Goal: Task Accomplishment & Management: Complete application form

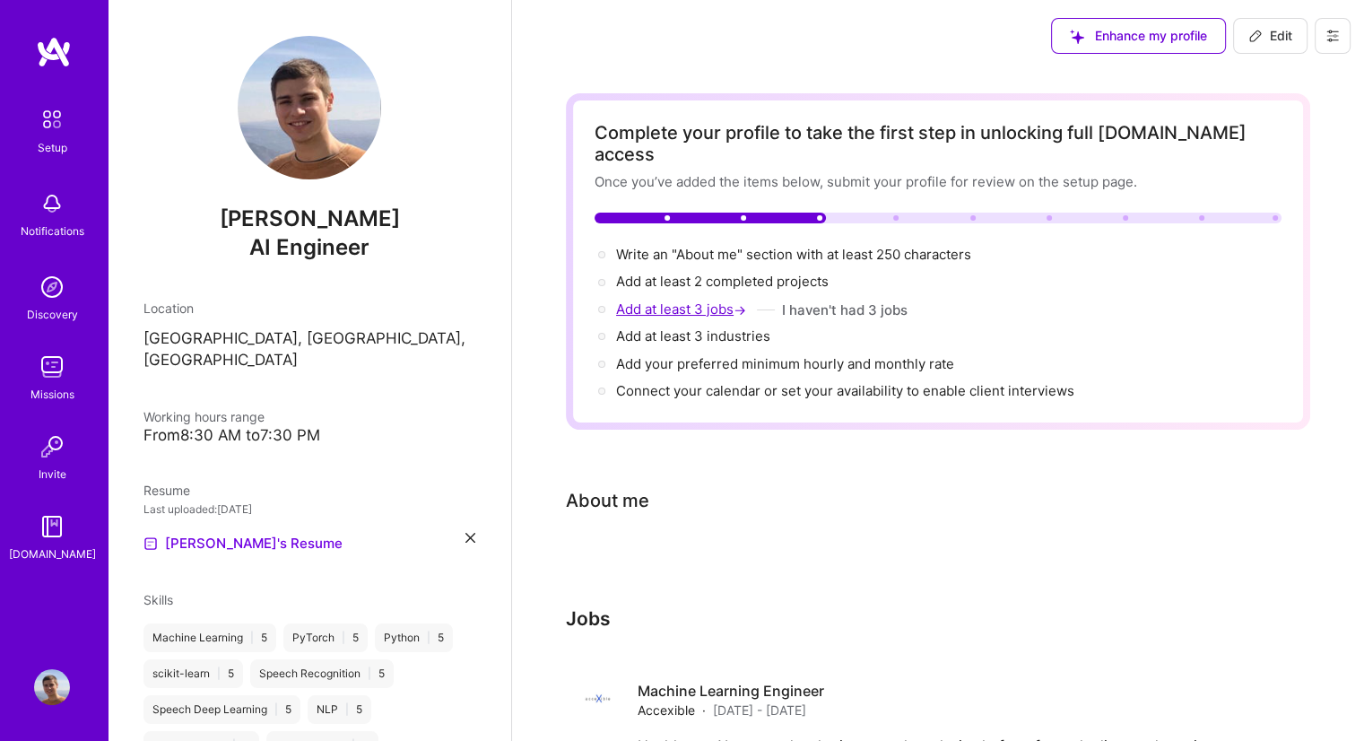
click at [672, 300] on span "Add at least 3 jobs →" at bounding box center [683, 308] width 134 height 17
select select "US"
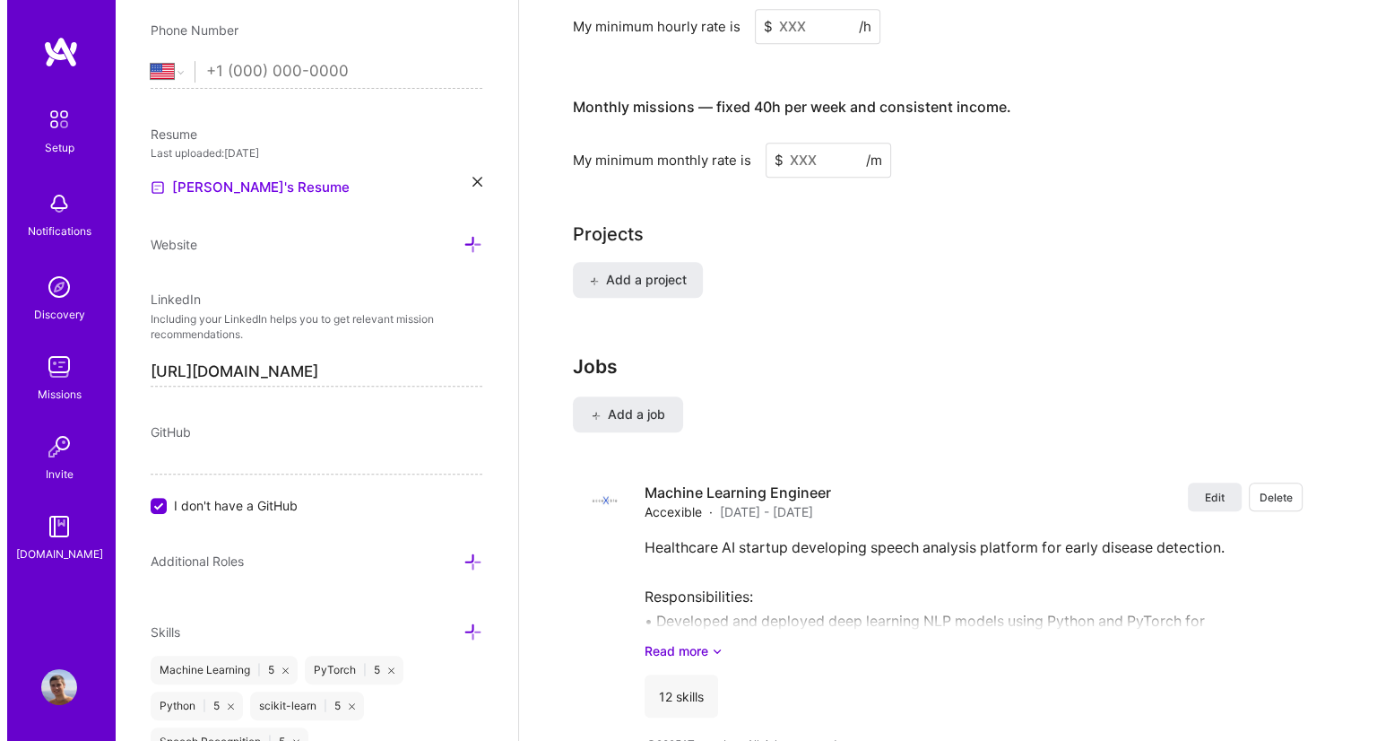
scroll to position [1202, 0]
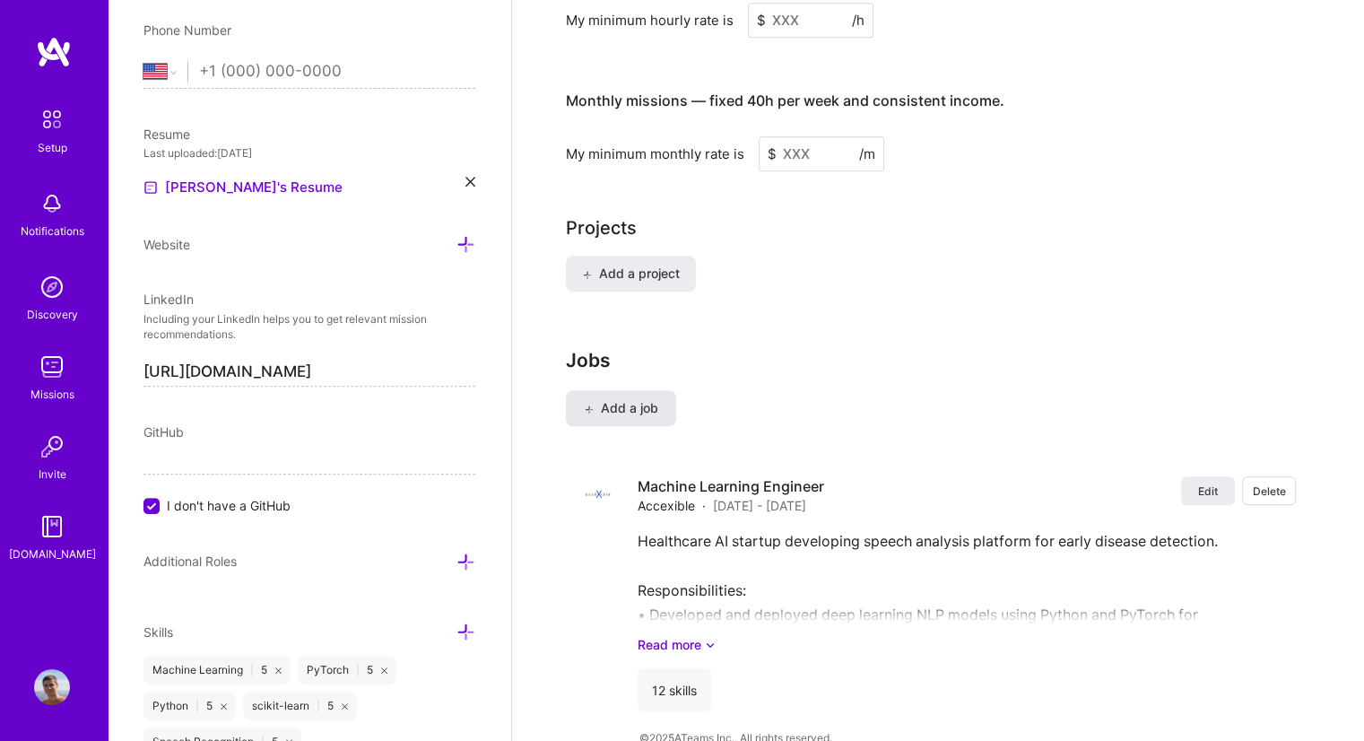
click at [624, 399] on span "Add a job" at bounding box center [621, 408] width 74 height 18
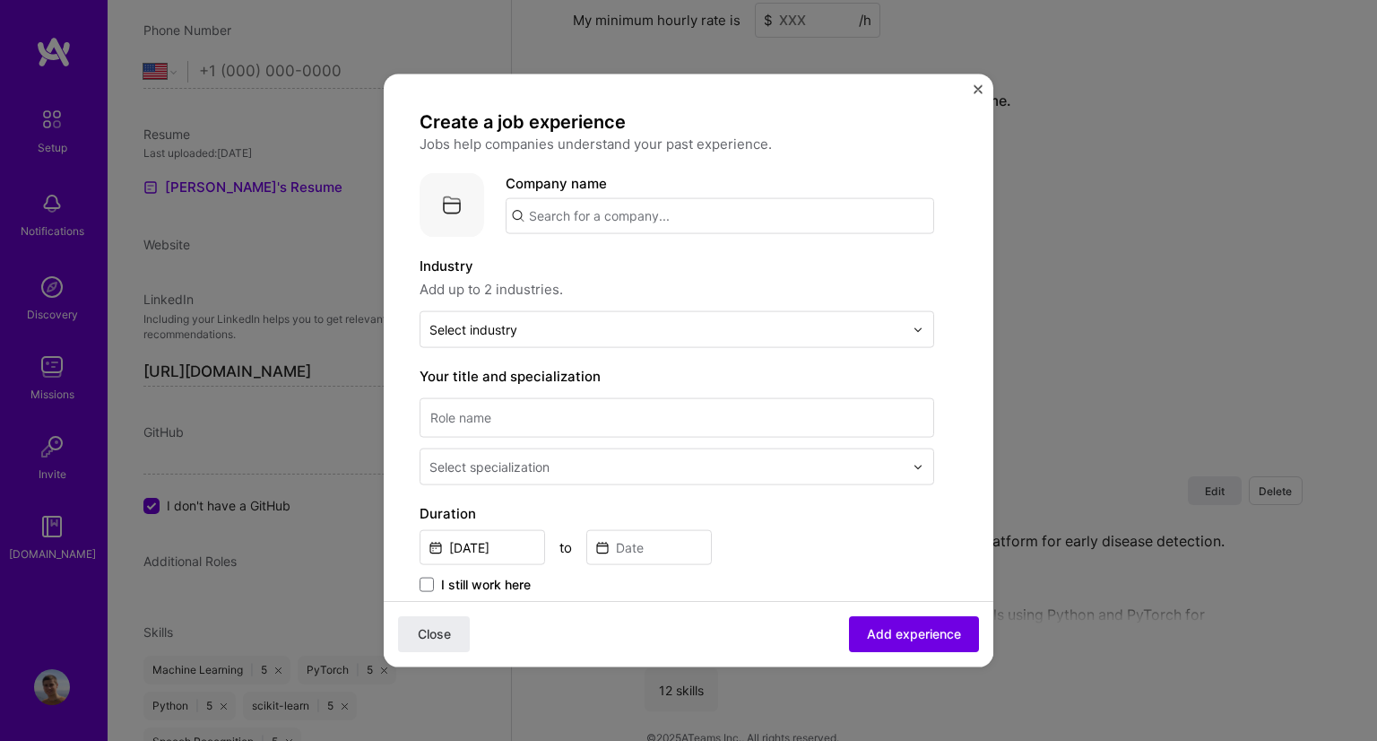
click at [635, 214] on input "text" at bounding box center [720, 216] width 429 height 36
type input "Novartis"
click at [591, 268] on span "Novartis" at bounding box center [587, 260] width 54 height 19
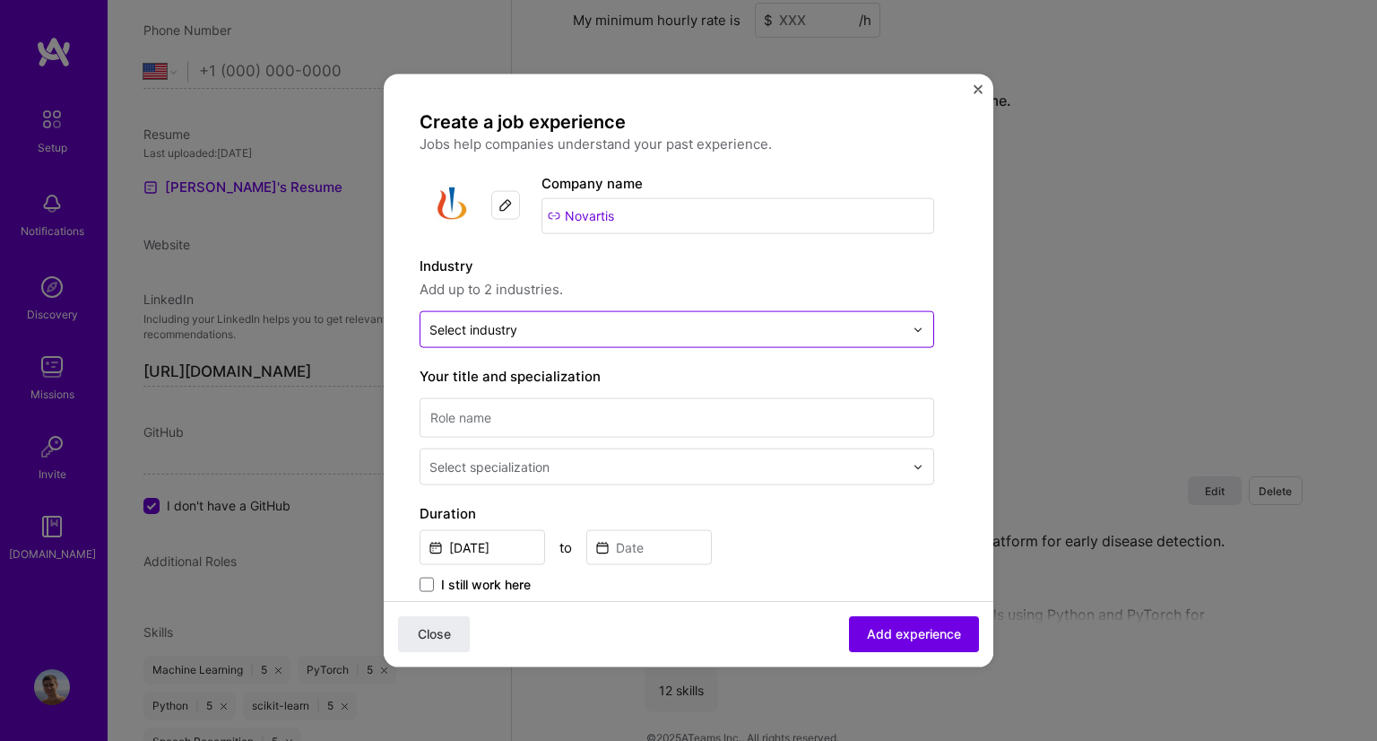
click at [553, 327] on input "text" at bounding box center [667, 329] width 474 height 19
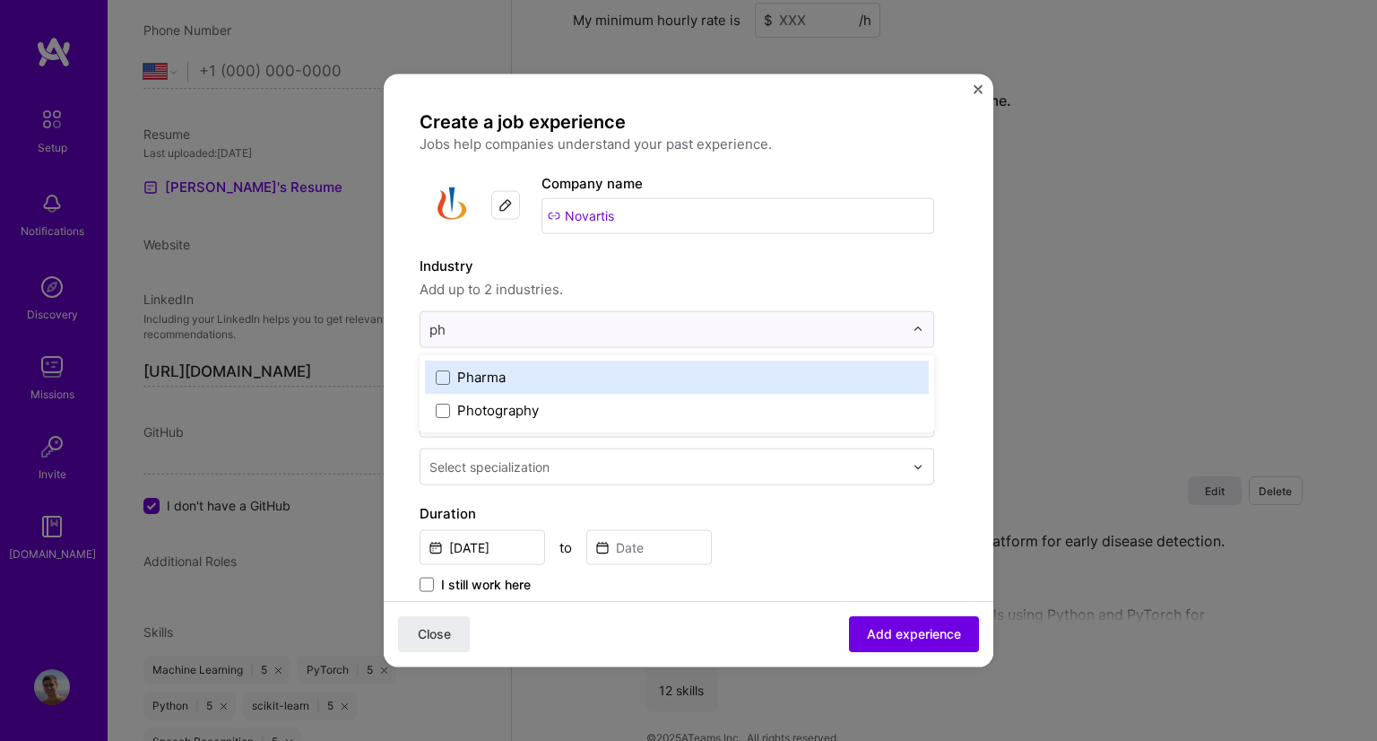
type input "pha"
click at [464, 374] on div "Pharma" at bounding box center [481, 377] width 48 height 19
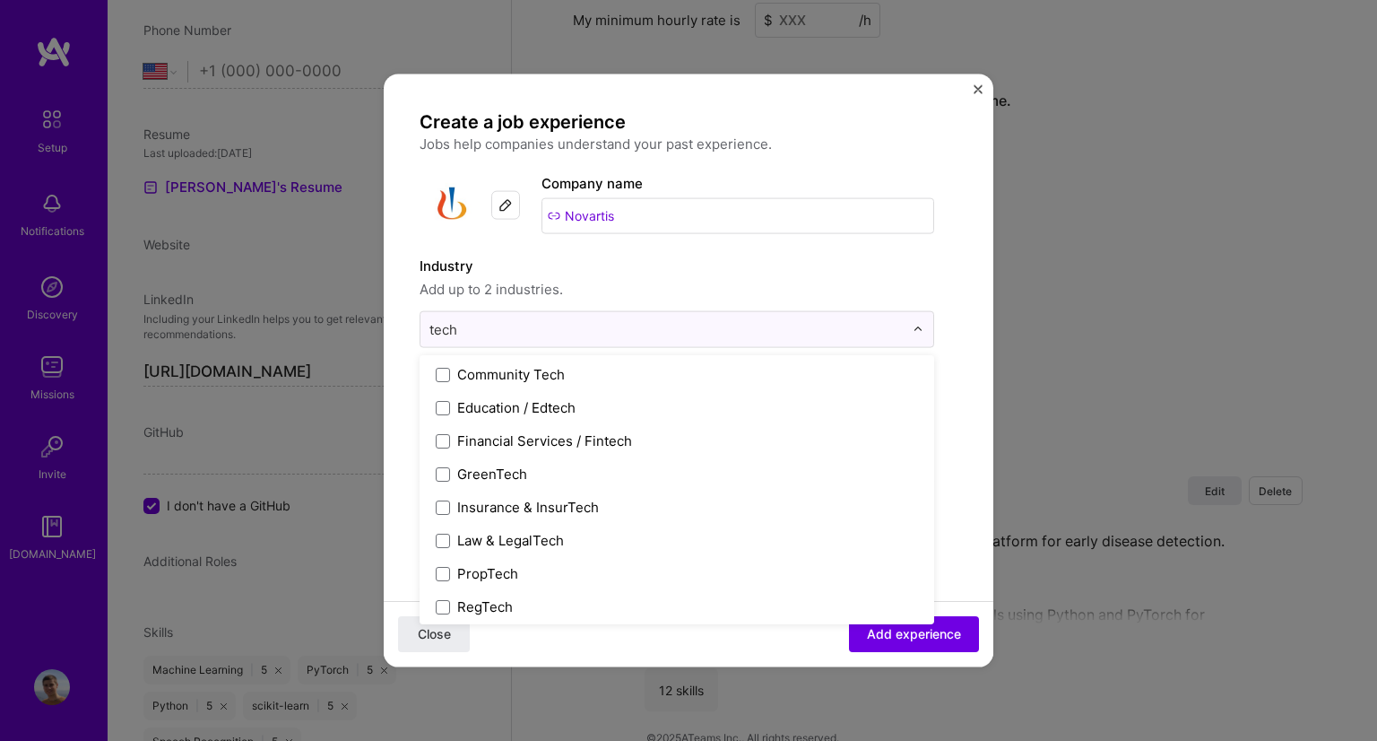
scroll to position [172, 0]
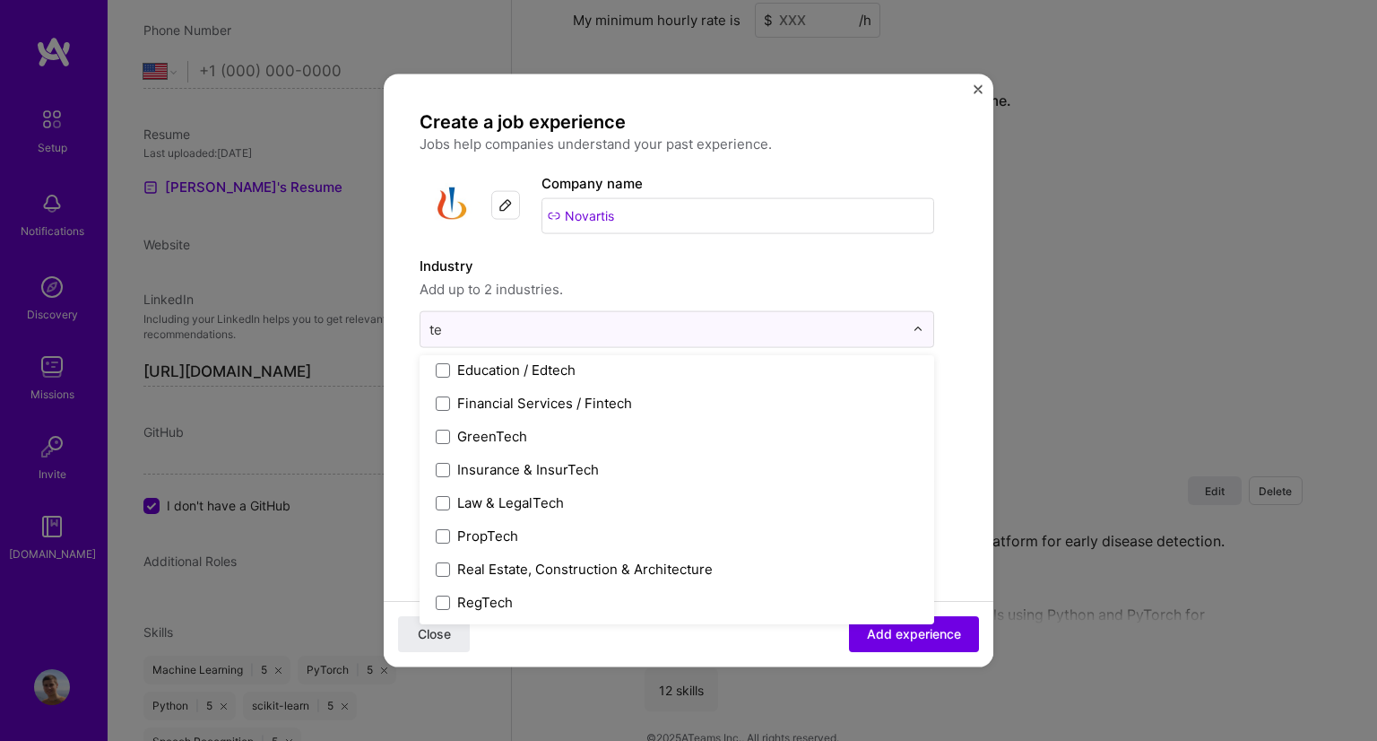
type input "t"
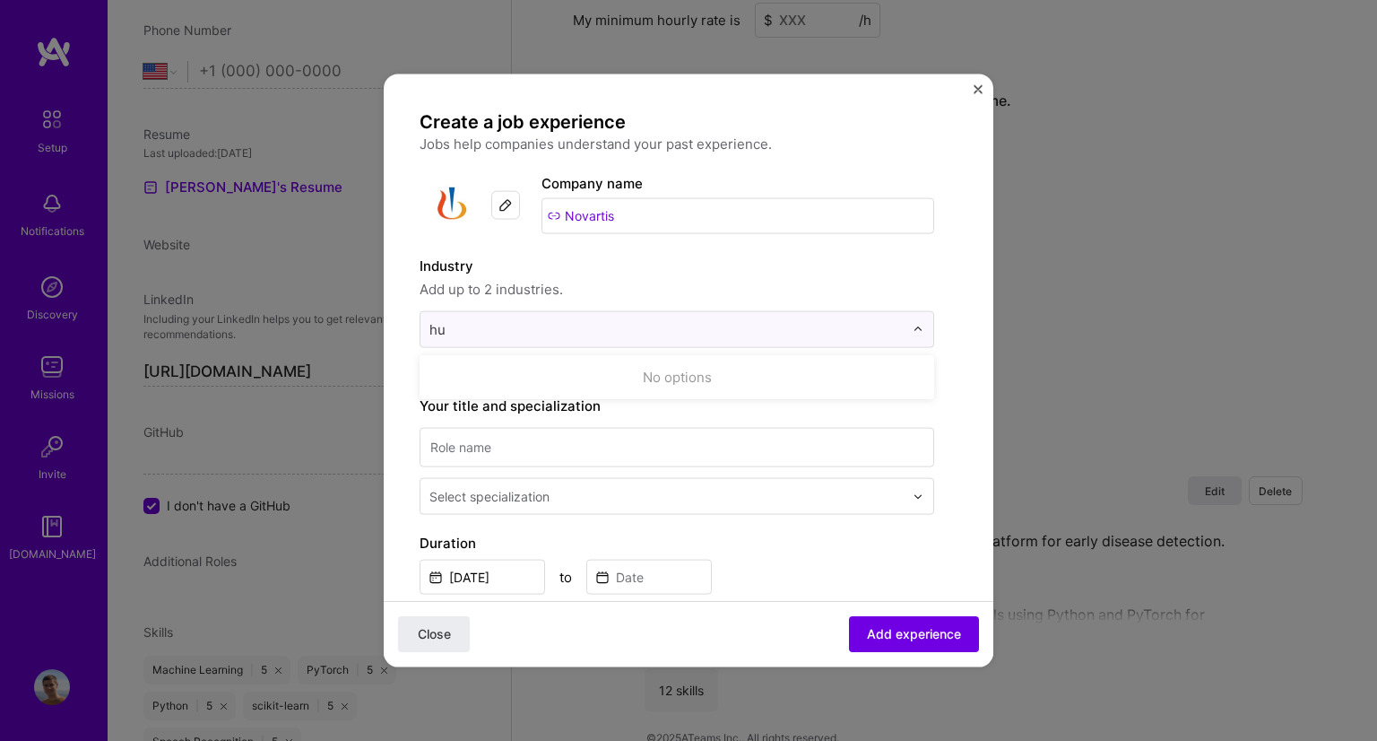
type input "h"
type input "a"
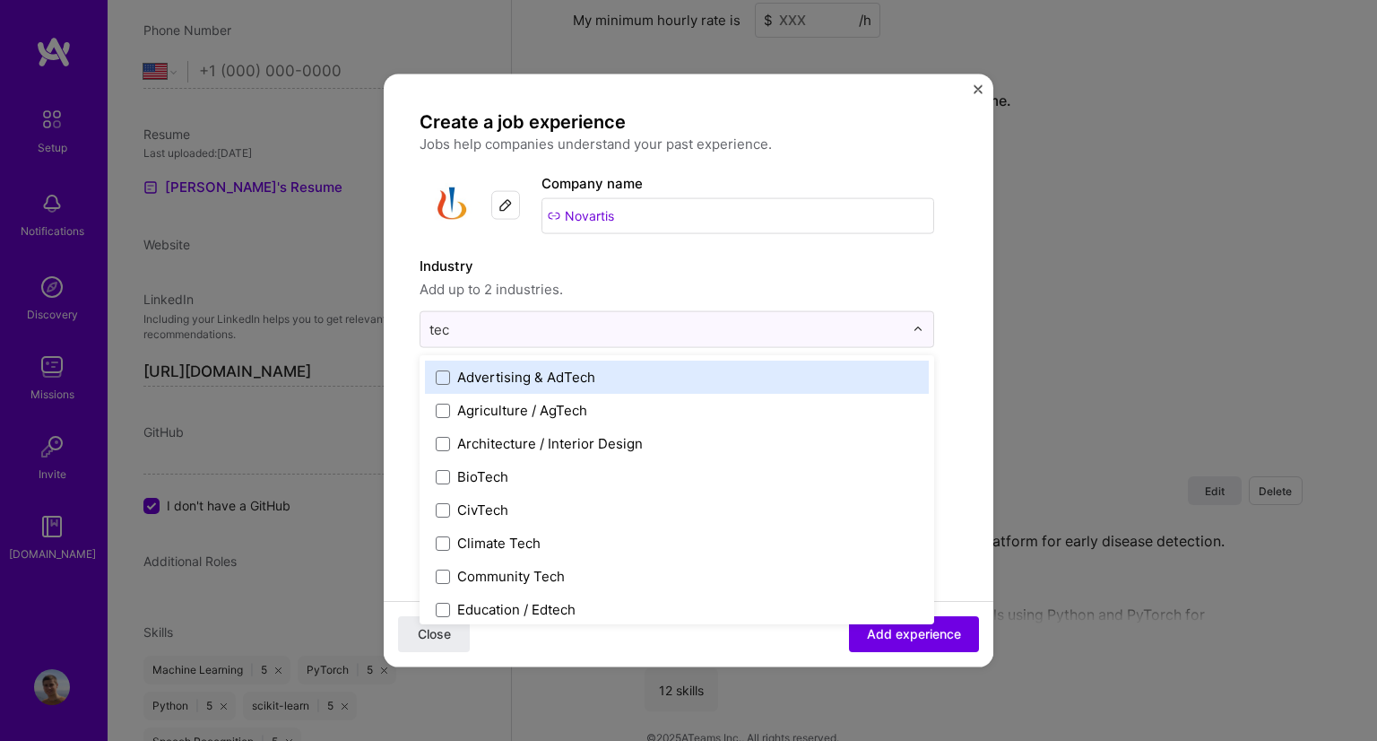
type input "tech"
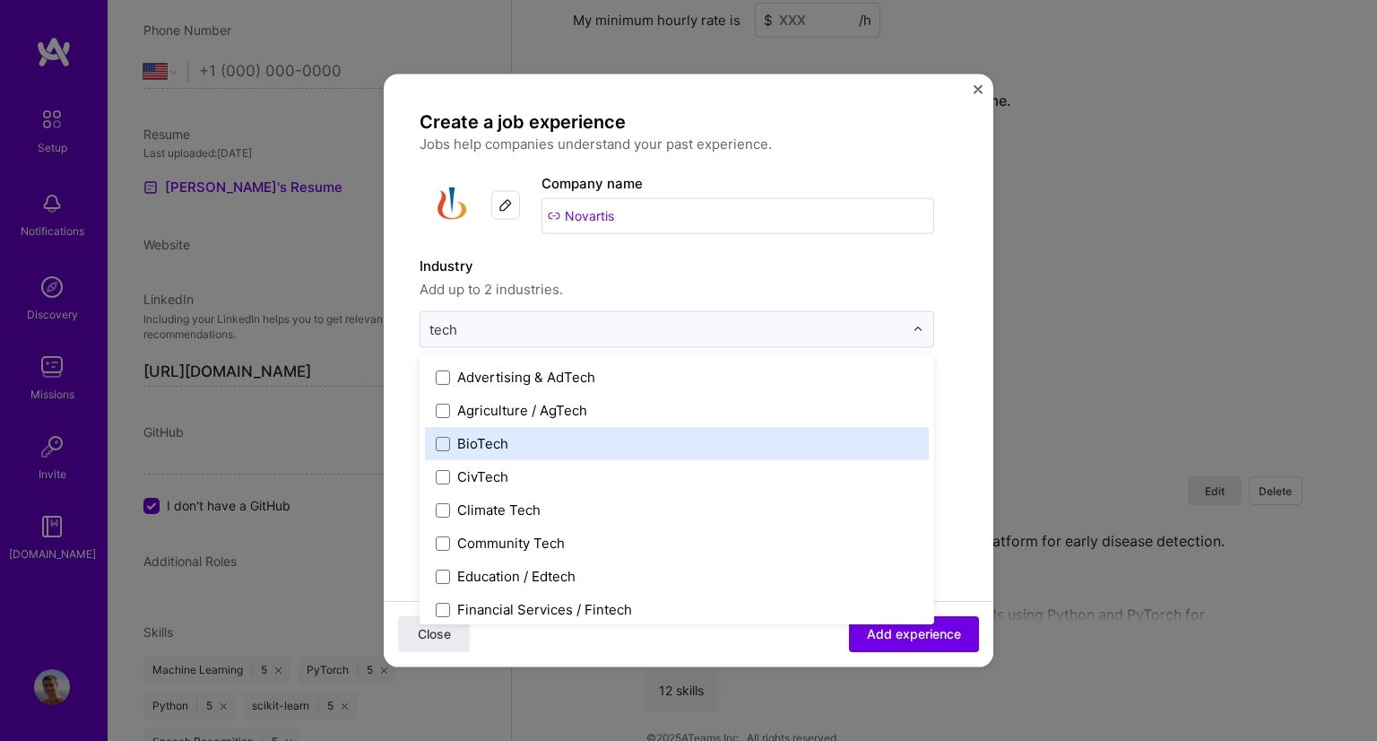
click at [461, 442] on div "BioTech" at bounding box center [482, 443] width 51 height 19
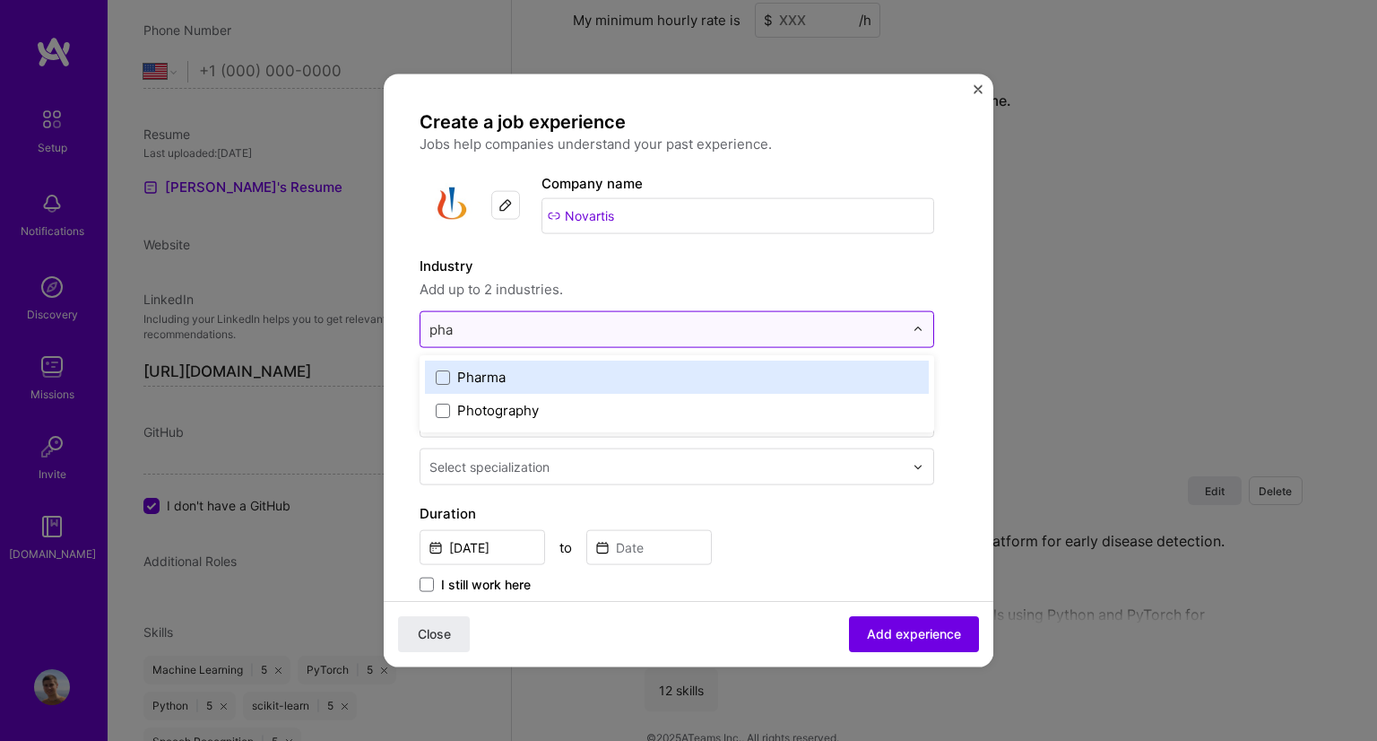
type input "phar"
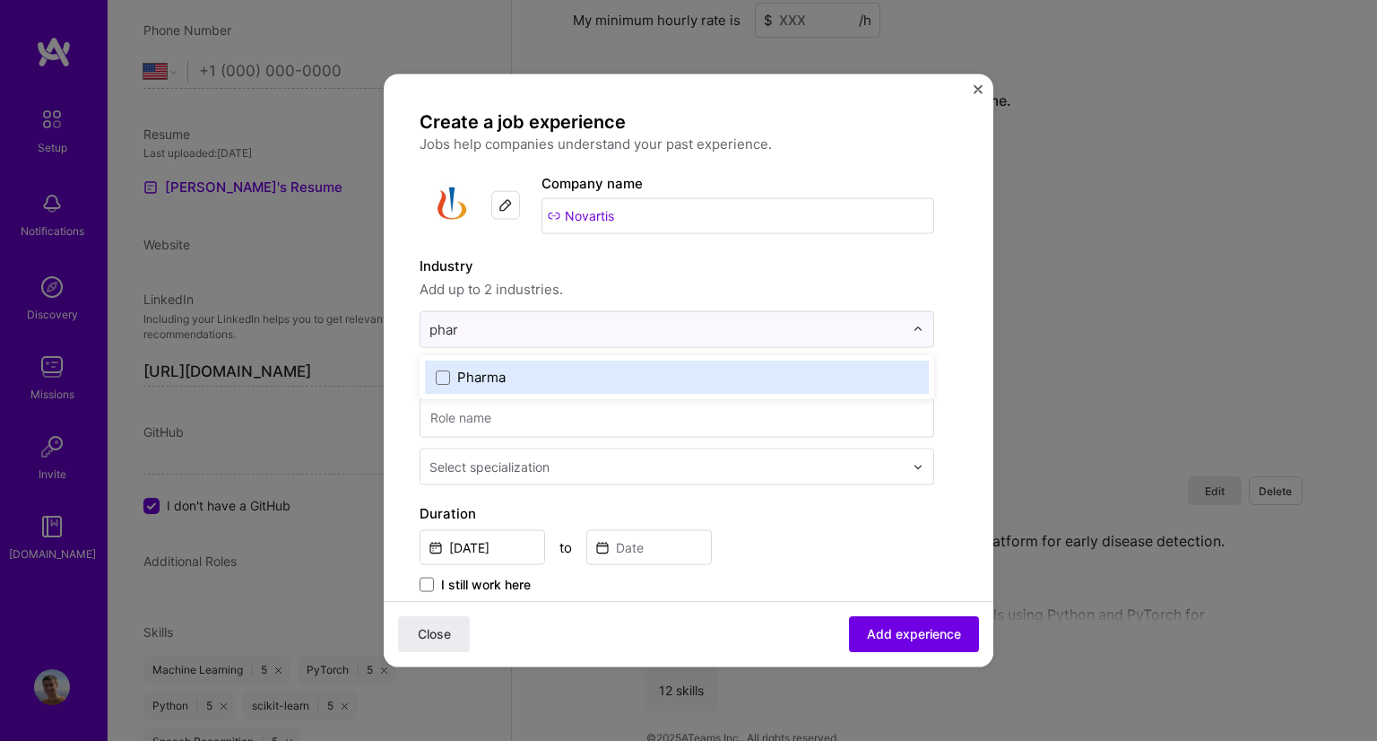
click at [665, 381] on label "Pharma" at bounding box center [677, 377] width 482 height 19
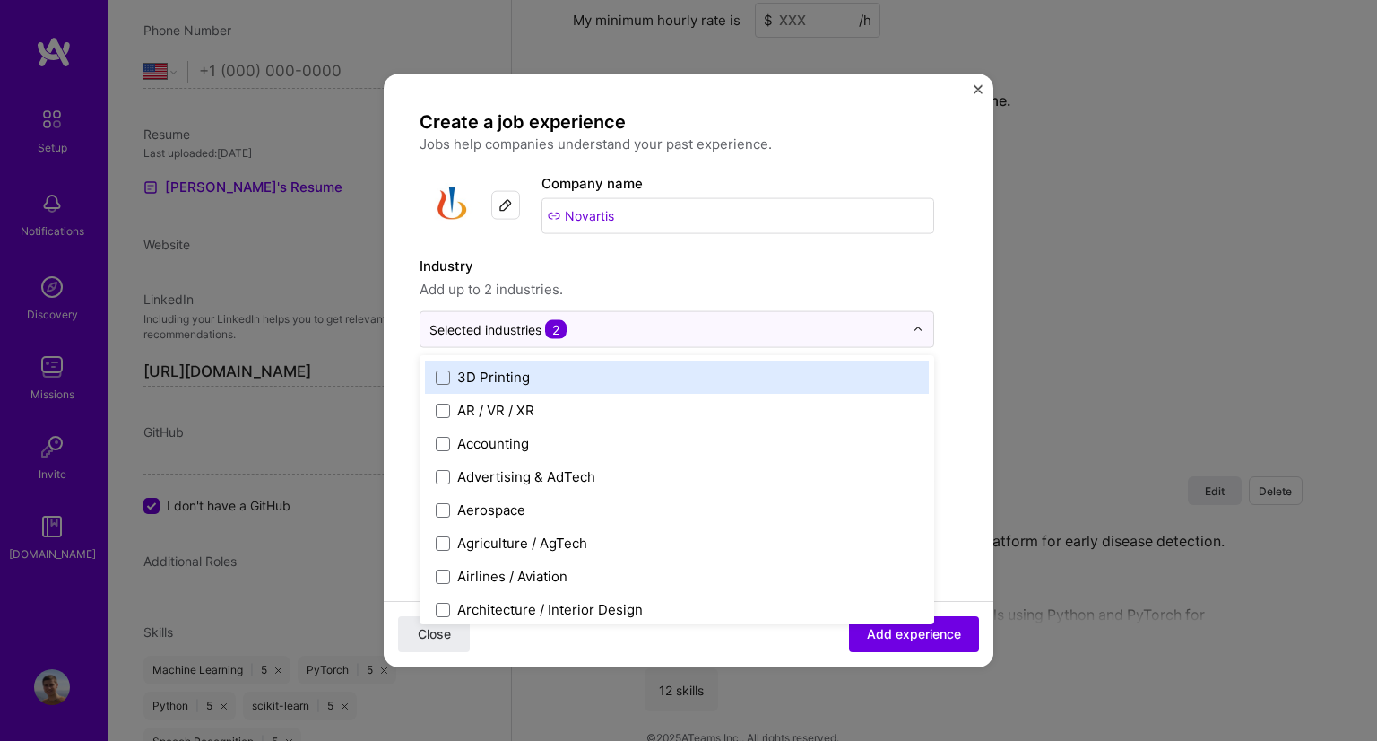
click at [967, 409] on form "Create a job experience Jobs help companies understand your past experience. Co…" at bounding box center [689, 700] width 610 height 1181
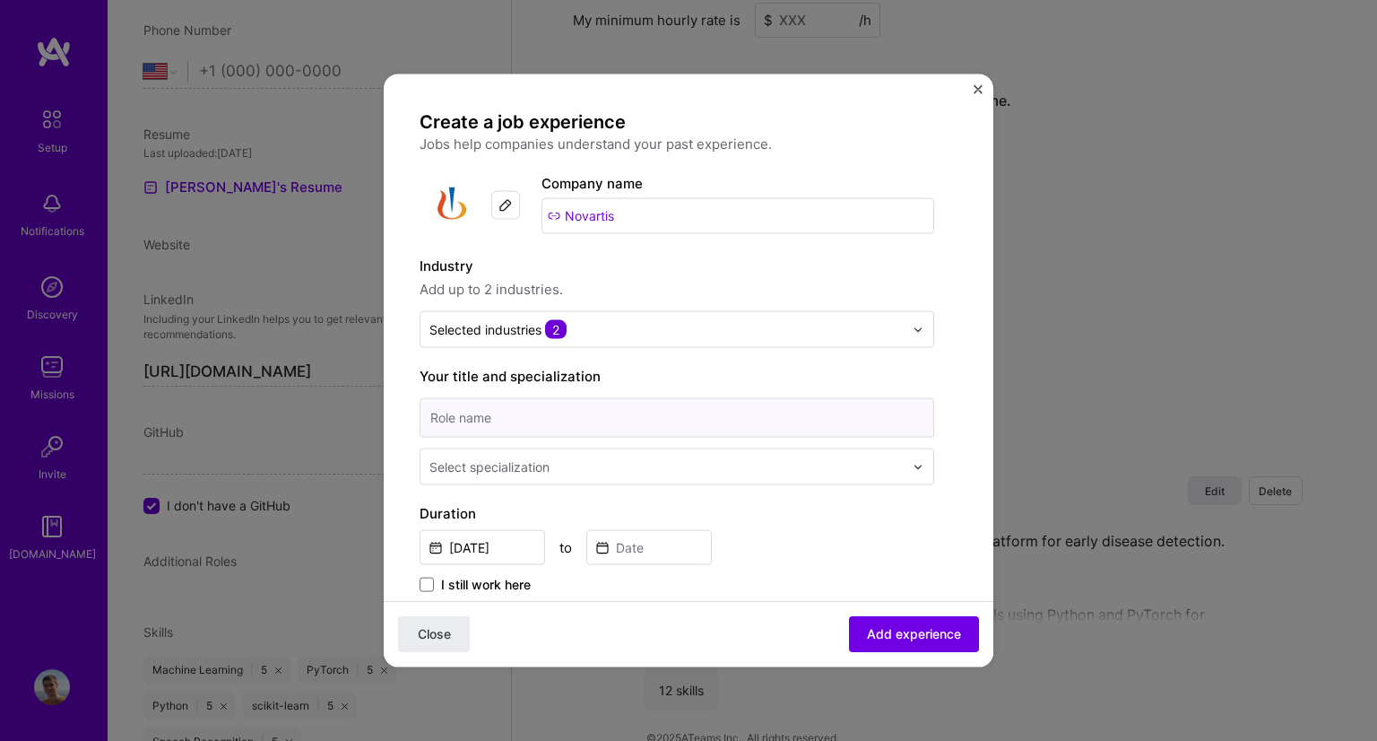
click at [599, 409] on input at bounding box center [677, 417] width 515 height 39
type input "Expert Data Scientist"
click at [453, 459] on div "Select specialization" at bounding box center [490, 466] width 120 height 19
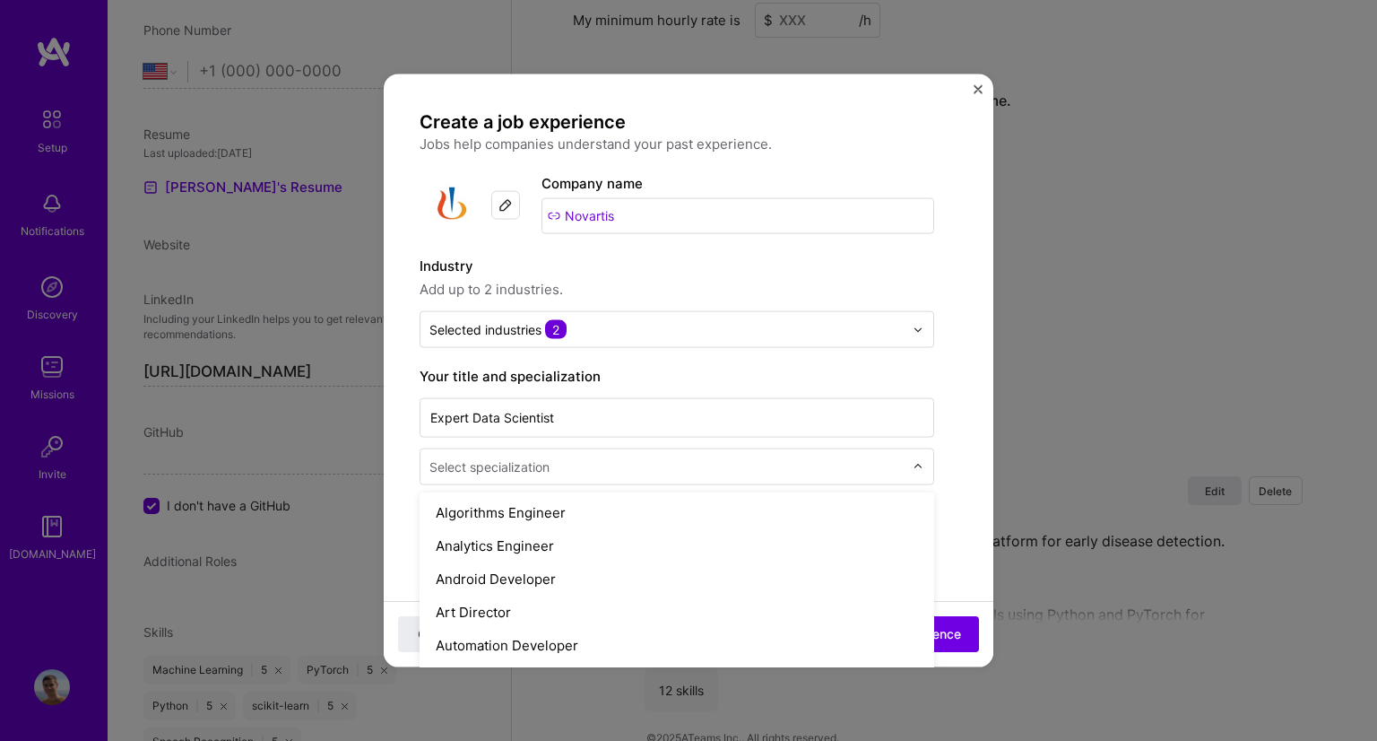
scroll to position [135, 0]
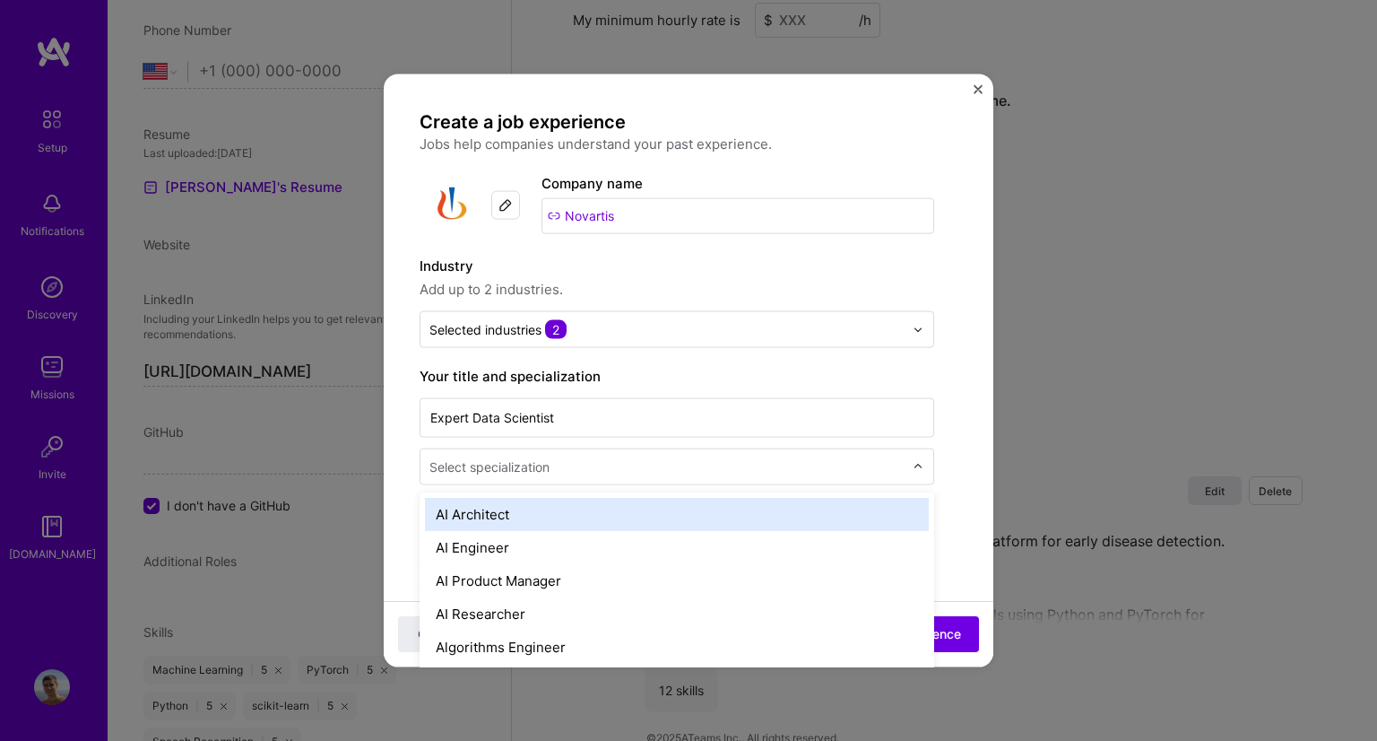
click at [554, 464] on input "text" at bounding box center [669, 466] width 478 height 19
type input "data"
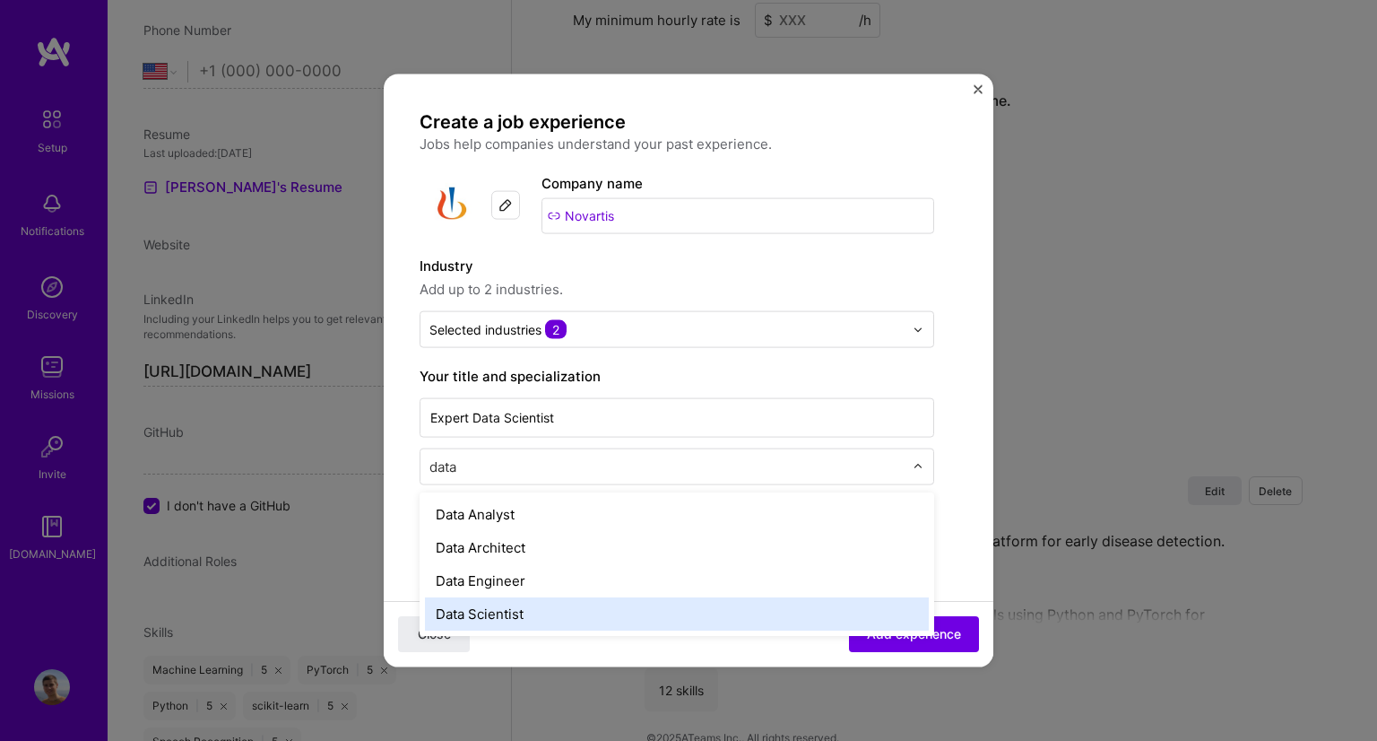
click at [478, 603] on div "Data Scientist" at bounding box center [677, 613] width 504 height 33
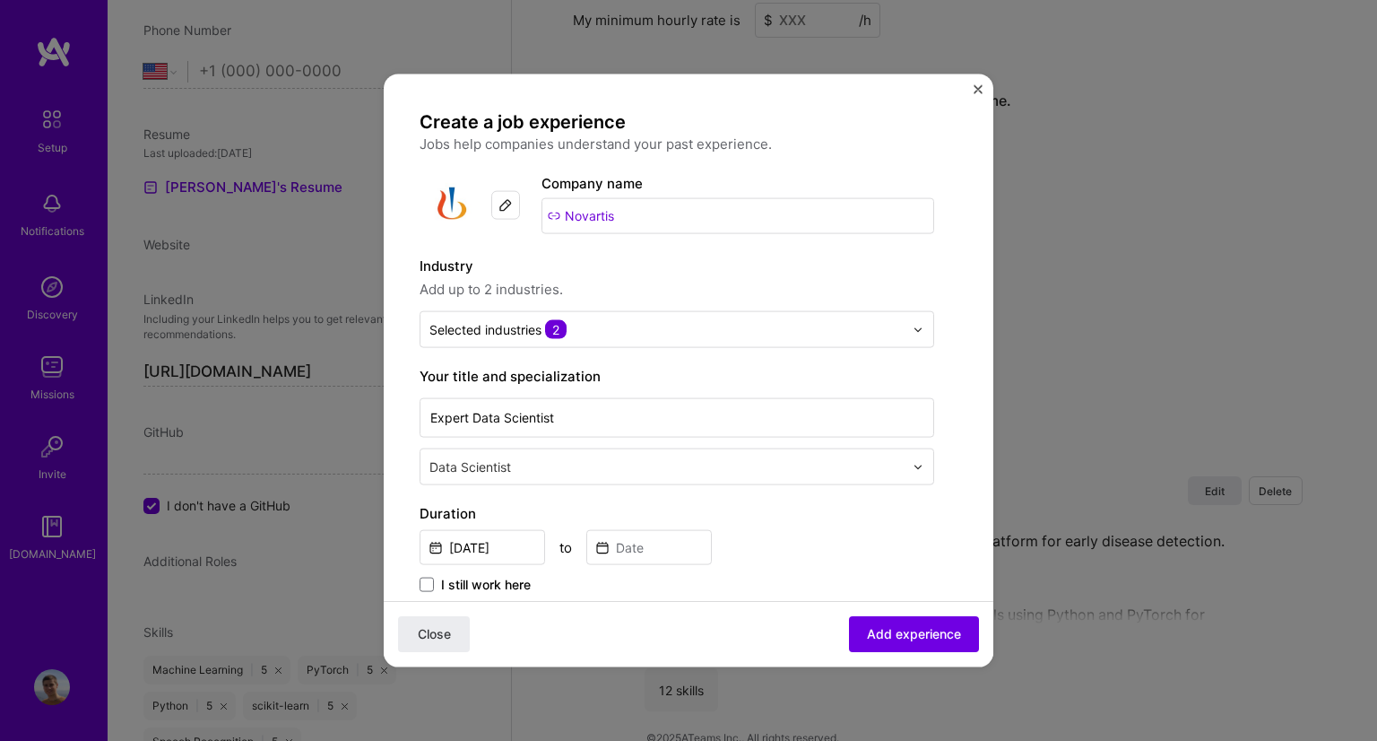
scroll to position [161, 0]
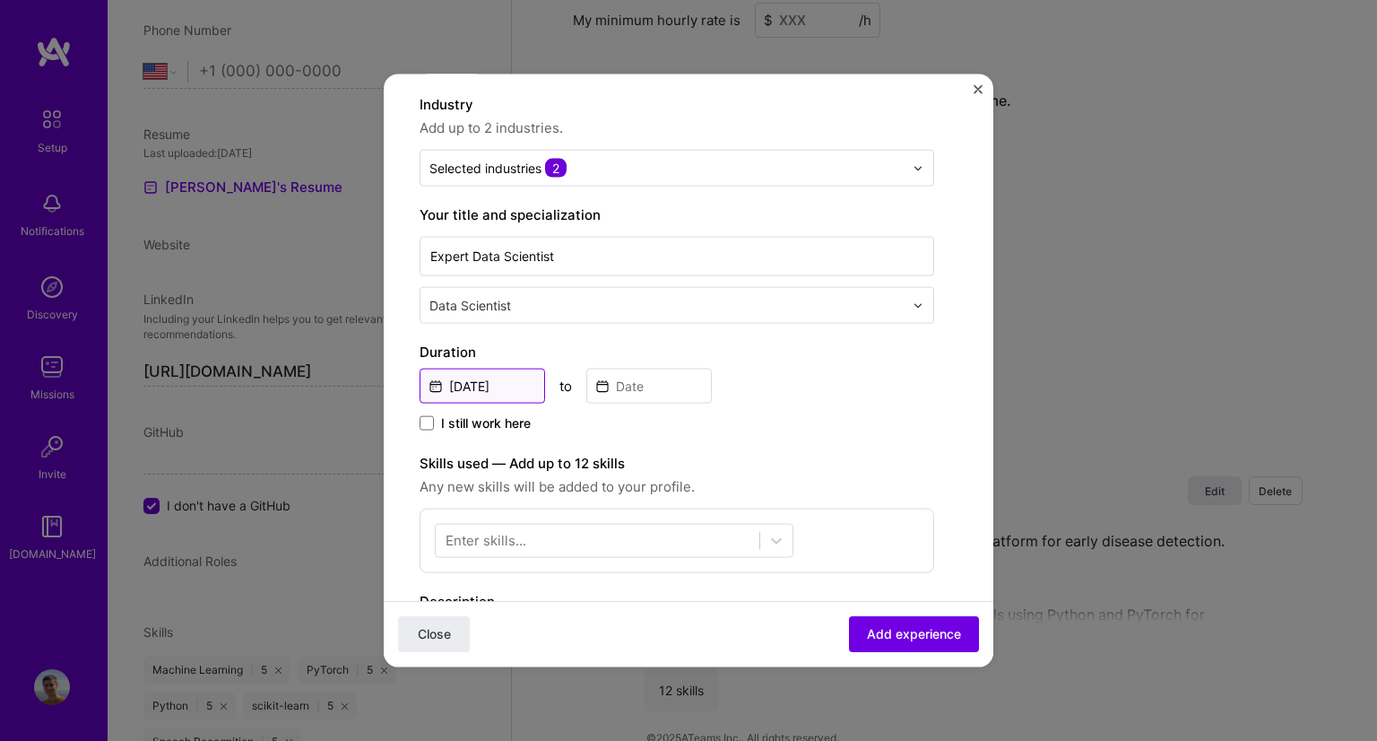
click at [481, 392] on input "[DATE]" at bounding box center [483, 386] width 126 height 35
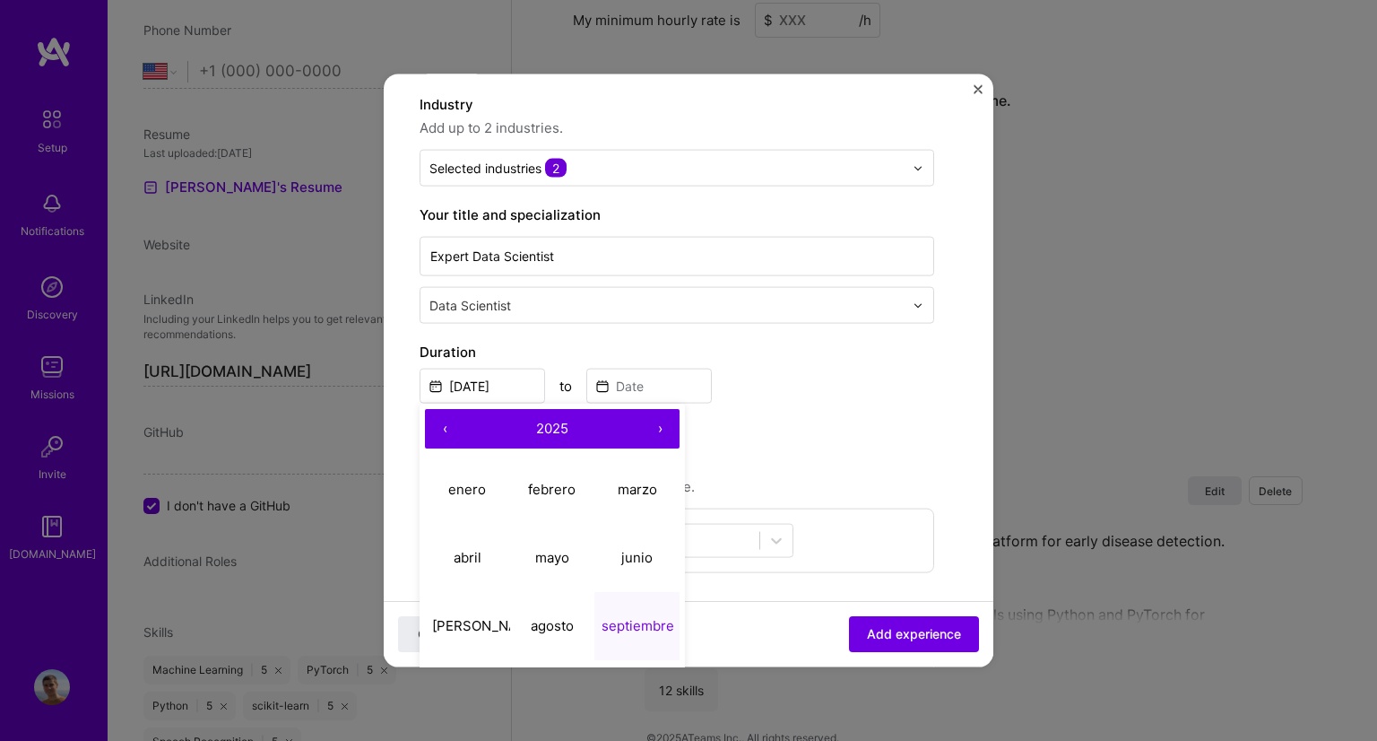
click at [551, 425] on span "2025" at bounding box center [552, 427] width 32 height 17
click at [548, 487] on button "2022" at bounding box center [552, 489] width 85 height 68
click at [552, 557] on abbr "mayo" at bounding box center [552, 556] width 34 height 17
type input "[DATE]"
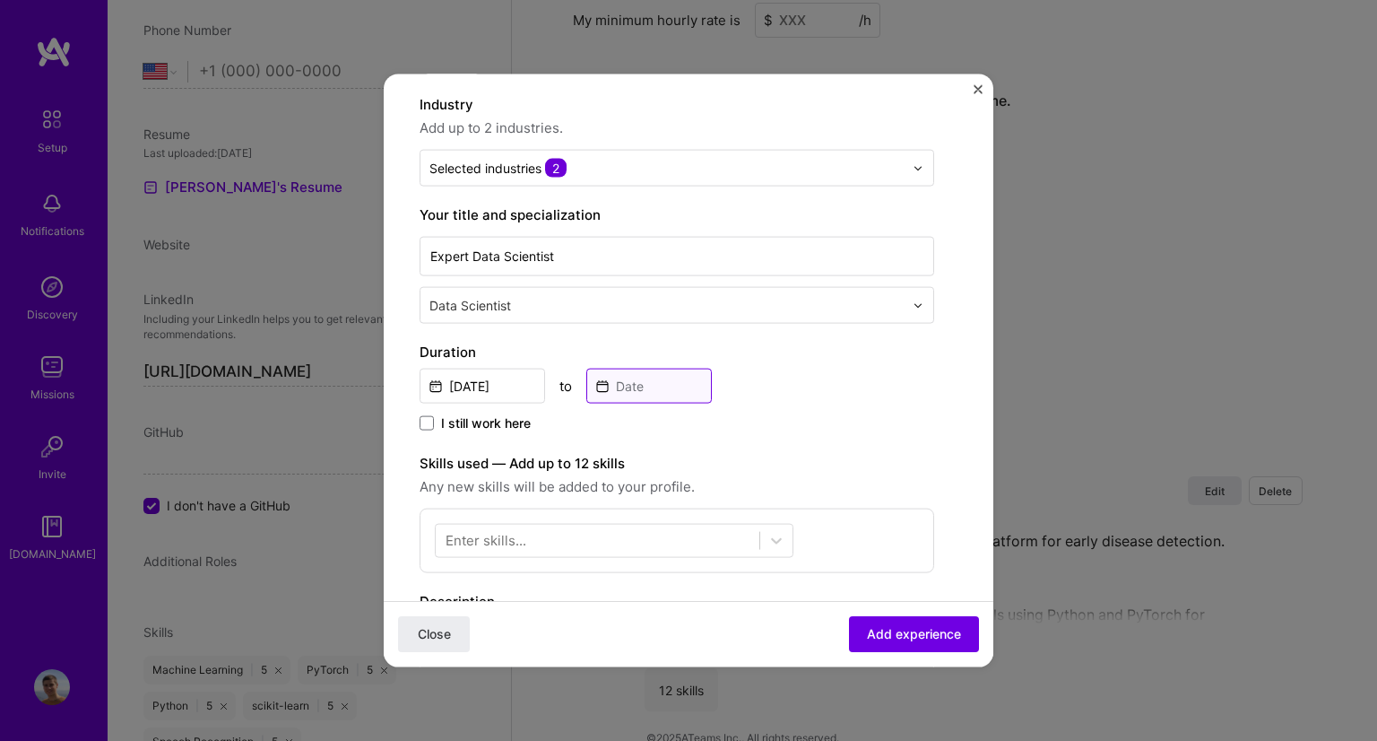
click at [645, 387] on input at bounding box center [649, 386] width 126 height 35
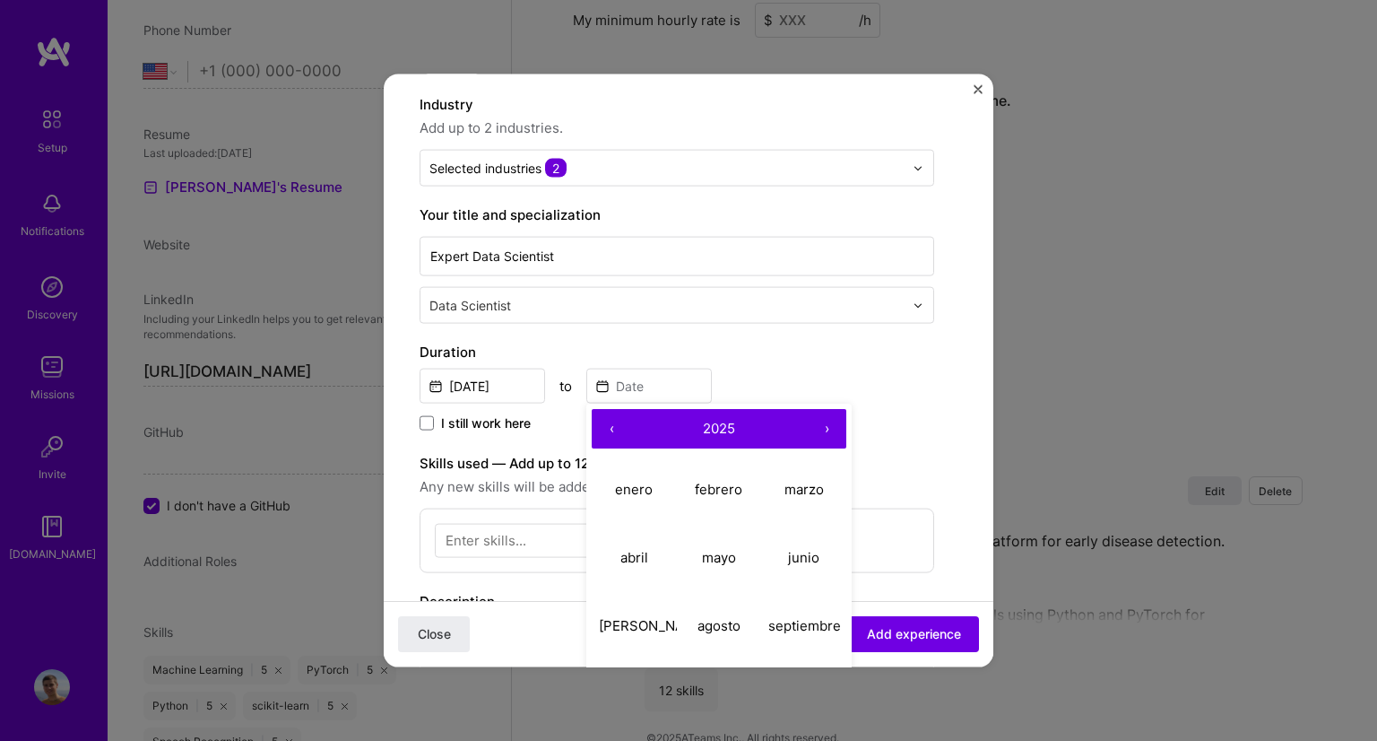
click at [732, 421] on span "2025" at bounding box center [719, 427] width 32 height 17
click at [616, 557] on button "2024" at bounding box center [634, 557] width 85 height 68
click at [788, 612] on button "septiembre" at bounding box center [803, 625] width 85 height 68
type input "[DATE]"
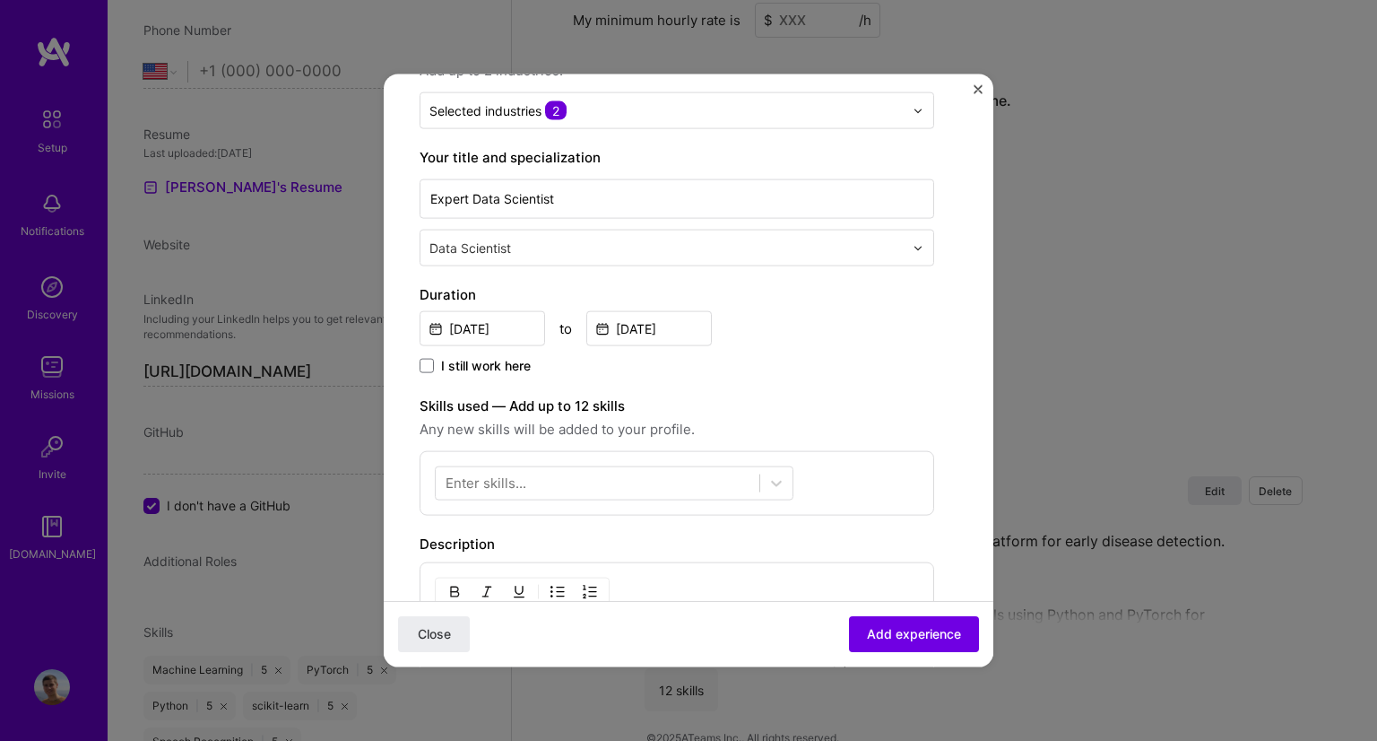
scroll to position [247, 0]
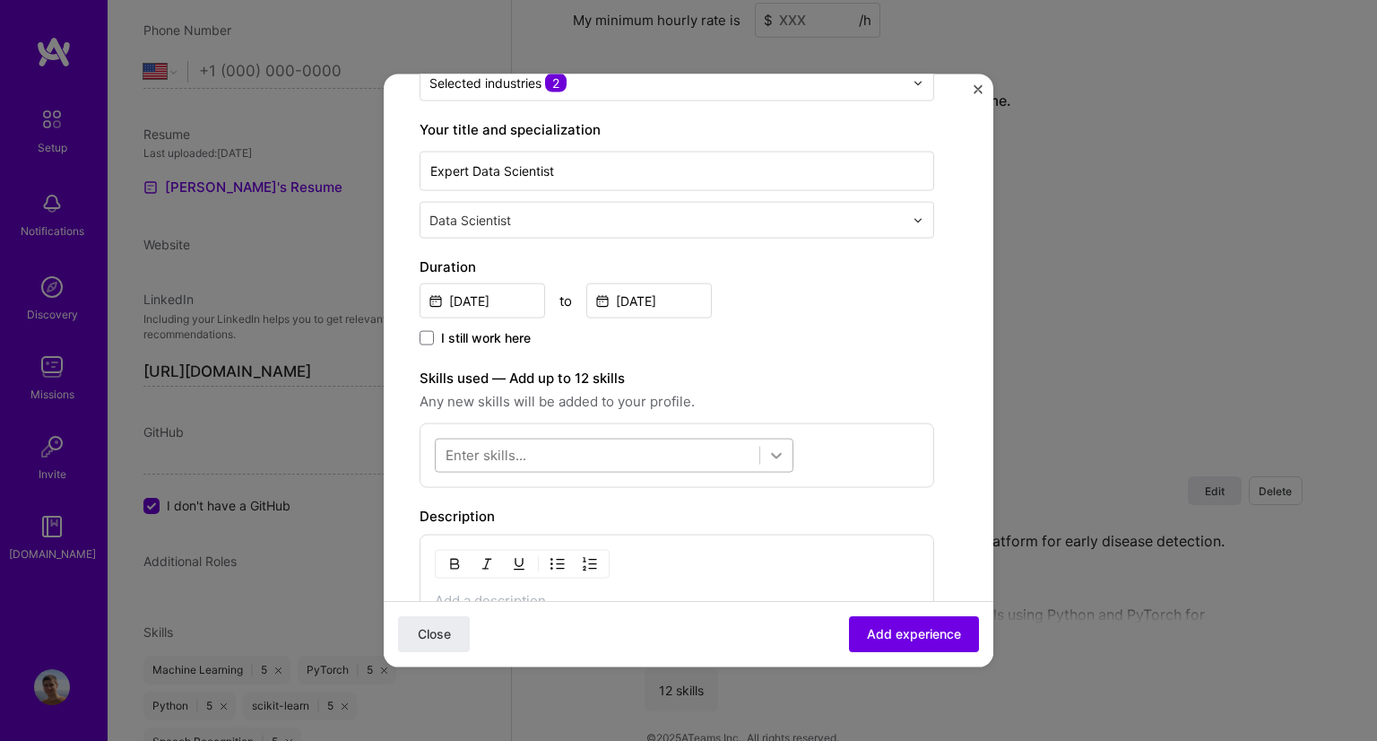
click at [781, 453] on icon at bounding box center [776, 456] width 11 height 6
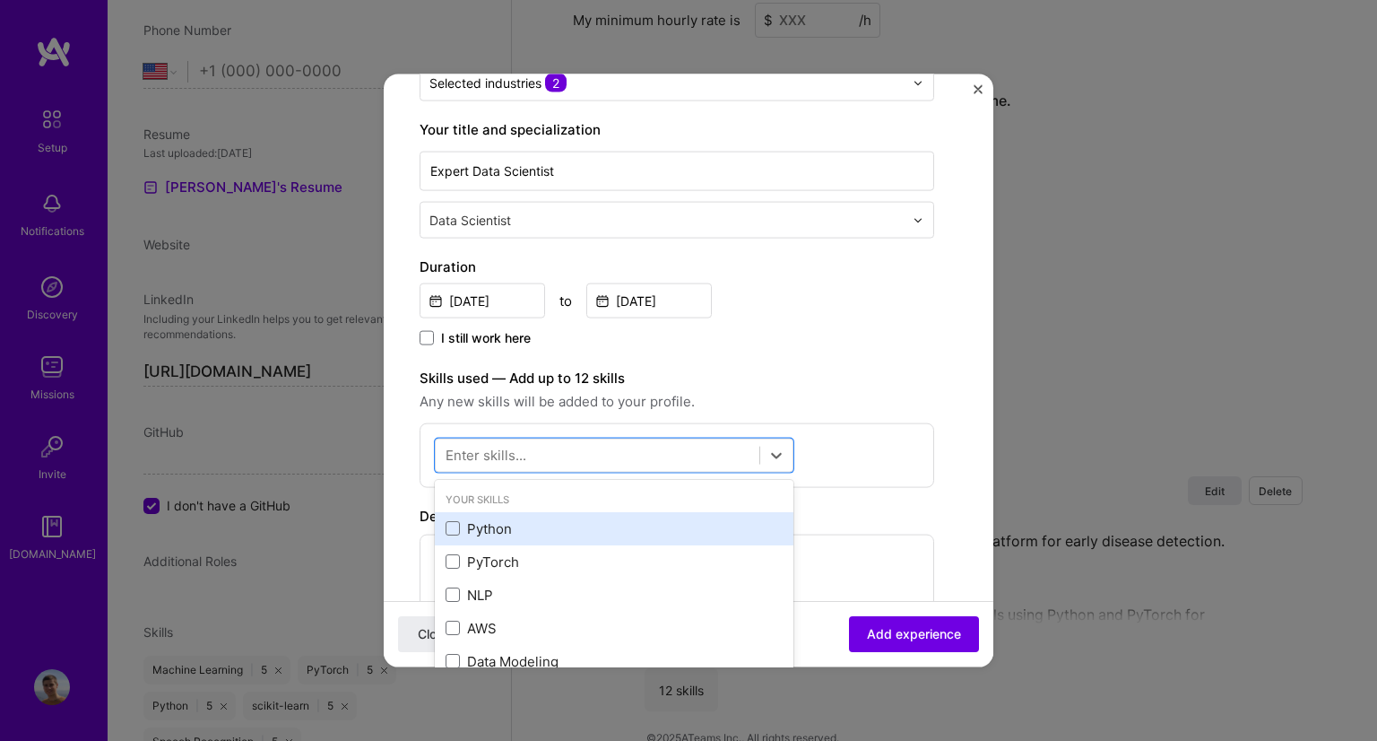
click at [459, 528] on div "Python" at bounding box center [614, 527] width 337 height 19
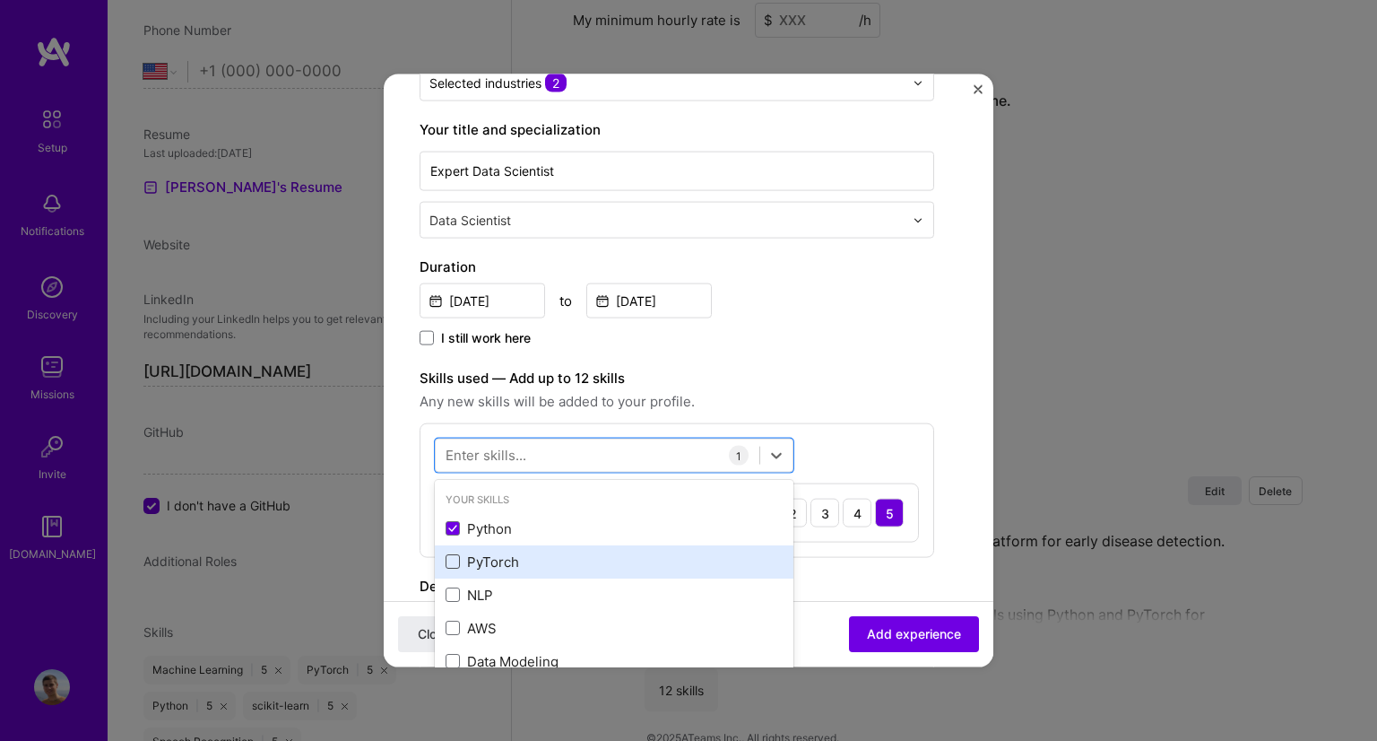
click at [456, 554] on span at bounding box center [453, 561] width 14 height 14
click at [0, 0] on input "checkbox" at bounding box center [0, 0] width 0 height 0
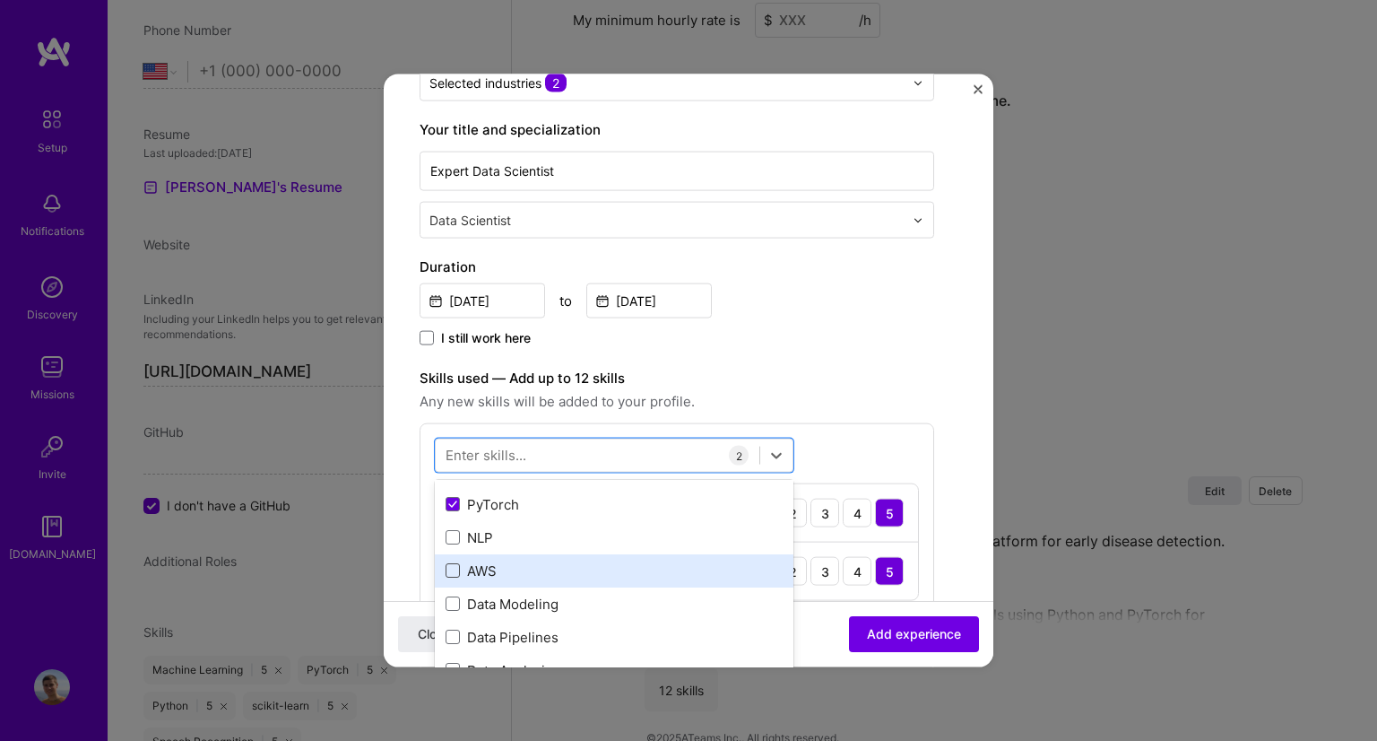
click at [456, 572] on span at bounding box center [453, 570] width 14 height 14
click at [0, 0] on input "checkbox" at bounding box center [0, 0] width 0 height 0
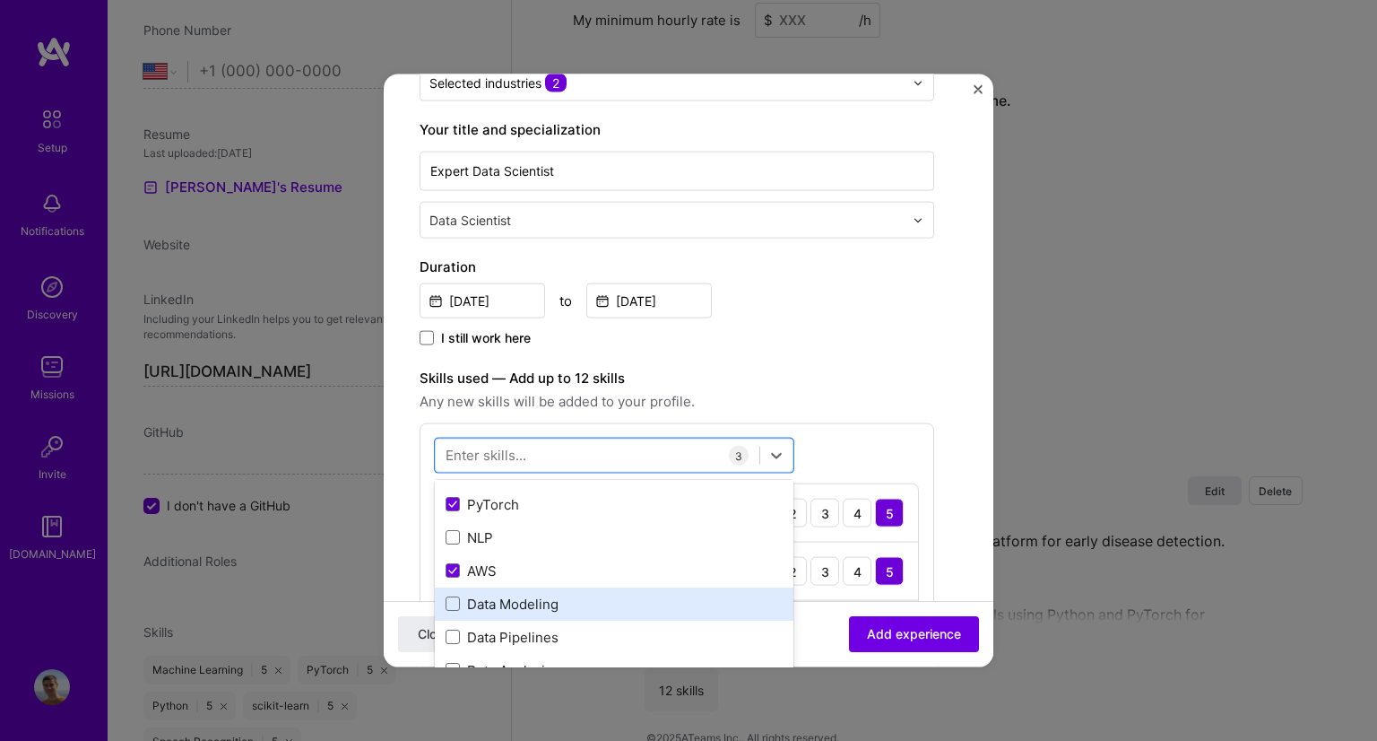
scroll to position [85, 0]
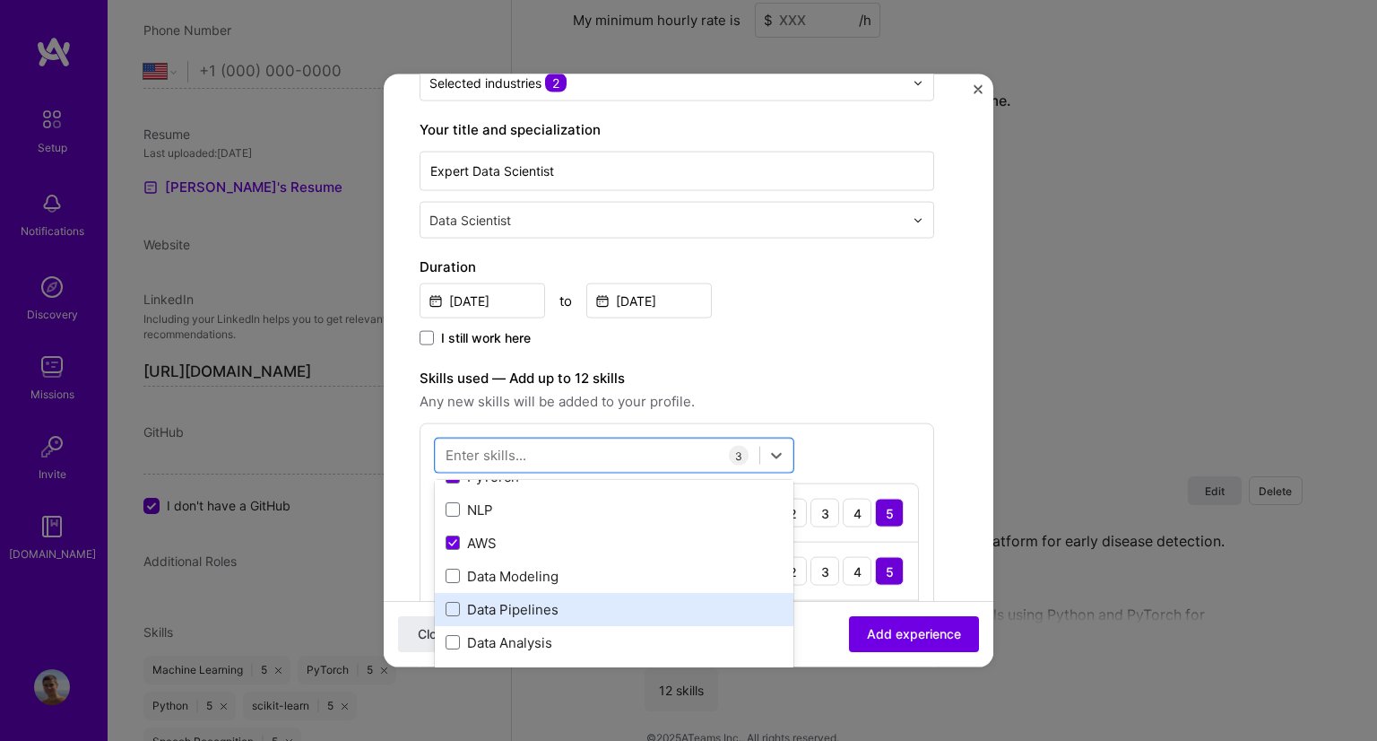
click at [459, 602] on label at bounding box center [453, 609] width 14 height 14
click at [0, 0] on input "checkbox" at bounding box center [0, 0] width 0 height 0
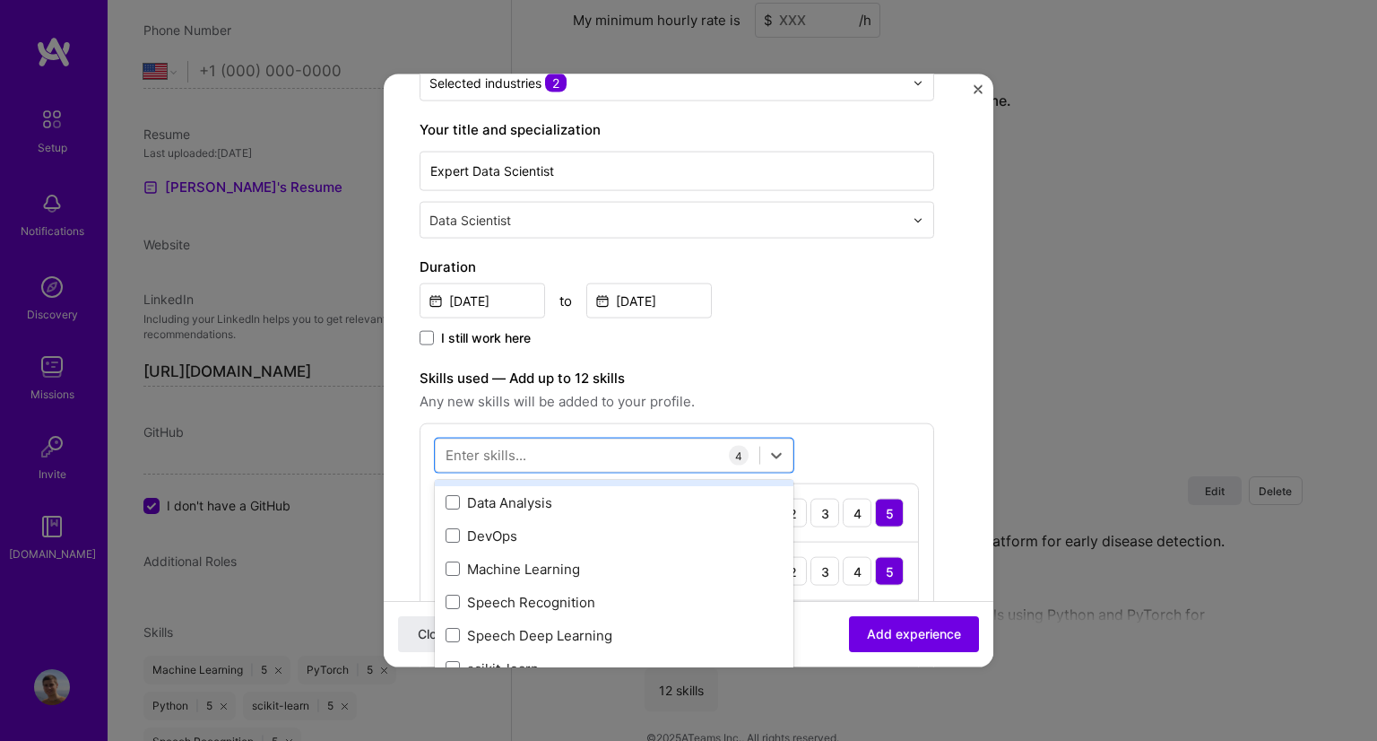
scroll to position [230, 0]
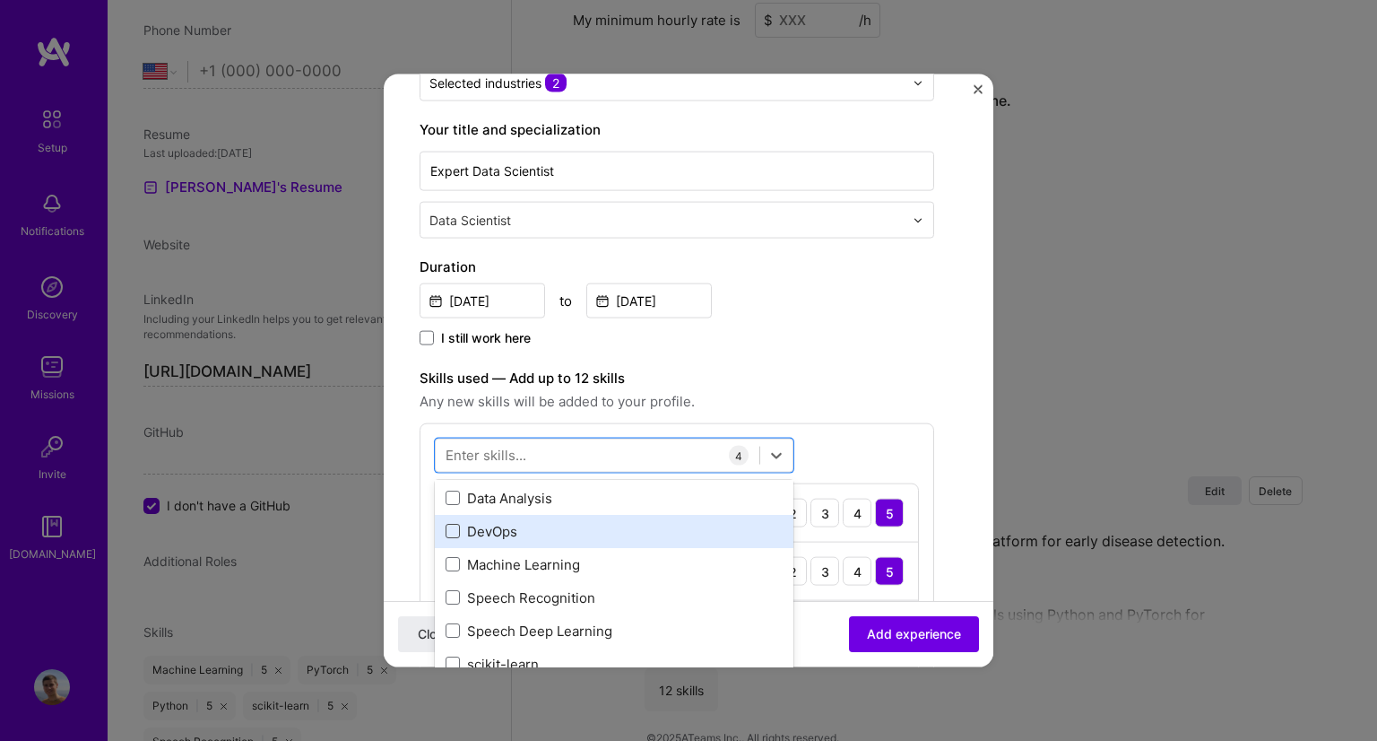
click at [456, 524] on span at bounding box center [453, 531] width 14 height 14
click at [0, 0] on input "checkbox" at bounding box center [0, 0] width 0 height 0
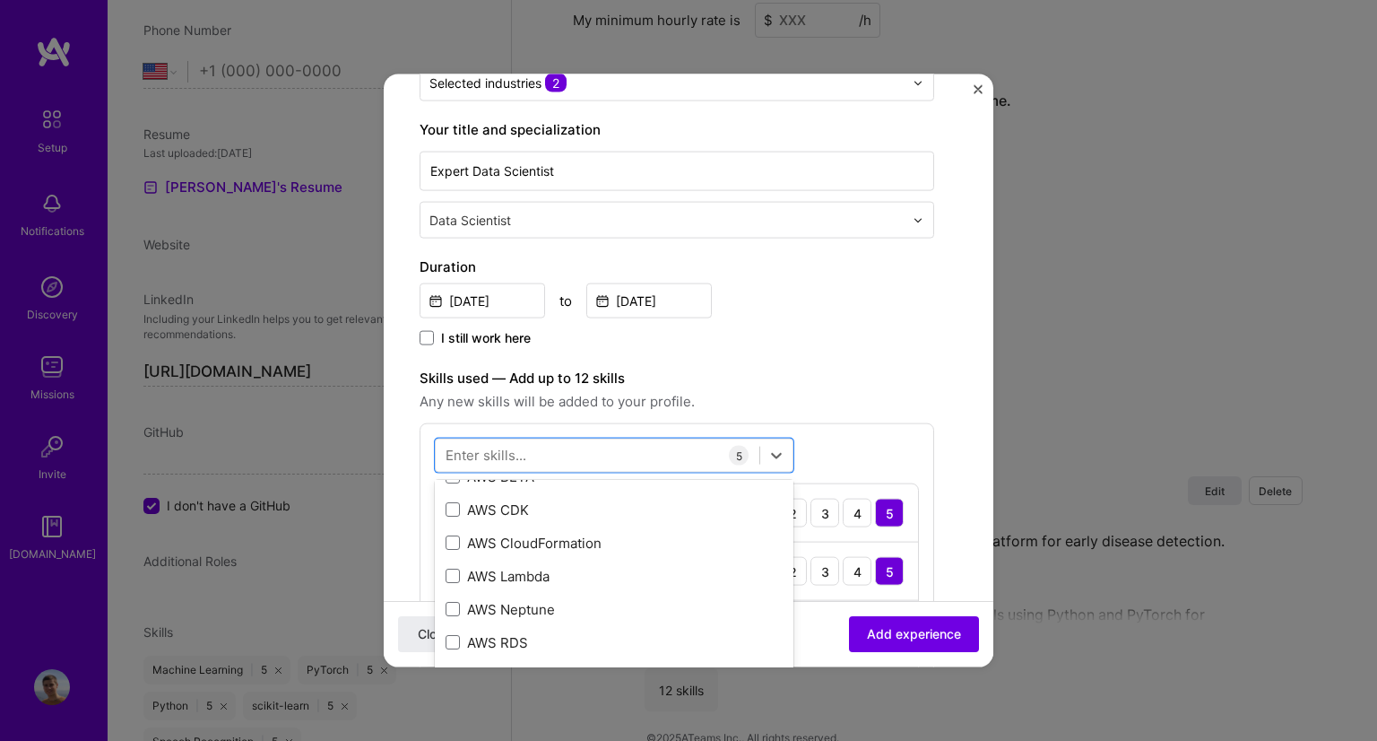
scroll to position [778, 0]
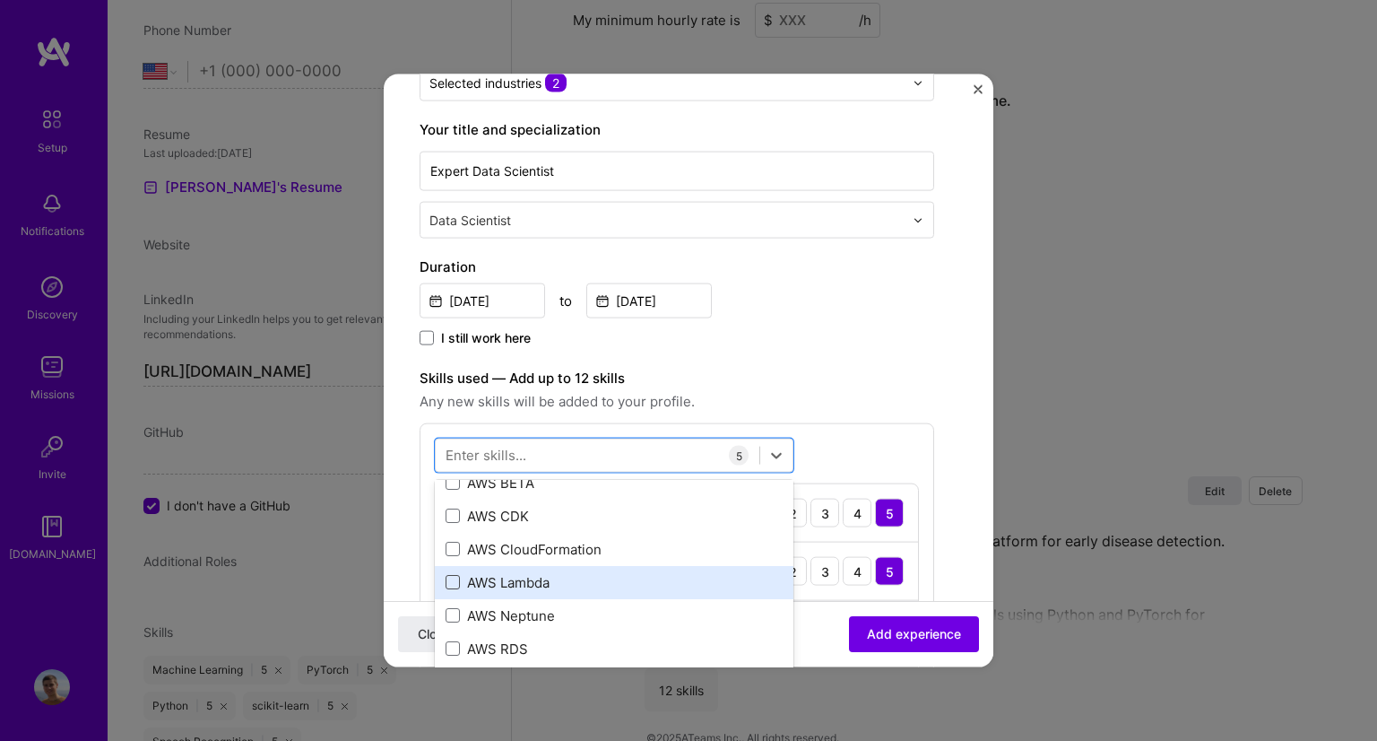
click at [446, 575] on span at bounding box center [453, 582] width 14 height 14
click at [0, 0] on input "checkbox" at bounding box center [0, 0] width 0 height 0
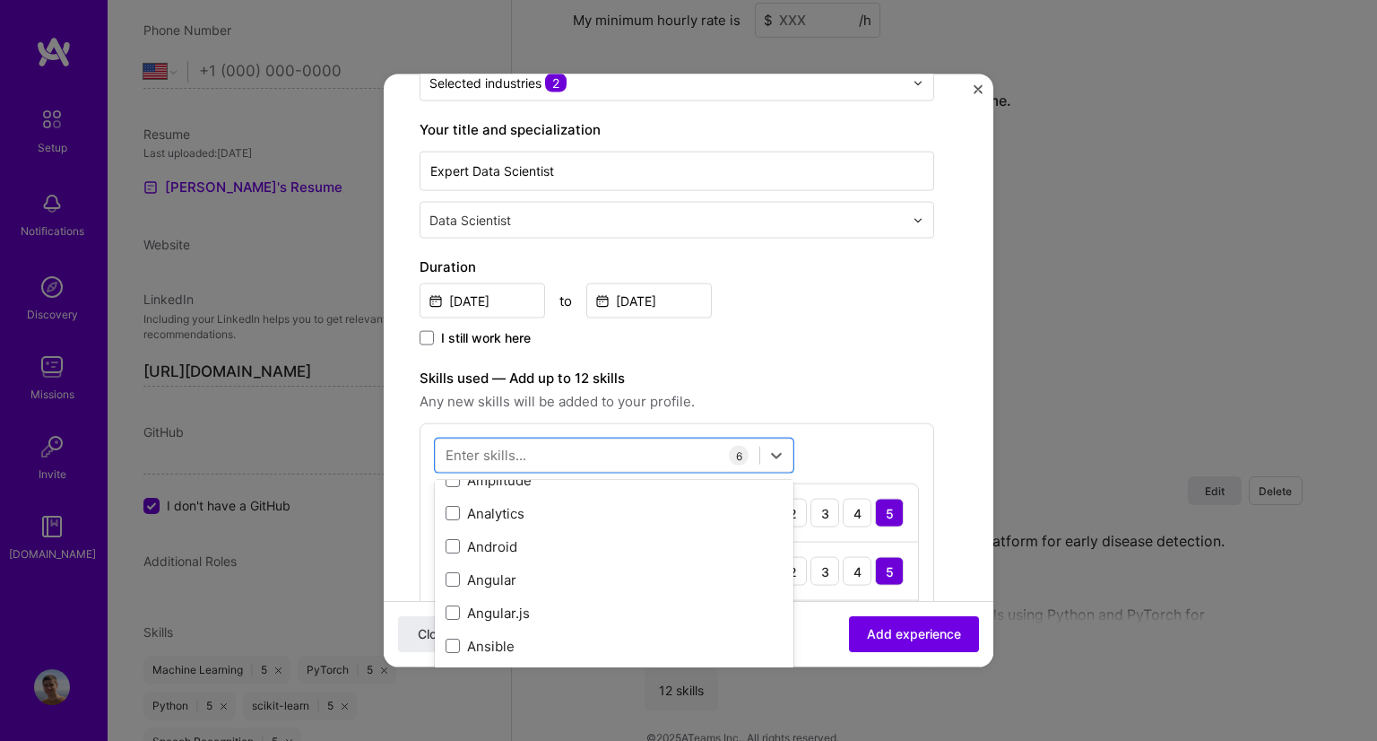
scroll to position [1313, 0]
click at [458, 511] on span at bounding box center [453, 512] width 14 height 14
click at [0, 0] on input "checkbox" at bounding box center [0, 0] width 0 height 0
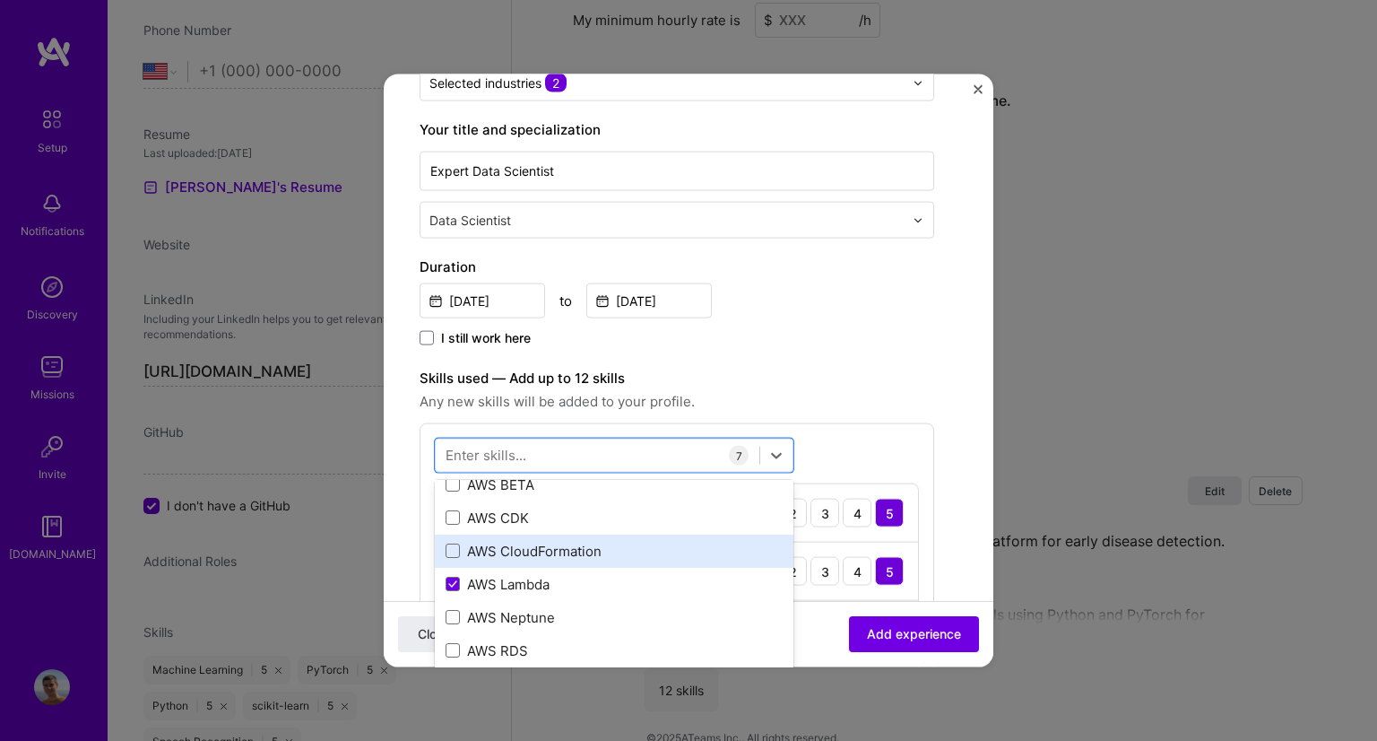
click at [507, 551] on div "AWS CloudFormation" at bounding box center [614, 550] width 337 height 19
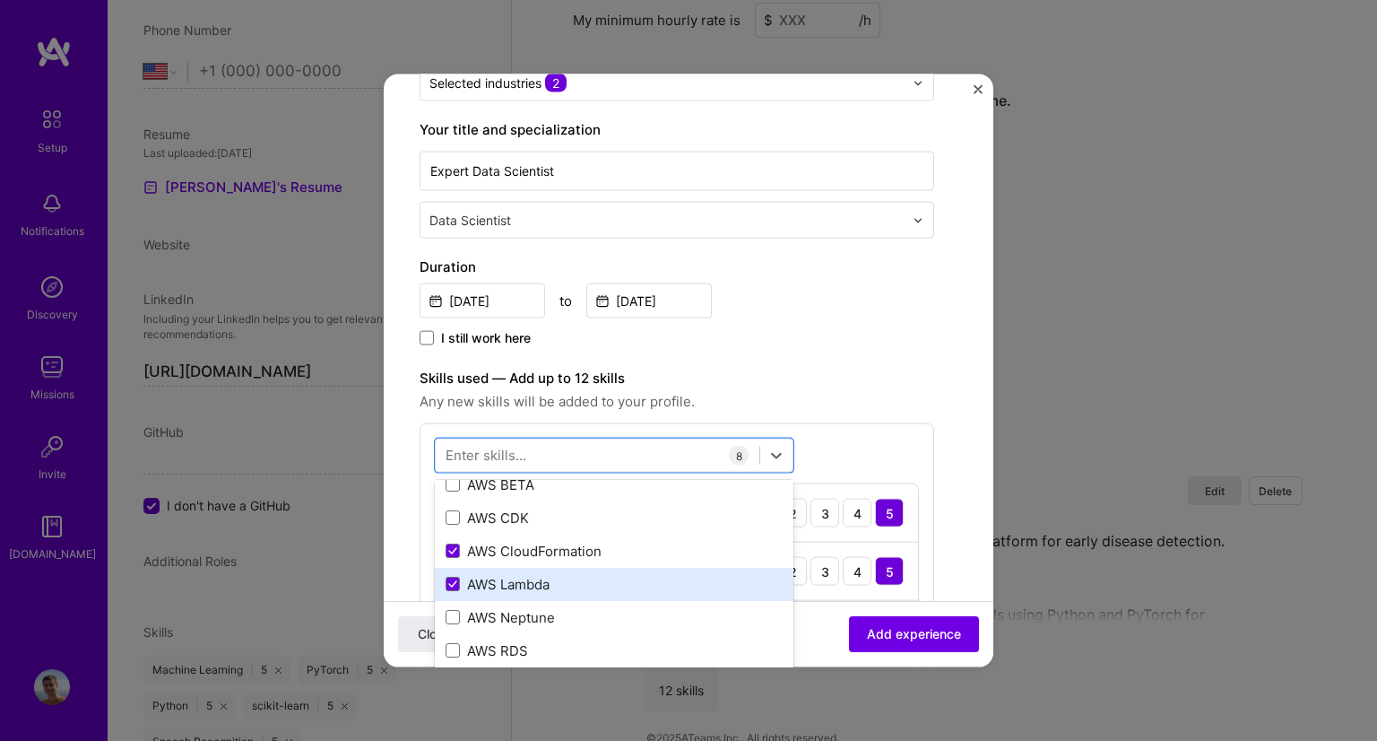
scroll to position [714, 0]
click at [495, 582] on div "AWS CDK" at bounding box center [614, 579] width 337 height 19
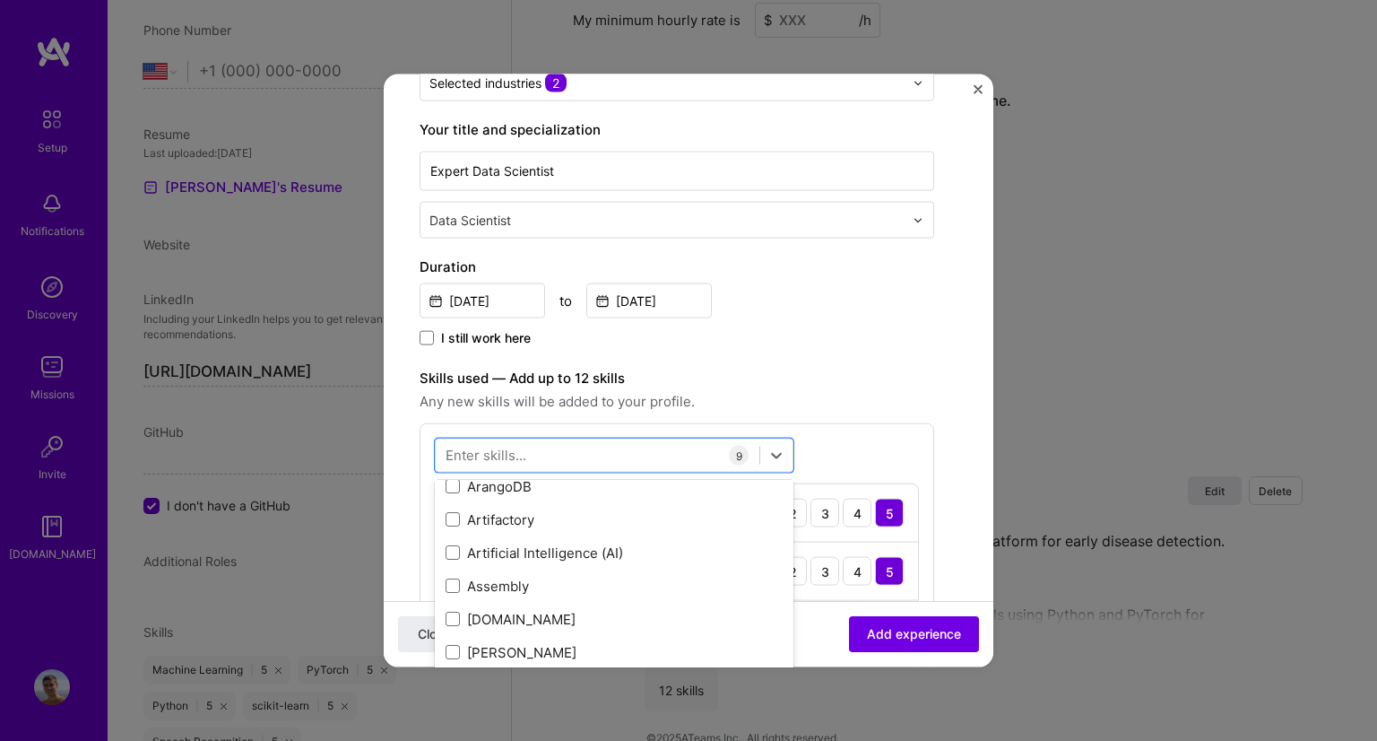
scroll to position [1646, 0]
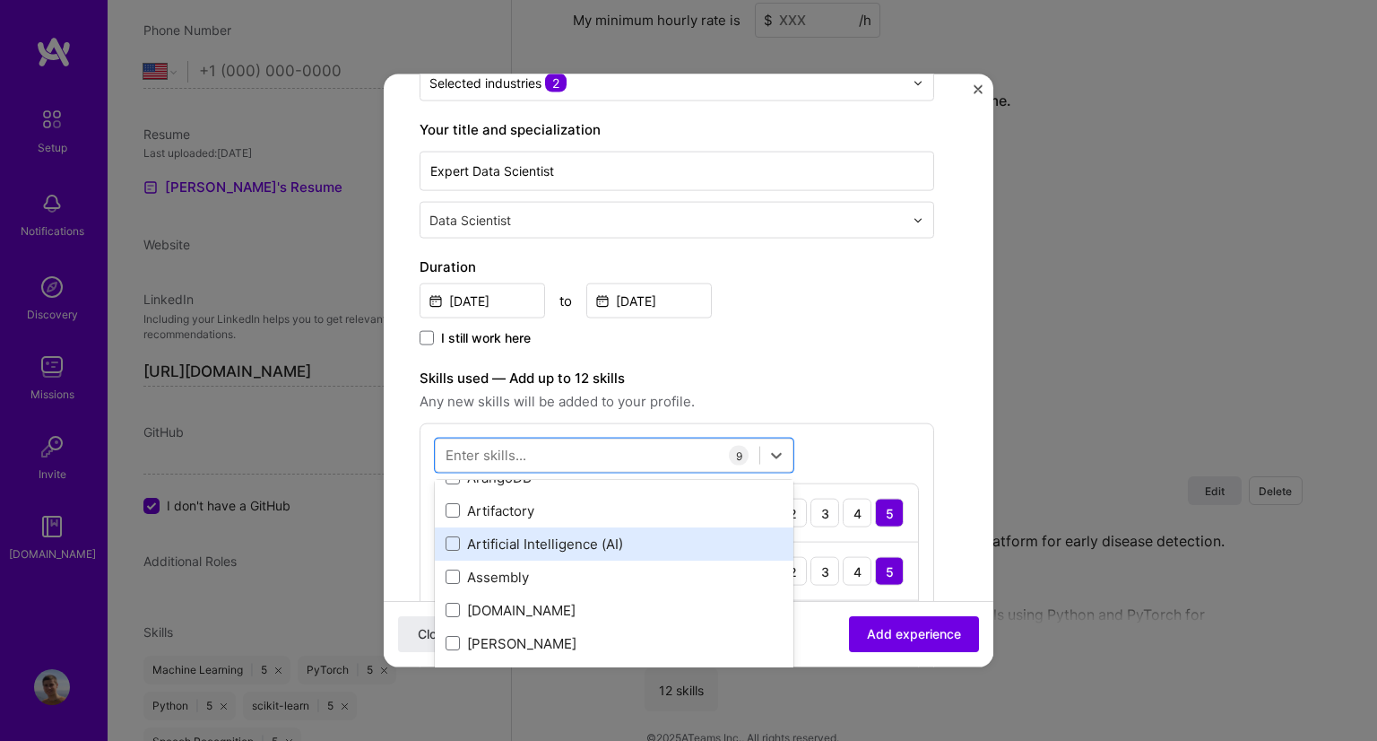
click at [528, 534] on div "Artificial Intelligence (AI)" at bounding box center [614, 543] width 337 height 19
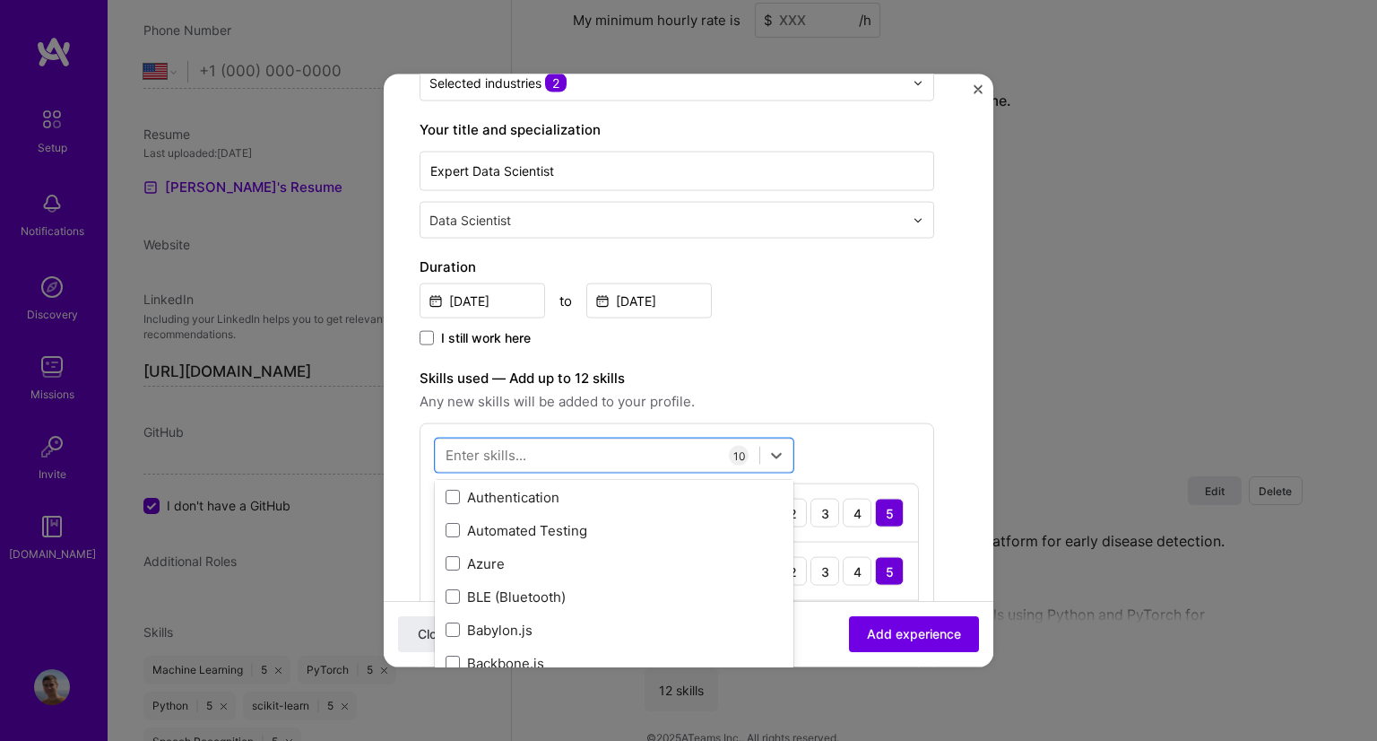
scroll to position [1854, 0]
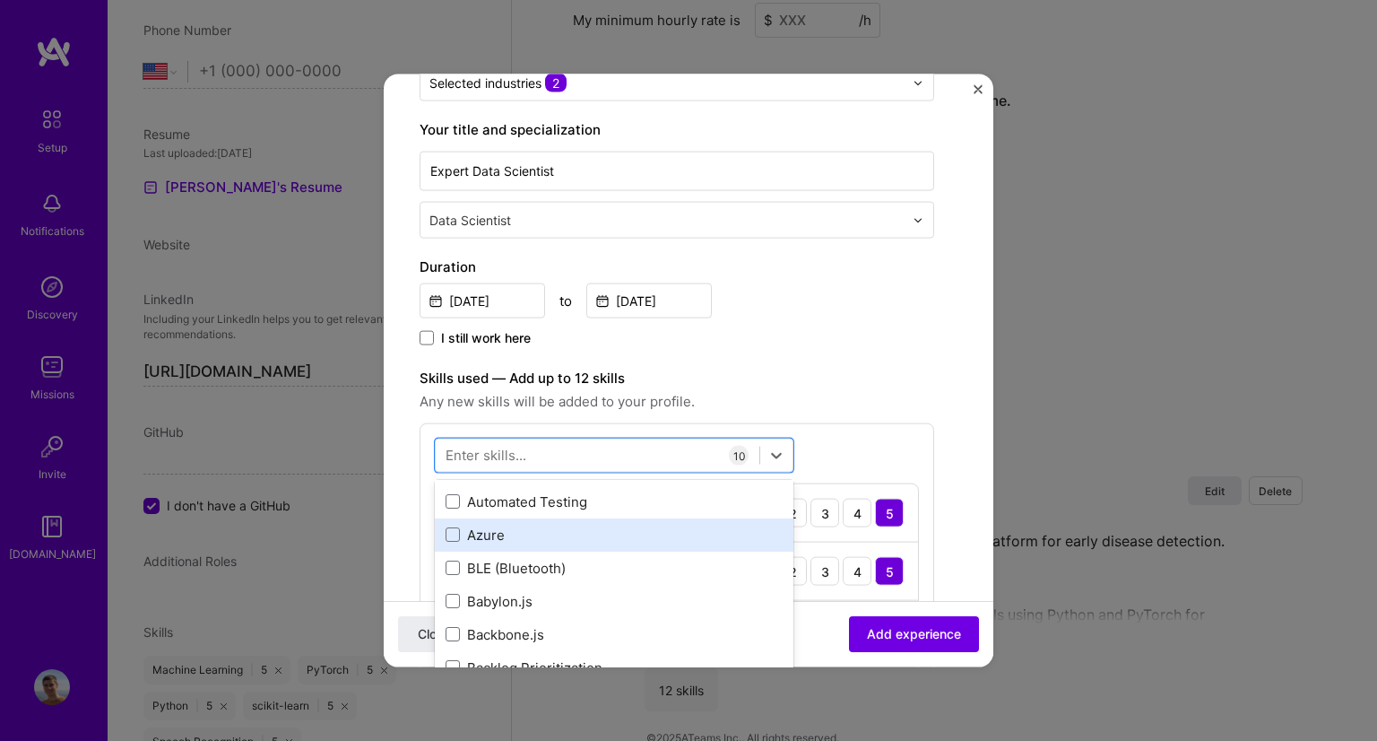
click at [489, 534] on div "Azure" at bounding box center [614, 534] width 337 height 19
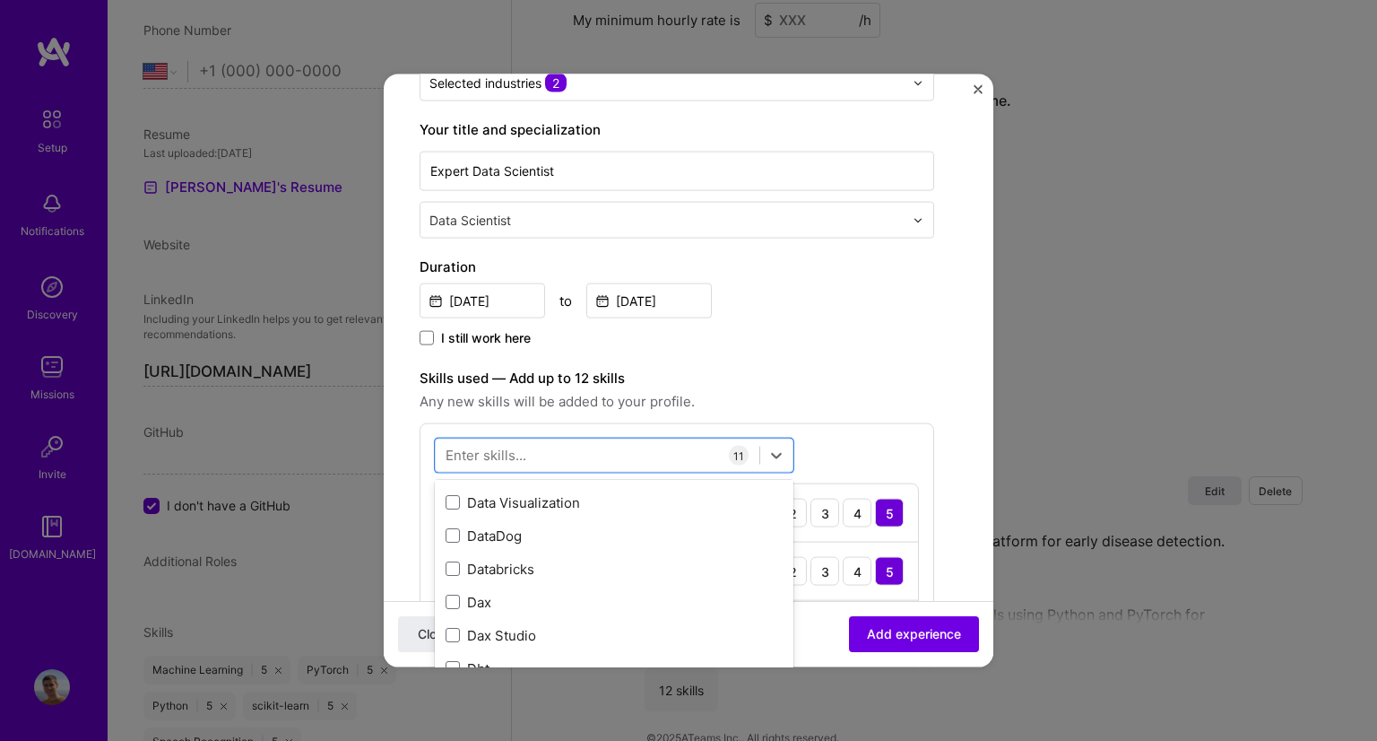
scroll to position [3225, 0]
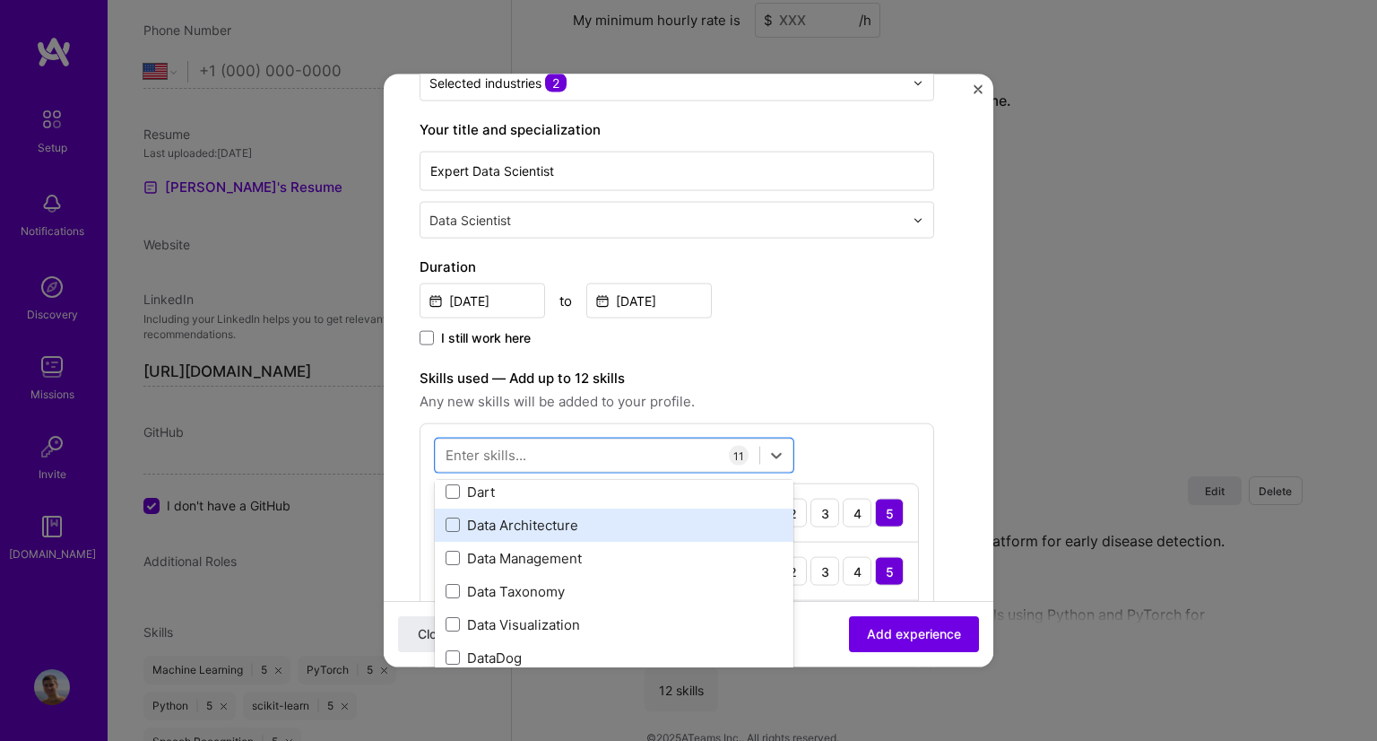
click at [493, 517] on div "Data Architecture" at bounding box center [614, 524] width 337 height 19
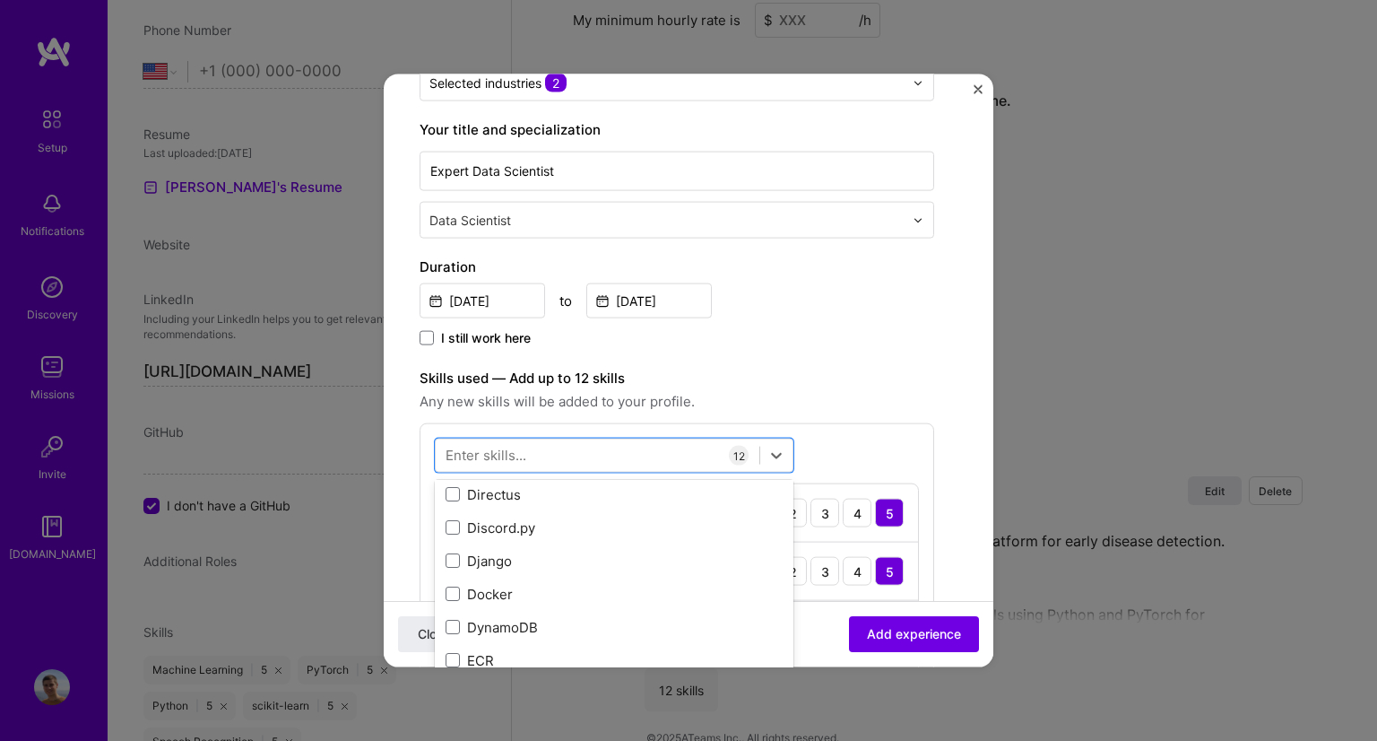
scroll to position [3698, 0]
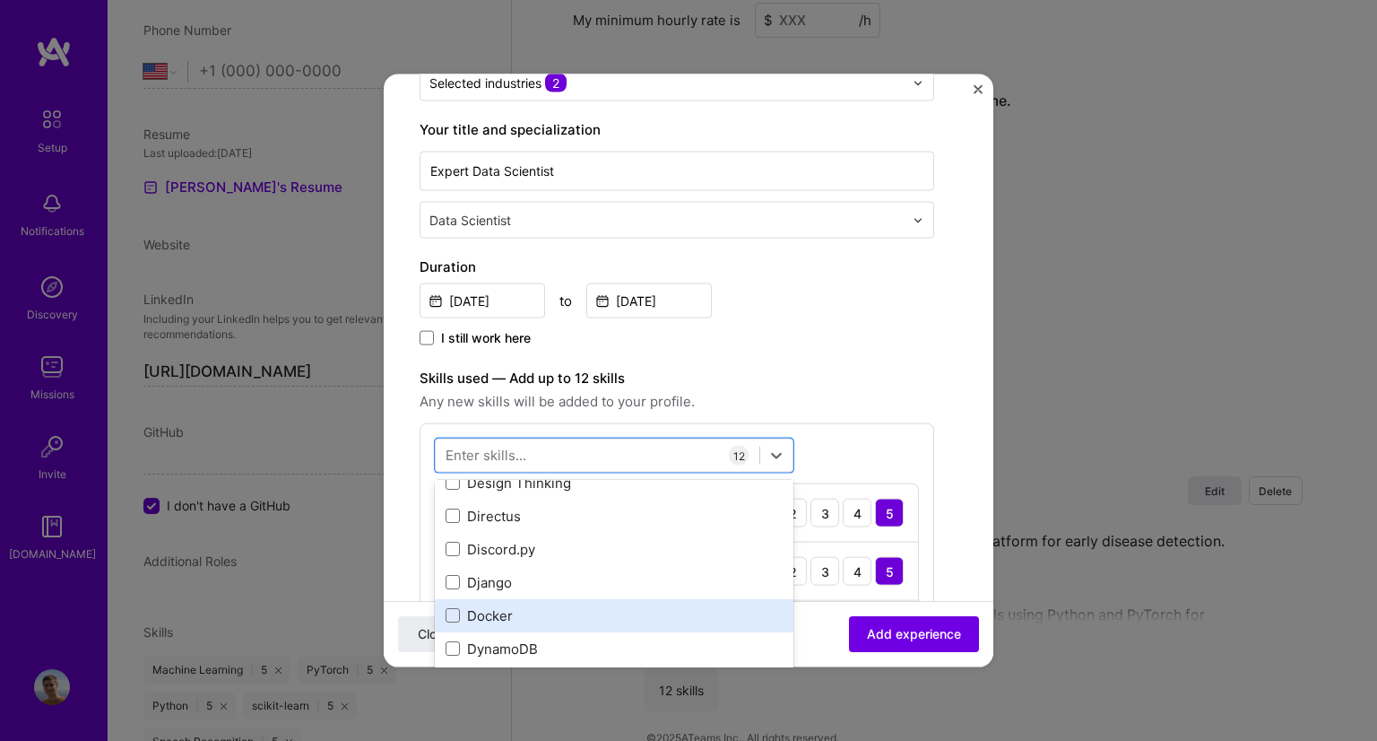
click at [470, 624] on div "Docker" at bounding box center [614, 614] width 359 height 33
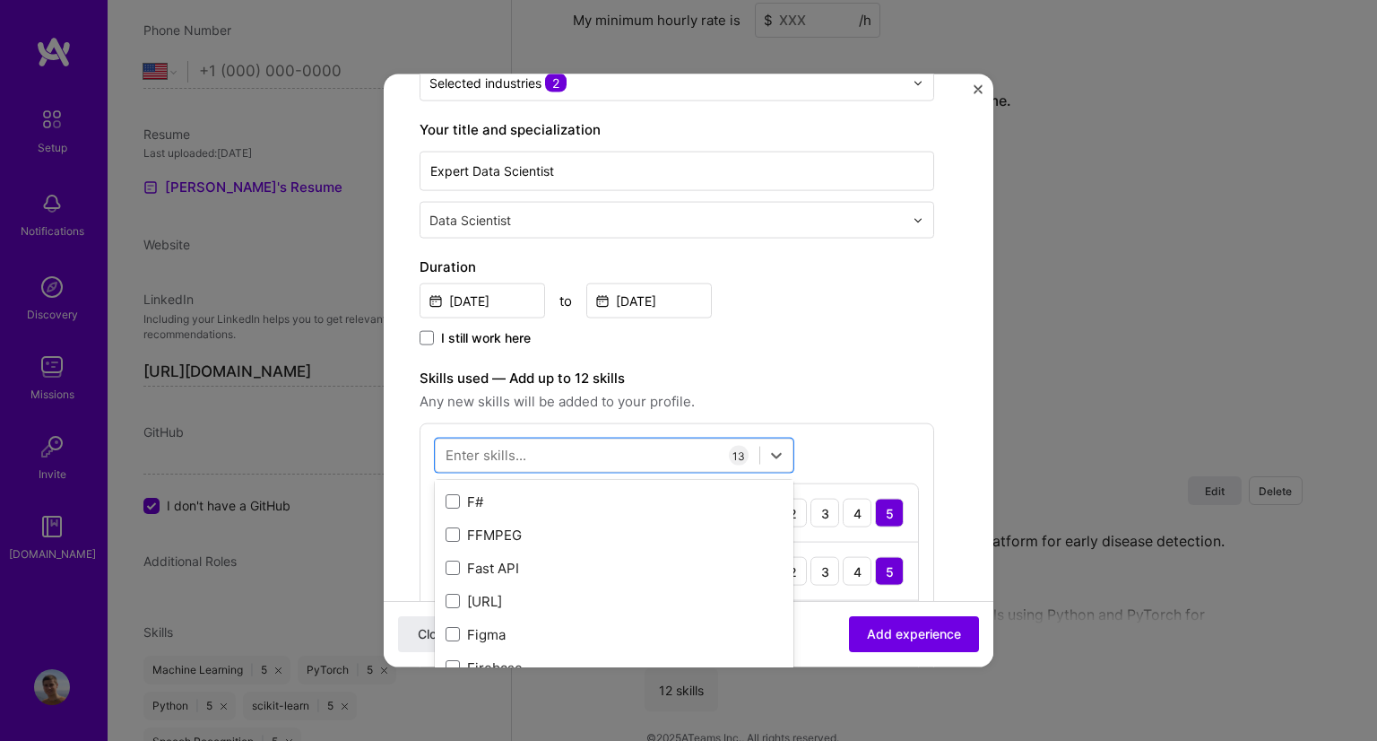
scroll to position [4510, 0]
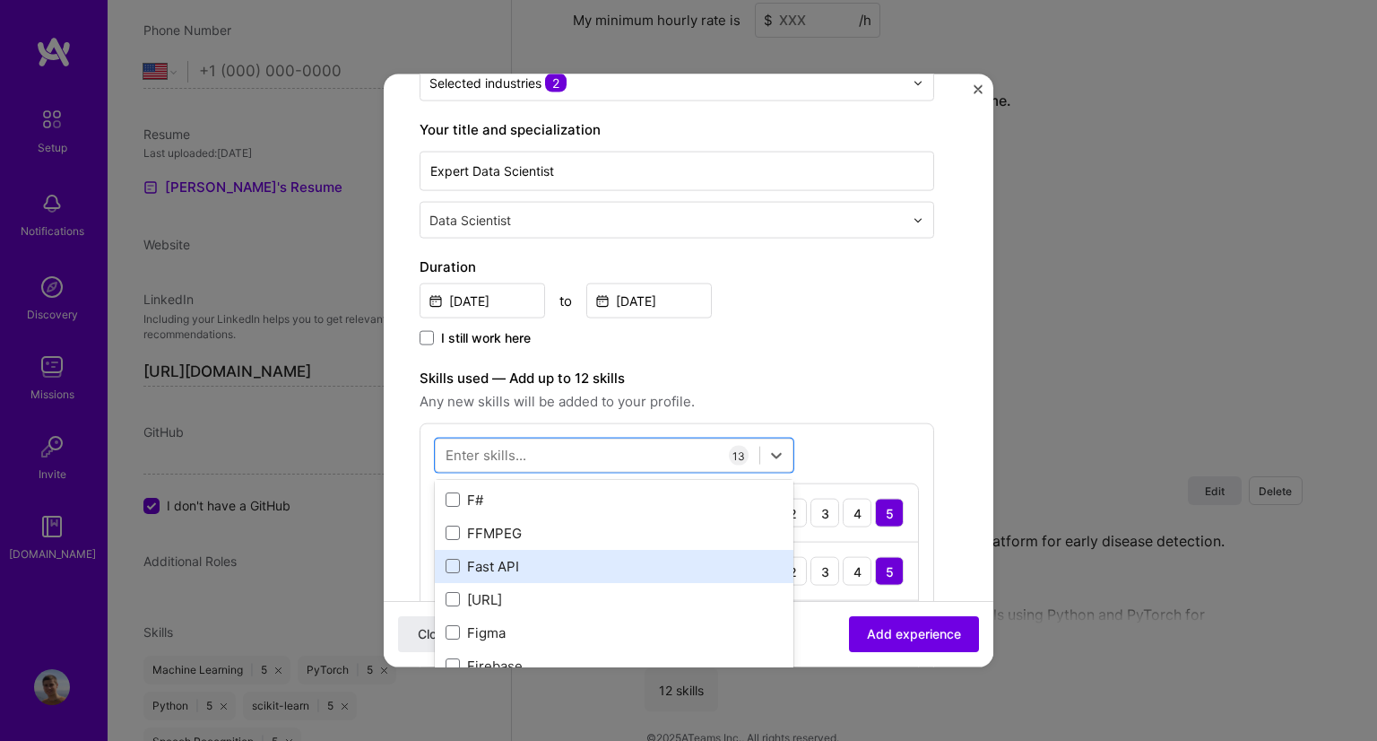
click at [460, 553] on div "Fast API" at bounding box center [614, 565] width 359 height 33
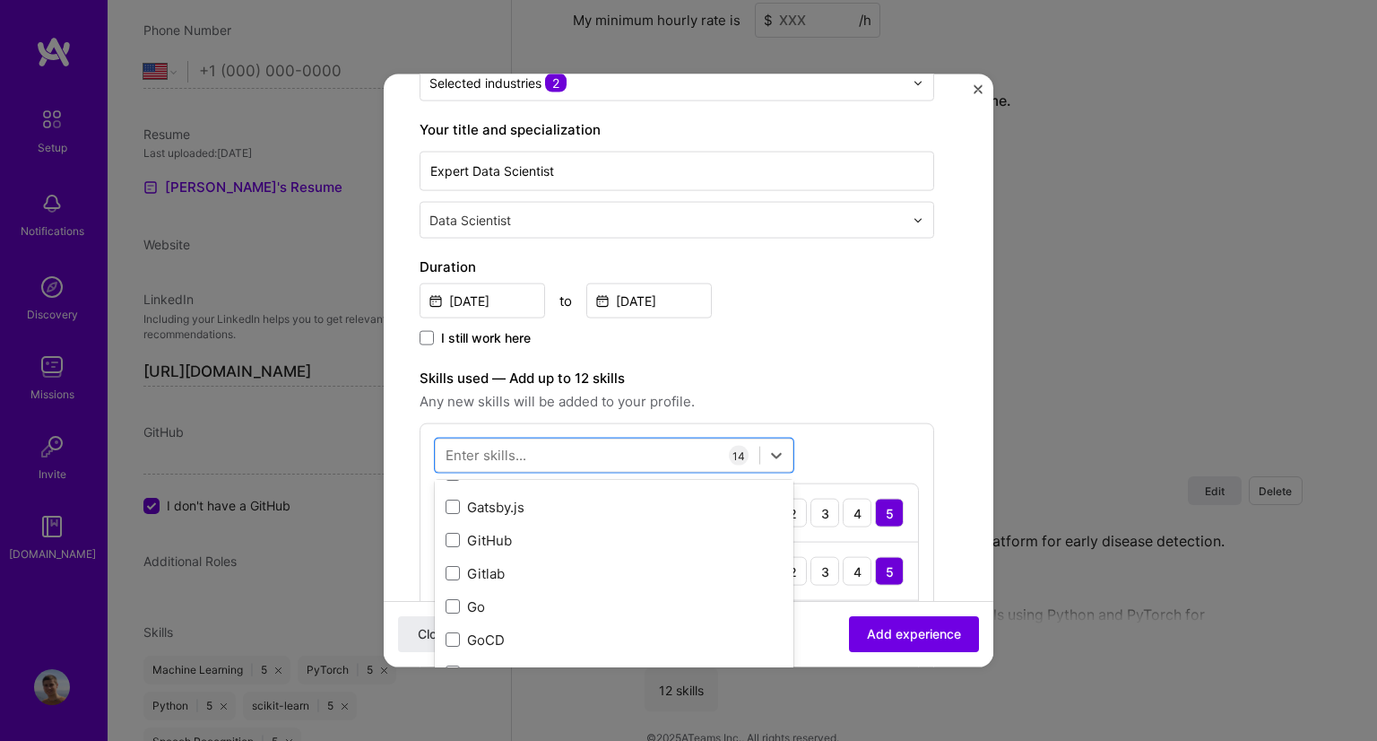
scroll to position [5072, 0]
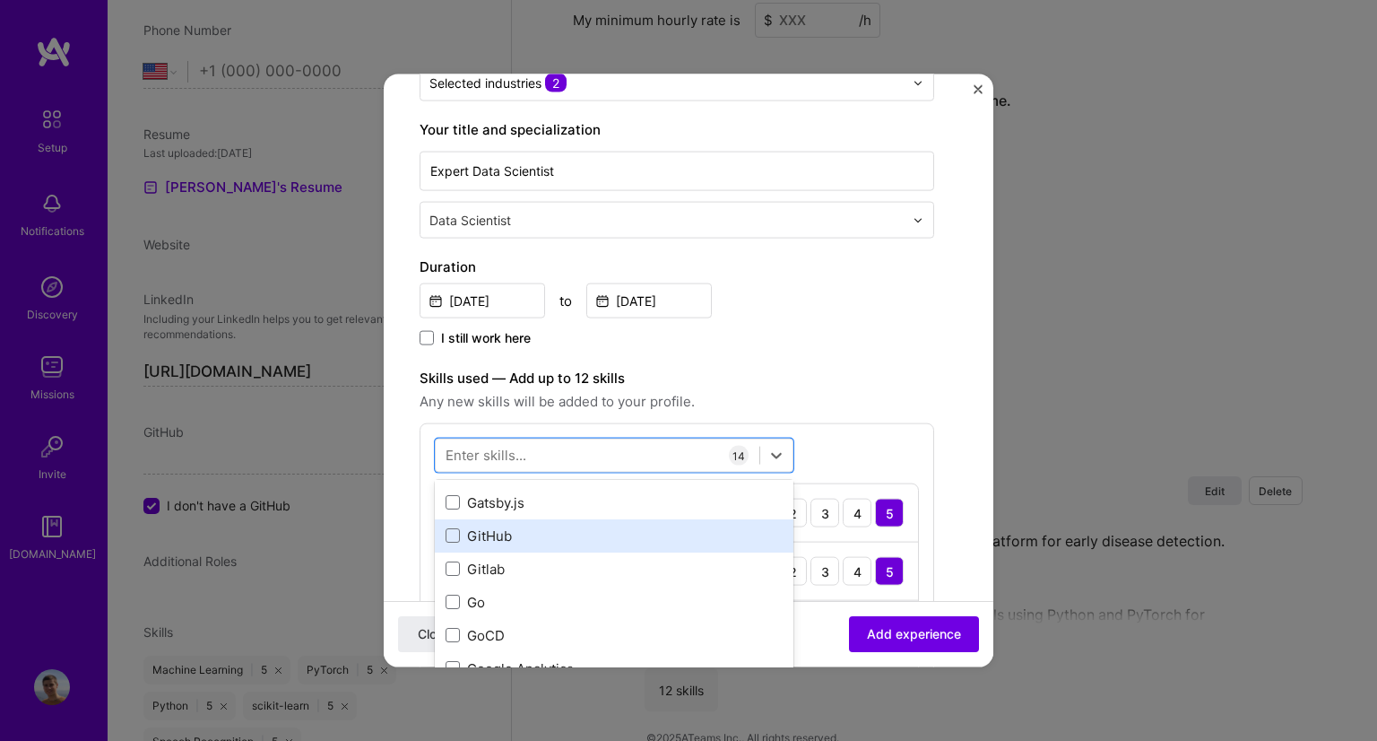
click at [517, 532] on div "GitHub" at bounding box center [614, 534] width 337 height 19
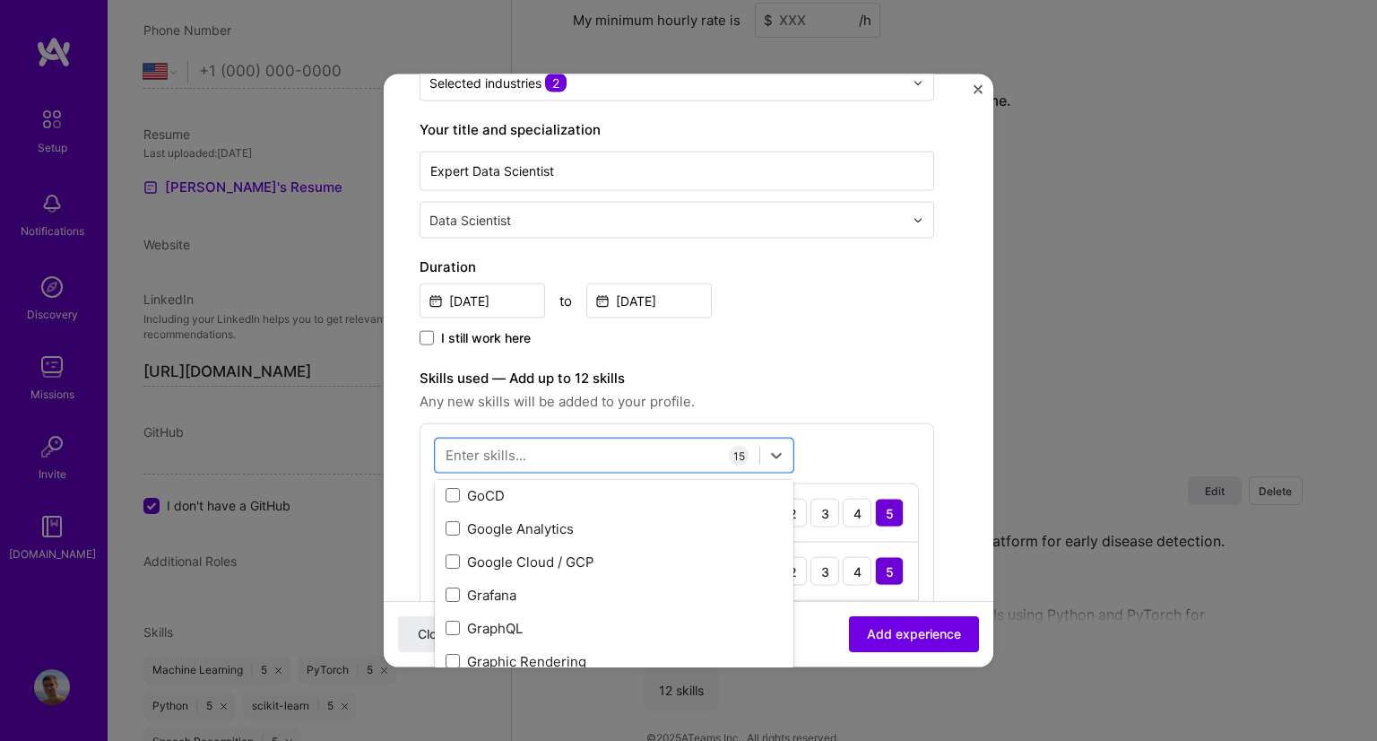
scroll to position [5213, 0]
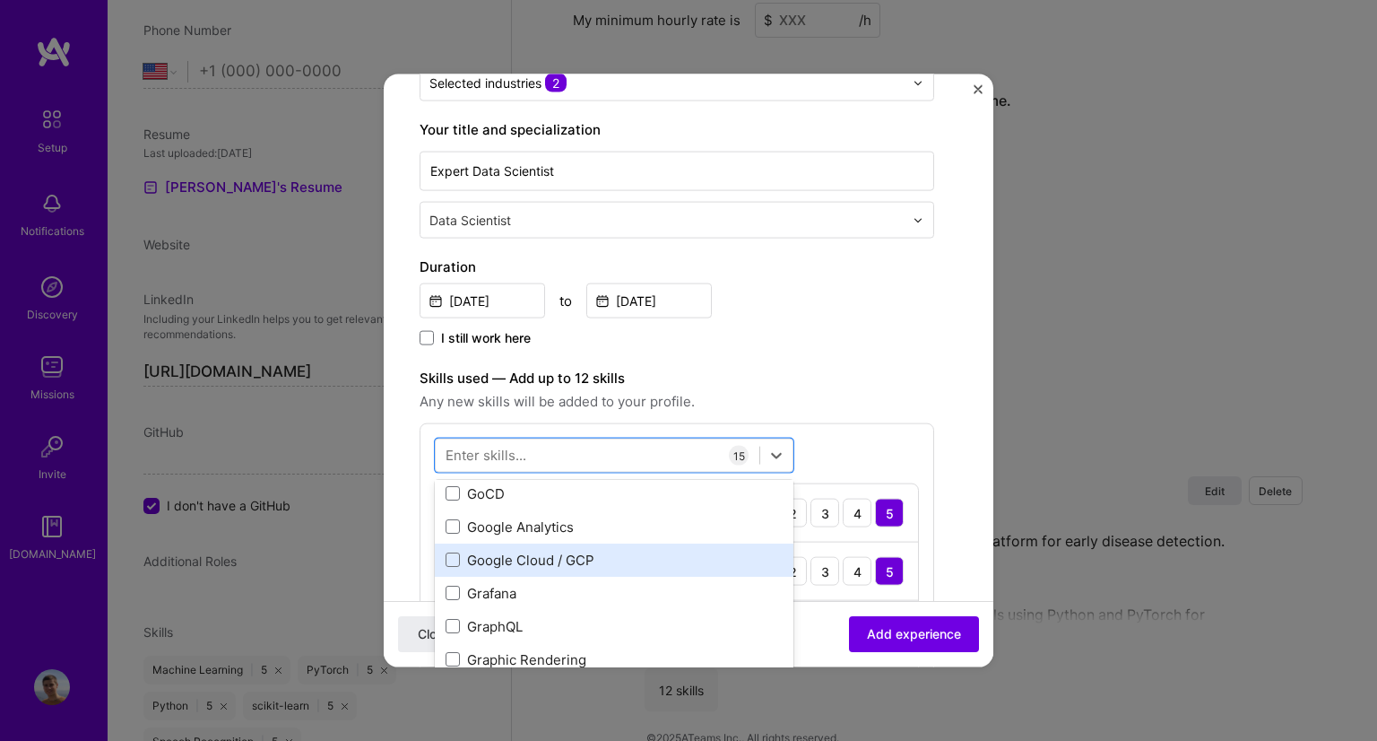
click at [517, 557] on div "Google Cloud / GCP" at bounding box center [614, 559] width 337 height 19
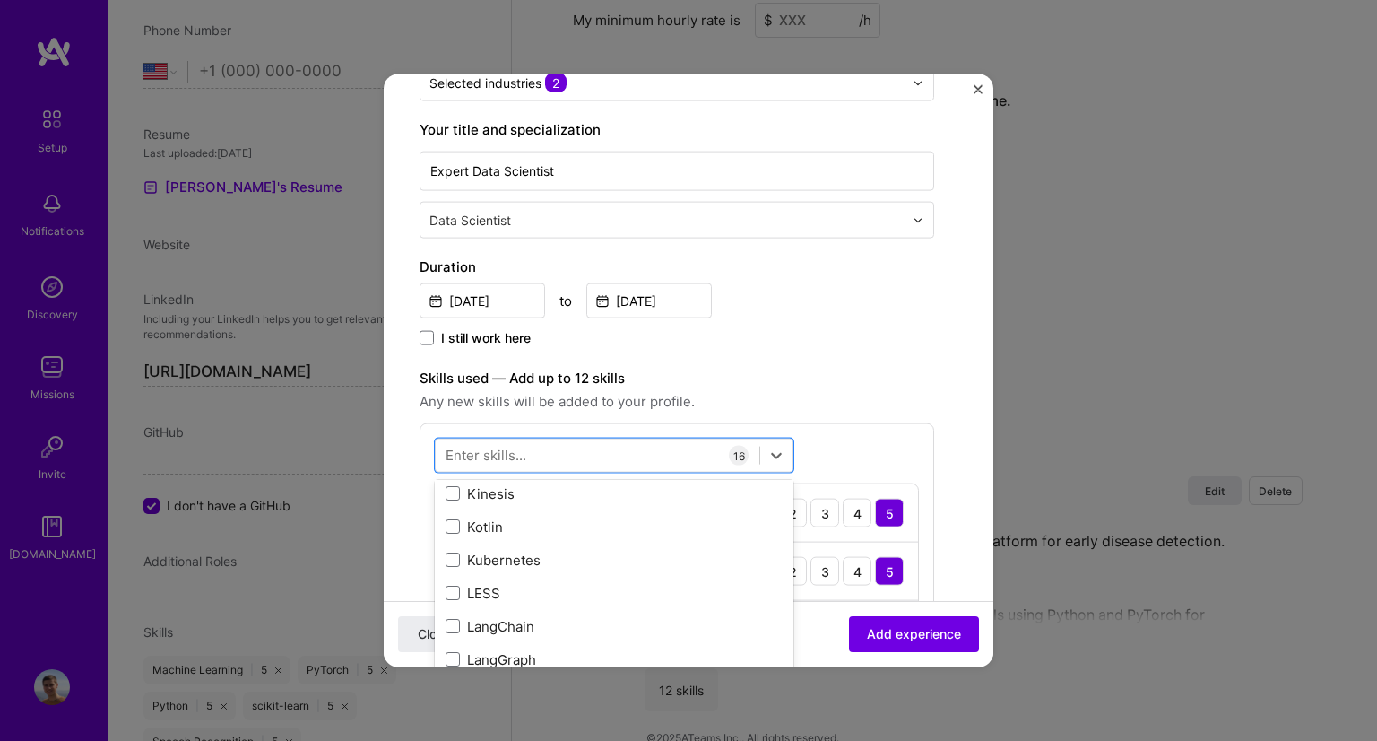
scroll to position [6273, 0]
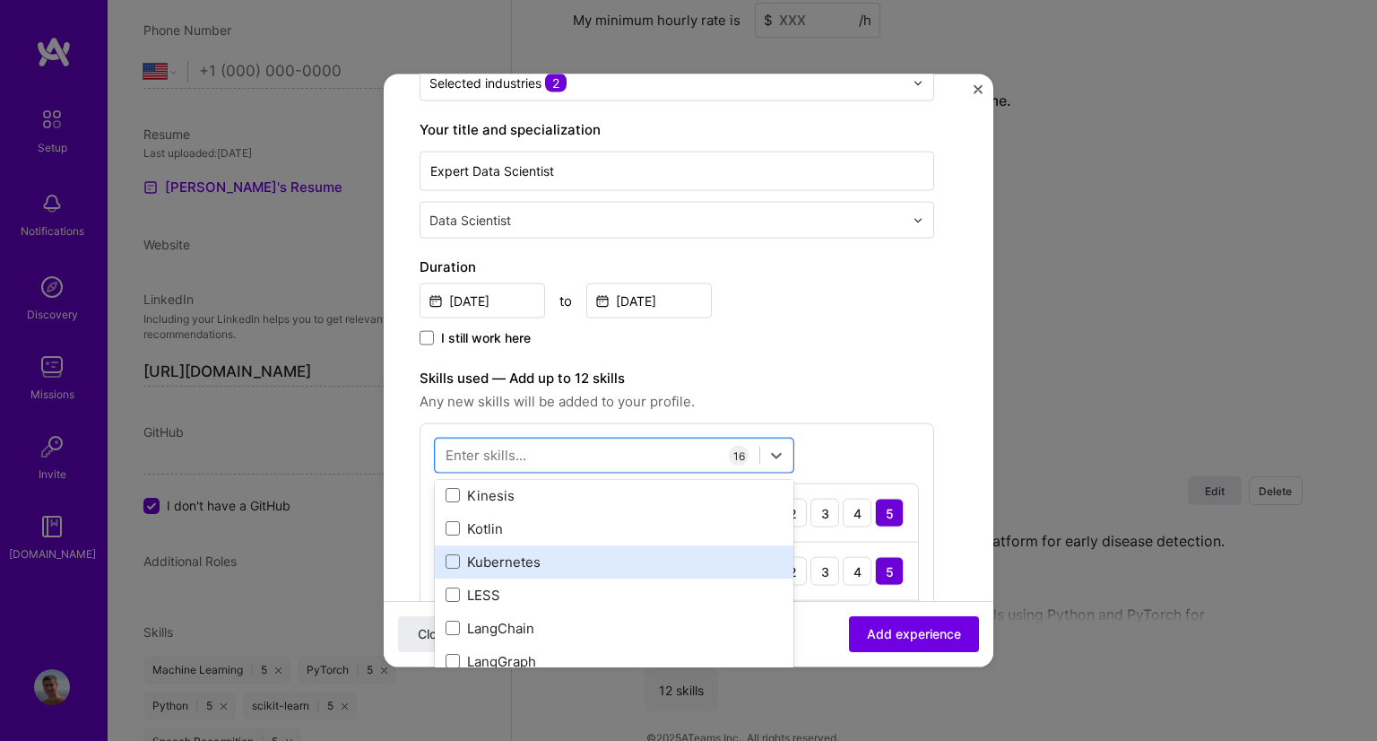
click at [545, 551] on div "Kubernetes" at bounding box center [614, 560] width 337 height 19
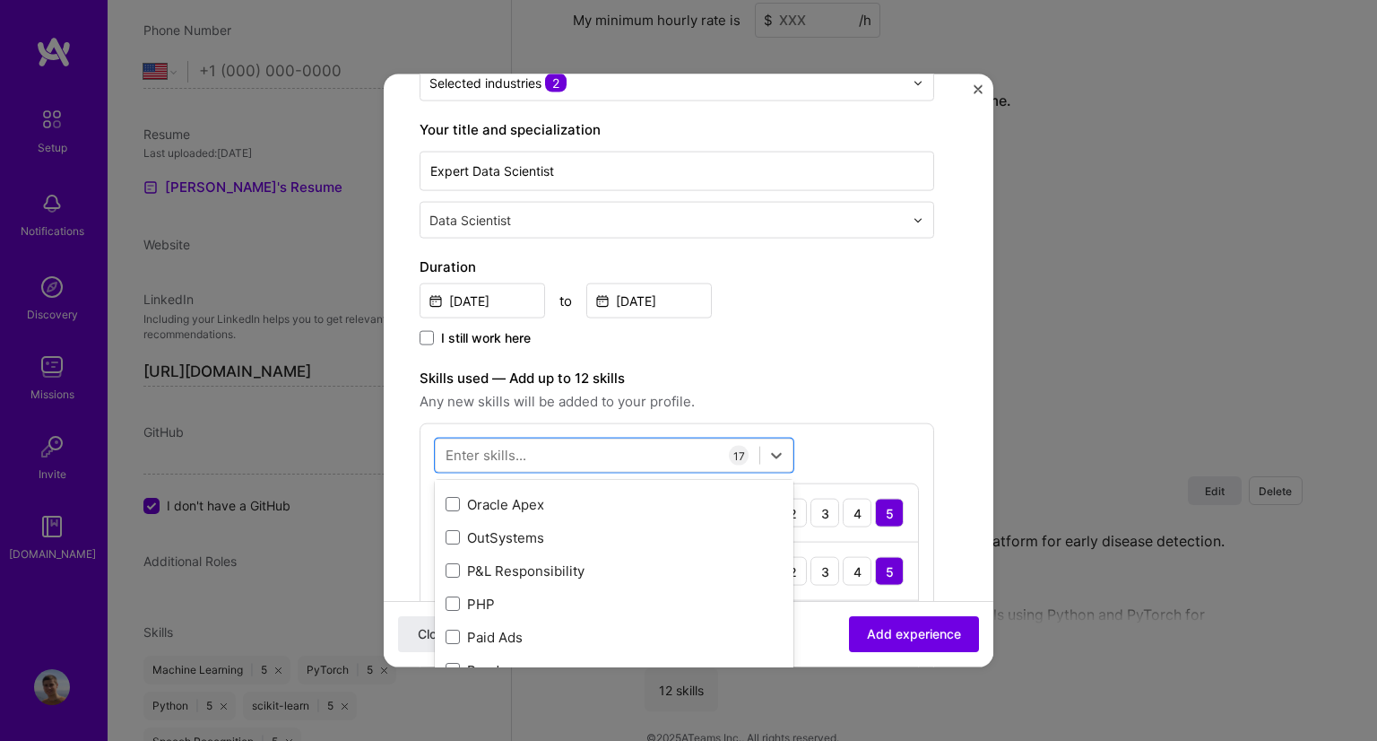
scroll to position [7758, 0]
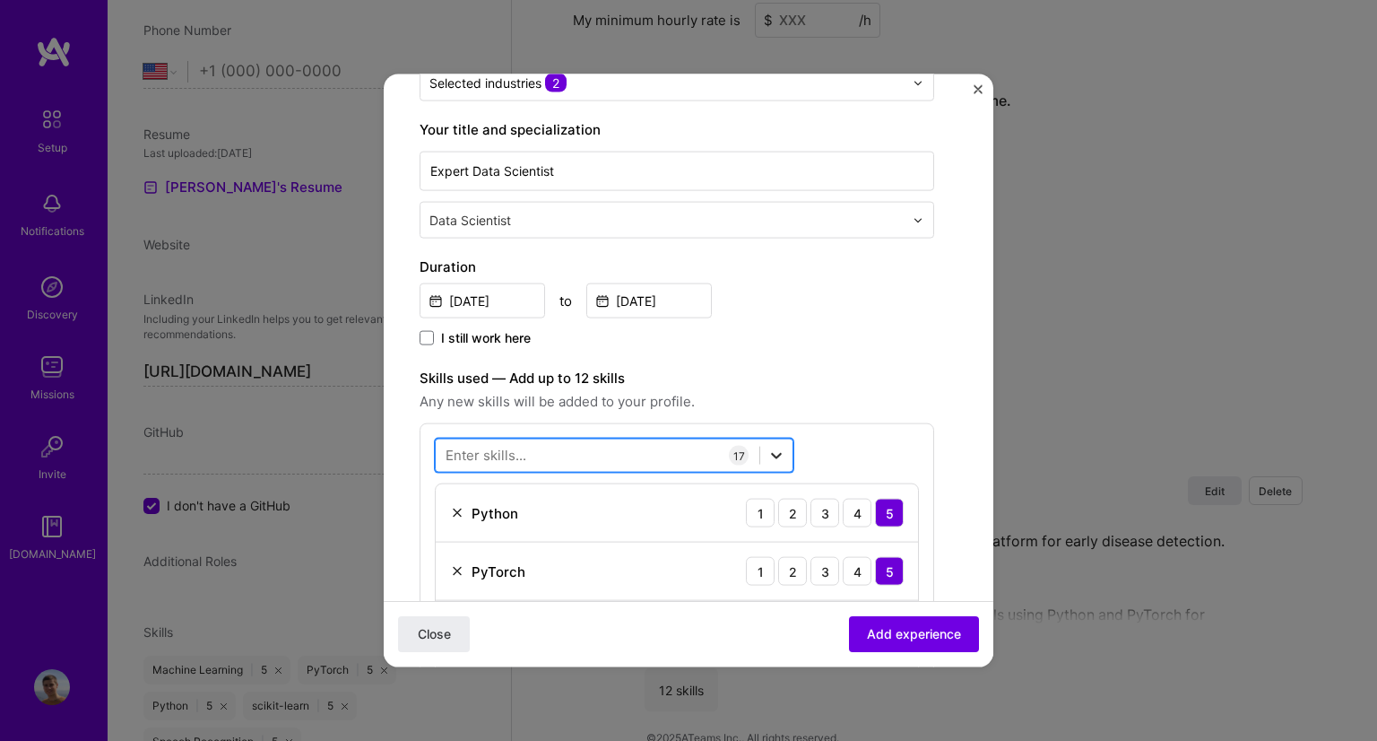
click at [768, 459] on icon at bounding box center [777, 456] width 18 height 18
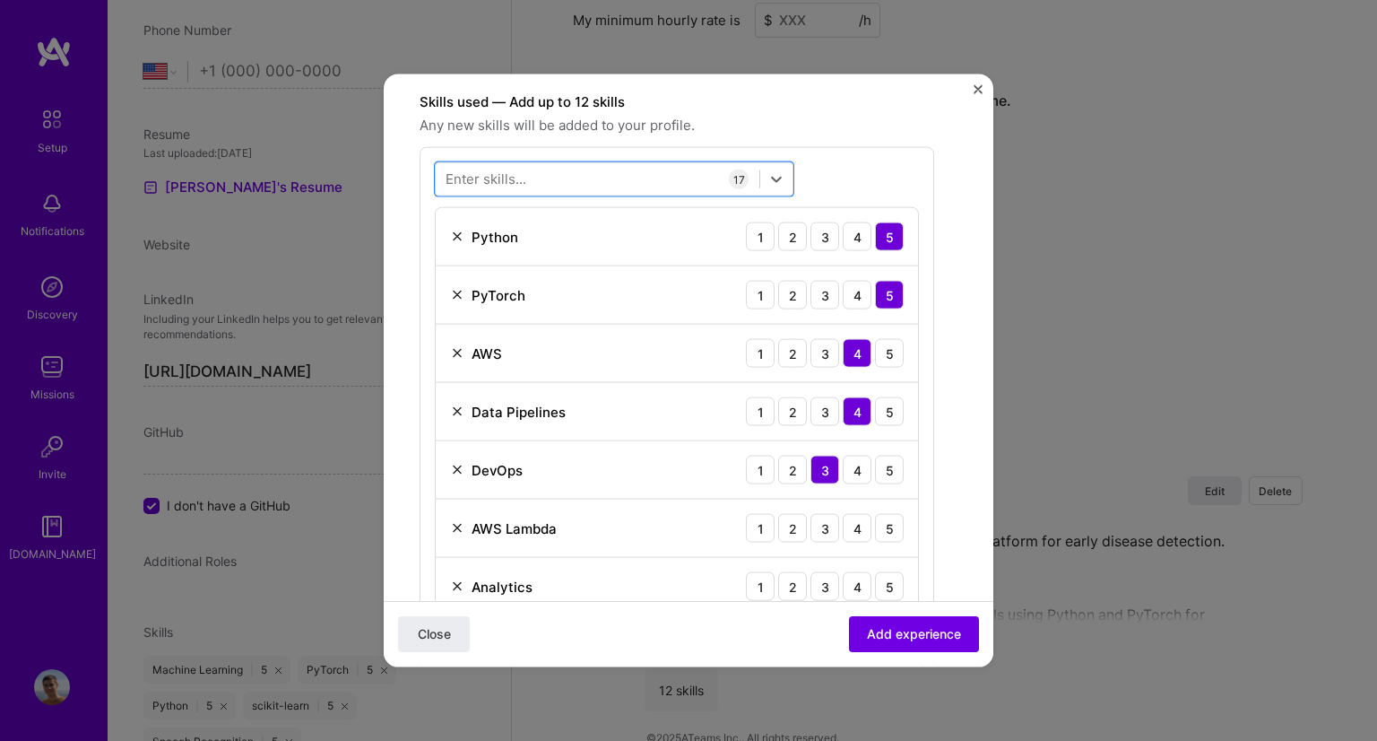
scroll to position [567, 0]
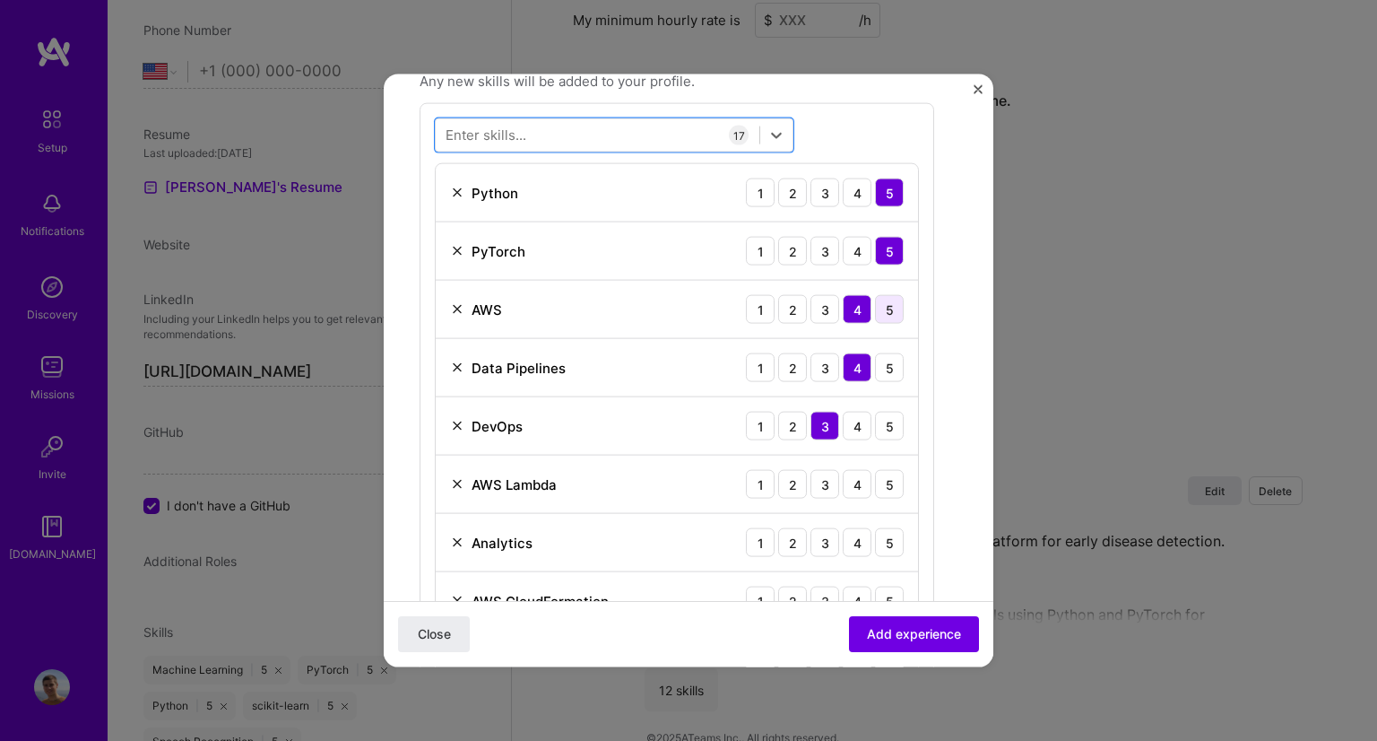
click at [898, 304] on div "5" at bounding box center [889, 309] width 29 height 29
click at [890, 428] on div "5" at bounding box center [889, 426] width 29 height 29
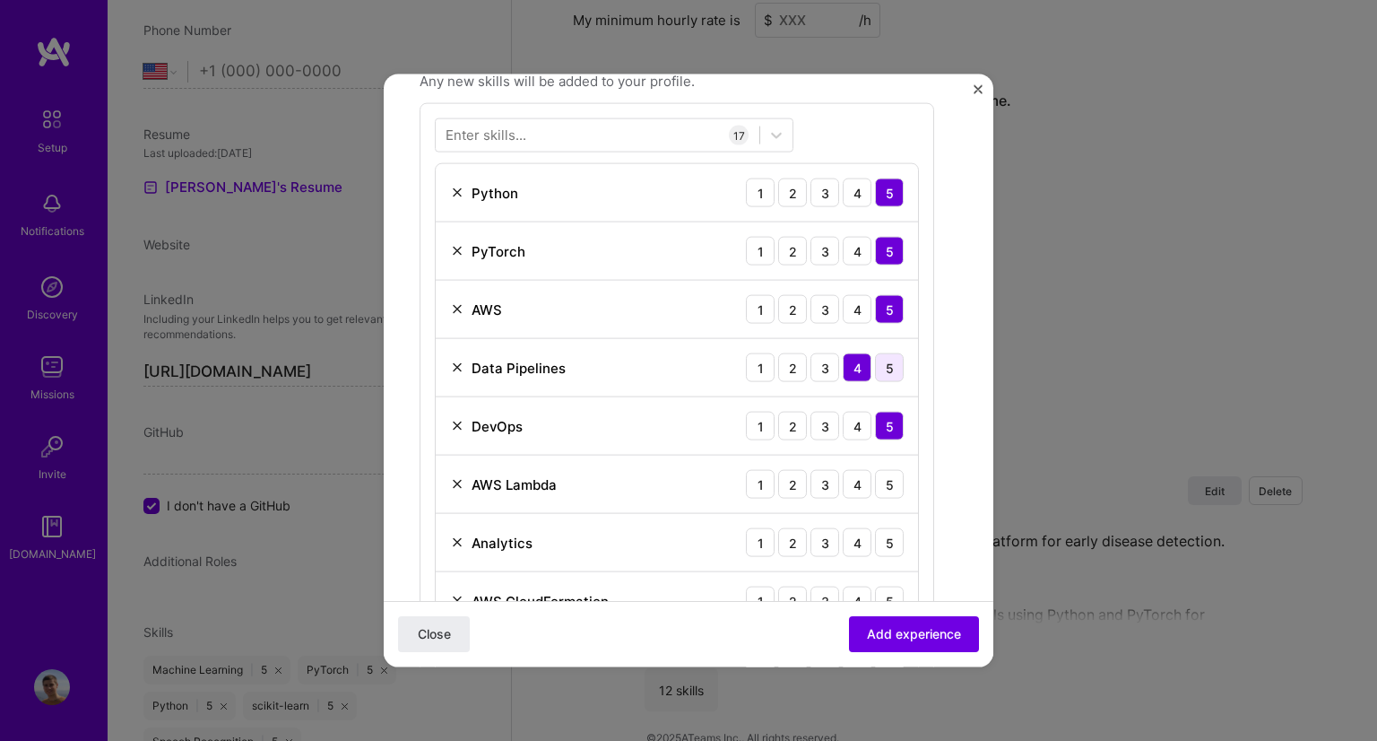
click at [896, 371] on div "5" at bounding box center [889, 367] width 29 height 29
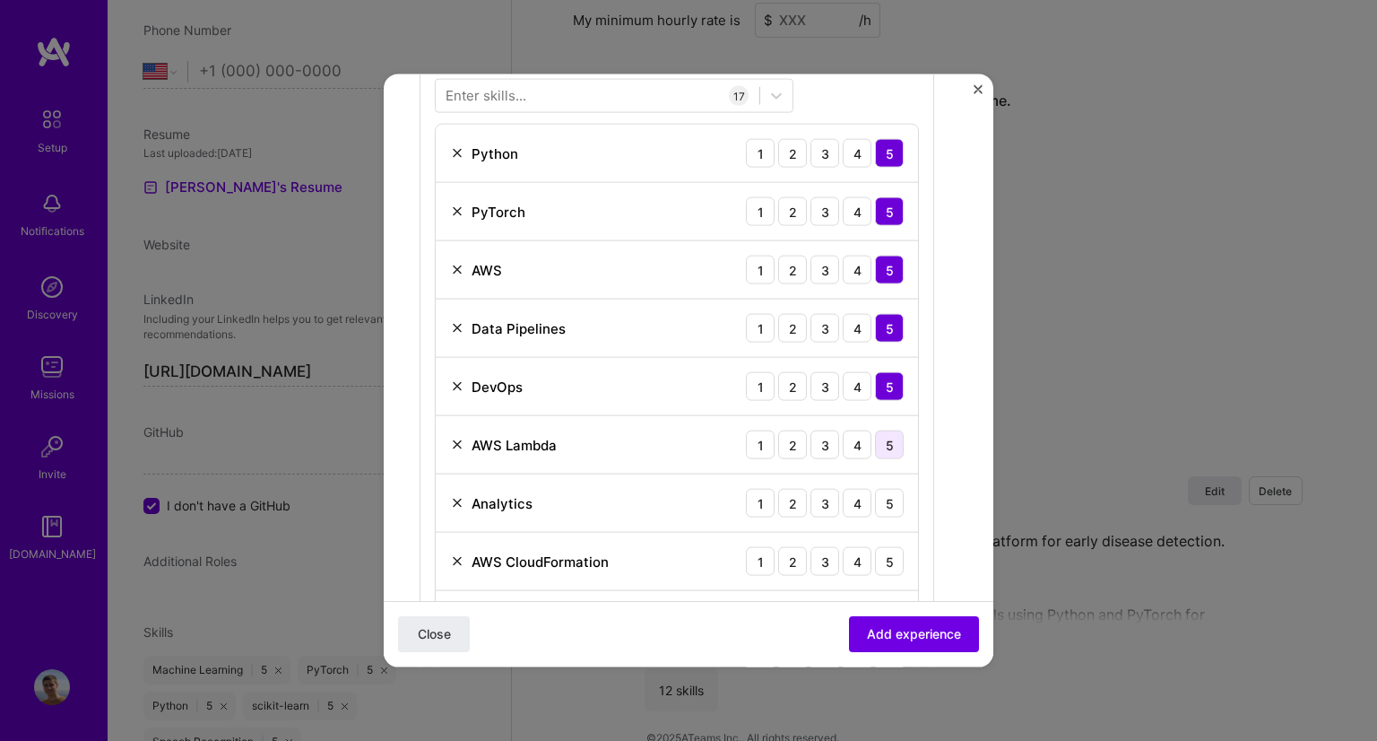
click at [894, 454] on div "5" at bounding box center [889, 444] width 29 height 29
click at [465, 497] on div "Analytics" at bounding box center [491, 502] width 82 height 19
click at [454, 503] on img at bounding box center [457, 503] width 14 height 14
click at [454, 505] on img at bounding box center [457, 503] width 14 height 14
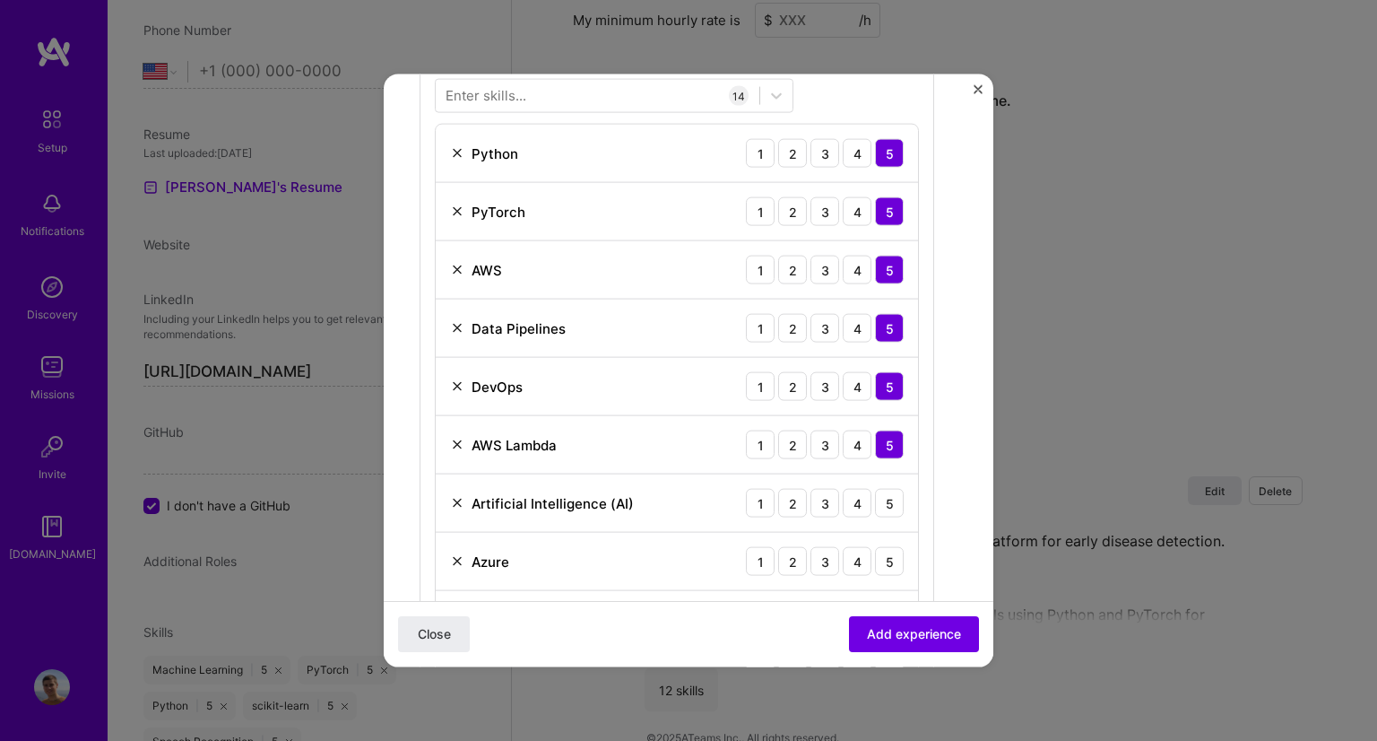
click at [454, 505] on img at bounding box center [457, 503] width 14 height 14
click at [892, 492] on div "5" at bounding box center [889, 503] width 29 height 29
click at [899, 560] on div "5" at bounding box center [889, 561] width 29 height 29
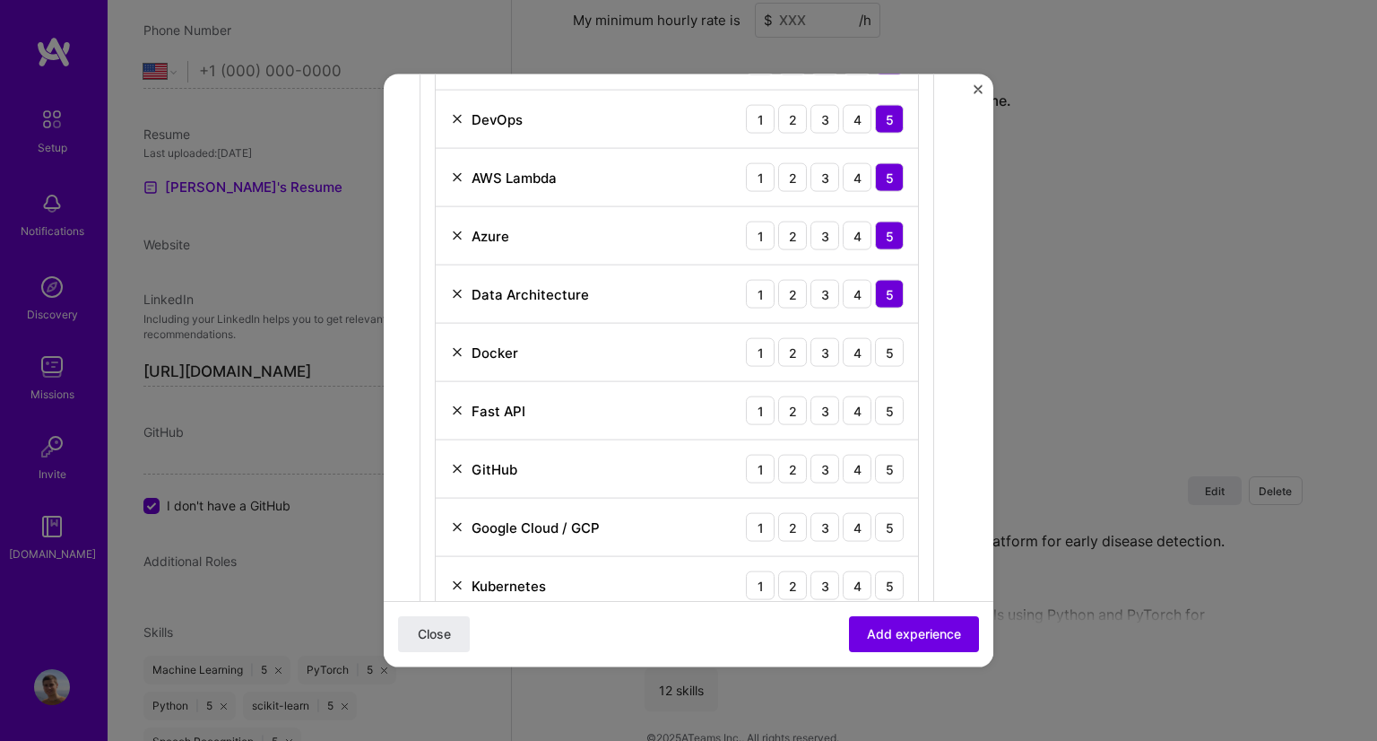
scroll to position [874, 0]
click at [887, 348] on div "5" at bounding box center [889, 351] width 29 height 29
click at [890, 395] on div "5" at bounding box center [889, 409] width 29 height 29
click at [454, 528] on img at bounding box center [457, 526] width 14 height 14
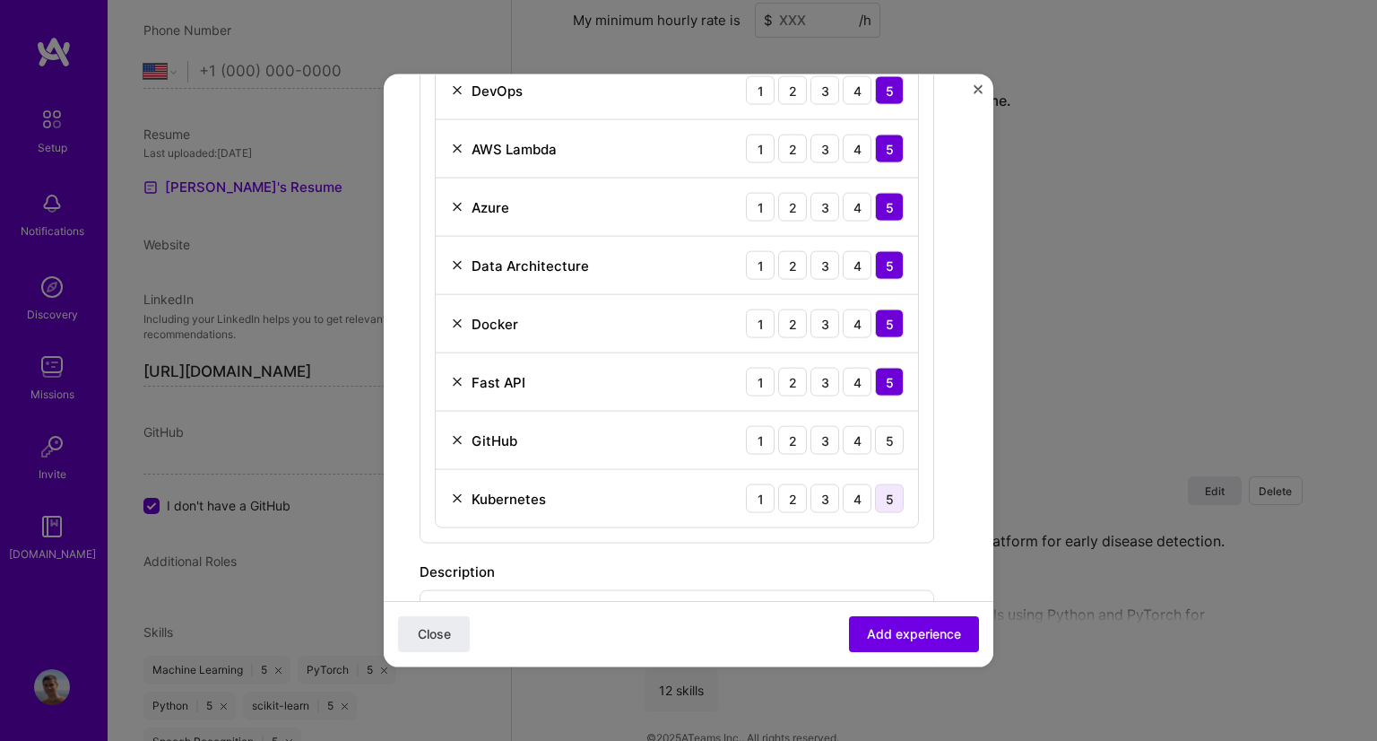
click at [895, 499] on div "5" at bounding box center [889, 498] width 29 height 29
click at [887, 428] on div "5" at bounding box center [889, 440] width 29 height 29
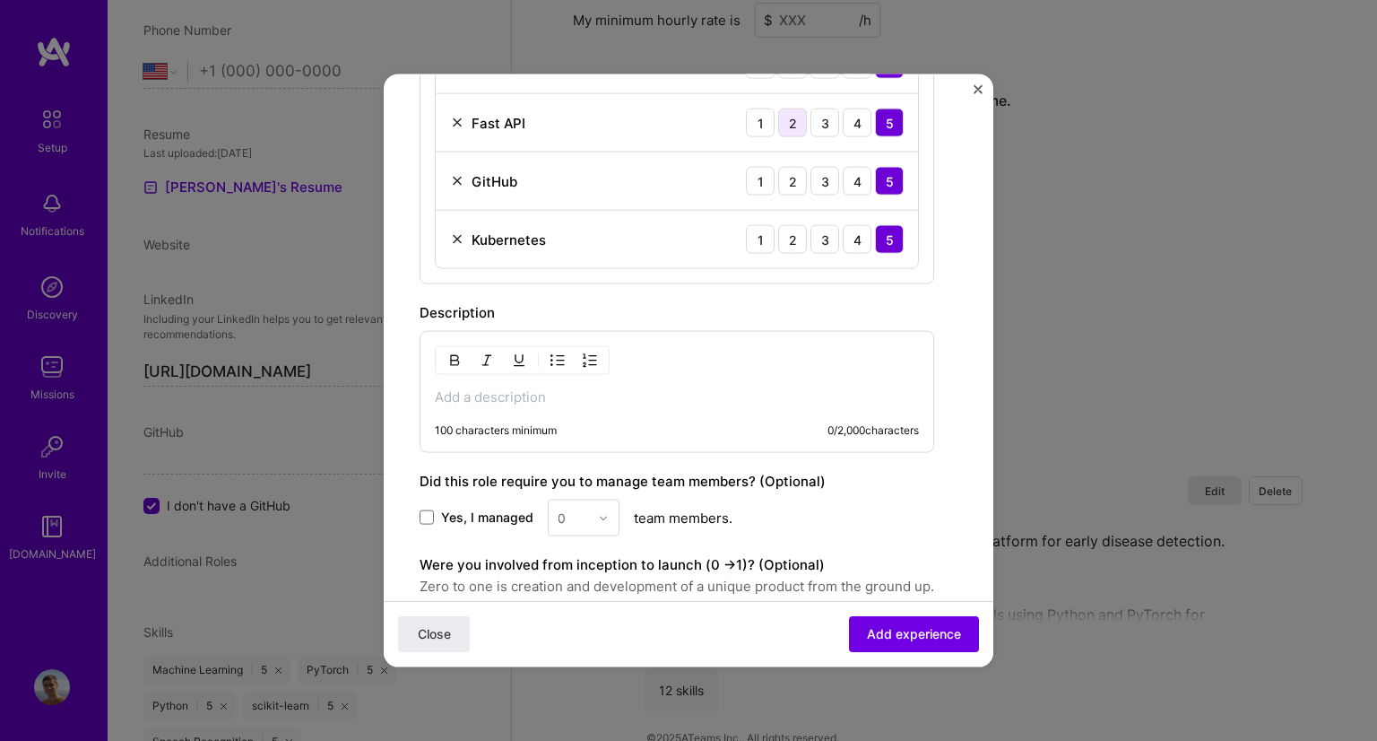
scroll to position [1162, 0]
click at [529, 393] on p at bounding box center [677, 396] width 484 height 18
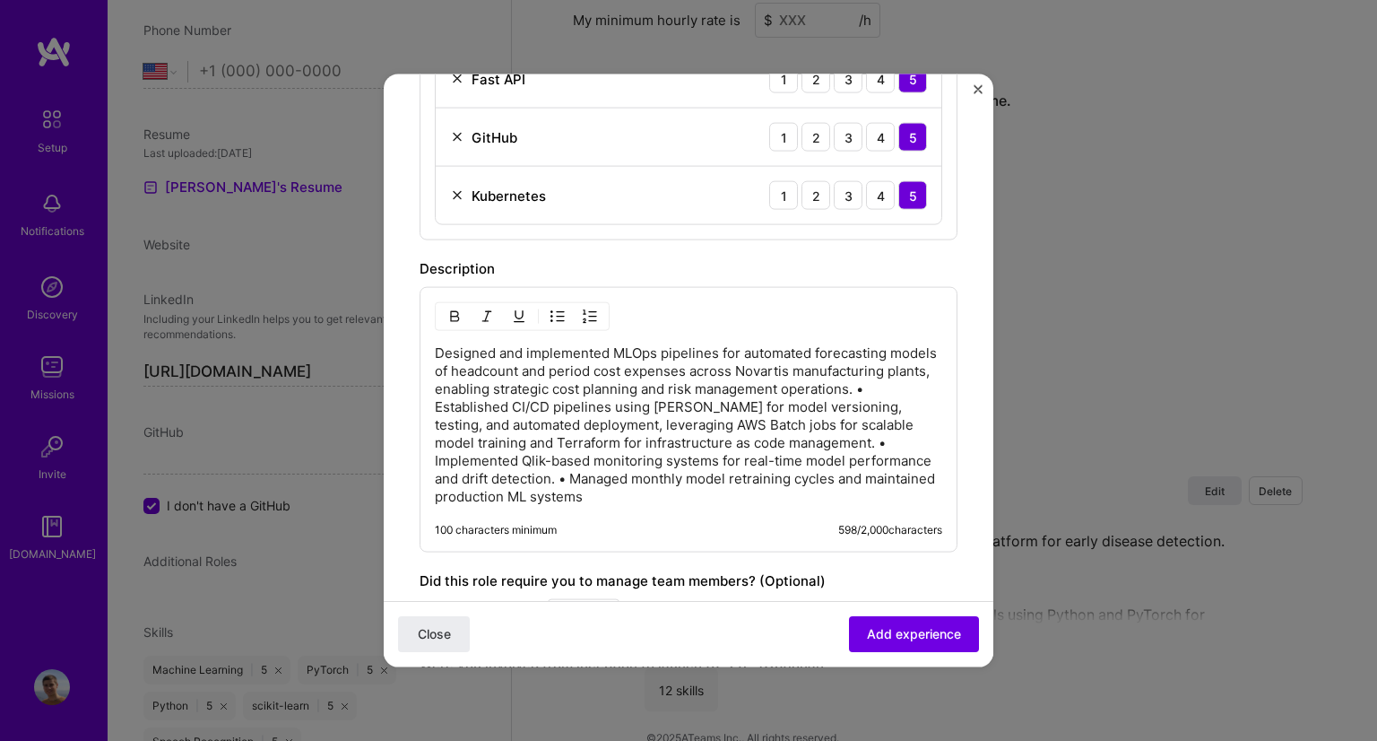
scroll to position [1205, 0]
click at [503, 401] on p "Designed and implemented MLOps pipelines for automated forecasting models of he…" at bounding box center [689, 424] width 508 height 161
click at [510, 406] on p "Designed and implemented MLOps pipelines for automated forecasting models of he…" at bounding box center [689, 424] width 508 height 161
click at [835, 456] on p "Designed and implemented MLOps pipelines for automated forecasting models of he…" at bounding box center [689, 424] width 508 height 161
click at [648, 492] on p "Designed and implemented MLOps pipelines for automated forecasting models of he…" at bounding box center [689, 424] width 508 height 161
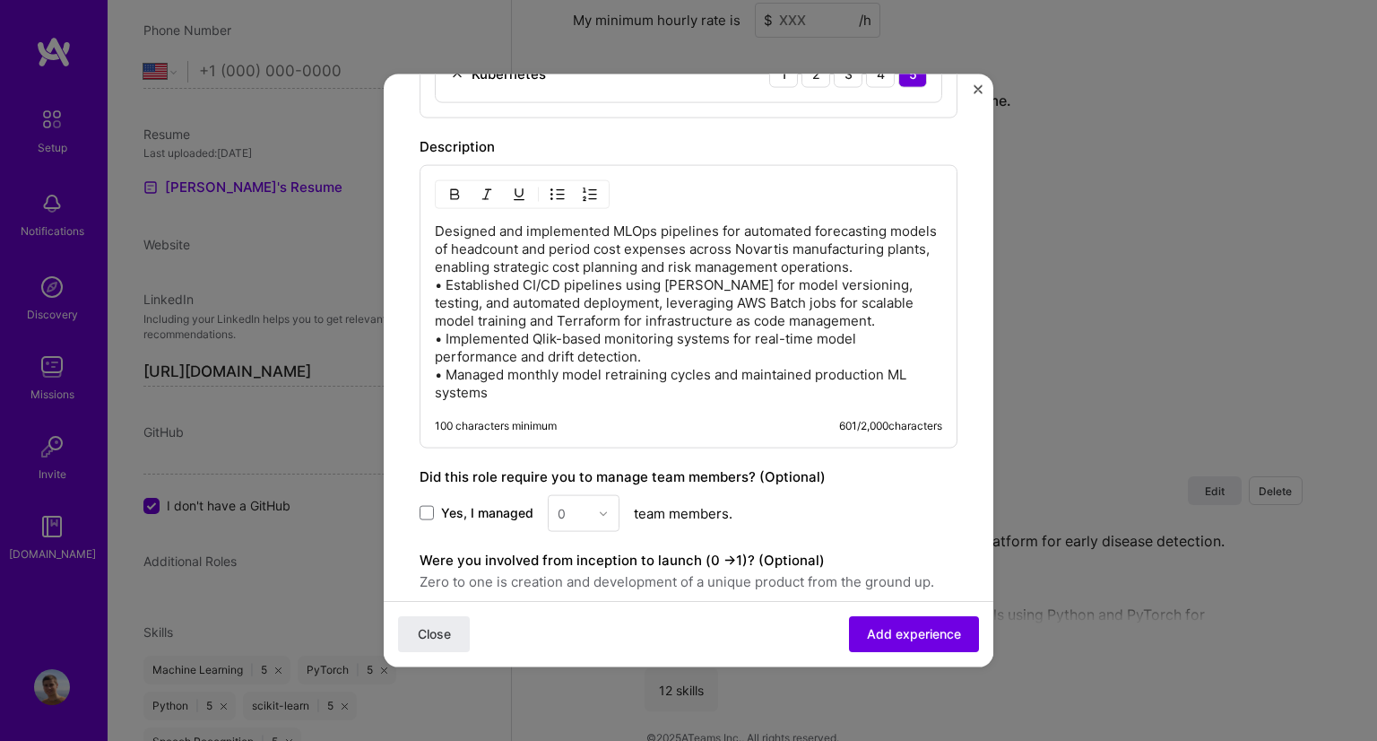
scroll to position [1383, 0]
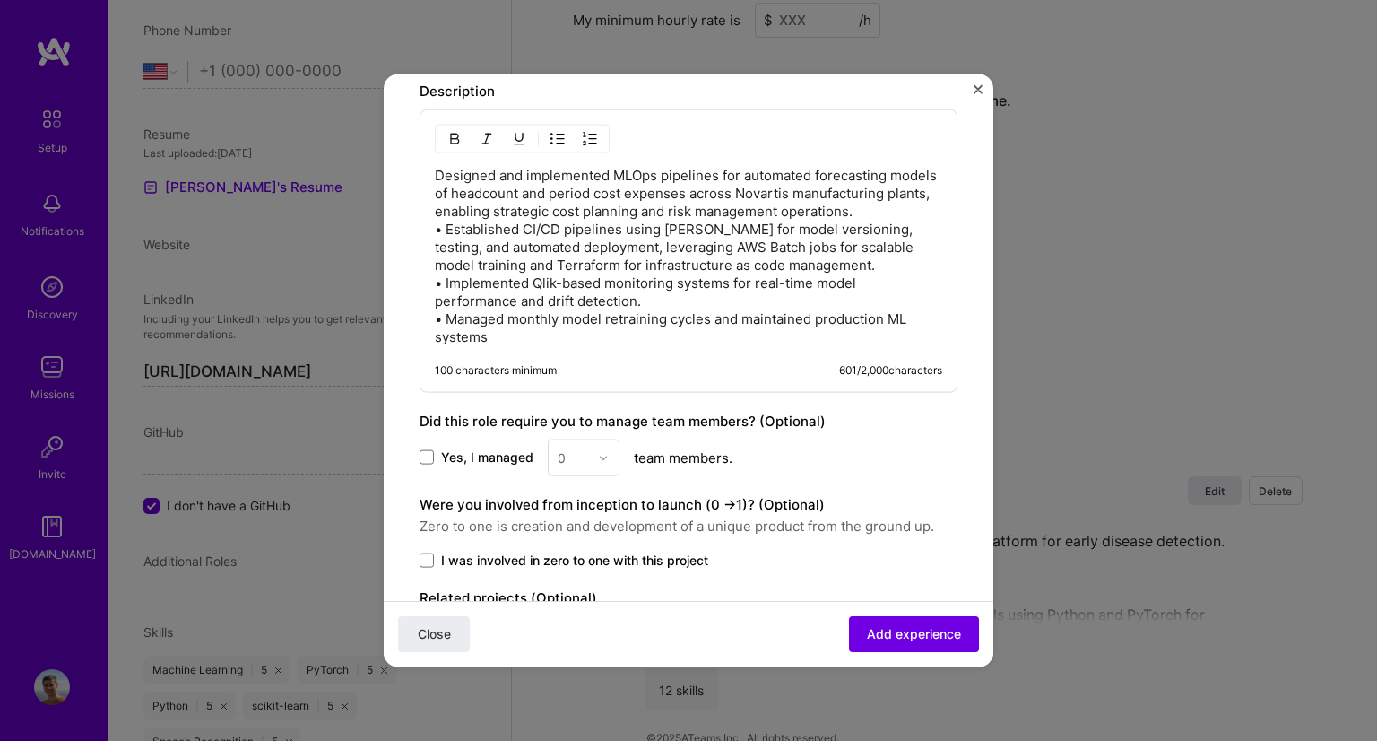
click at [591, 471] on div "0" at bounding box center [584, 457] width 72 height 37
click at [595, 457] on div "0" at bounding box center [584, 457] width 72 height 37
click at [431, 464] on span at bounding box center [427, 457] width 14 height 14
click at [0, 0] on input "Yes, I managed" at bounding box center [0, 0] width 0 height 0
click at [599, 463] on img at bounding box center [603, 457] width 11 height 11
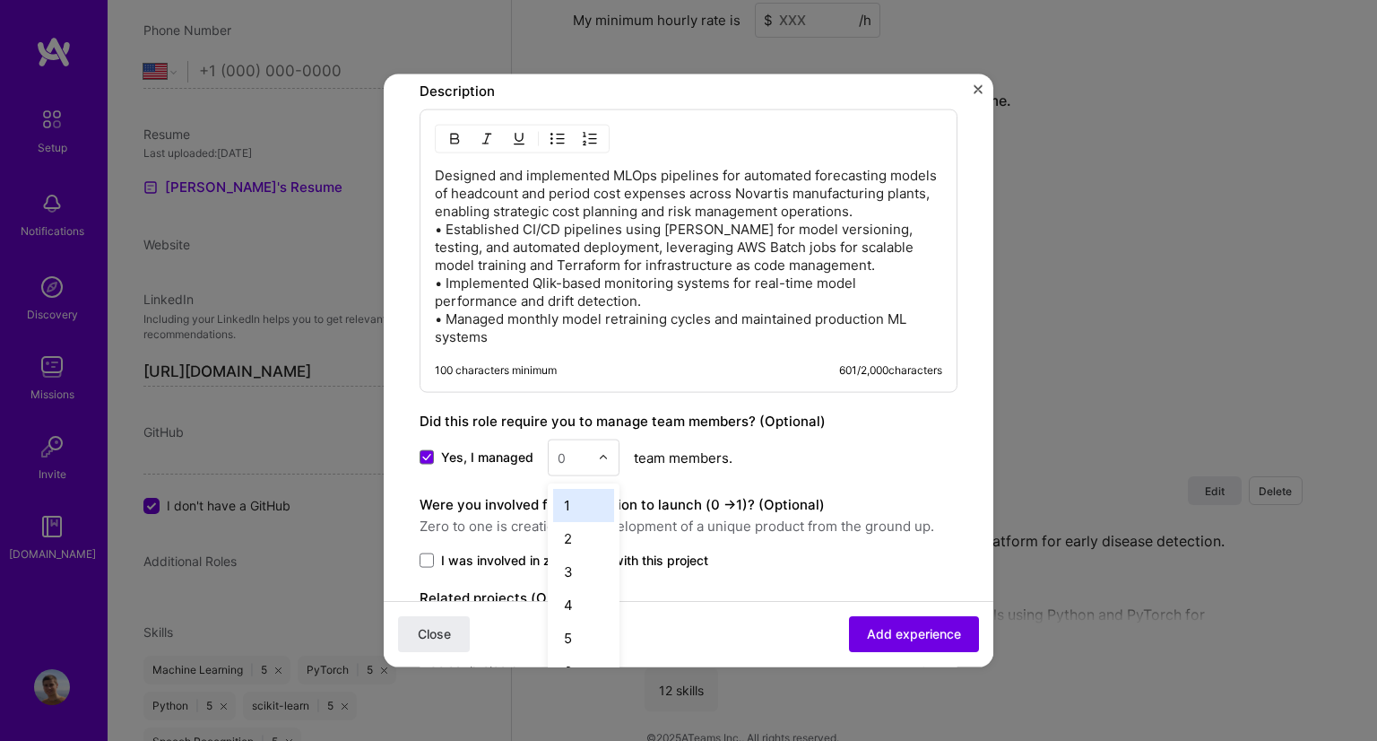
click at [578, 515] on div "1" at bounding box center [583, 505] width 61 height 33
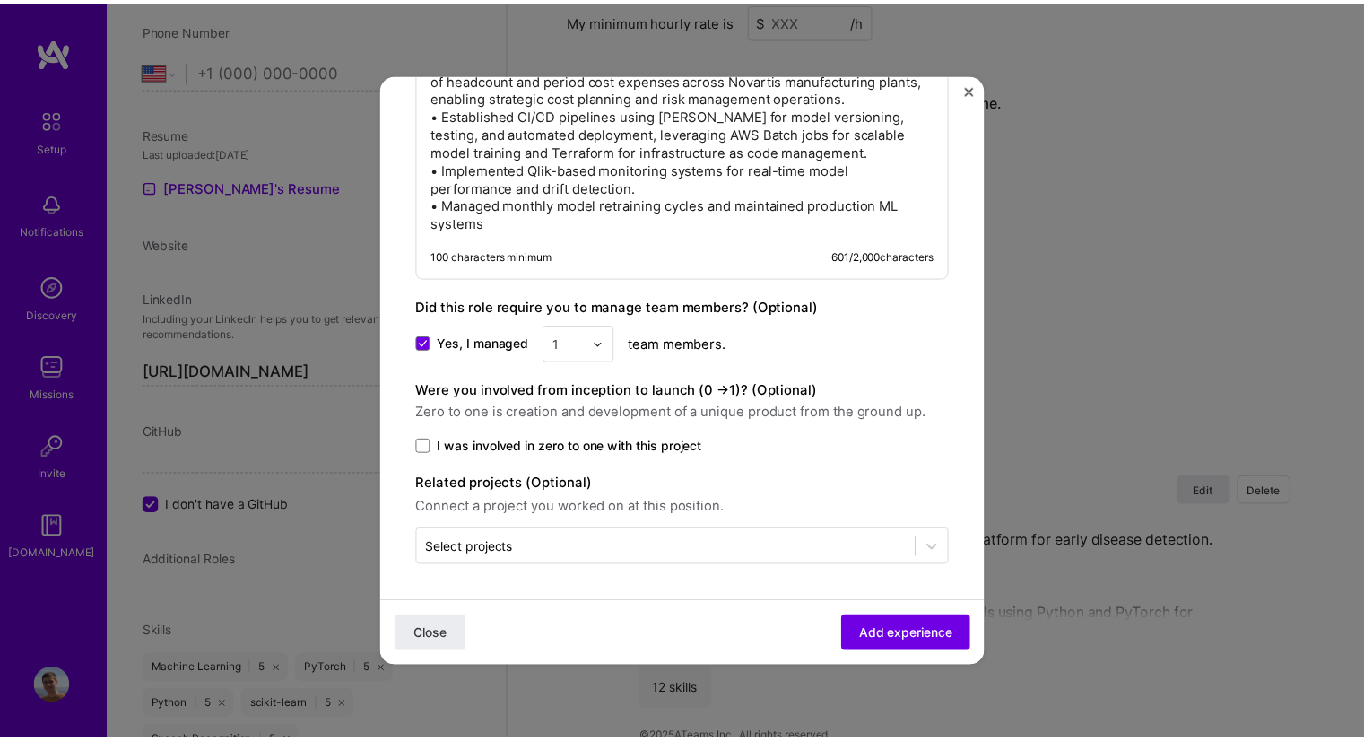
scroll to position [1509, 0]
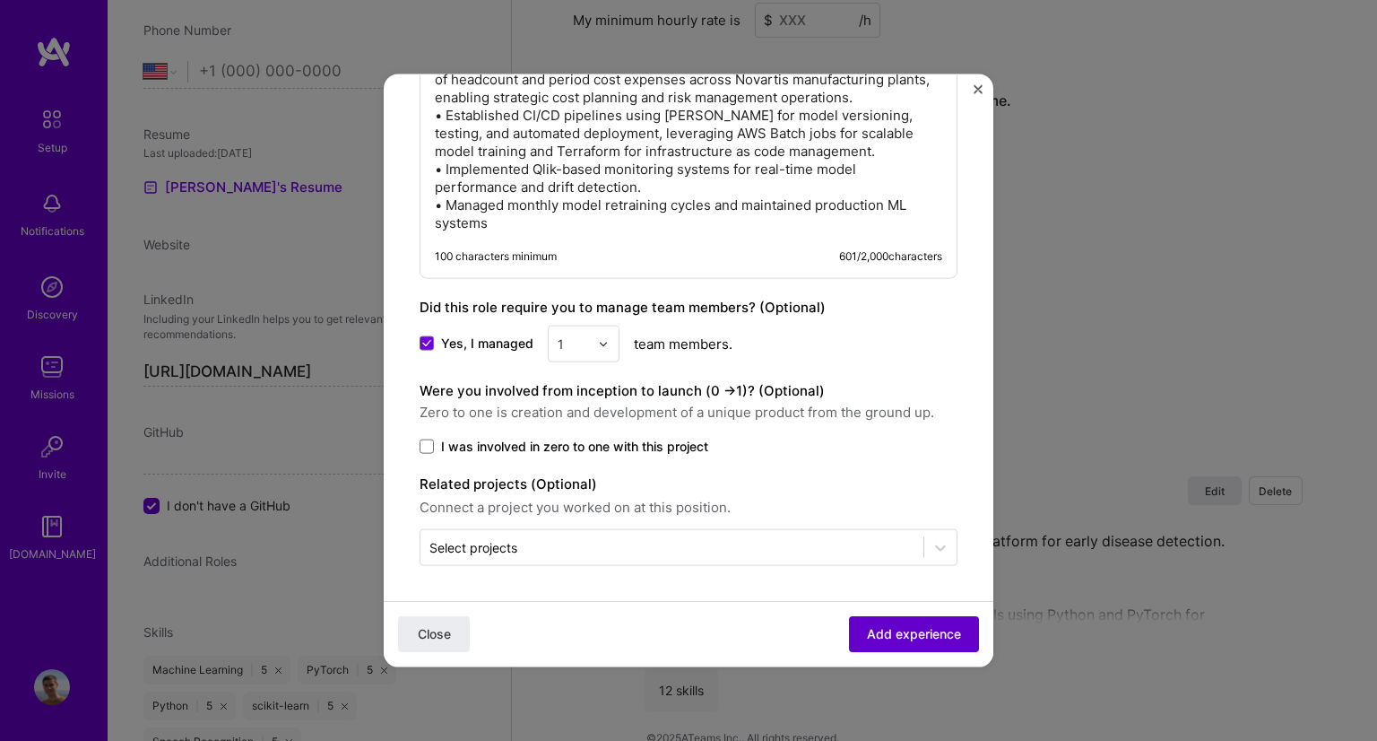
click at [881, 643] on button "Add experience" at bounding box center [914, 634] width 130 height 36
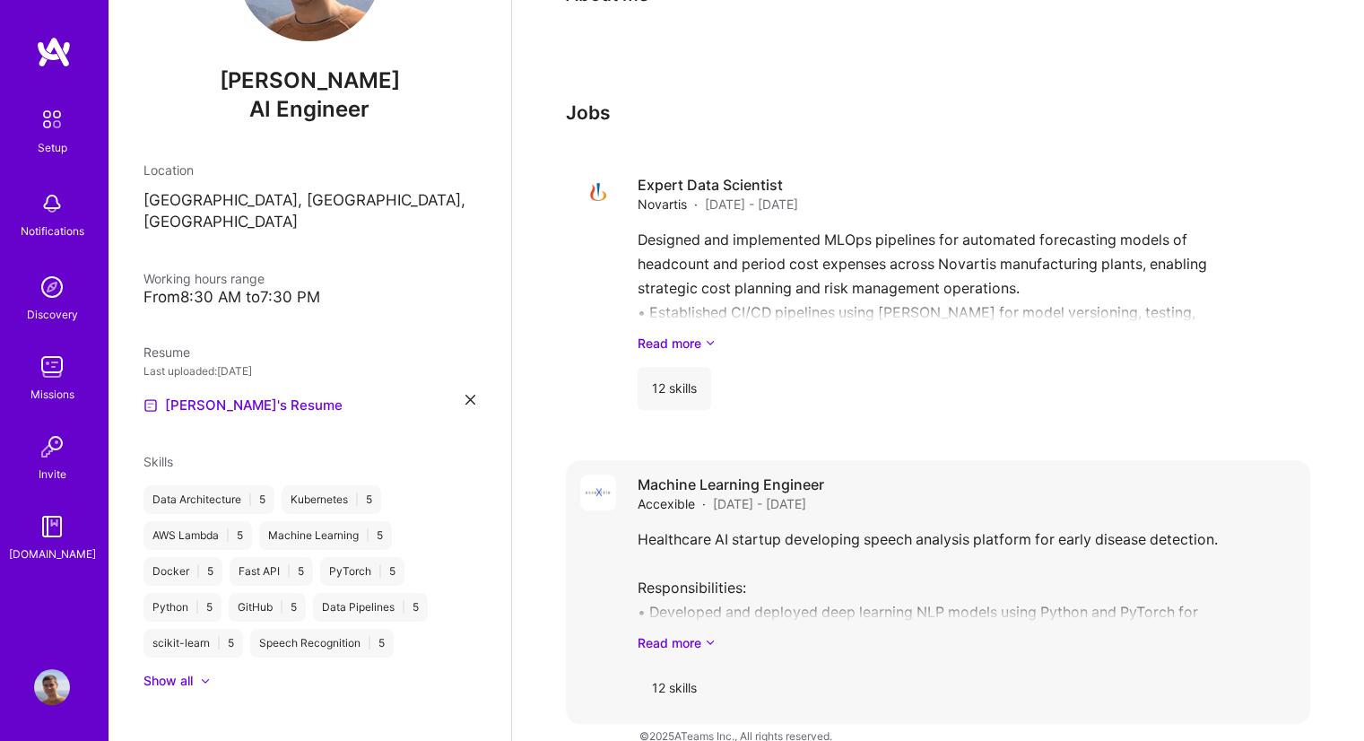
scroll to position [0, 0]
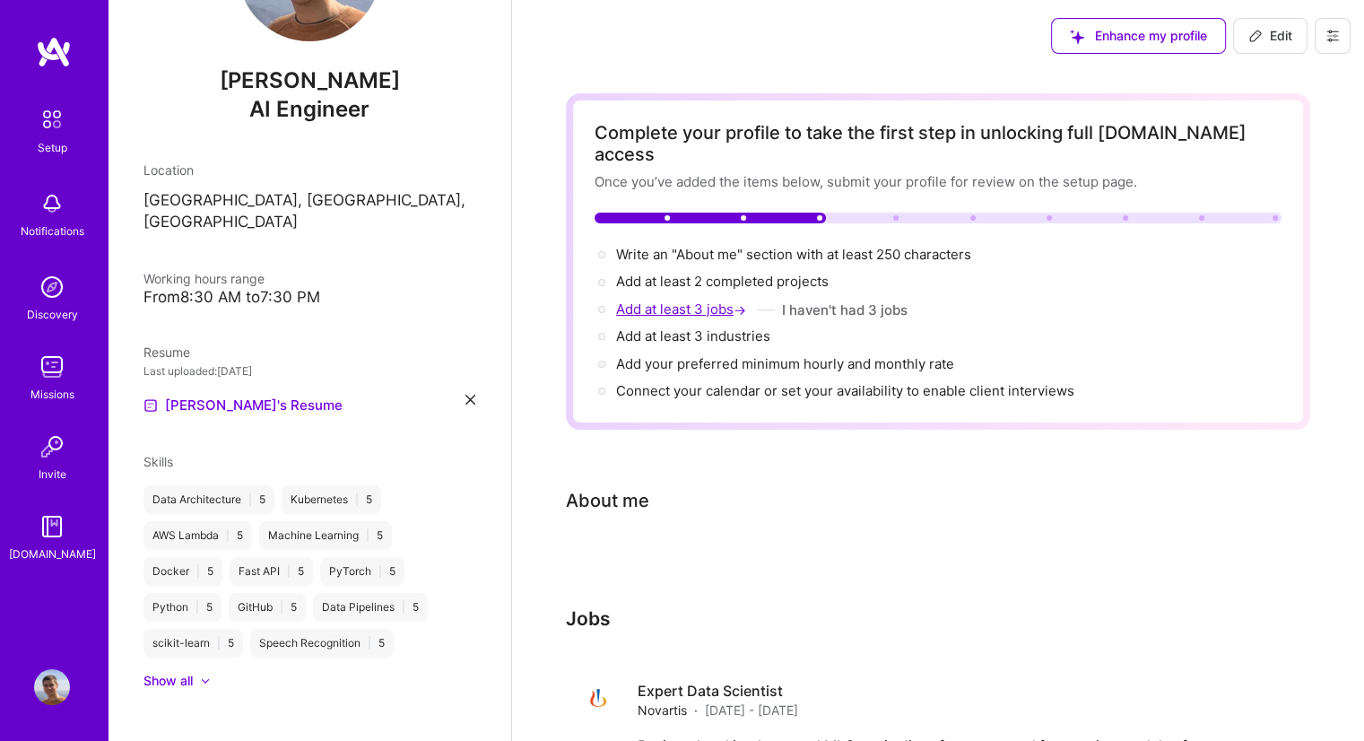
click at [692, 300] on span "Add at least 3 jobs →" at bounding box center [683, 308] width 134 height 17
select select "US"
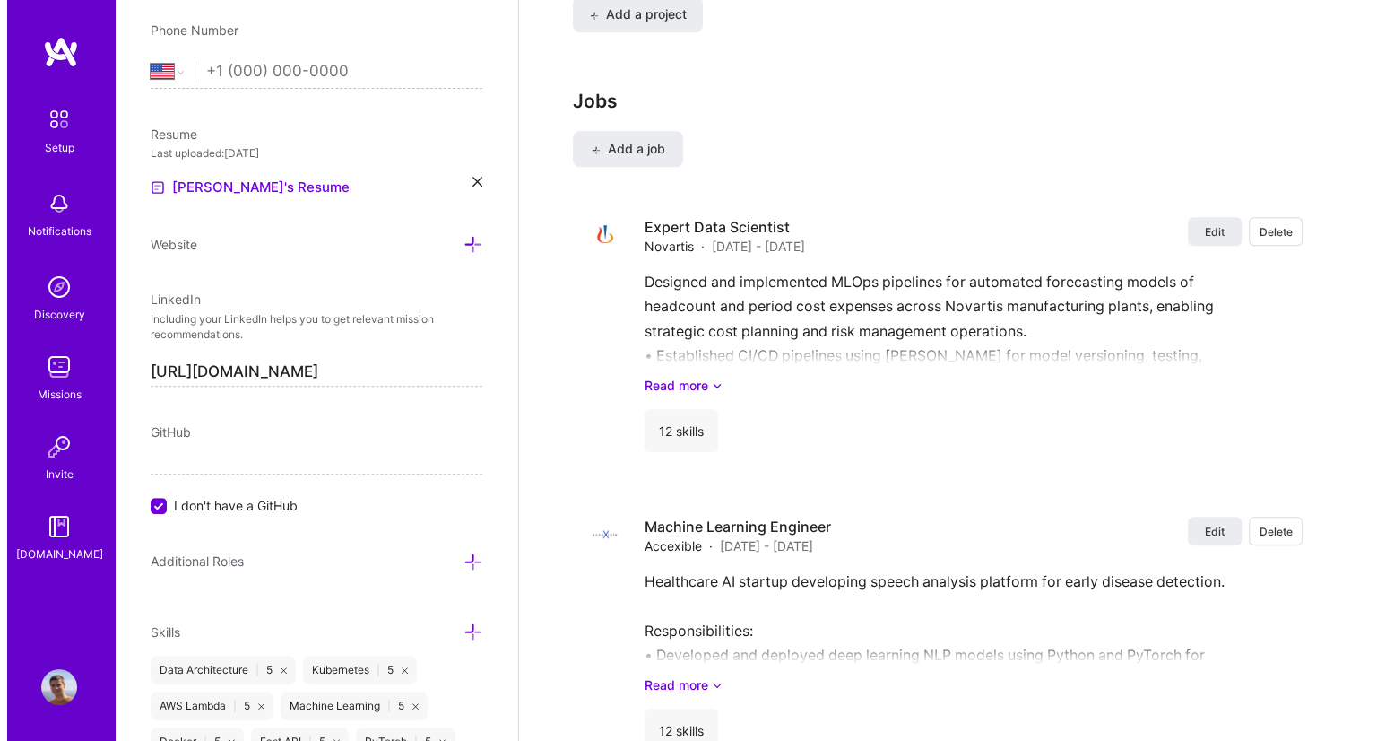
scroll to position [1503, 0]
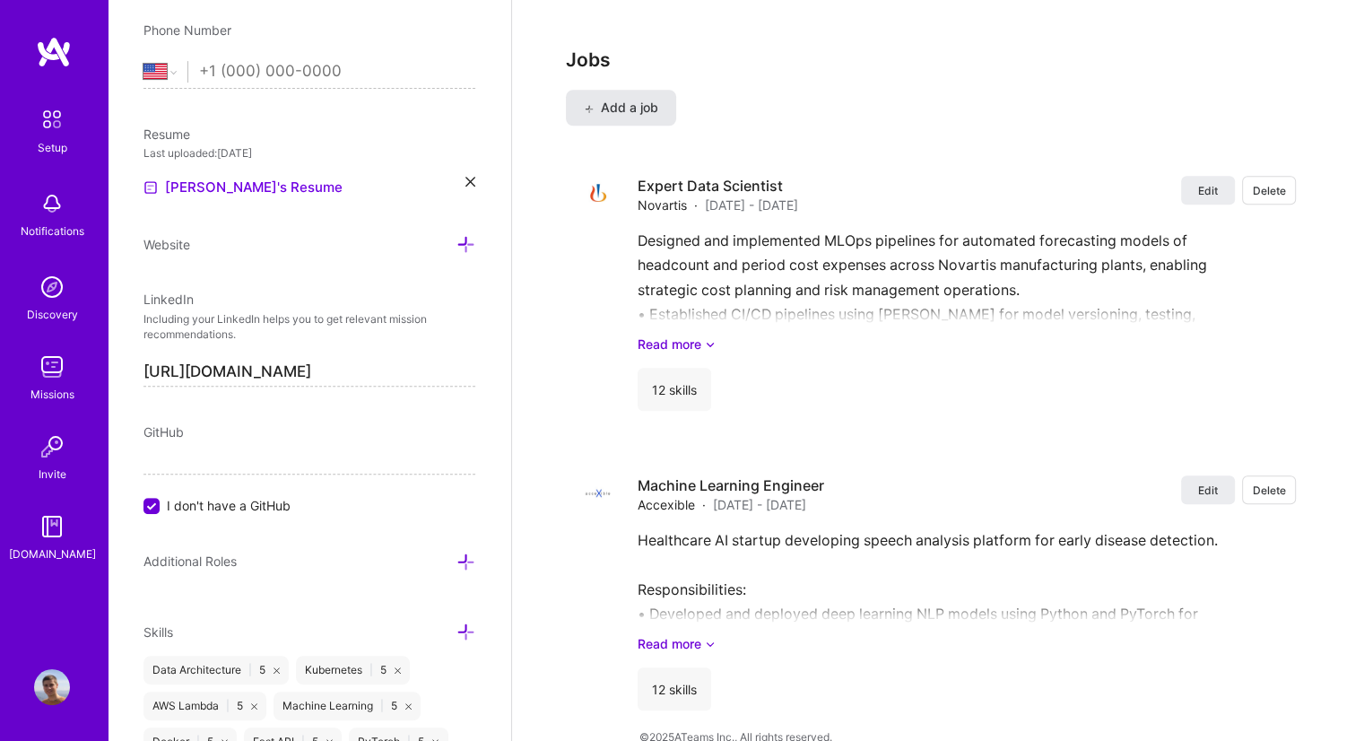
click at [603, 99] on span "Add a job" at bounding box center [621, 108] width 74 height 18
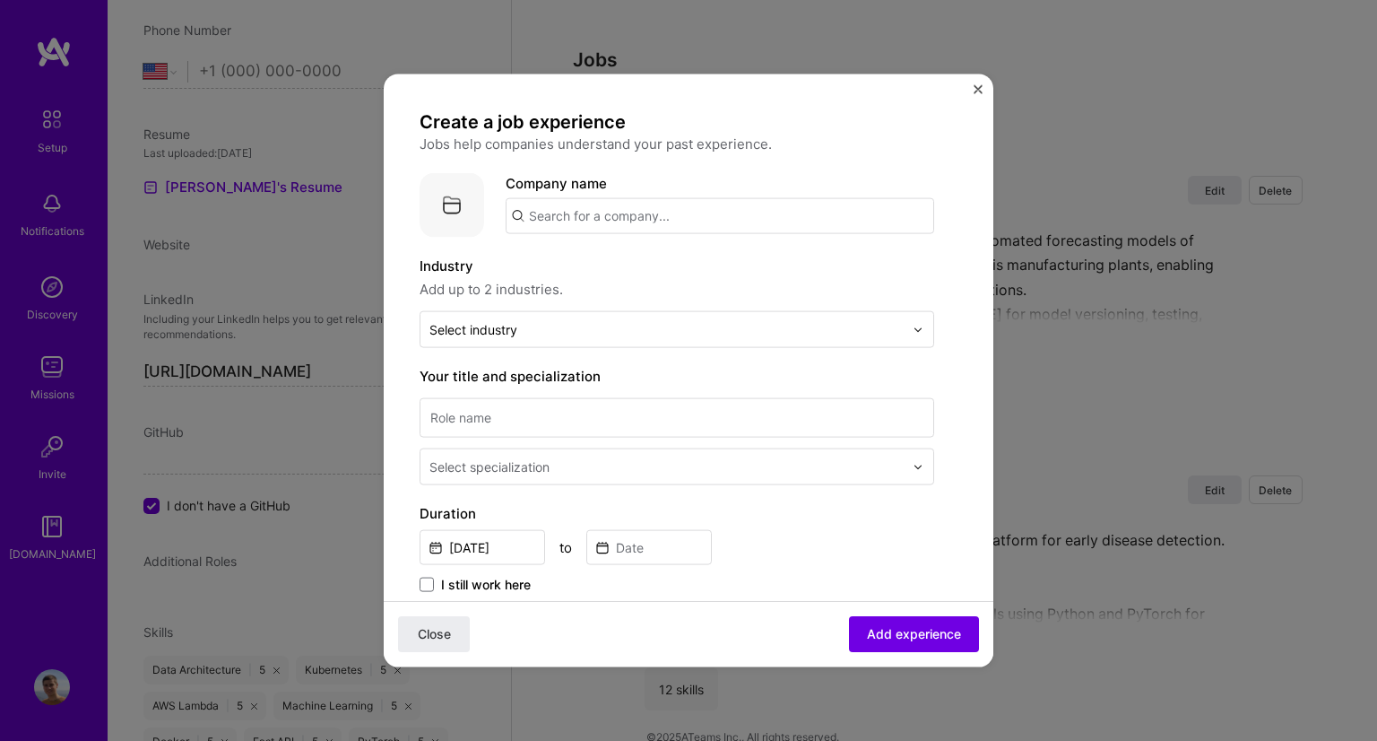
click at [572, 218] on input "text" at bounding box center [720, 216] width 429 height 36
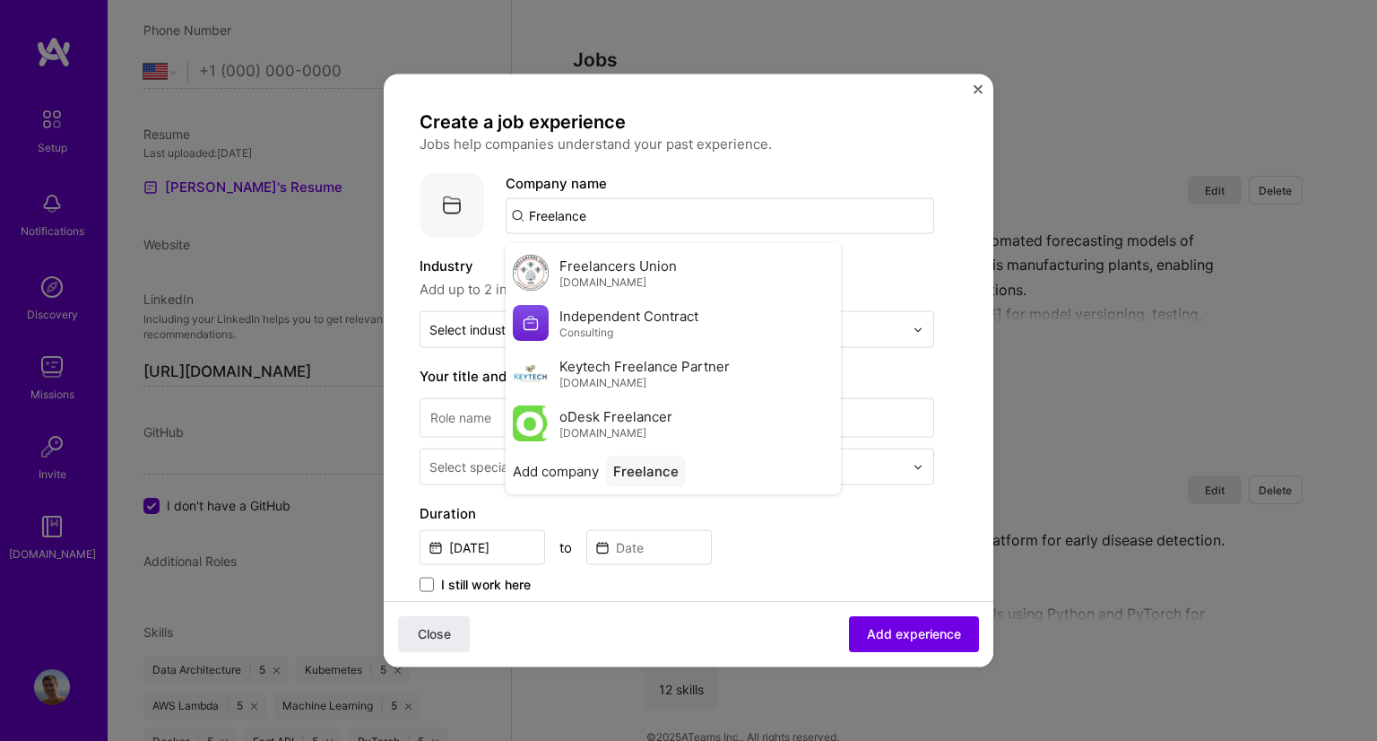
scroll to position [68, 0]
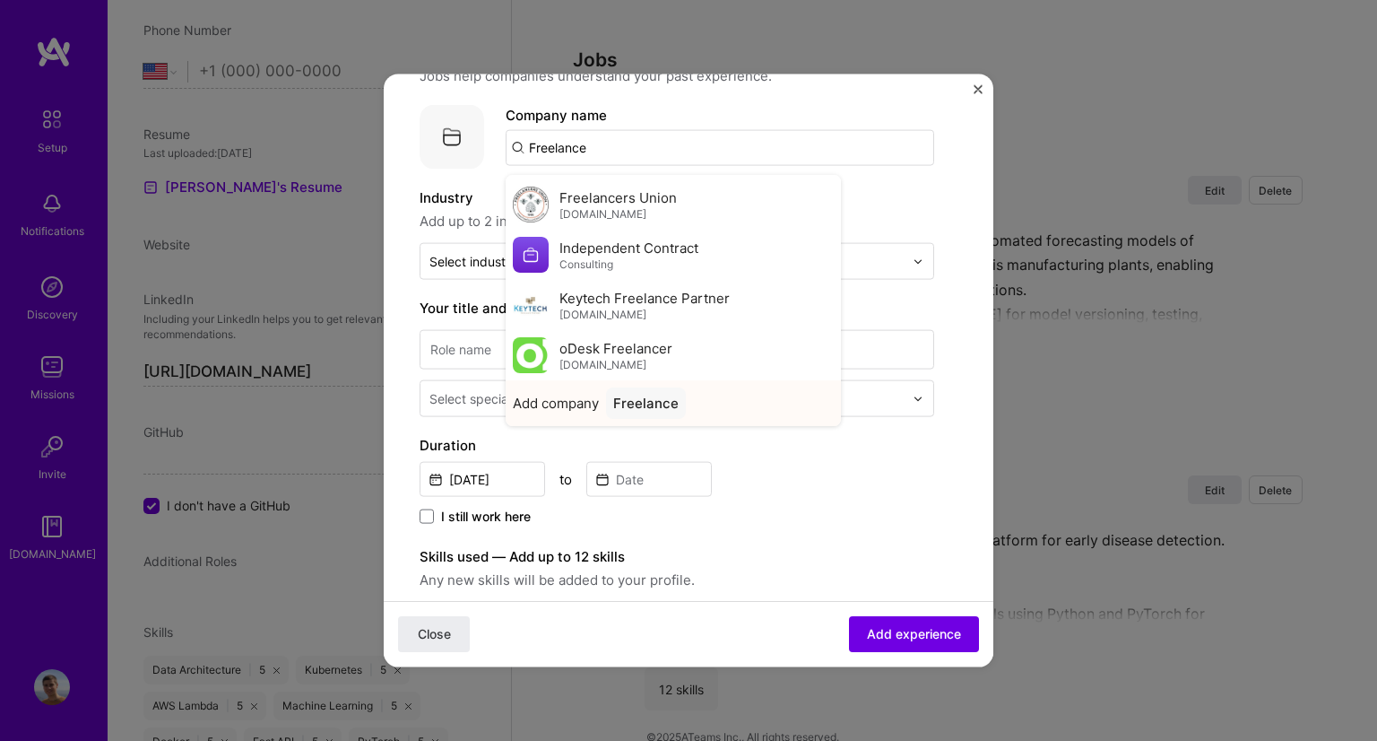
click at [661, 402] on div "Freelance" at bounding box center [646, 402] width 80 height 31
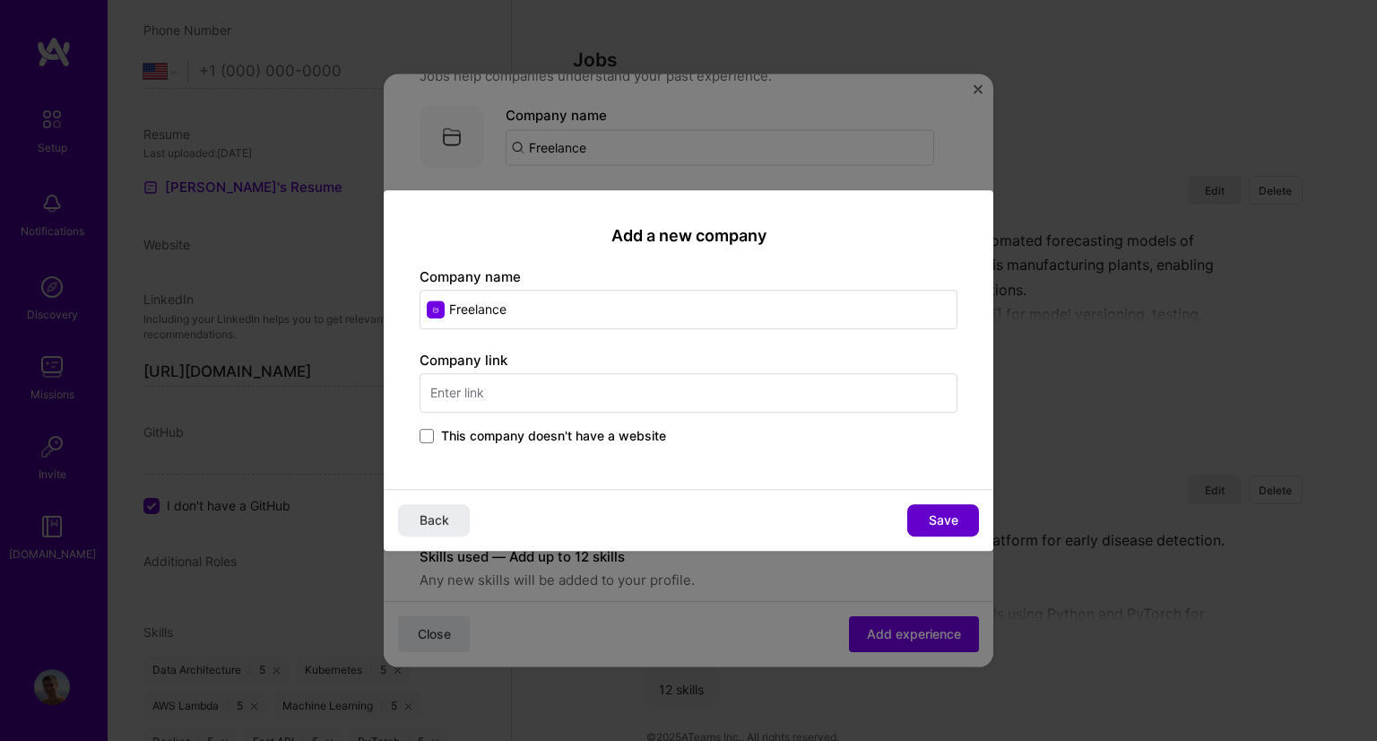
click at [936, 517] on span "Save" at bounding box center [944, 520] width 30 height 18
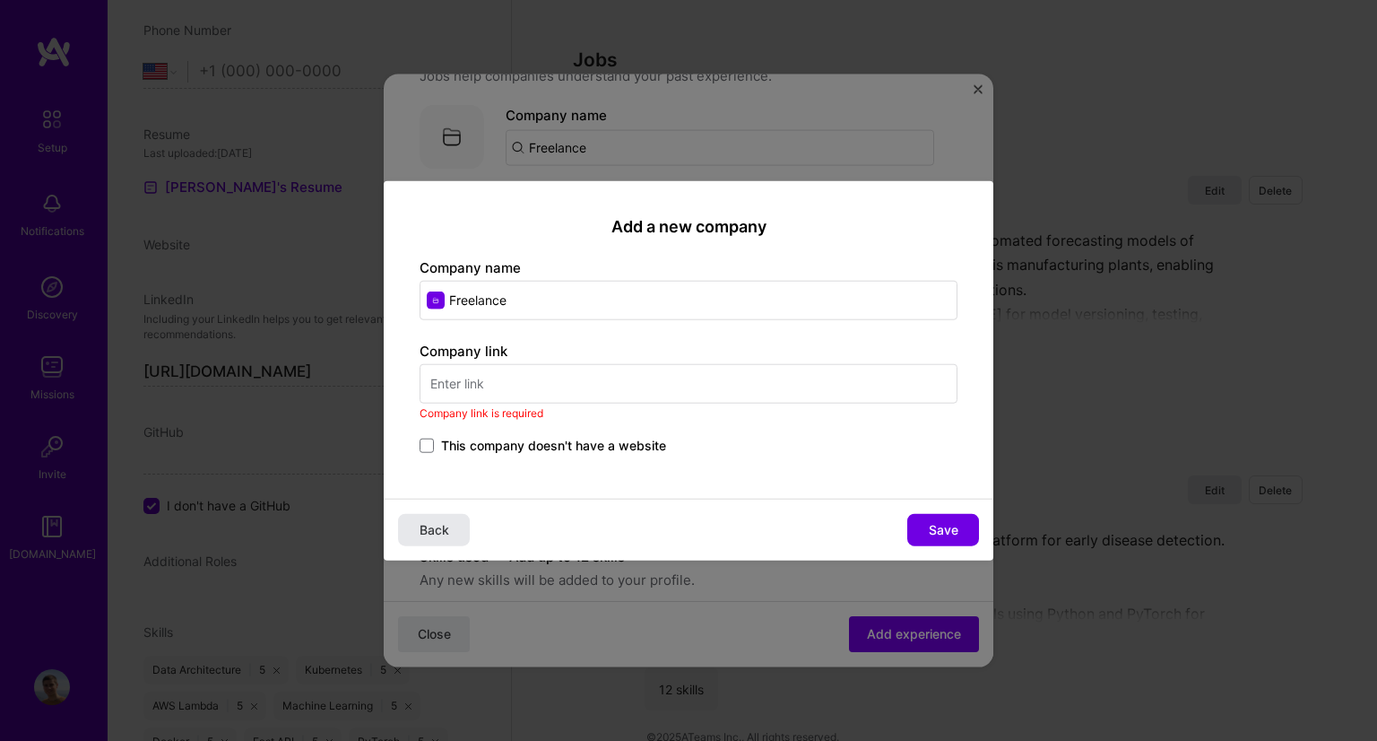
click at [440, 525] on span "Back" at bounding box center [435, 529] width 30 height 18
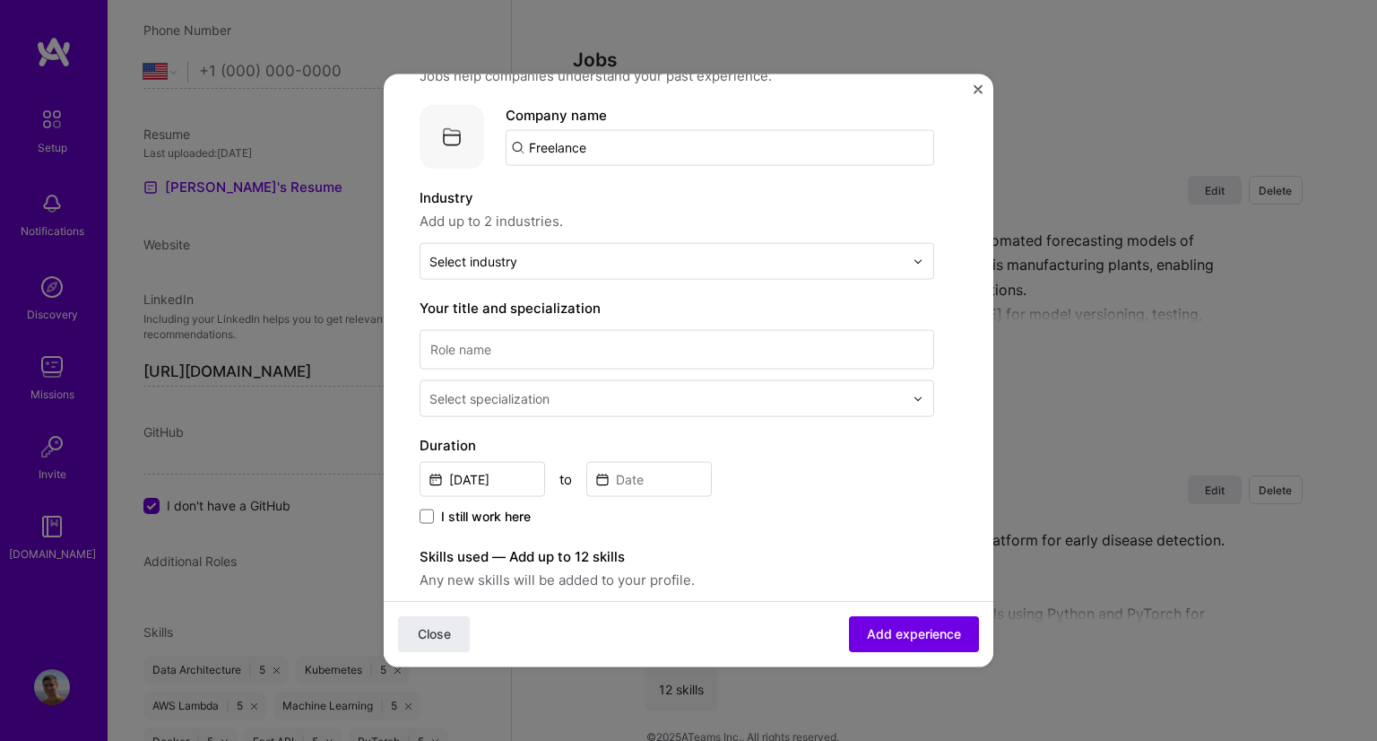
click at [709, 135] on input "Freelance" at bounding box center [720, 148] width 429 height 36
click at [567, 135] on input "Freelance" at bounding box center [720, 148] width 429 height 36
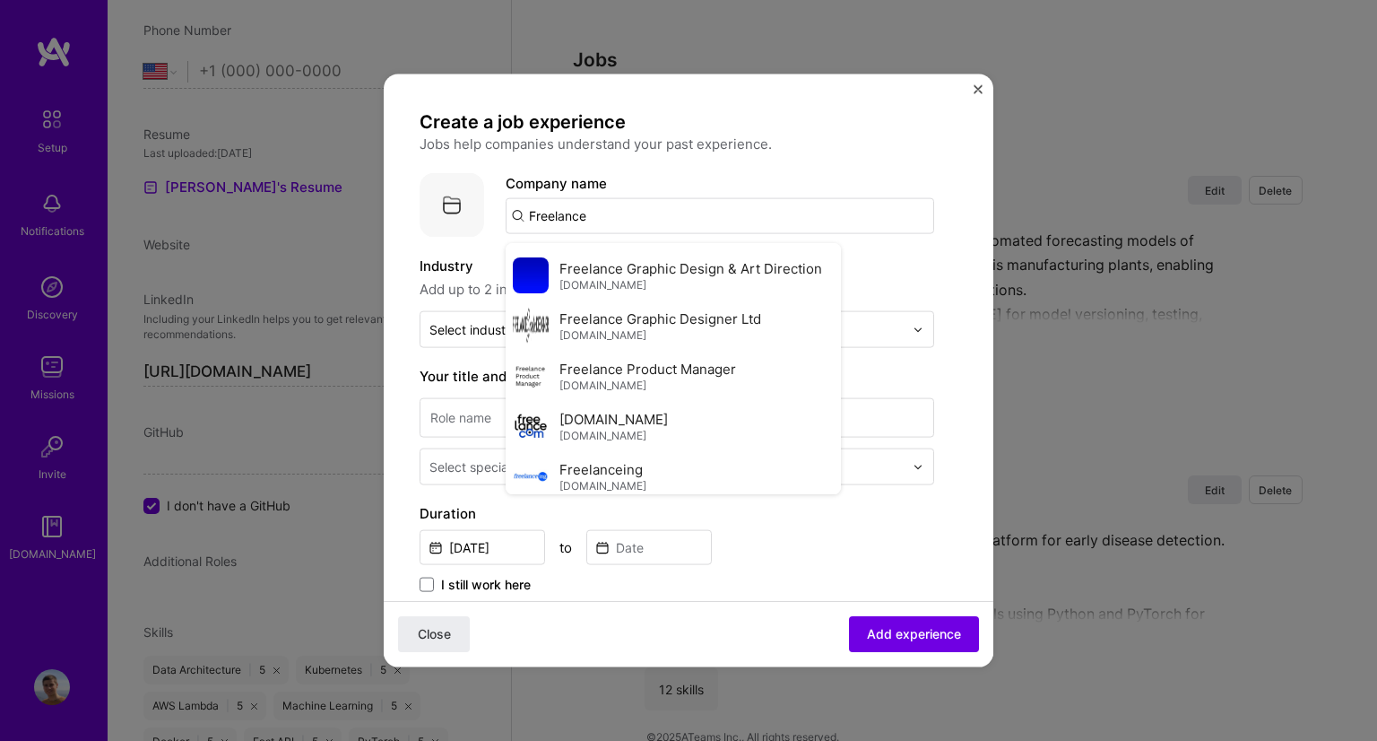
scroll to position [294, 0]
click at [623, 428] on span "[DOMAIN_NAME]" at bounding box center [603, 435] width 87 height 14
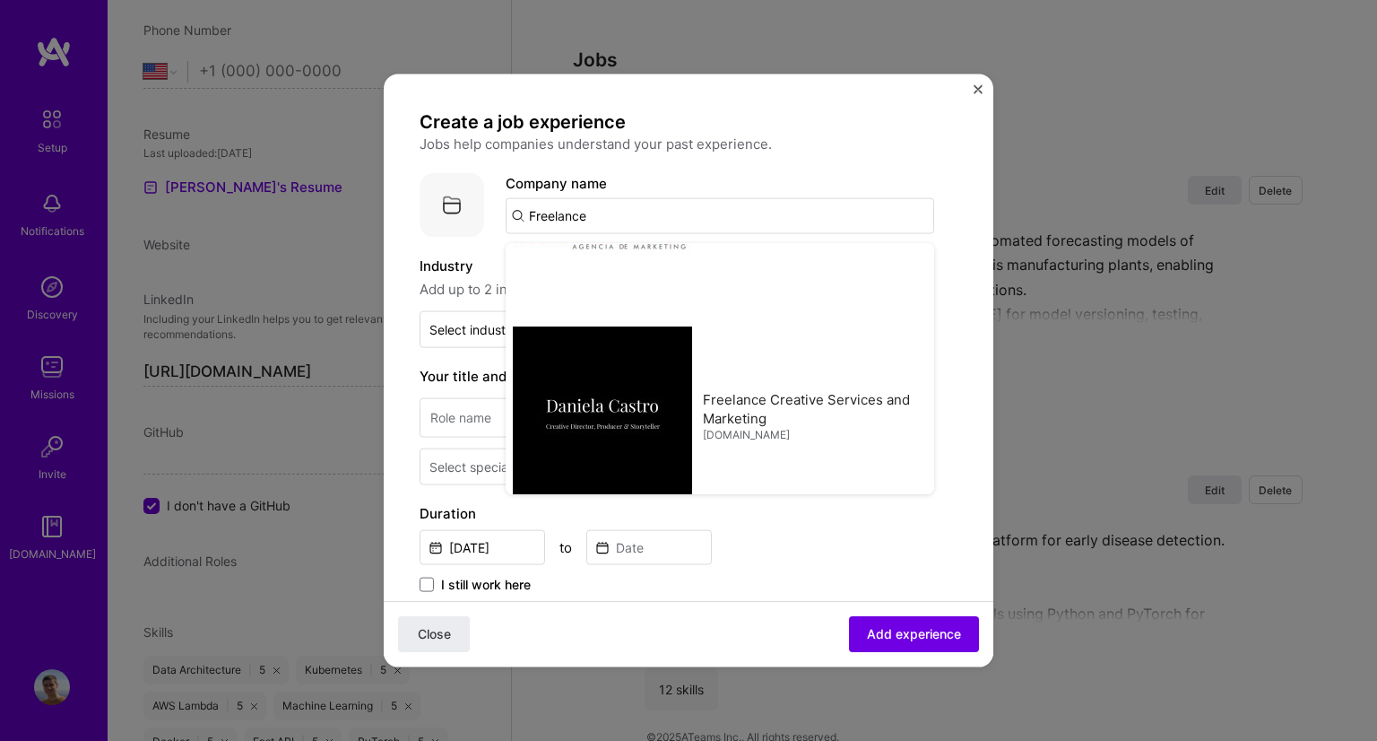
type input "[DOMAIN_NAME]"
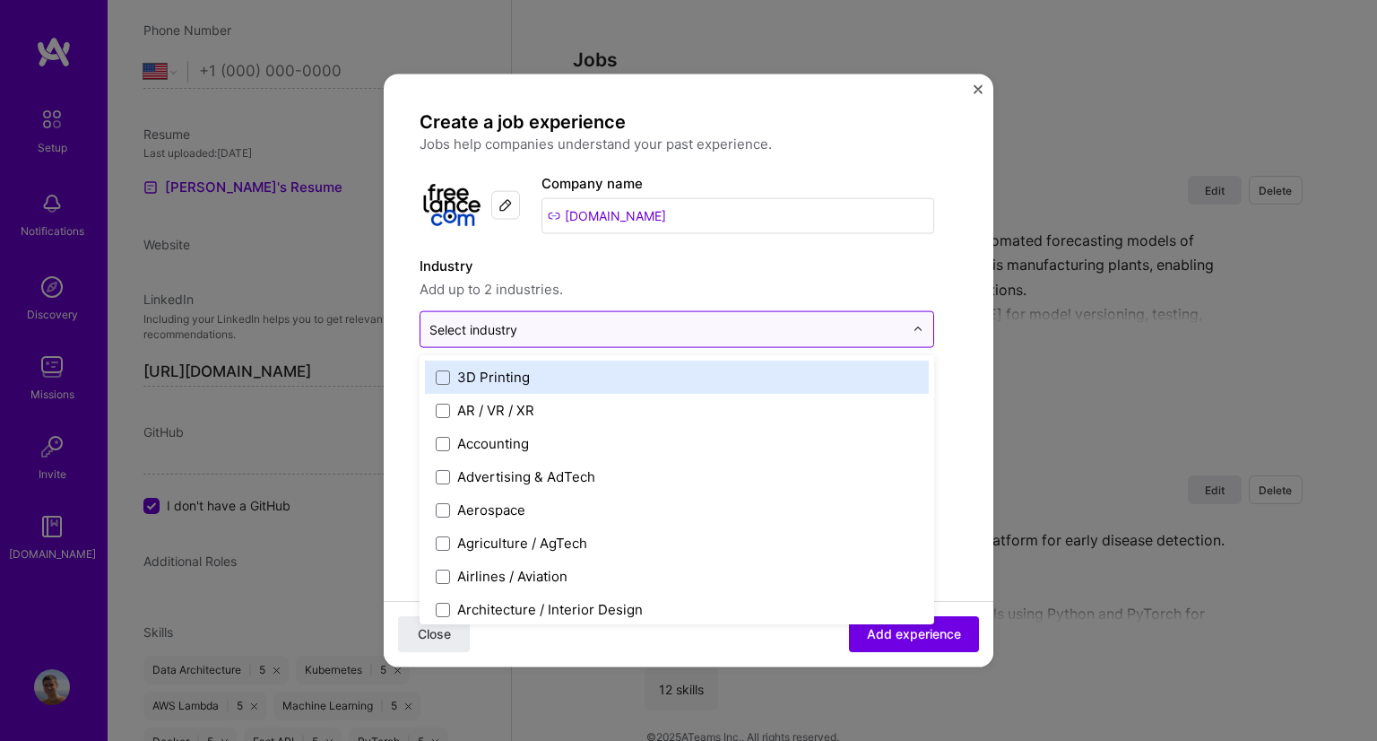
click at [549, 328] on input "text" at bounding box center [667, 329] width 474 height 19
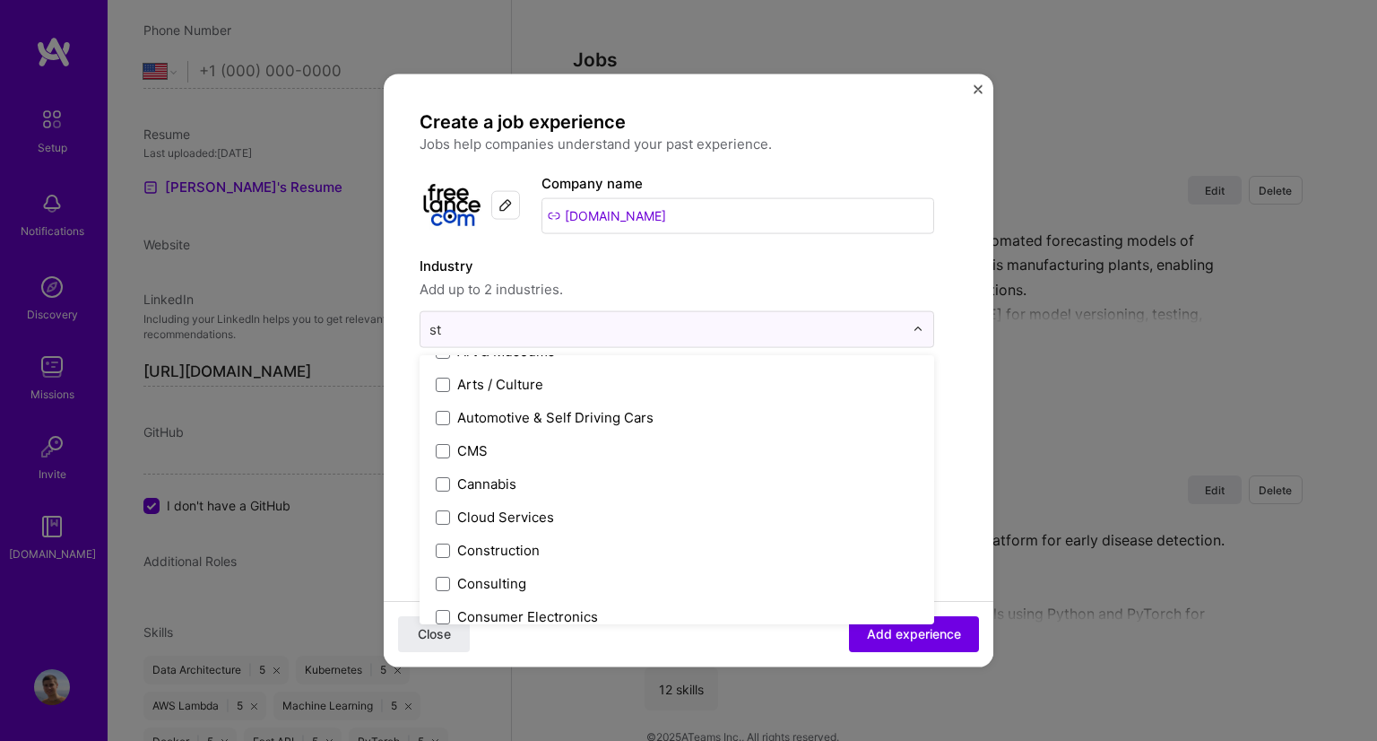
scroll to position [0, 0]
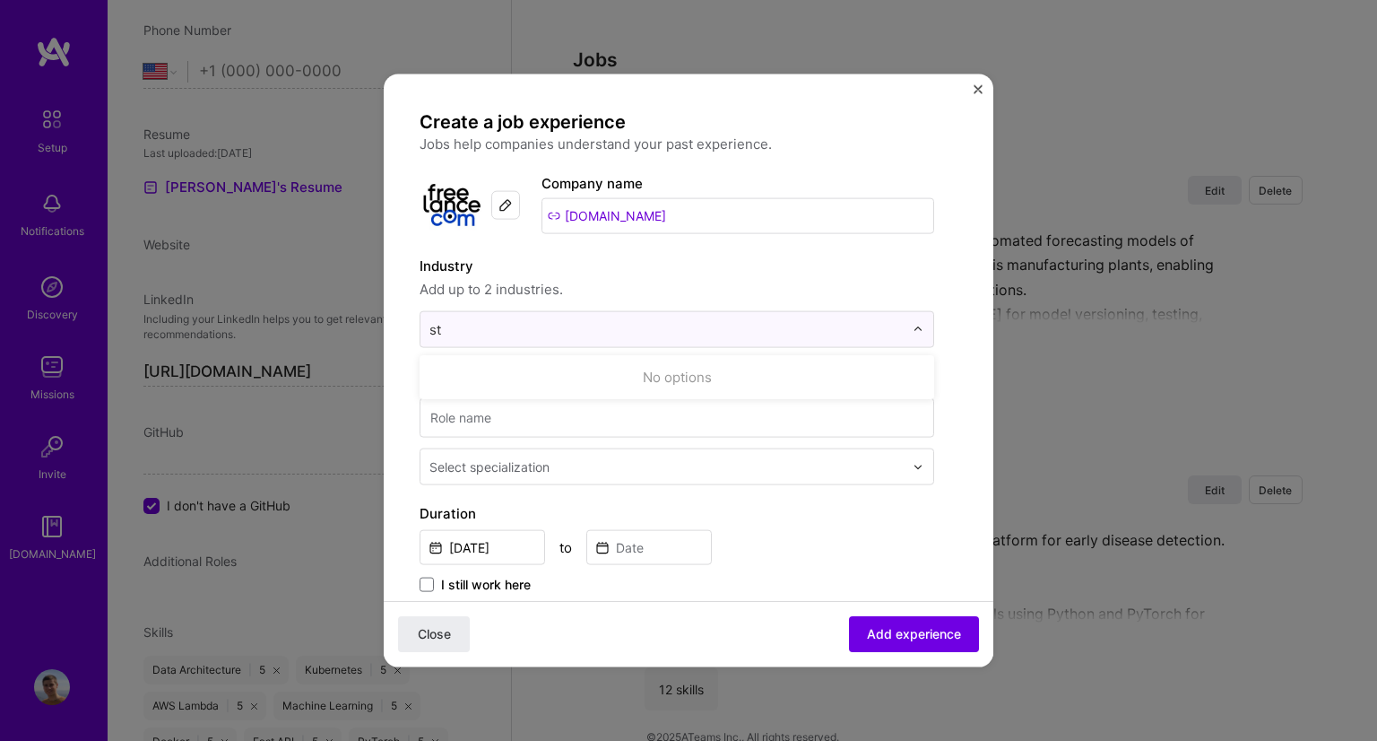
type input "s"
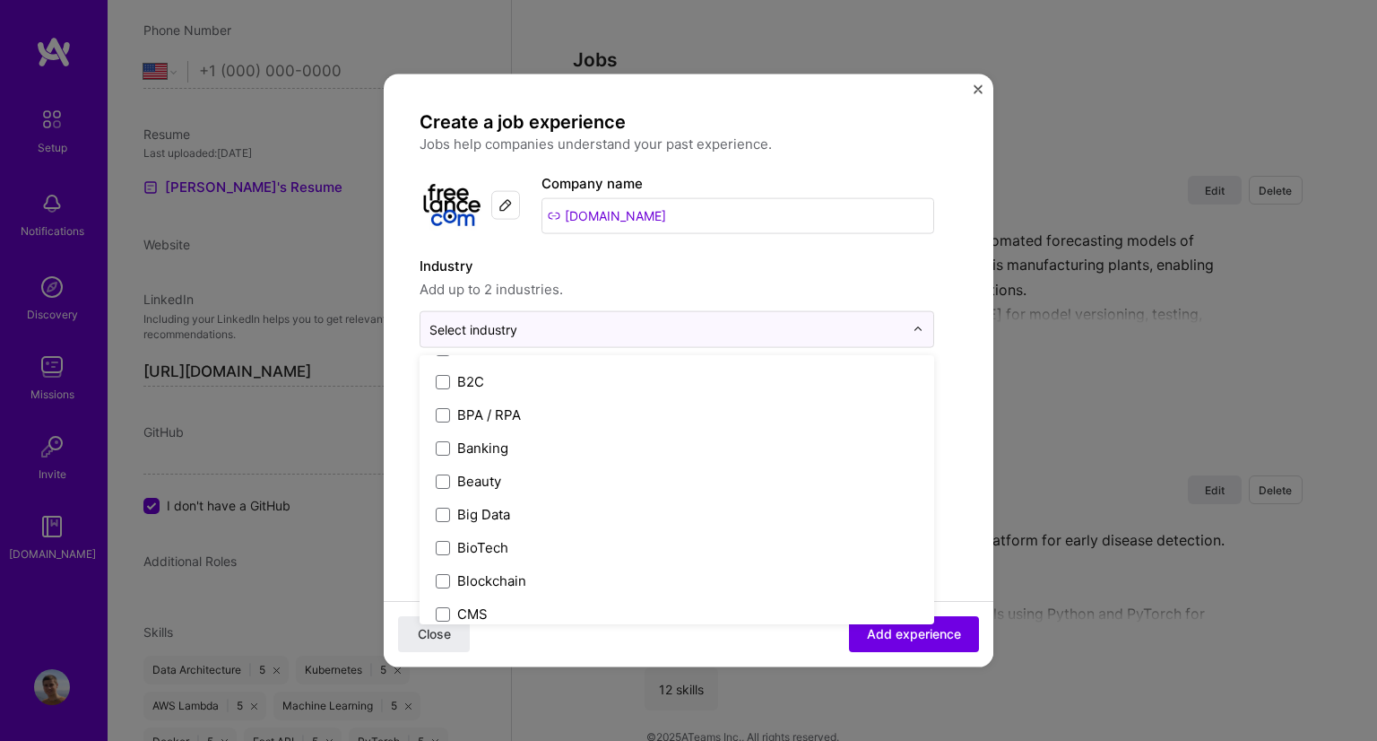
scroll to position [562, 0]
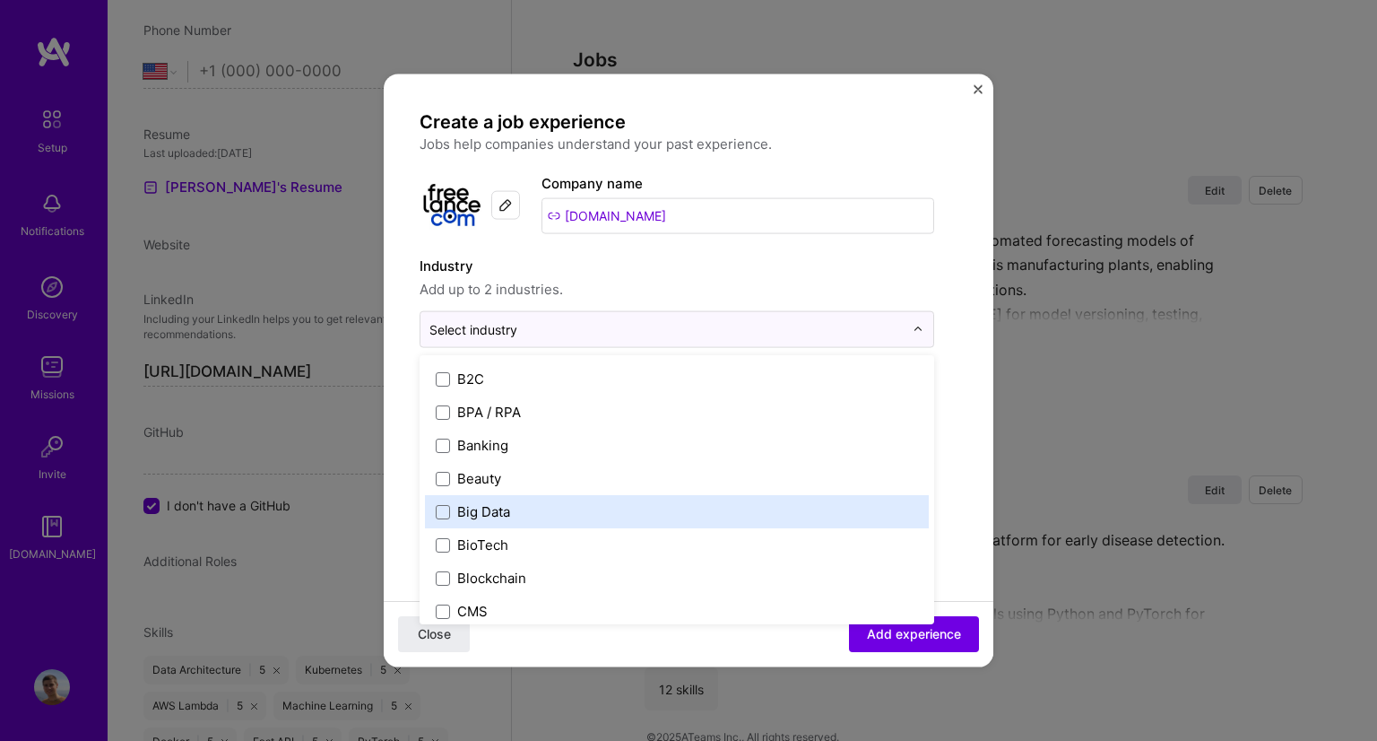
drag, startPoint x: 483, startPoint y: 517, endPoint x: 468, endPoint y: 502, distance: 21.6
click at [468, 502] on div "Big Data" at bounding box center [483, 511] width 53 height 19
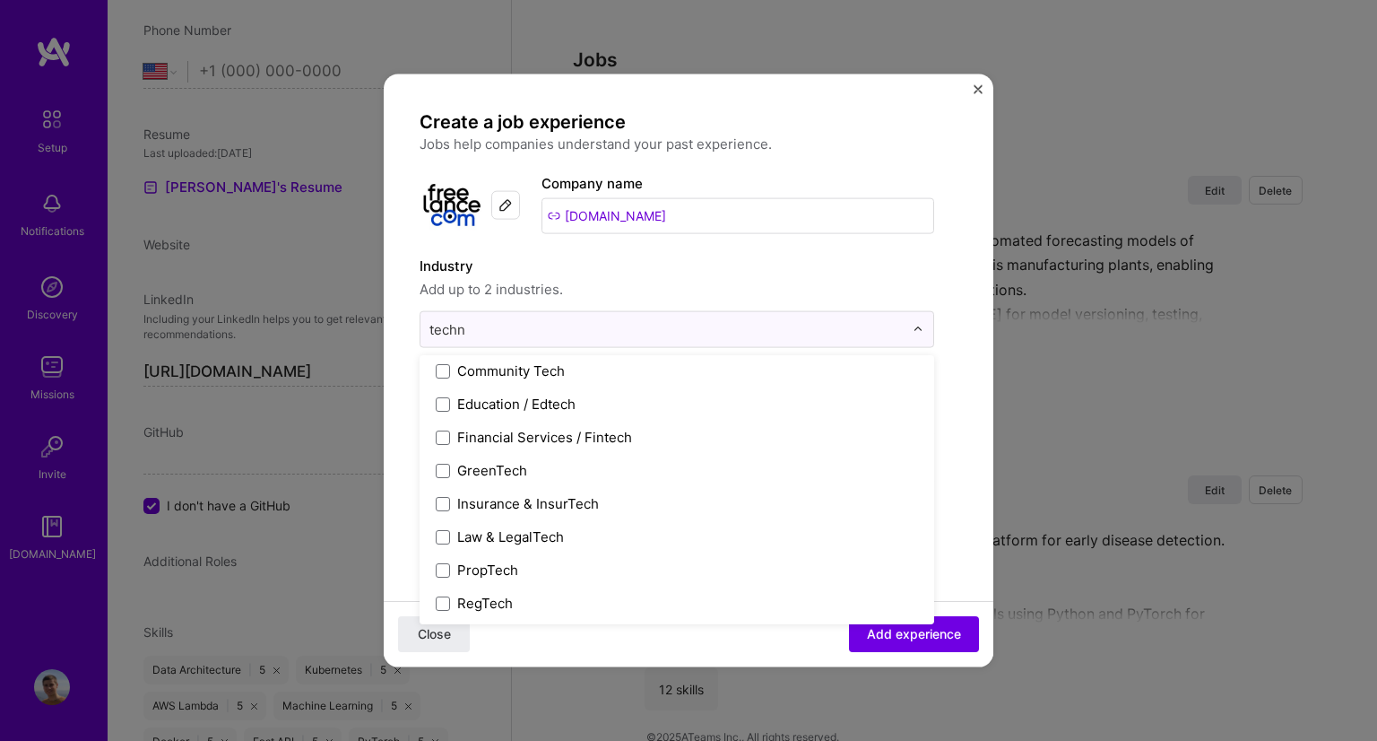
scroll to position [0, 0]
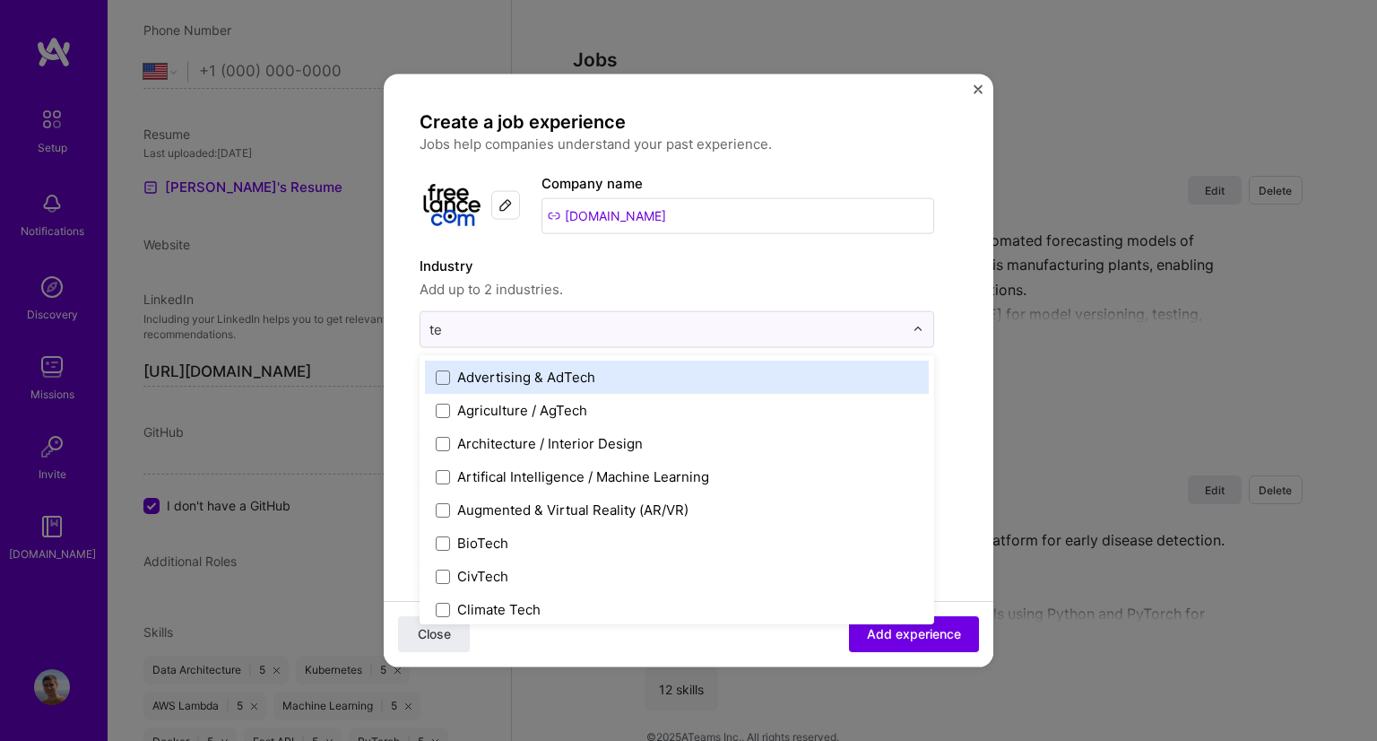
type input "t"
type input "c"
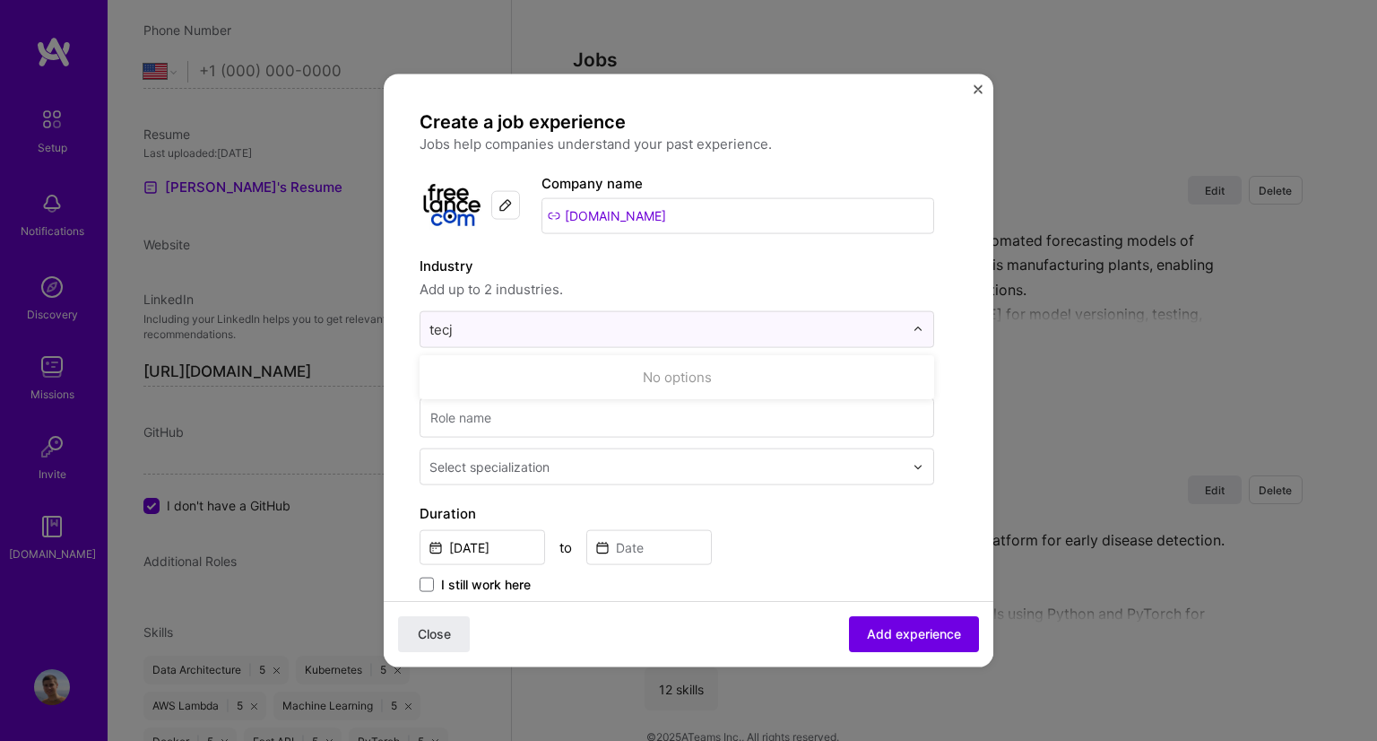
type input "tec"
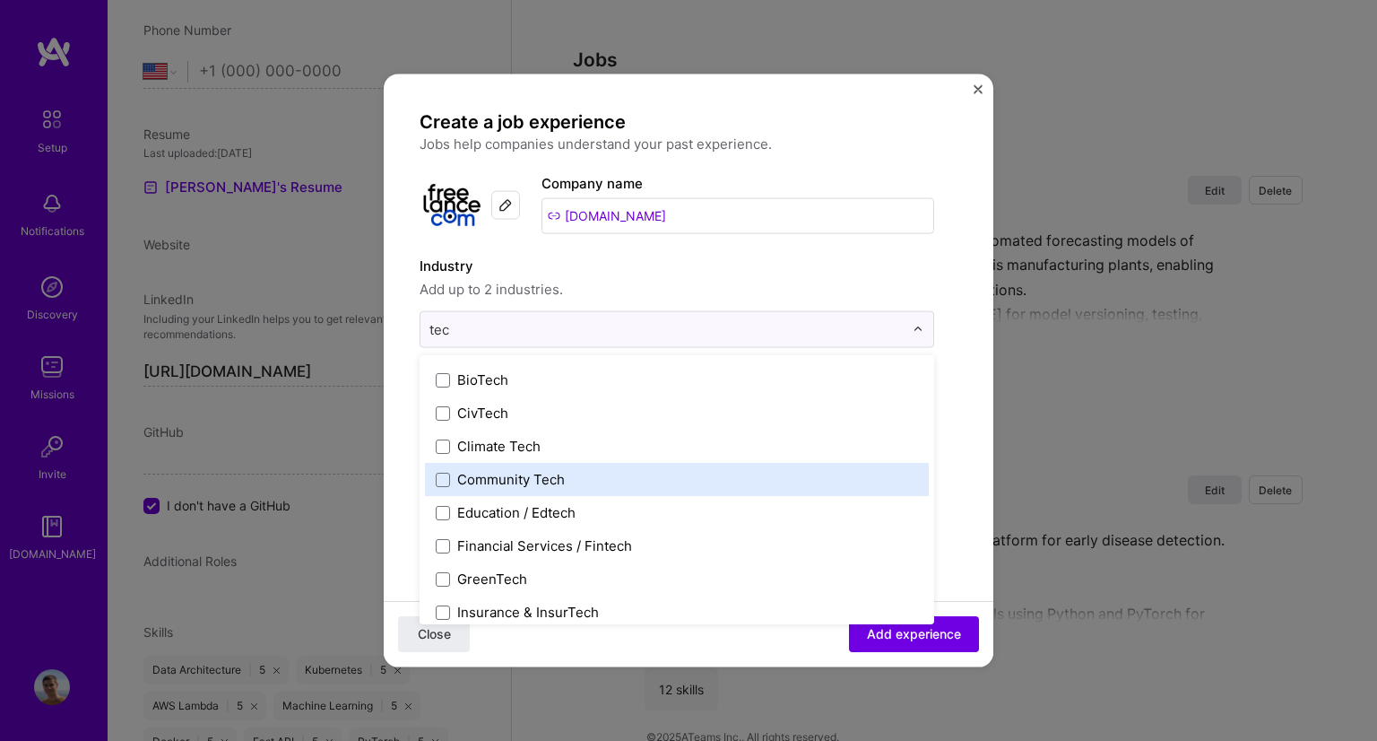
click at [502, 483] on div "Community Tech" at bounding box center [511, 479] width 108 height 19
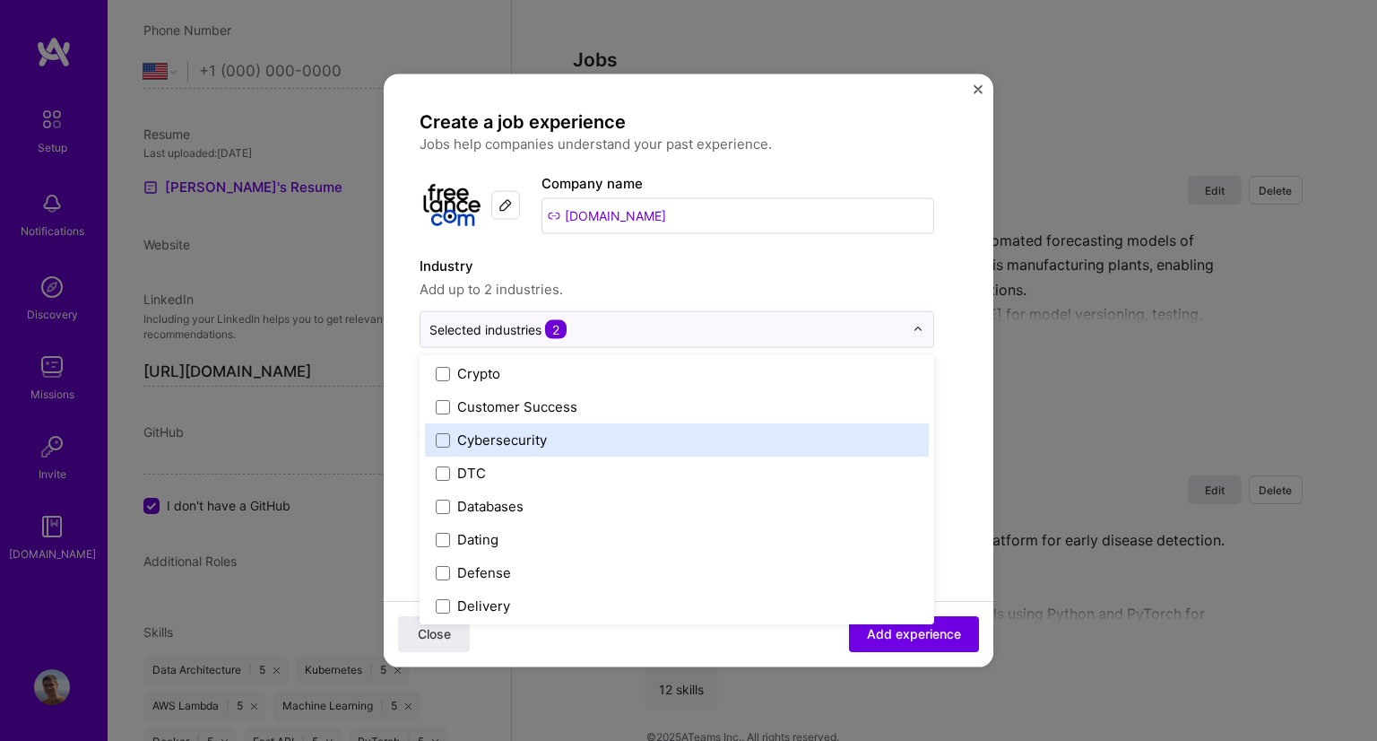
scroll to position [1535, 0]
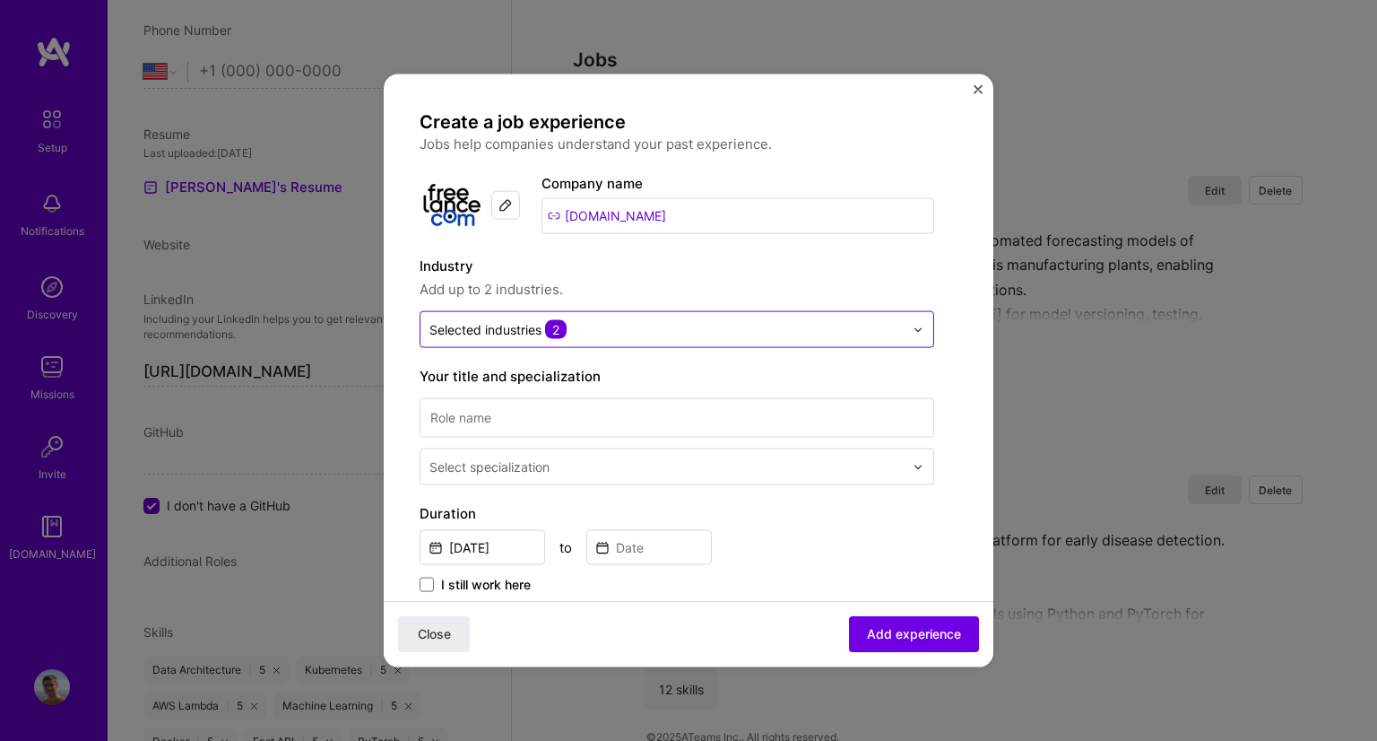
click at [821, 345] on div "Selected industries 2" at bounding box center [667, 329] width 492 height 35
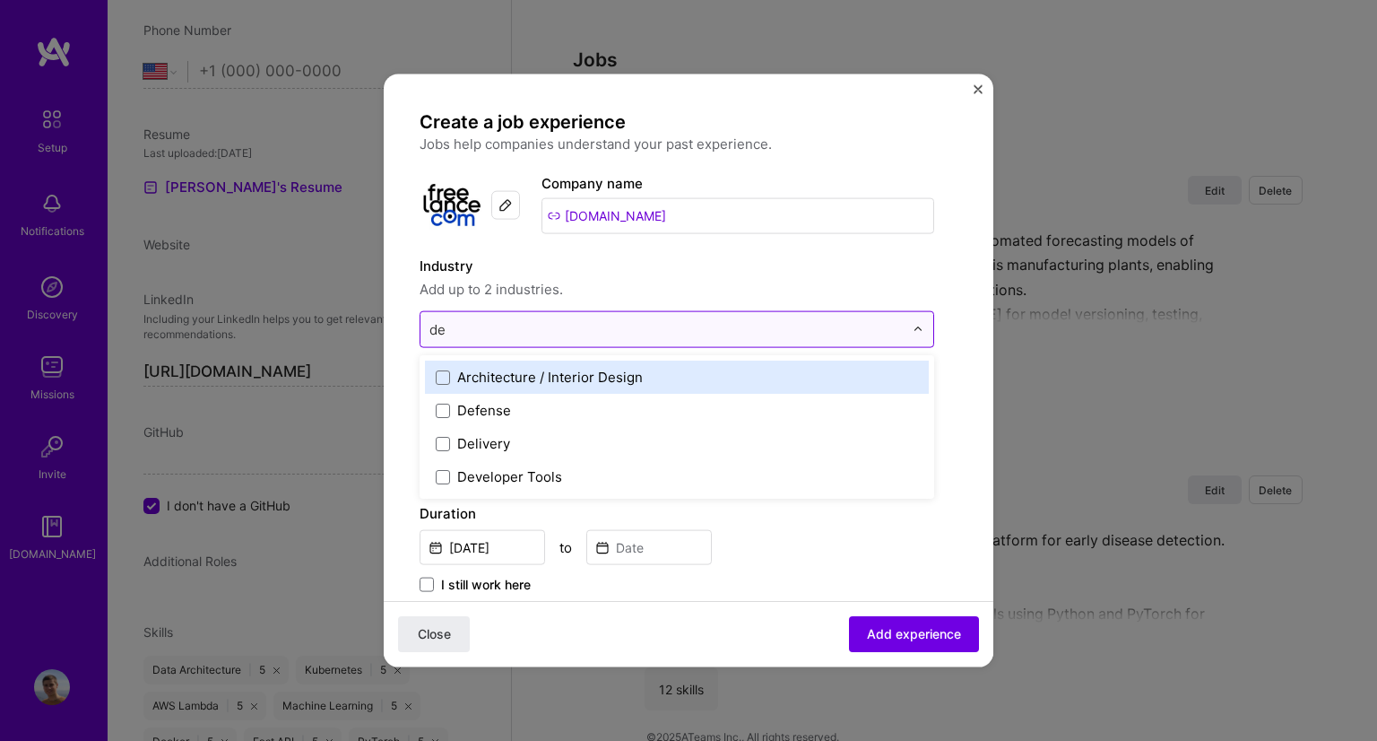
type input "dev"
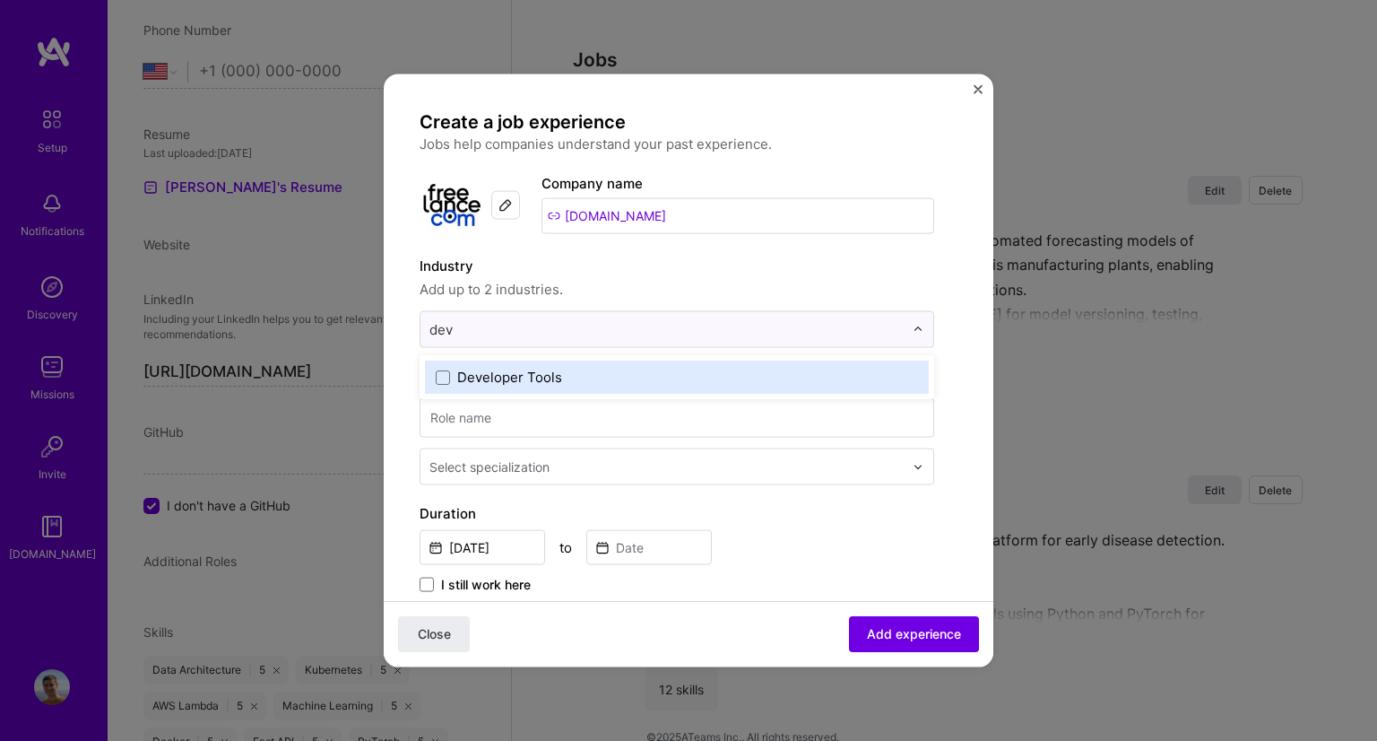
click at [530, 385] on div "Developer Tools" at bounding box center [509, 377] width 105 height 19
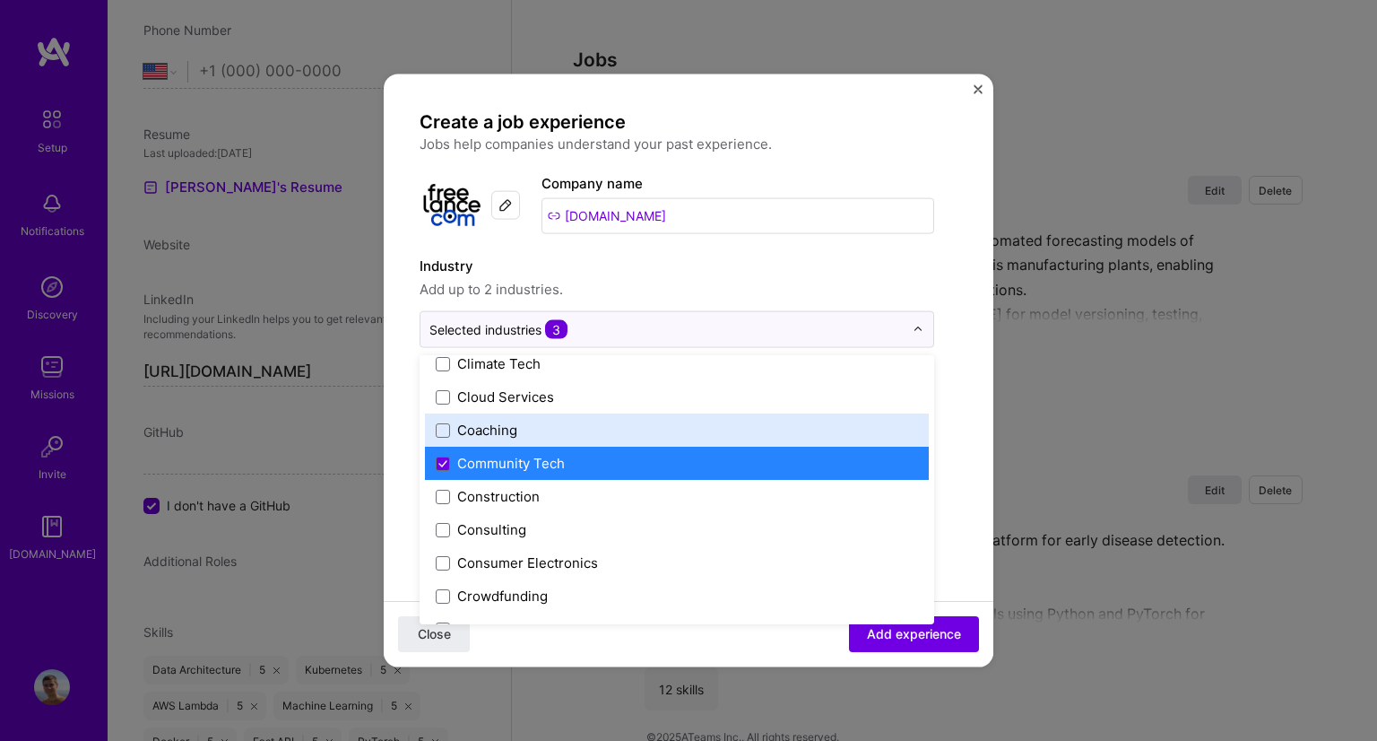
scroll to position [1040, 0]
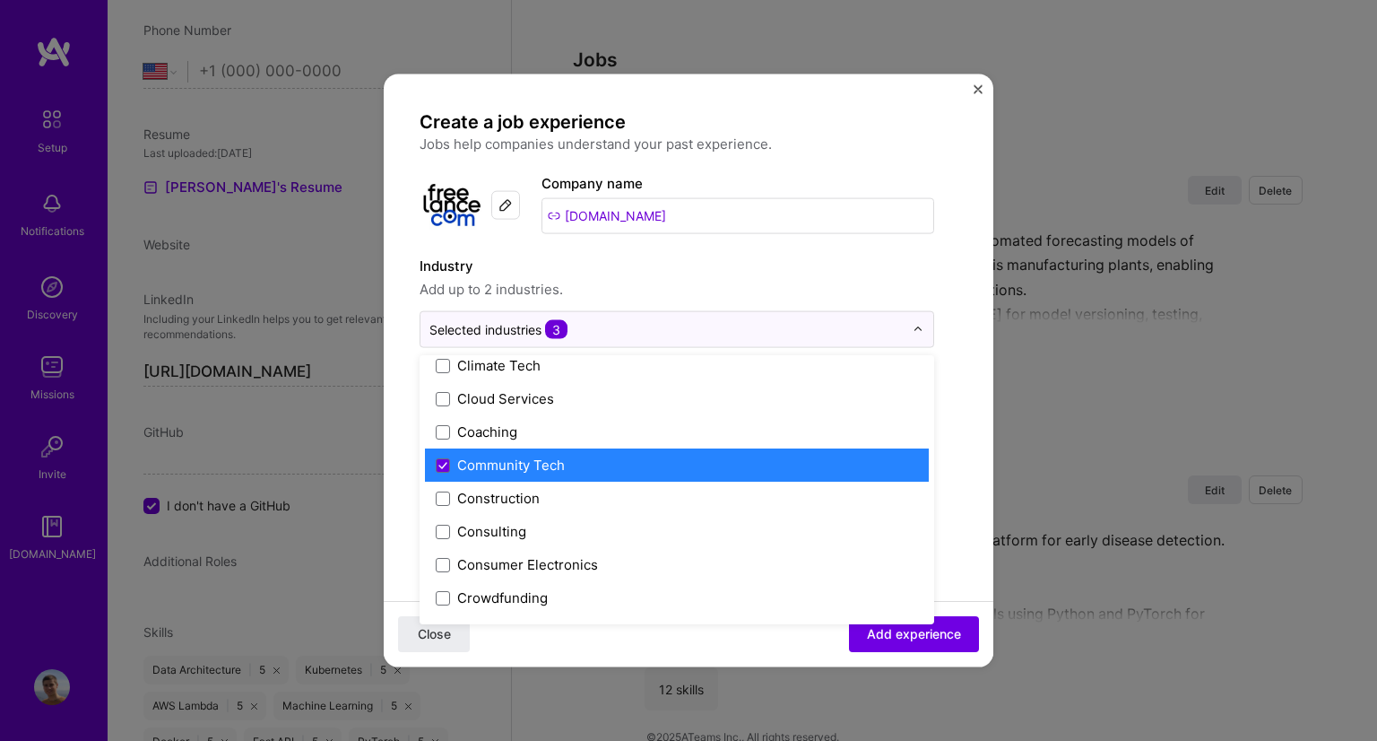
click at [495, 456] on div "Community Tech" at bounding box center [511, 465] width 108 height 19
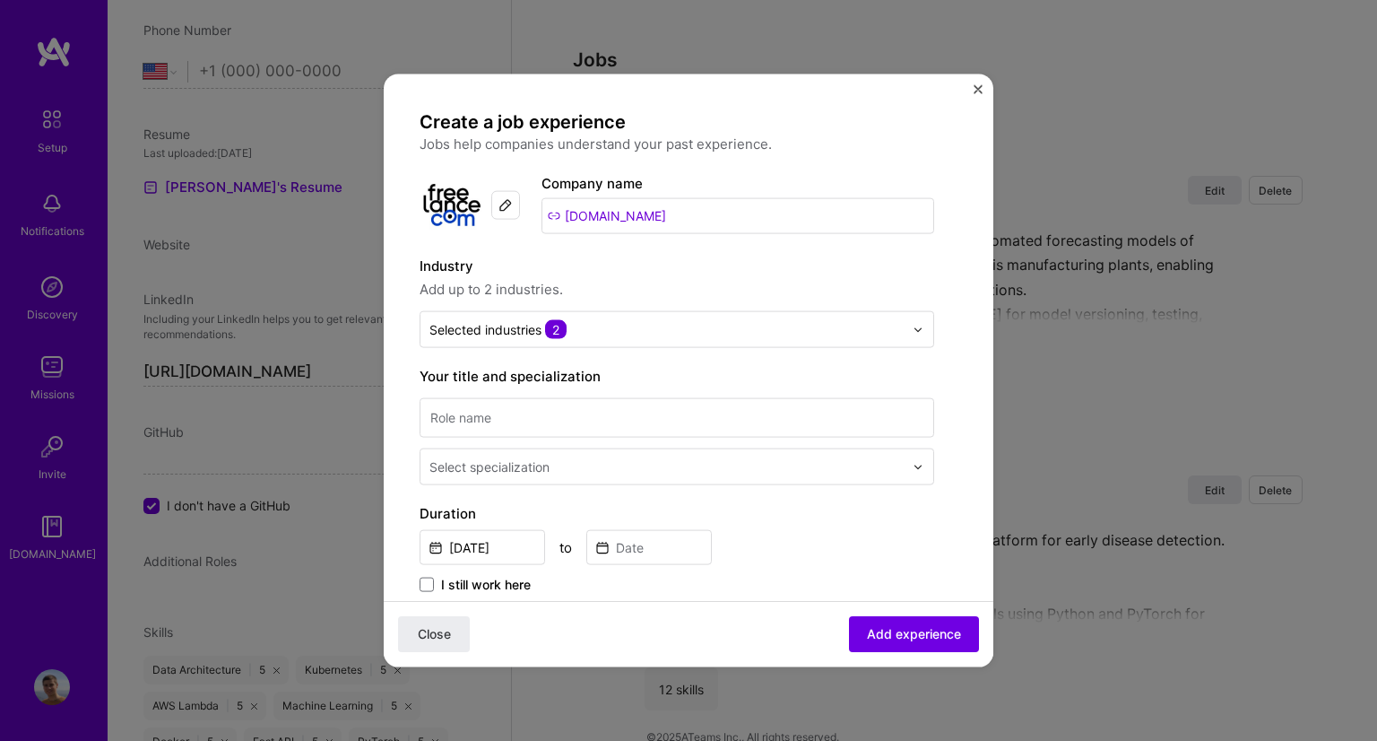
click at [960, 281] on form "Create a job experience Jobs help companies understand your past experience. Co…" at bounding box center [689, 700] width 610 height 1181
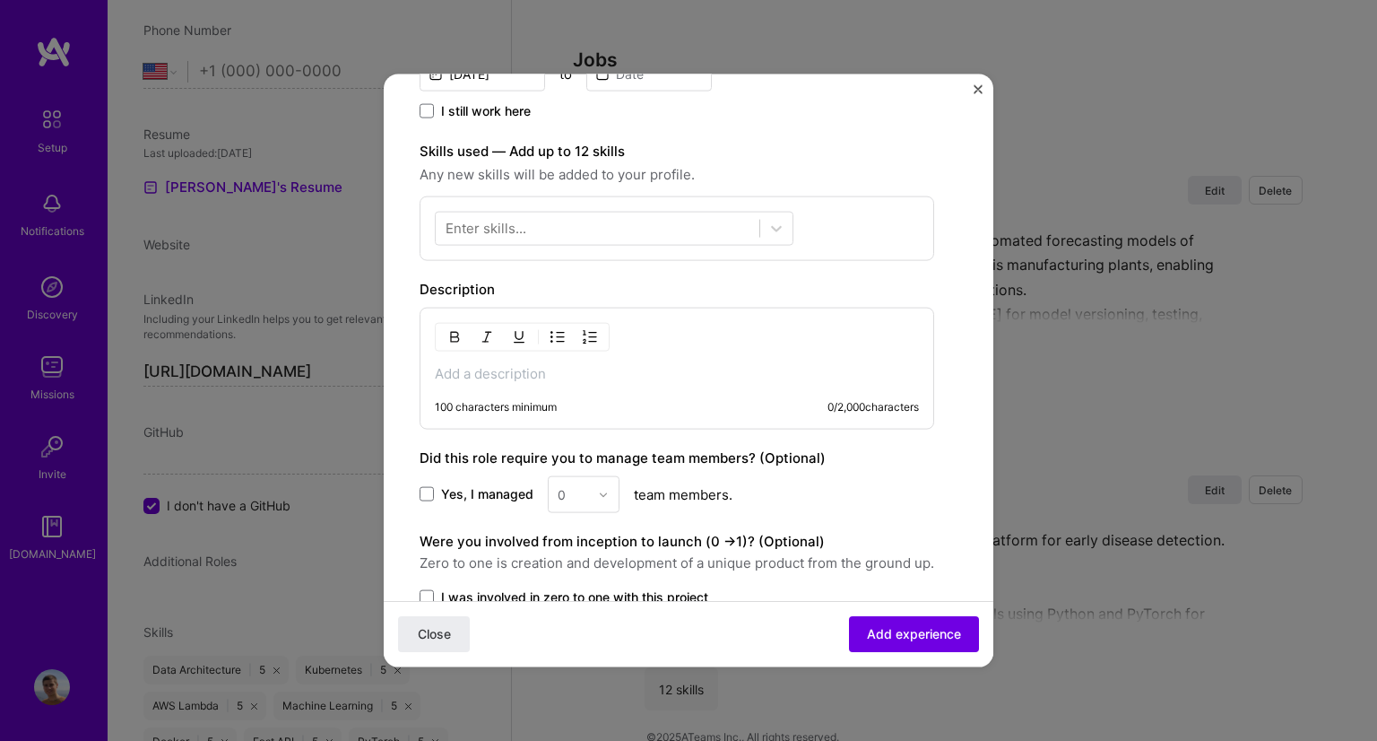
scroll to position [475, 0]
click at [527, 369] on p at bounding box center [677, 372] width 484 height 18
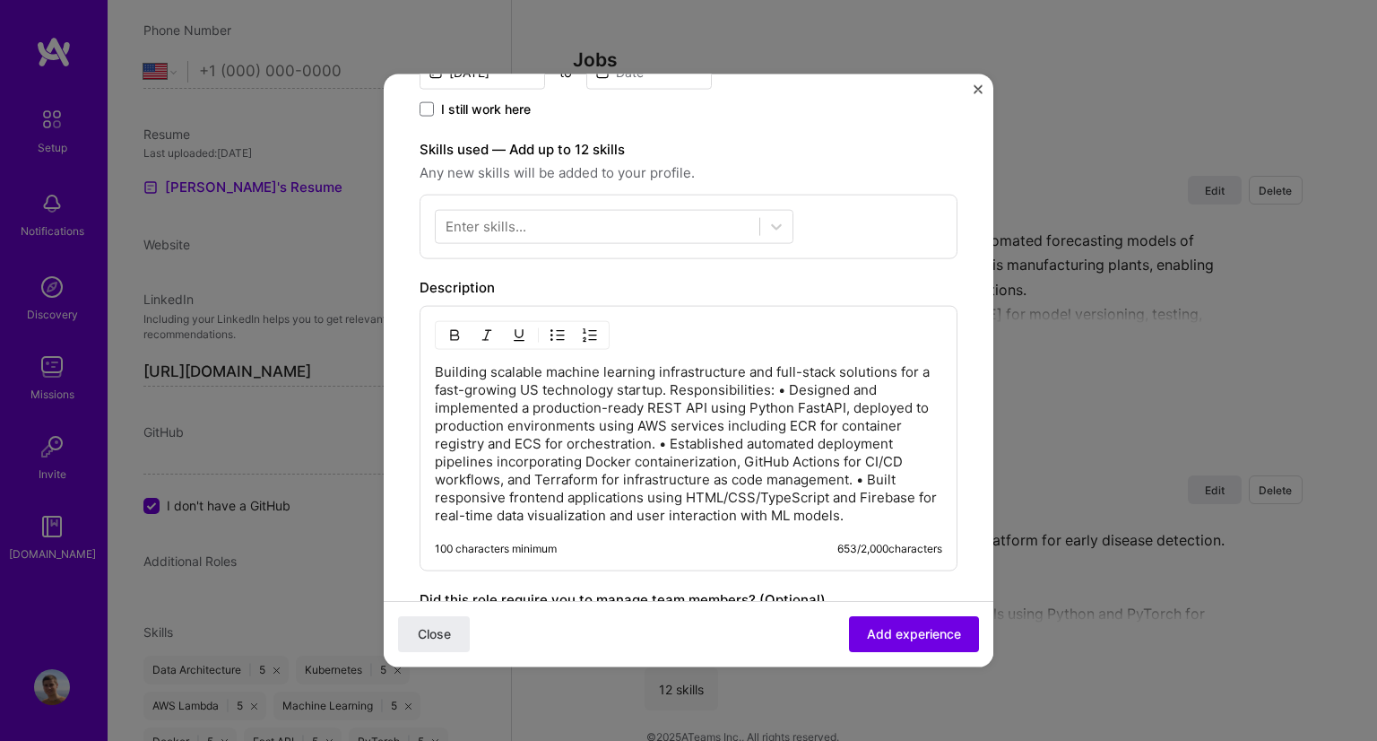
click at [684, 388] on p "Building scalable machine learning infrastructure and full-stack solutions for …" at bounding box center [689, 443] width 508 height 161
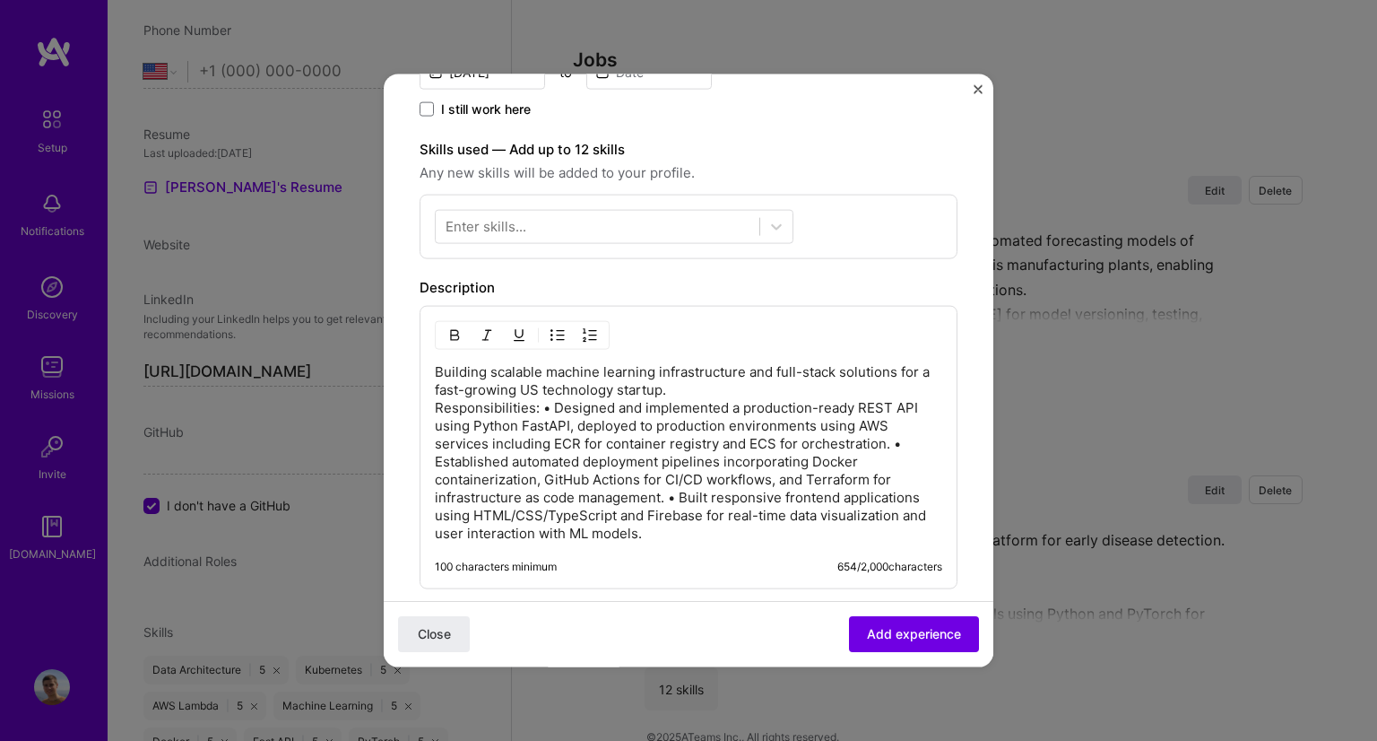
click at [542, 403] on p "Building scalable machine learning infrastructure and full-stack solutions for …" at bounding box center [689, 452] width 508 height 179
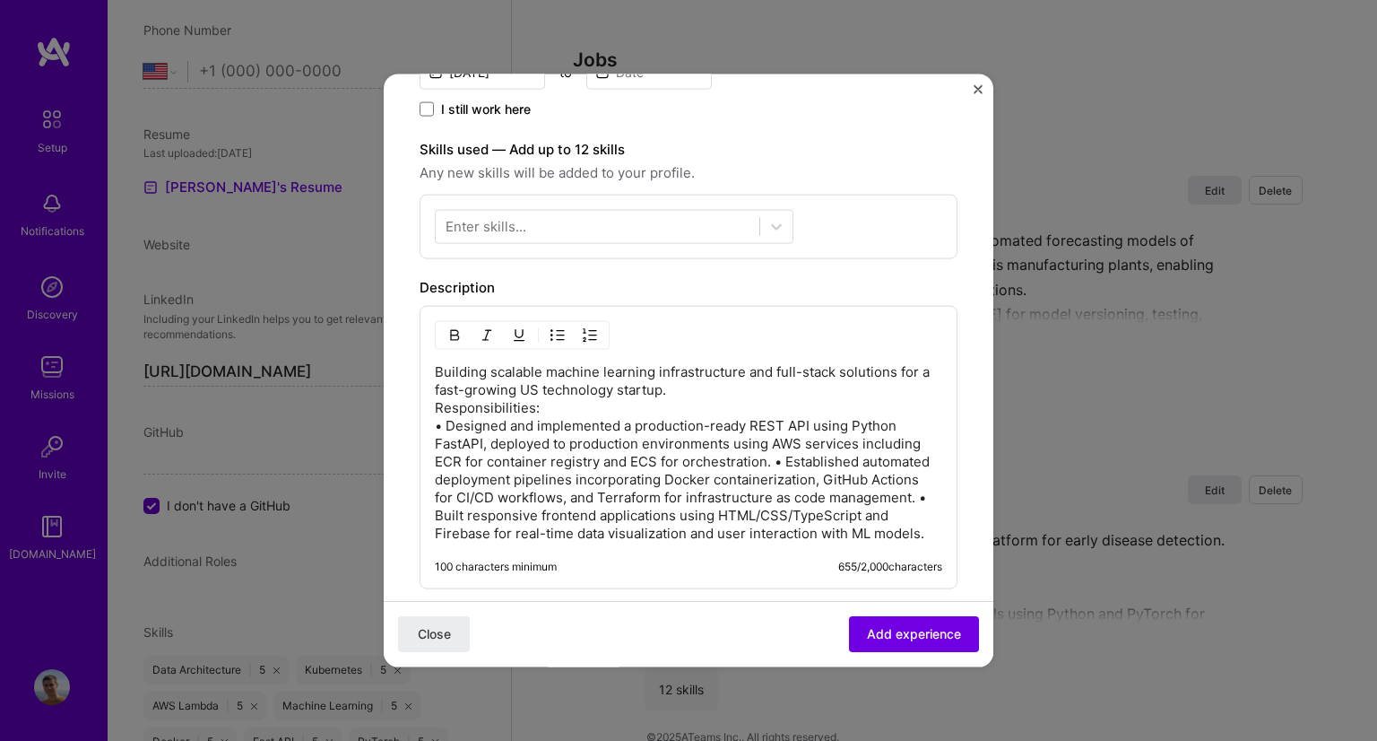
click at [773, 459] on p "Building scalable machine learning infrastructure and full-stack solutions for …" at bounding box center [689, 452] width 508 height 179
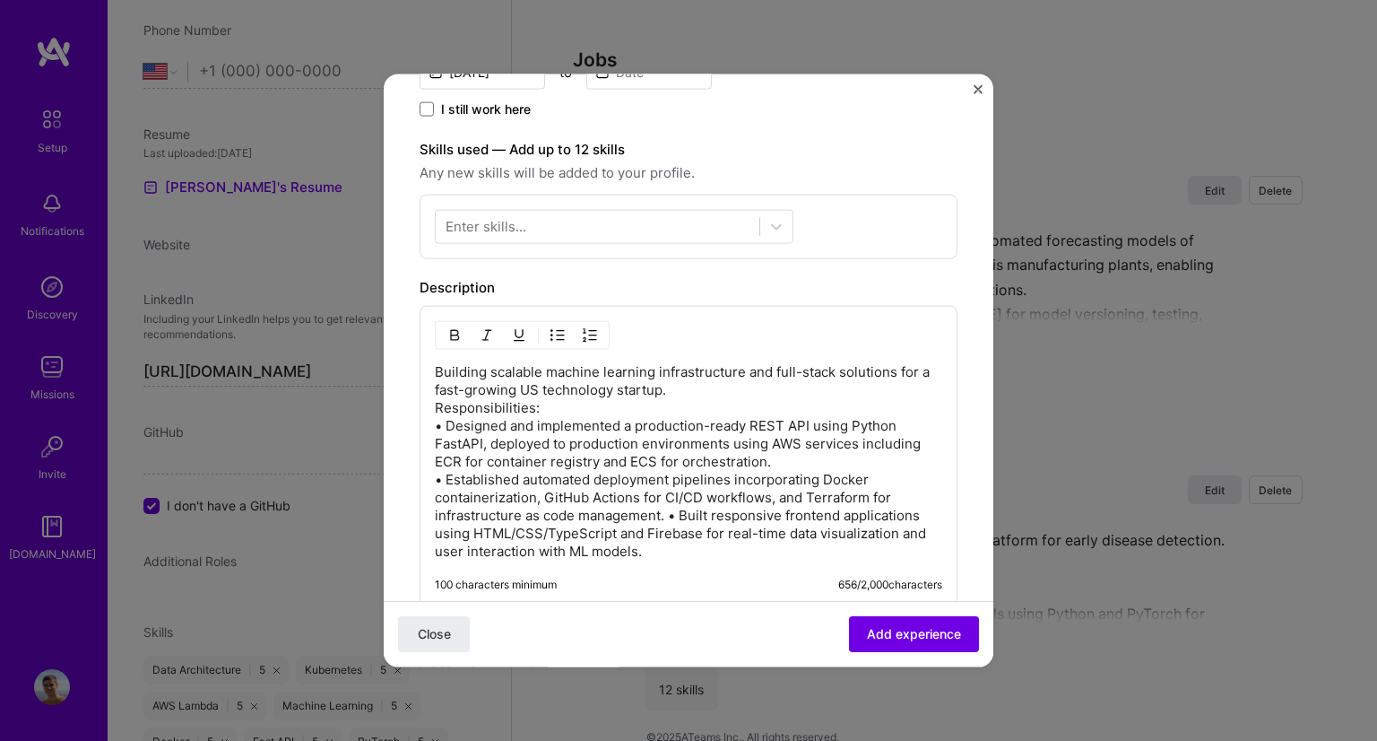
click at [668, 512] on p "Building scalable machine learning infrastructure and full-stack solutions for …" at bounding box center [689, 461] width 508 height 197
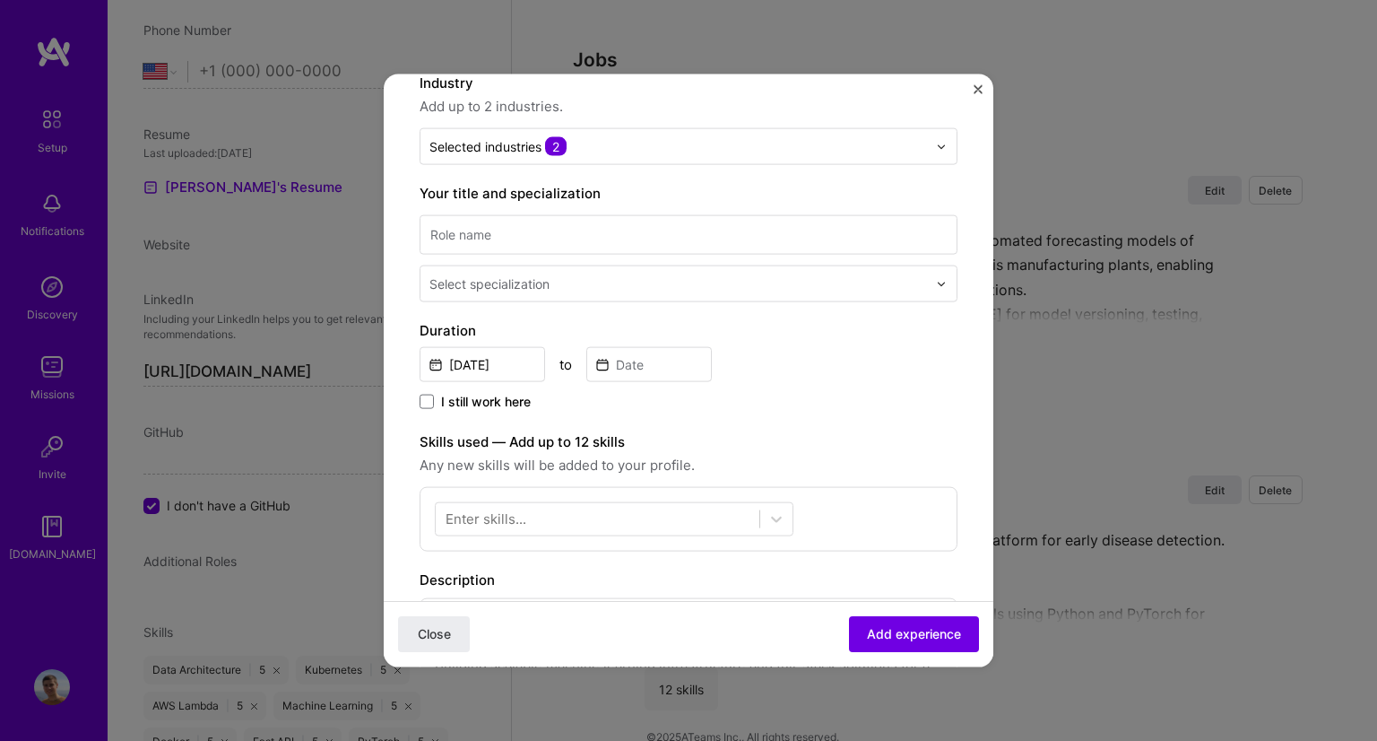
scroll to position [179, 0]
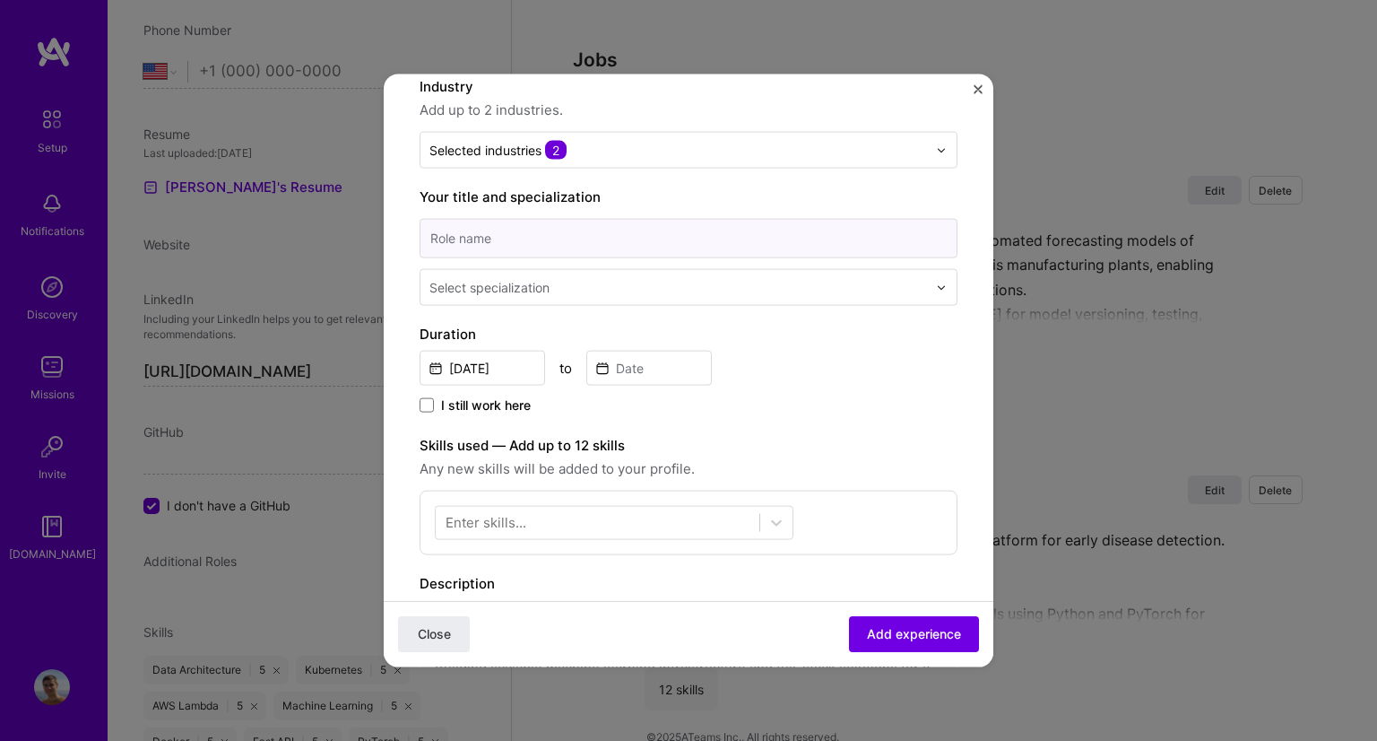
click at [490, 252] on input at bounding box center [689, 238] width 538 height 39
type input "ML Engineer Freelance"
click at [496, 307] on div "Create a job experience Jobs help companies understand your past experience. Co…" at bounding box center [689, 560] width 538 height 1259
click at [514, 296] on div at bounding box center [680, 287] width 501 height 22
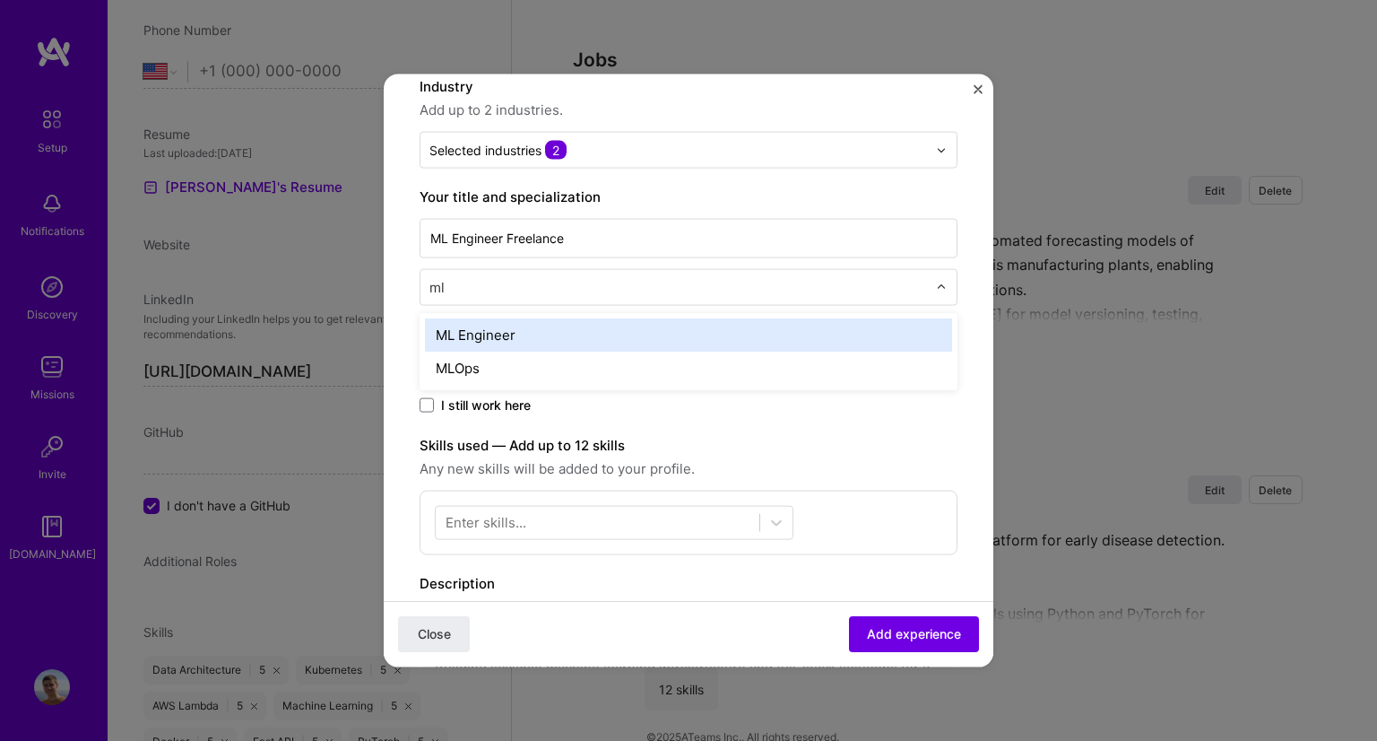
type input "ml"
click at [500, 344] on div "ML Engineer" at bounding box center [688, 334] width 527 height 33
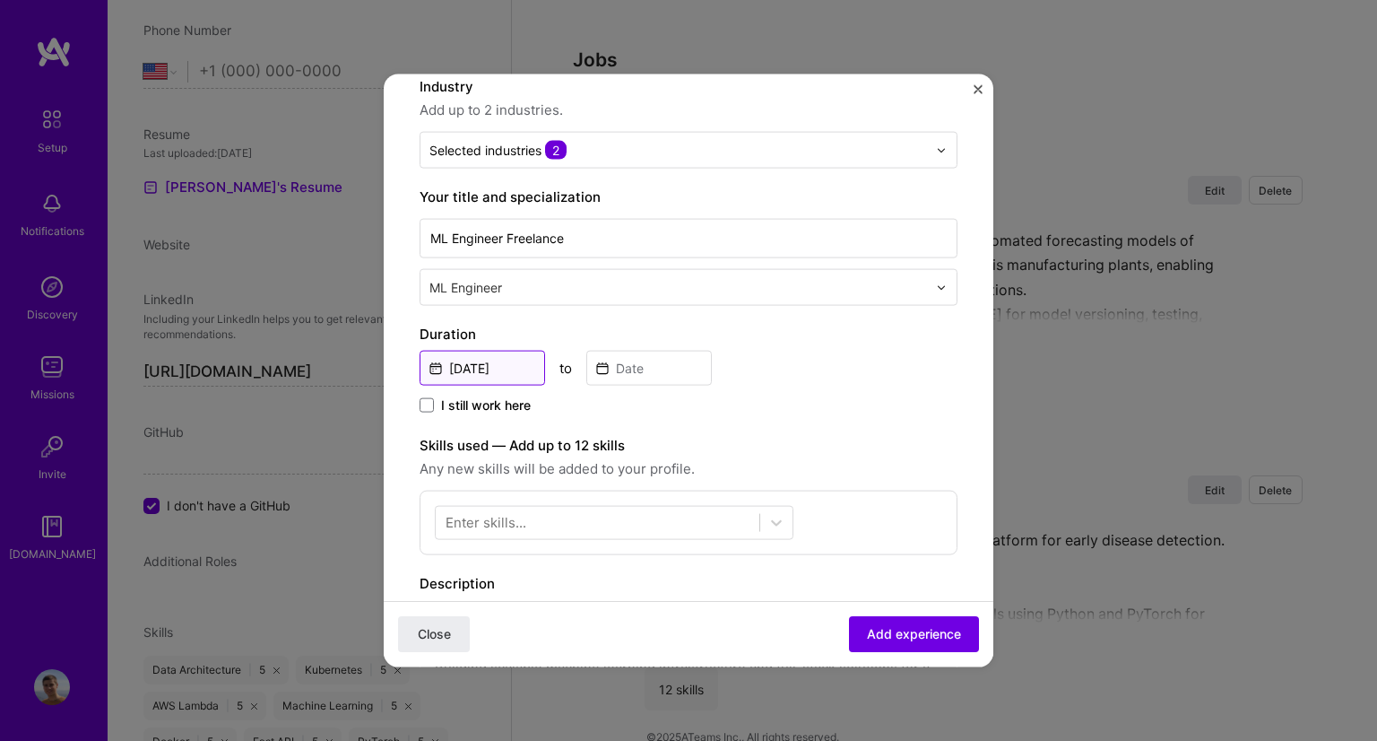
click at [495, 367] on input "[DATE]" at bounding box center [483, 368] width 126 height 35
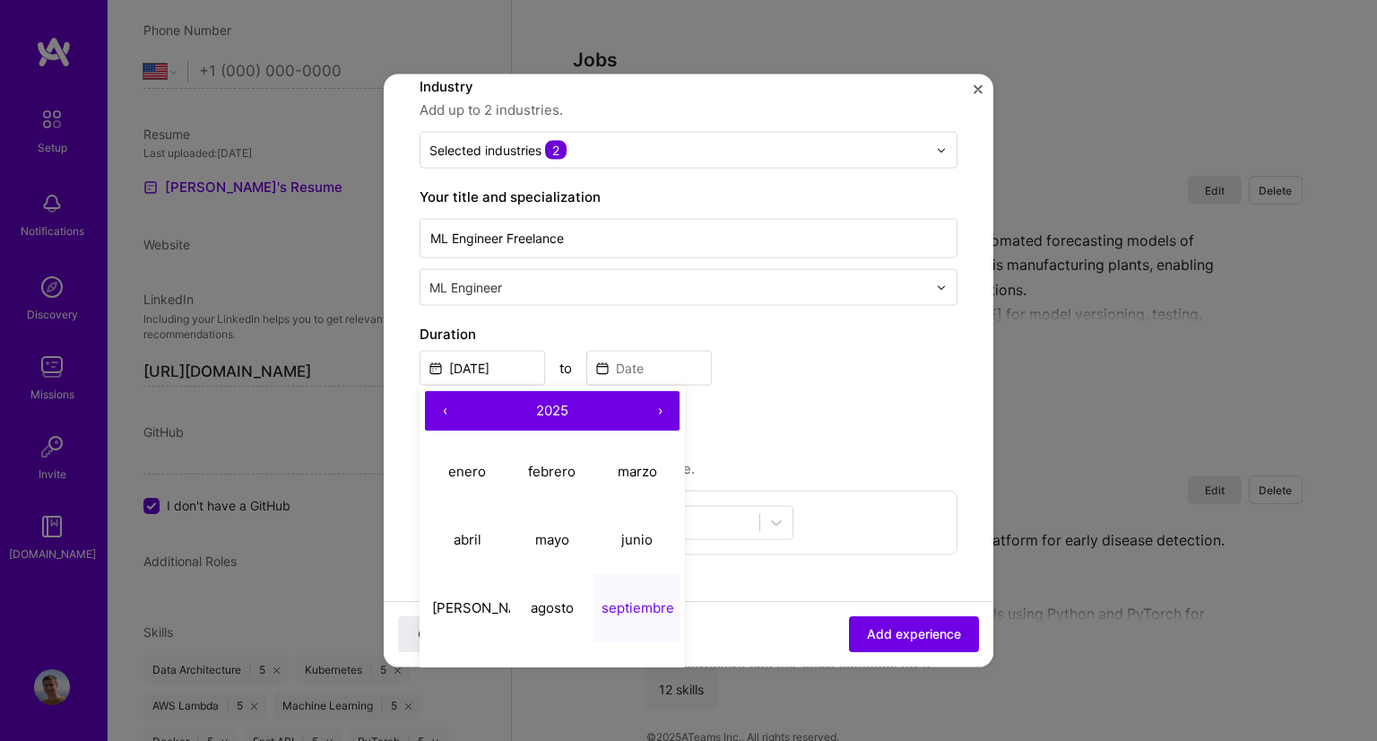
click at [560, 401] on span "2025" at bounding box center [552, 409] width 32 height 17
click at [468, 535] on button "2024" at bounding box center [467, 539] width 85 height 68
click at [656, 598] on abbr "septiembre" at bounding box center [638, 606] width 73 height 17
type input "[DATE]"
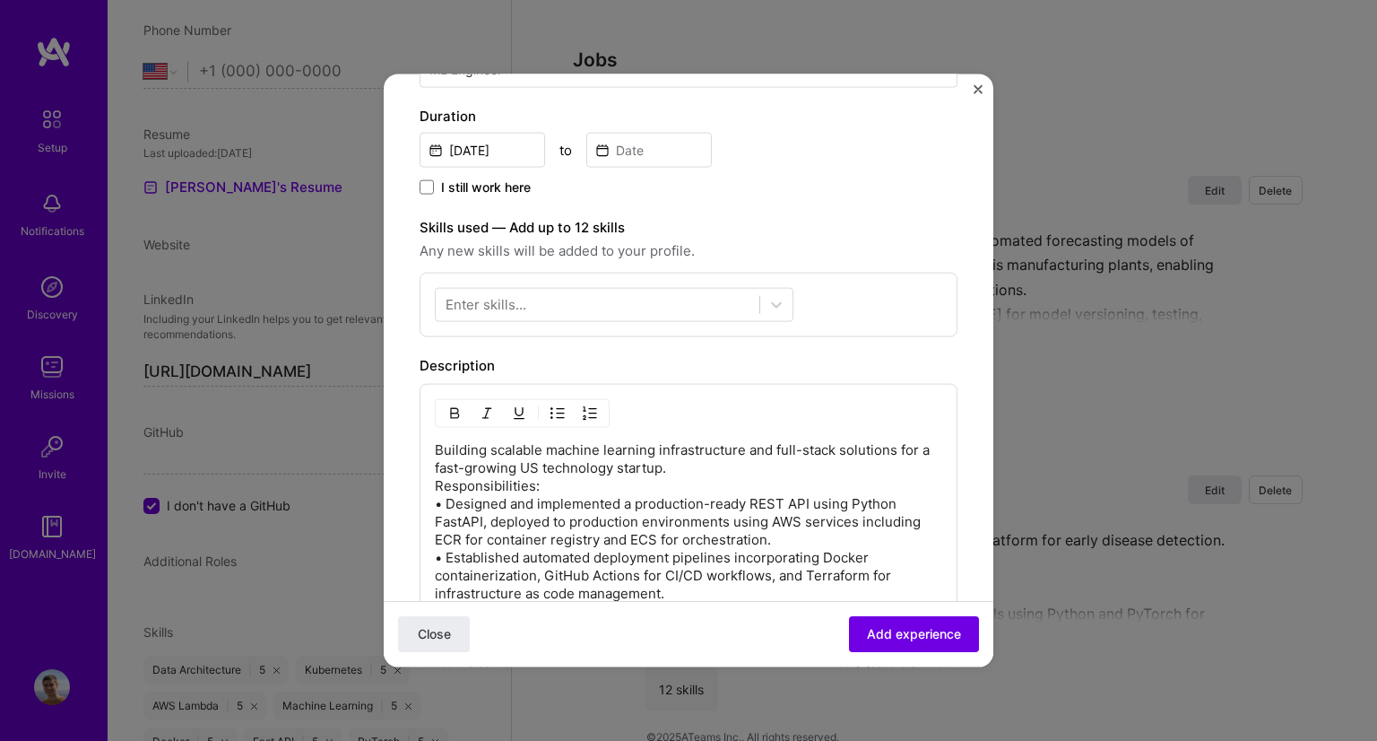
scroll to position [398, 0]
click at [609, 306] on div at bounding box center [598, 304] width 324 height 30
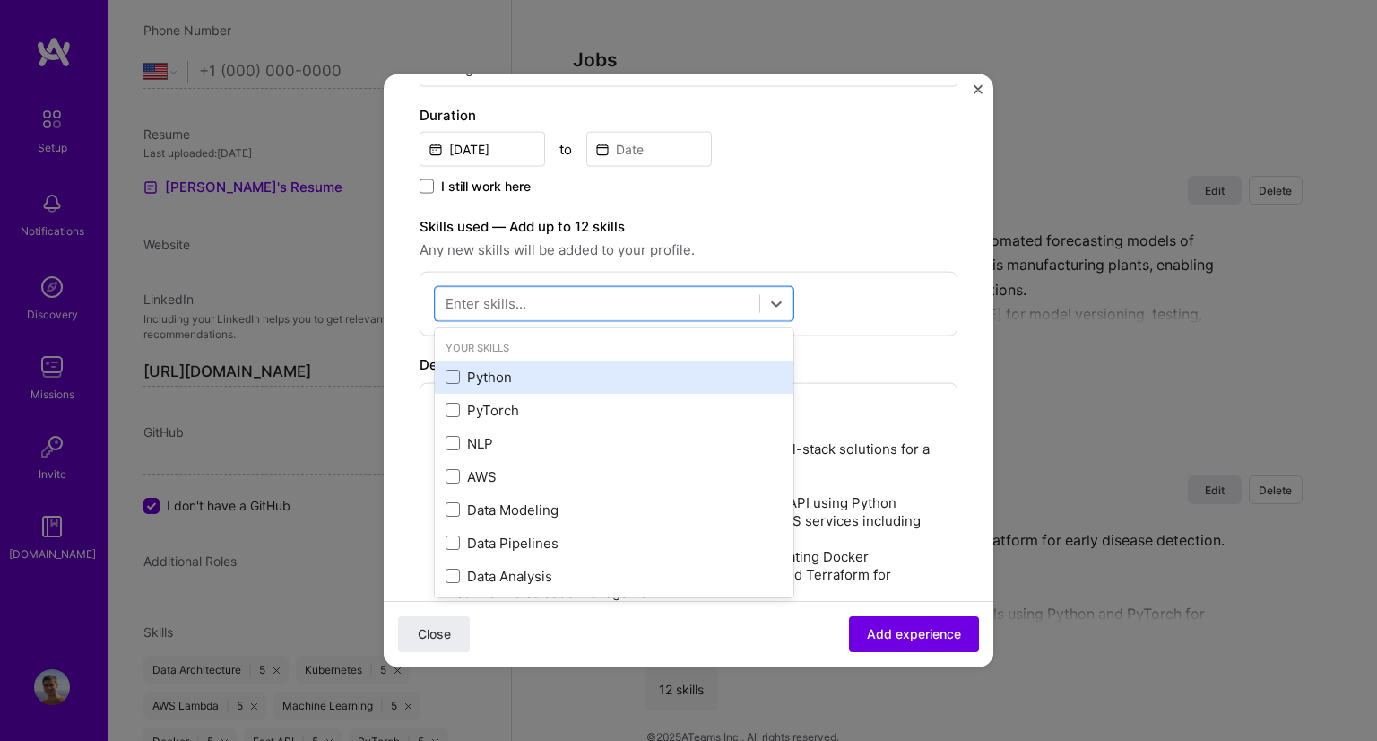
click at [494, 372] on div "Python" at bounding box center [614, 376] width 337 height 19
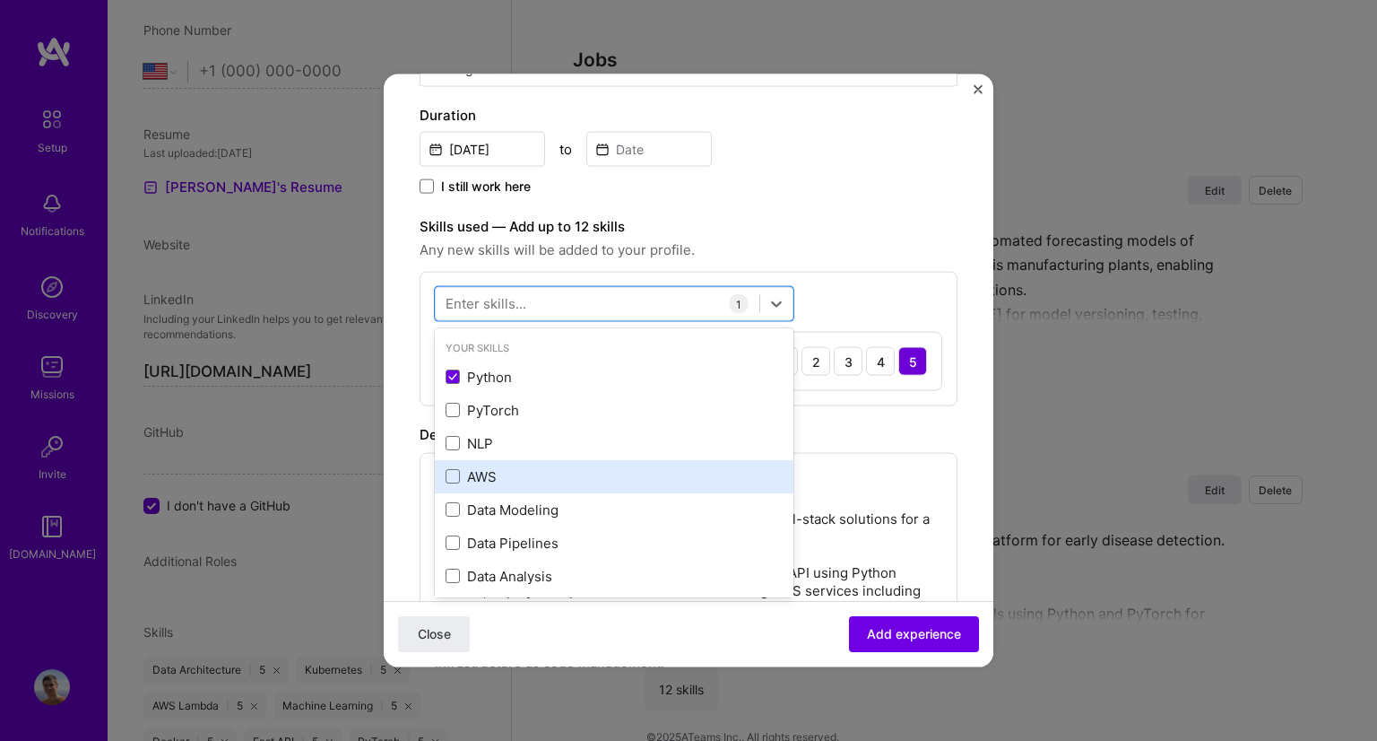
click at [479, 476] on div "AWS" at bounding box center [614, 475] width 337 height 19
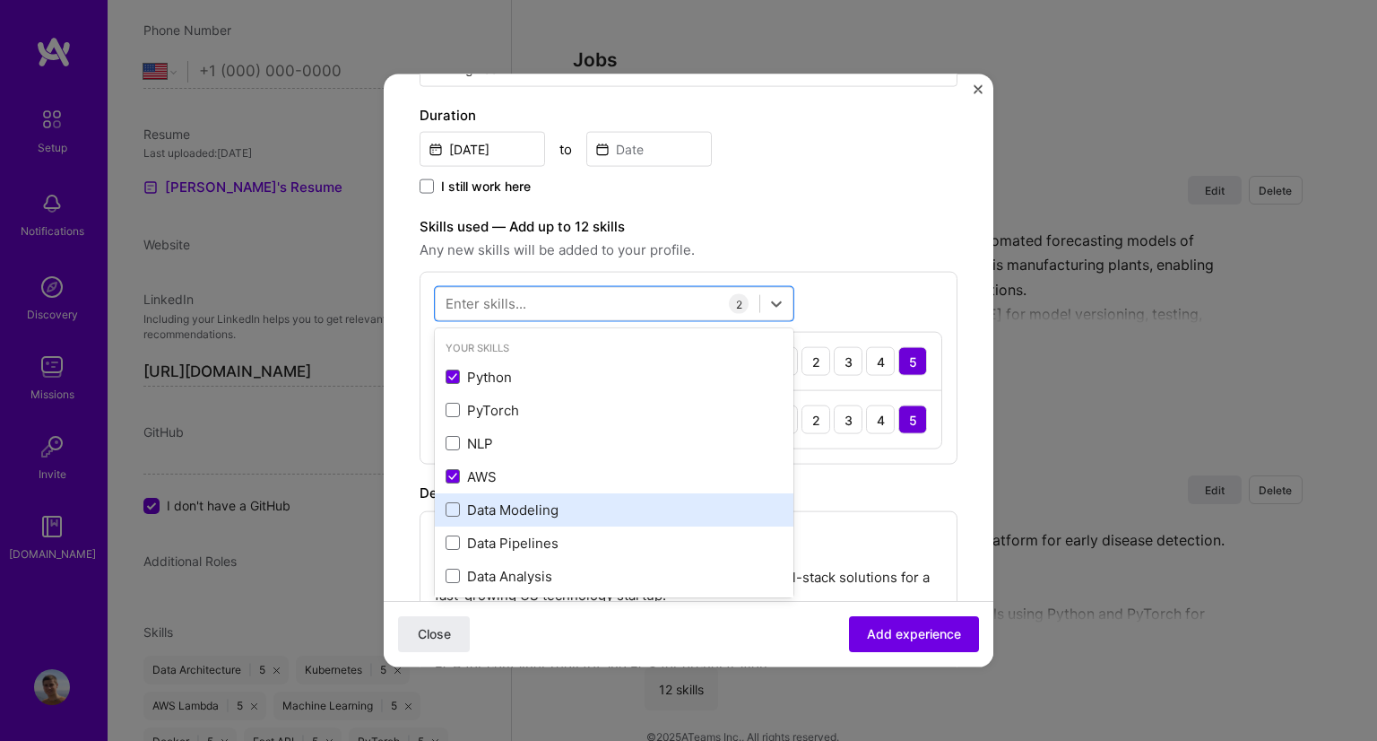
click at [488, 510] on div "Data Modeling" at bounding box center [614, 508] width 337 height 19
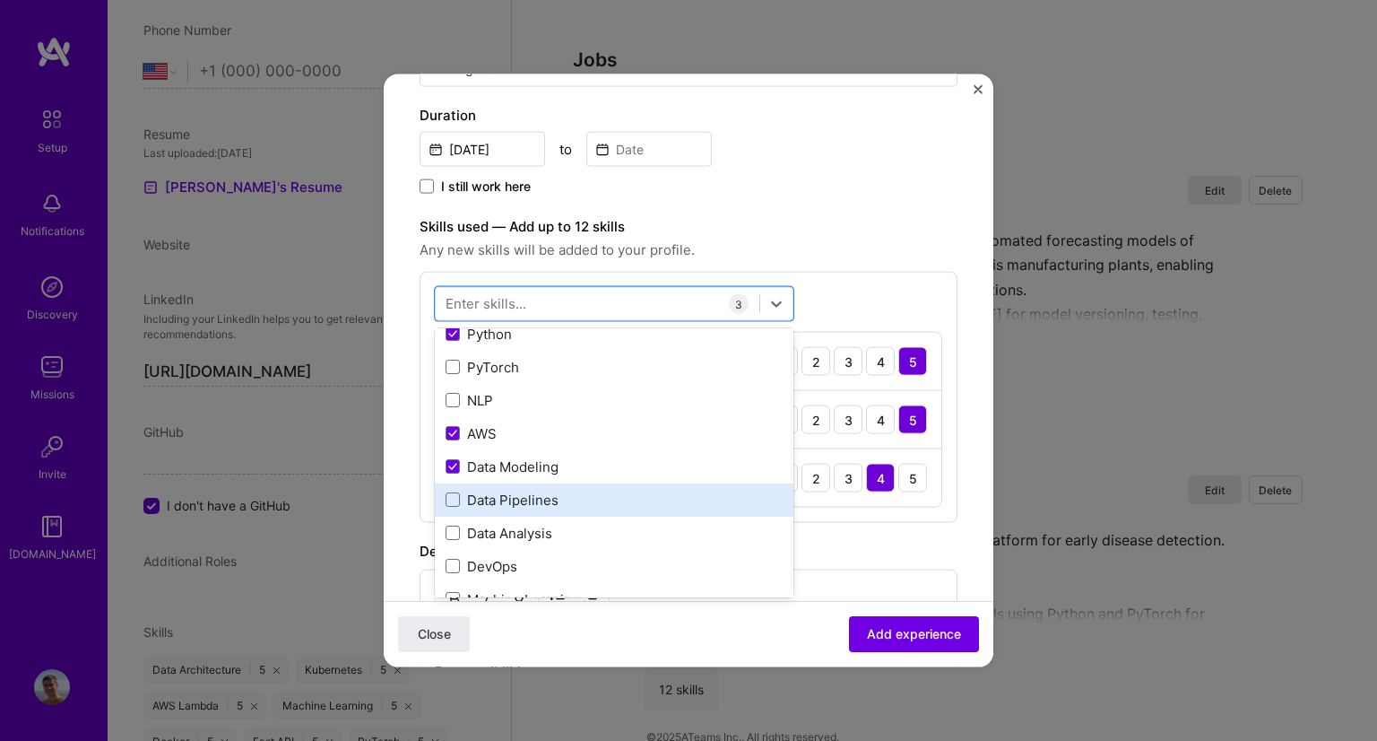
scroll to position [43, 0]
click at [512, 494] on div "Data Pipelines" at bounding box center [614, 499] width 337 height 19
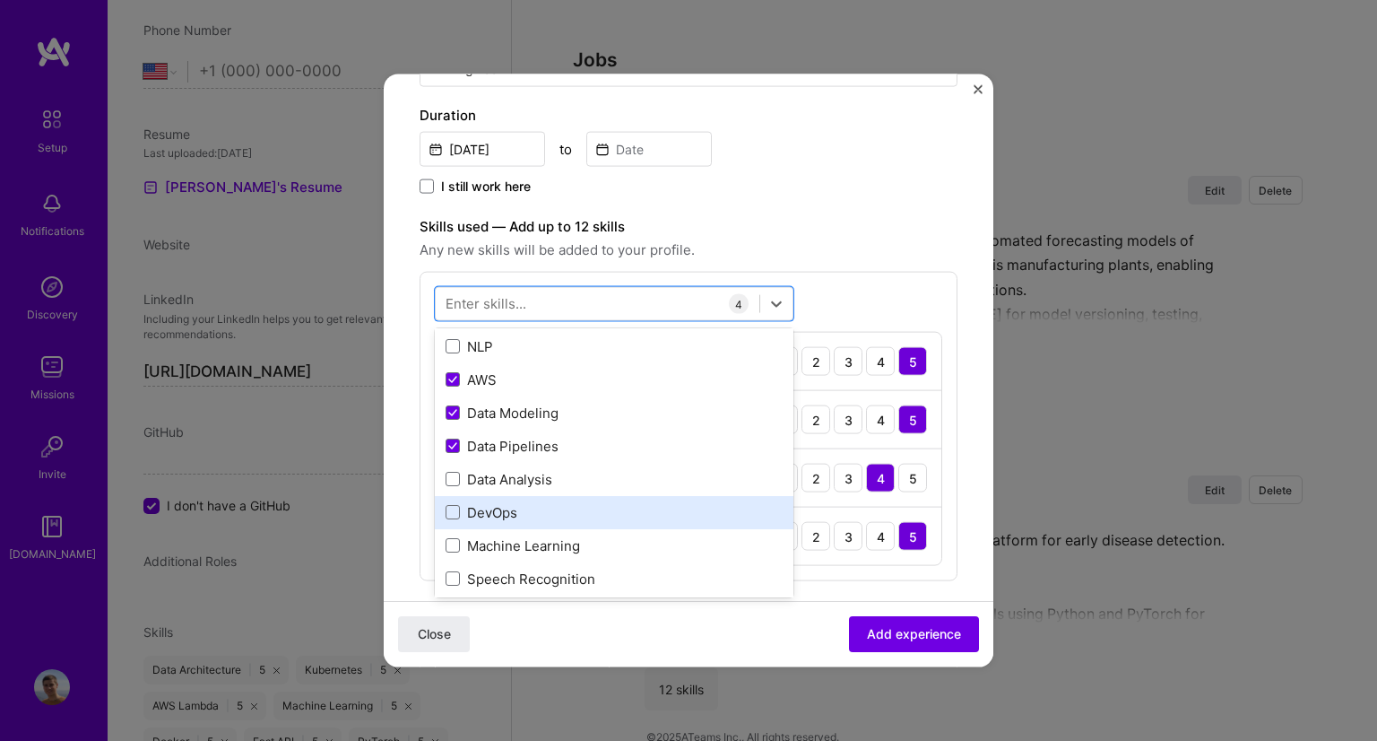
click at [472, 511] on div "DevOps" at bounding box center [614, 511] width 337 height 19
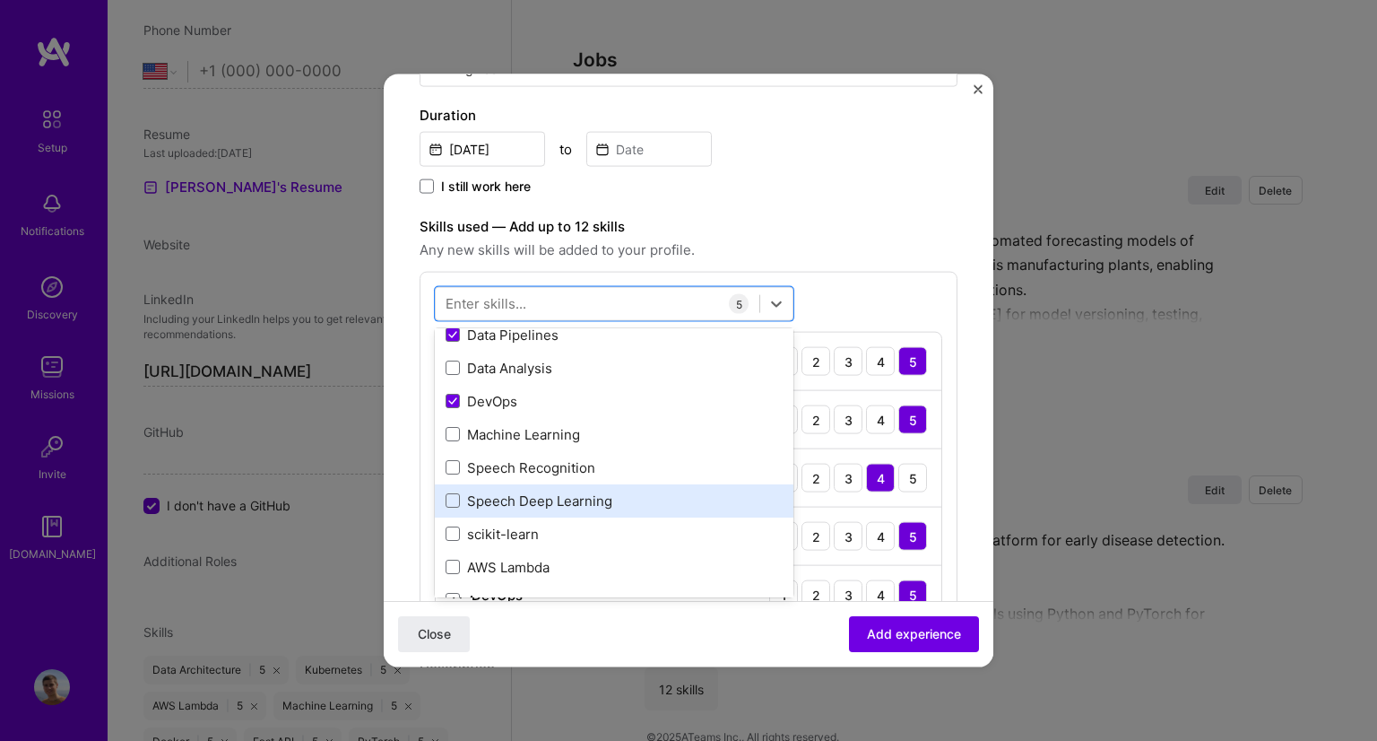
scroll to position [296, 0]
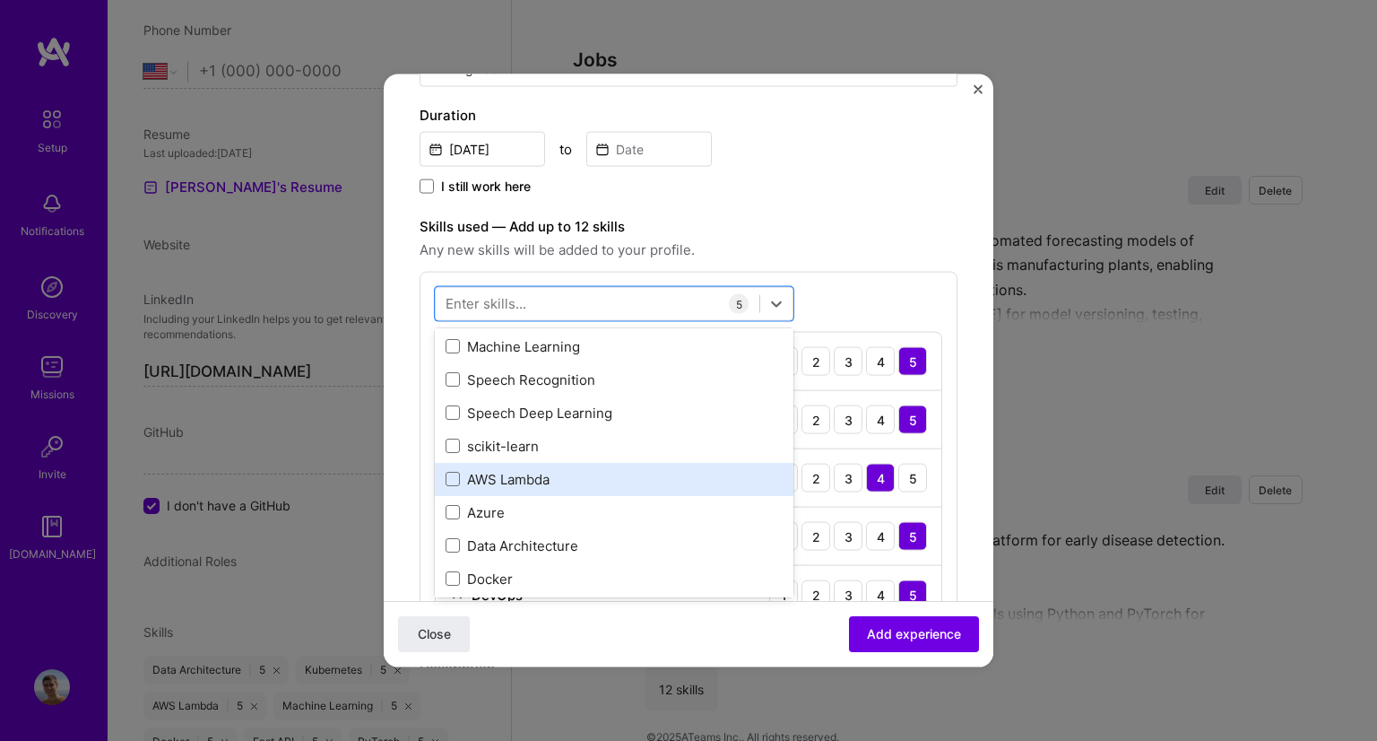
click at [537, 469] on div "AWS Lambda" at bounding box center [614, 478] width 337 height 19
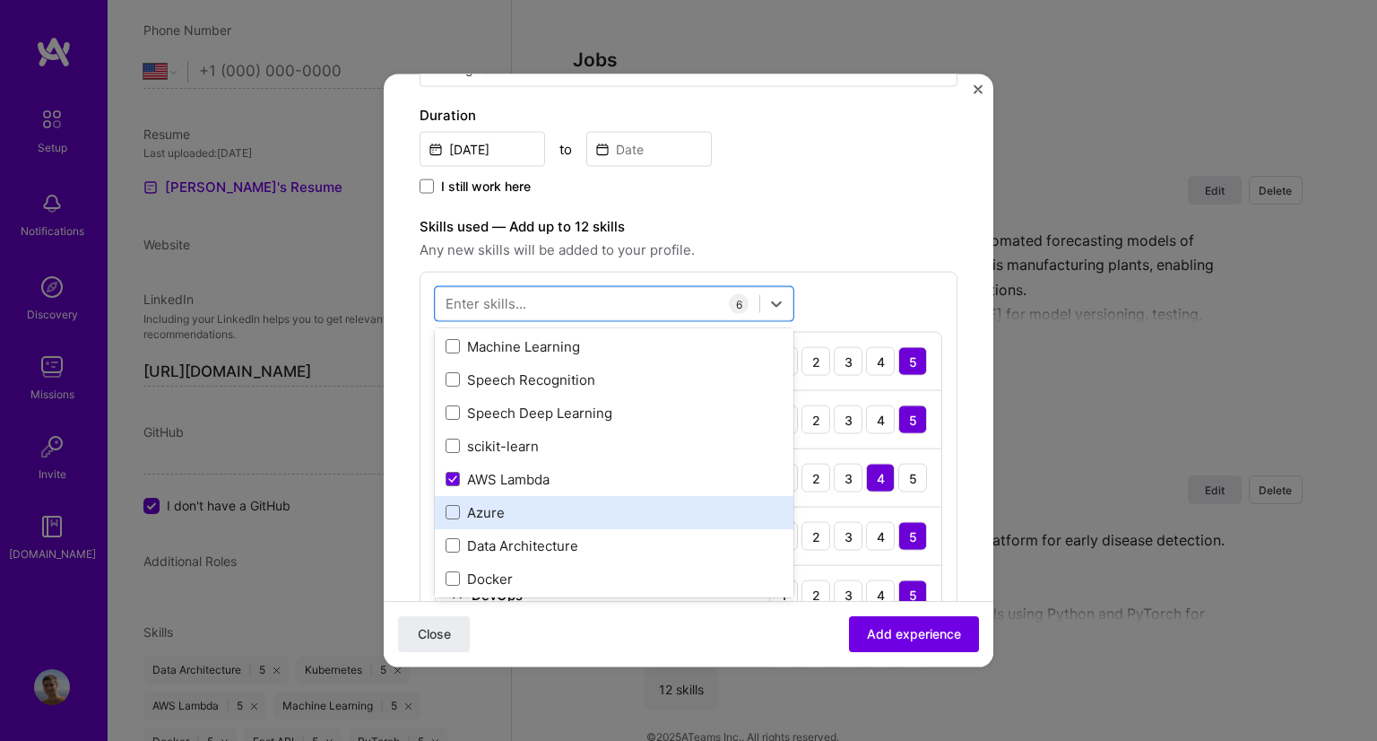
click at [512, 510] on div "Azure" at bounding box center [614, 511] width 337 height 19
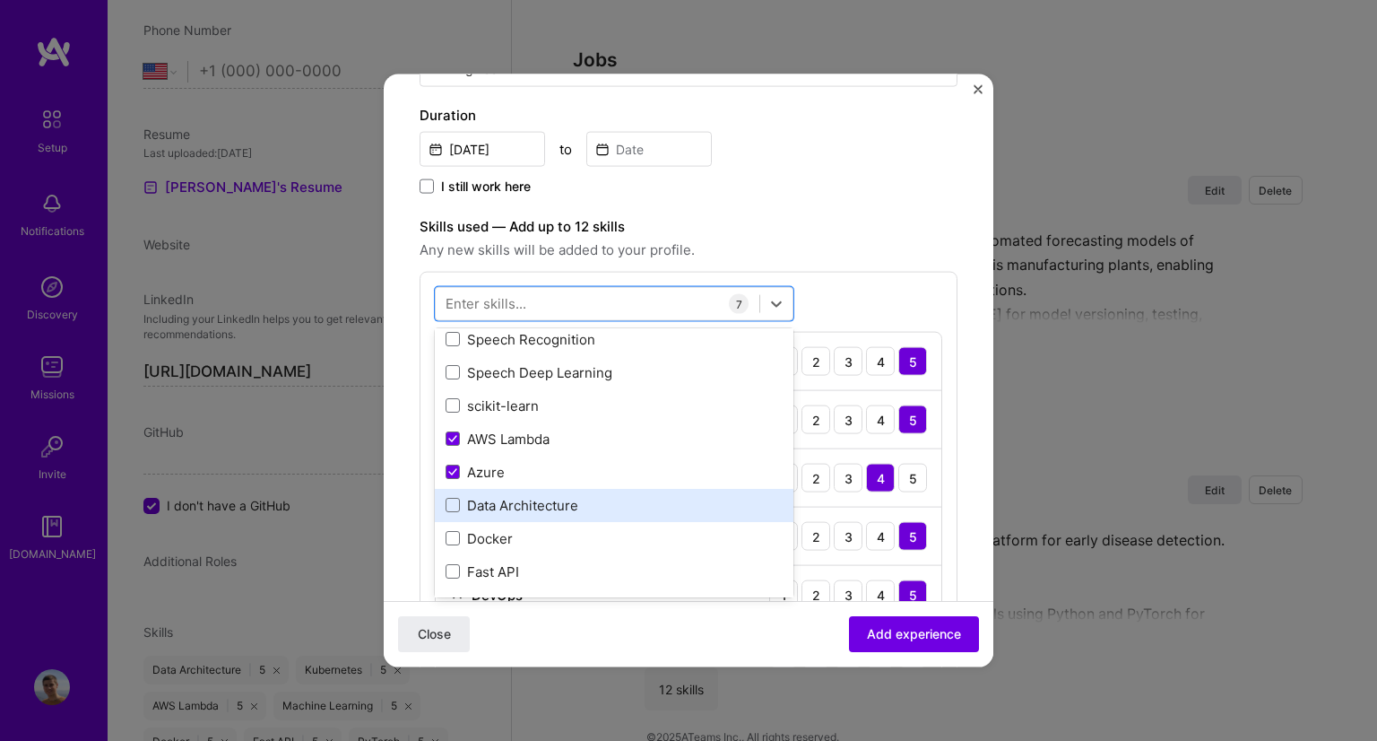
click at [512, 504] on div "Data Architecture" at bounding box center [614, 504] width 337 height 19
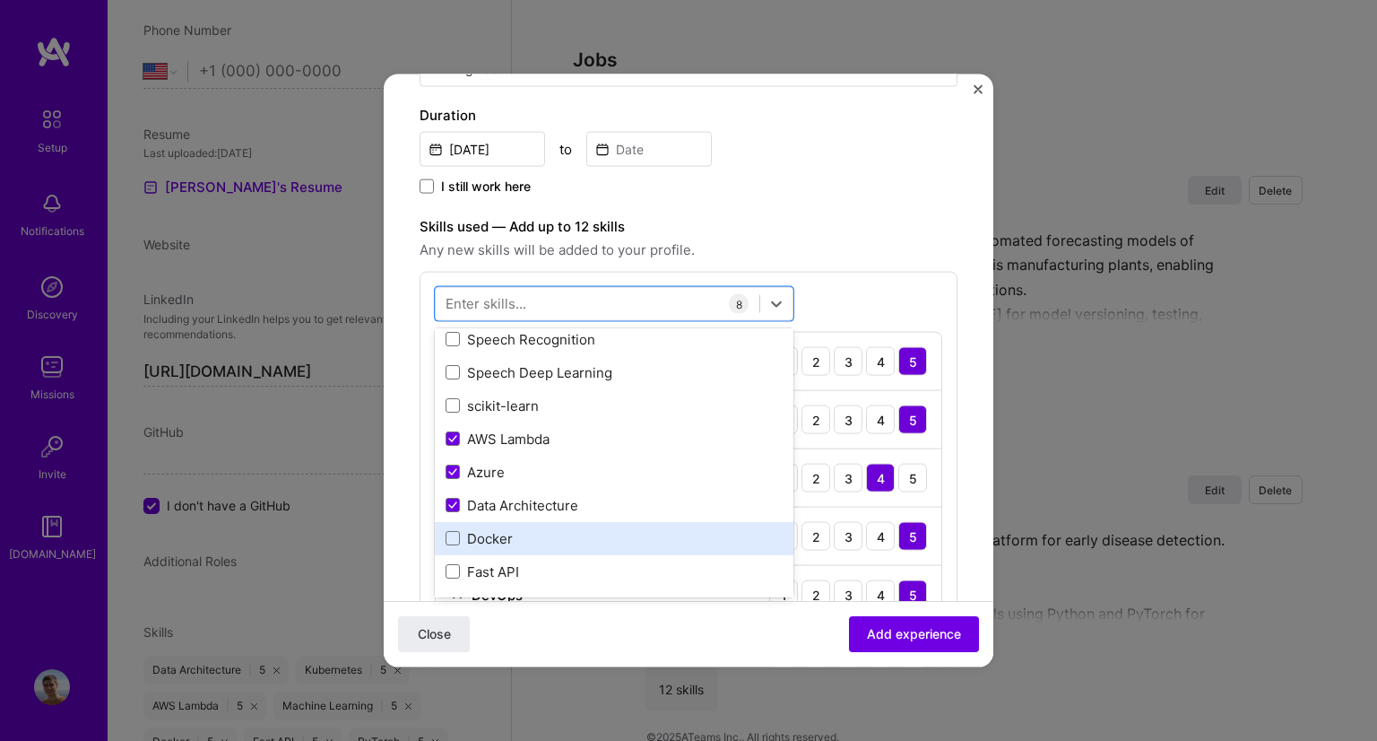
click at [468, 550] on div "Docker" at bounding box center [614, 537] width 359 height 33
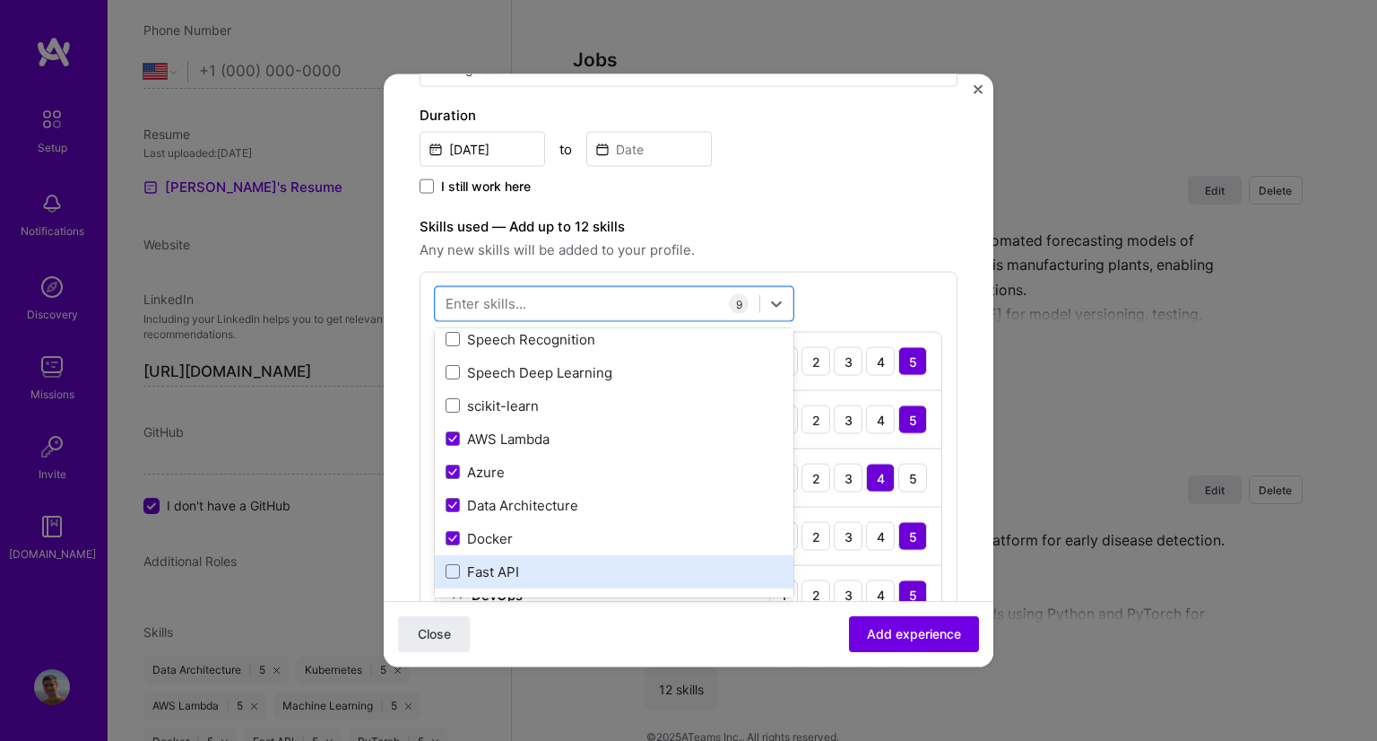
click at [479, 568] on div "Fast API" at bounding box center [614, 570] width 337 height 19
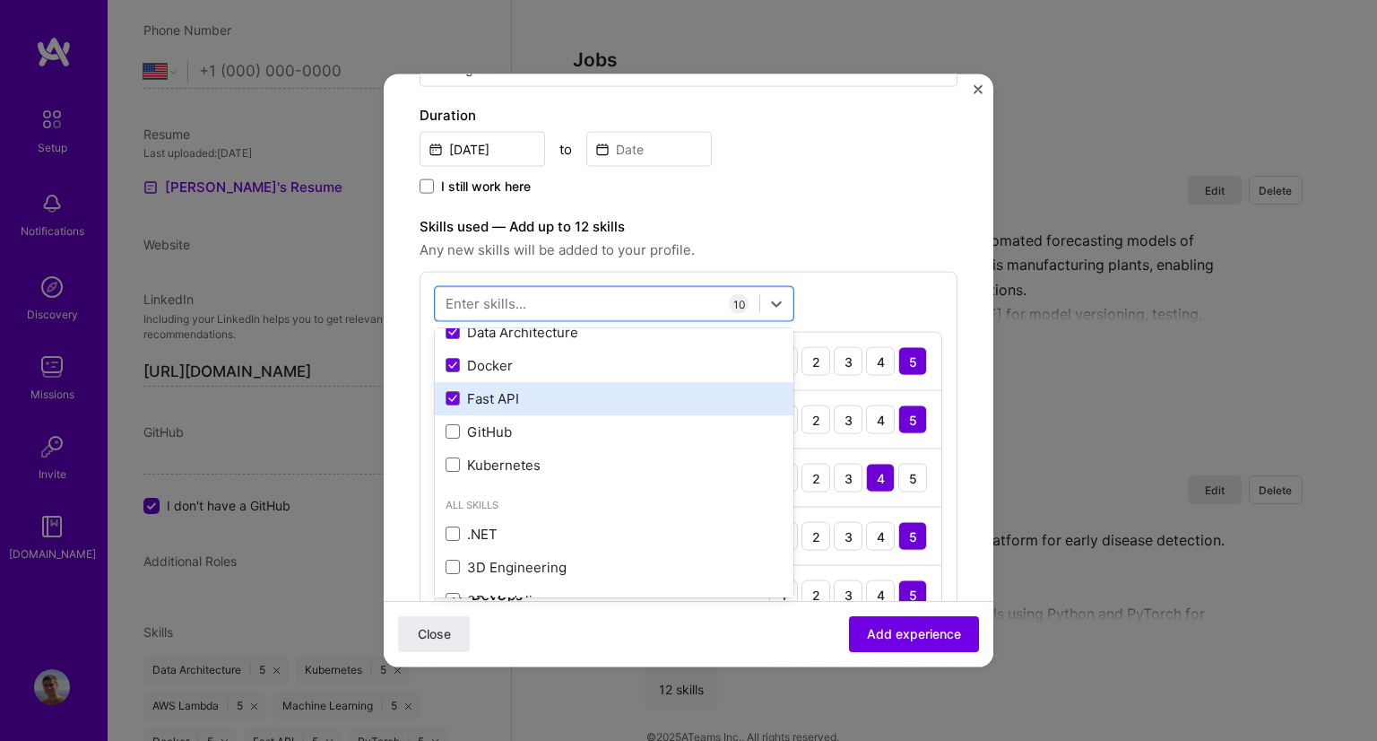
scroll to position [525, 0]
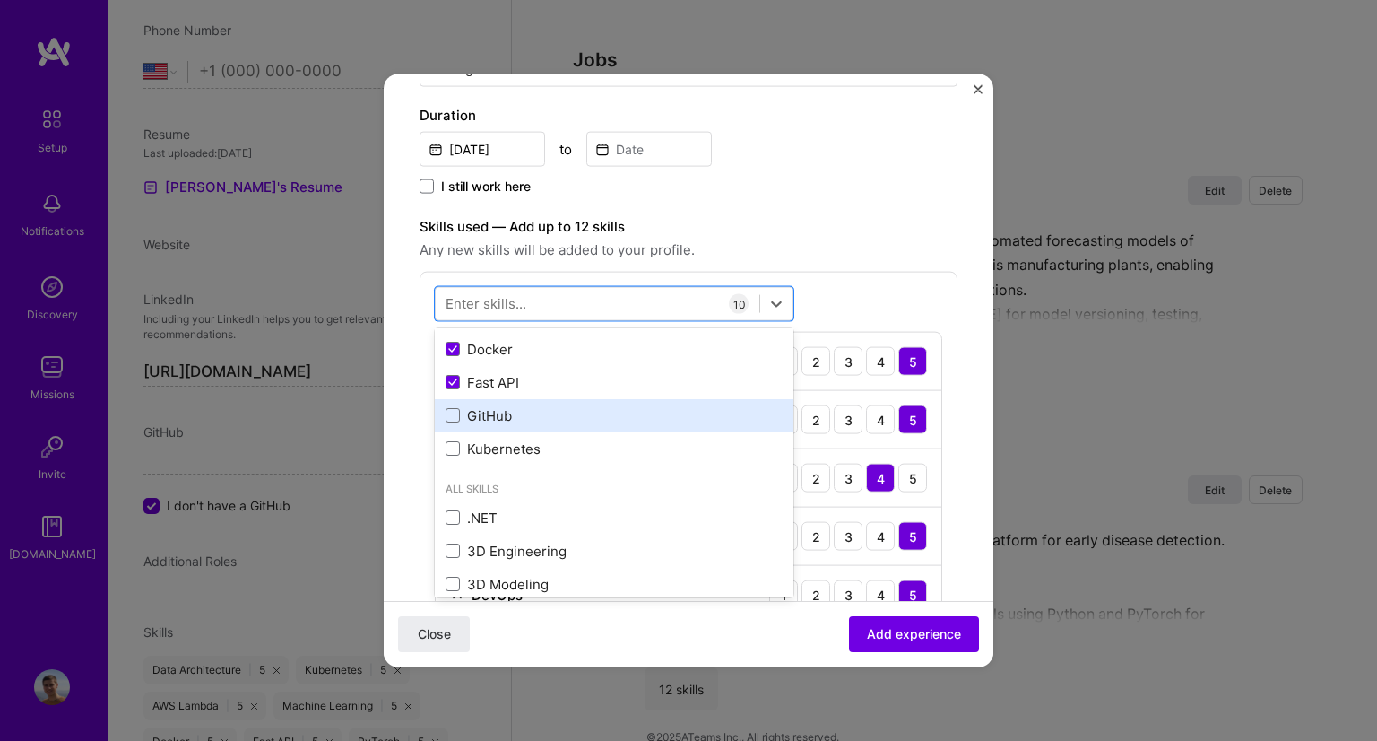
click at [481, 419] on div "GitHub" at bounding box center [614, 414] width 337 height 19
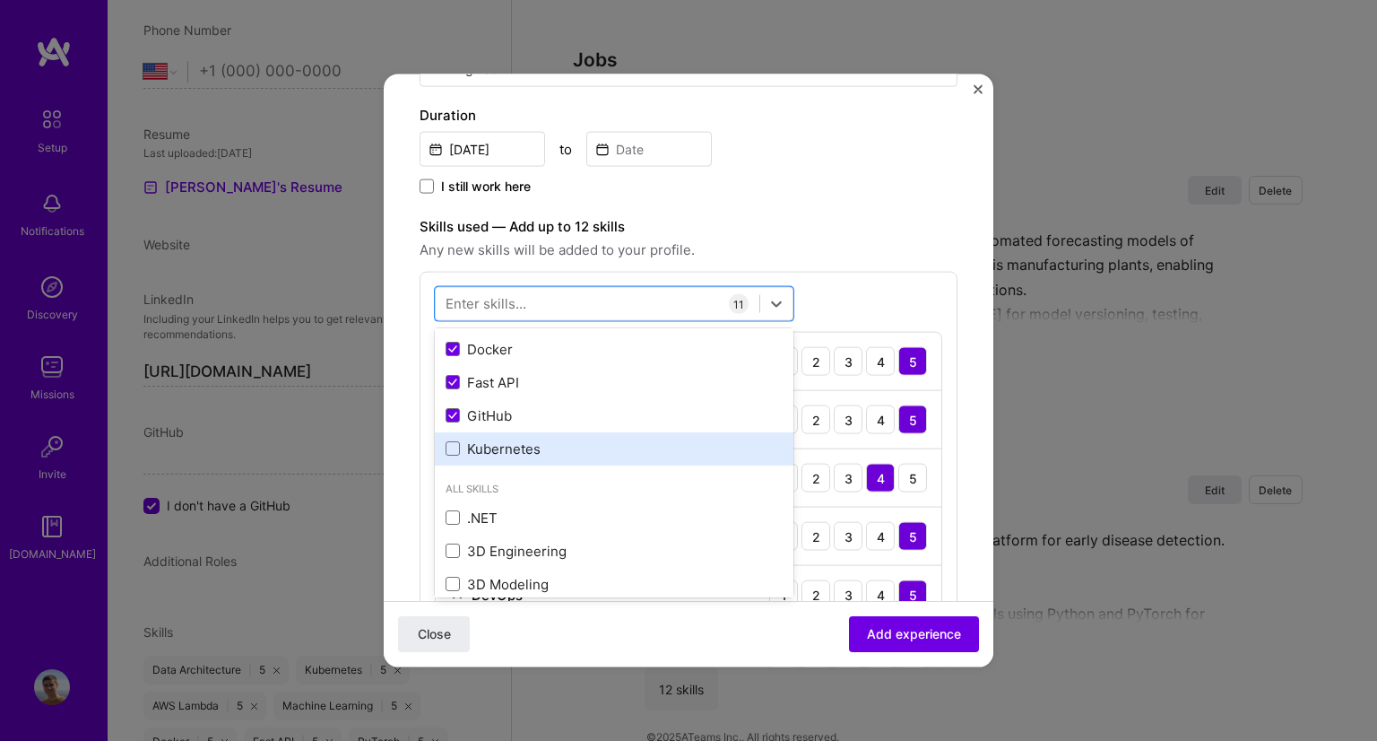
click at [484, 432] on div "Kubernetes" at bounding box center [614, 447] width 359 height 33
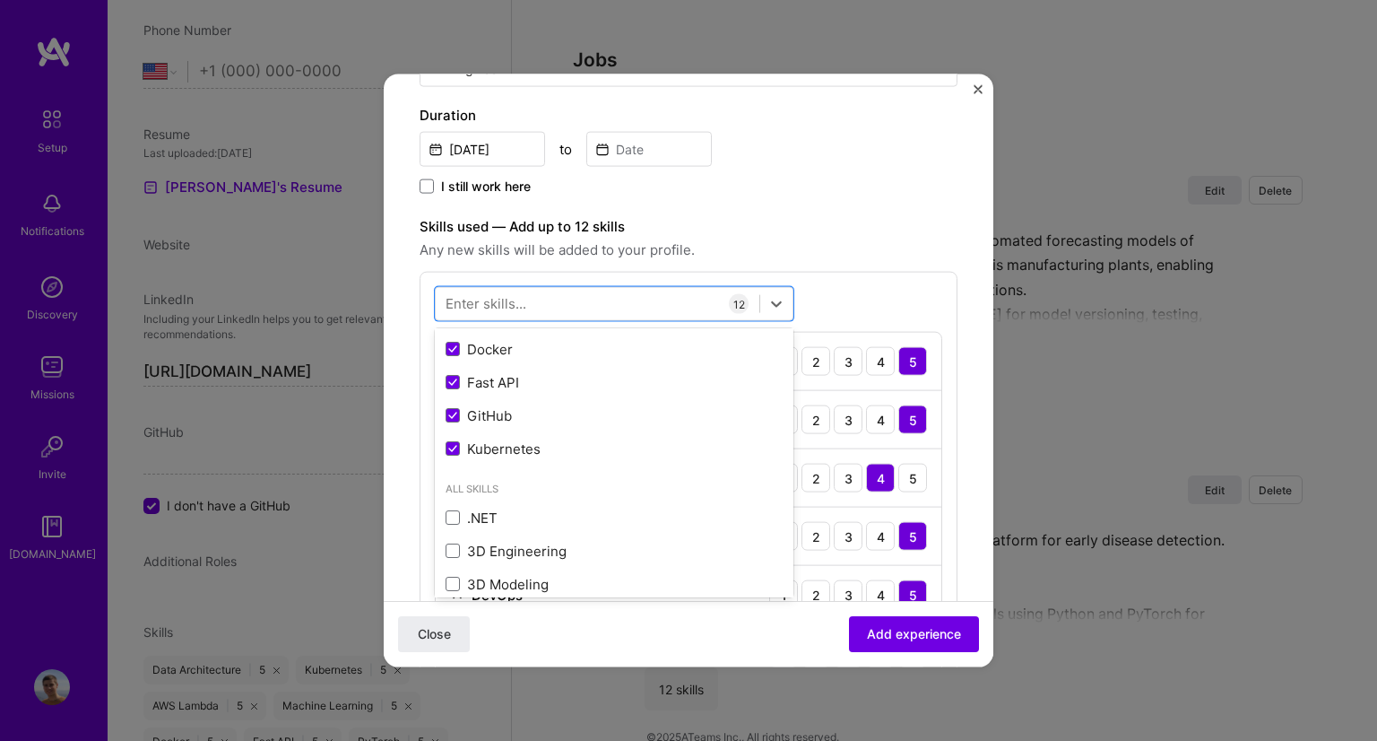
click at [850, 284] on div "option Kubernetes, selected. option Docker selected, 0 of 2. 378 results availa…" at bounding box center [689, 660] width 538 height 776
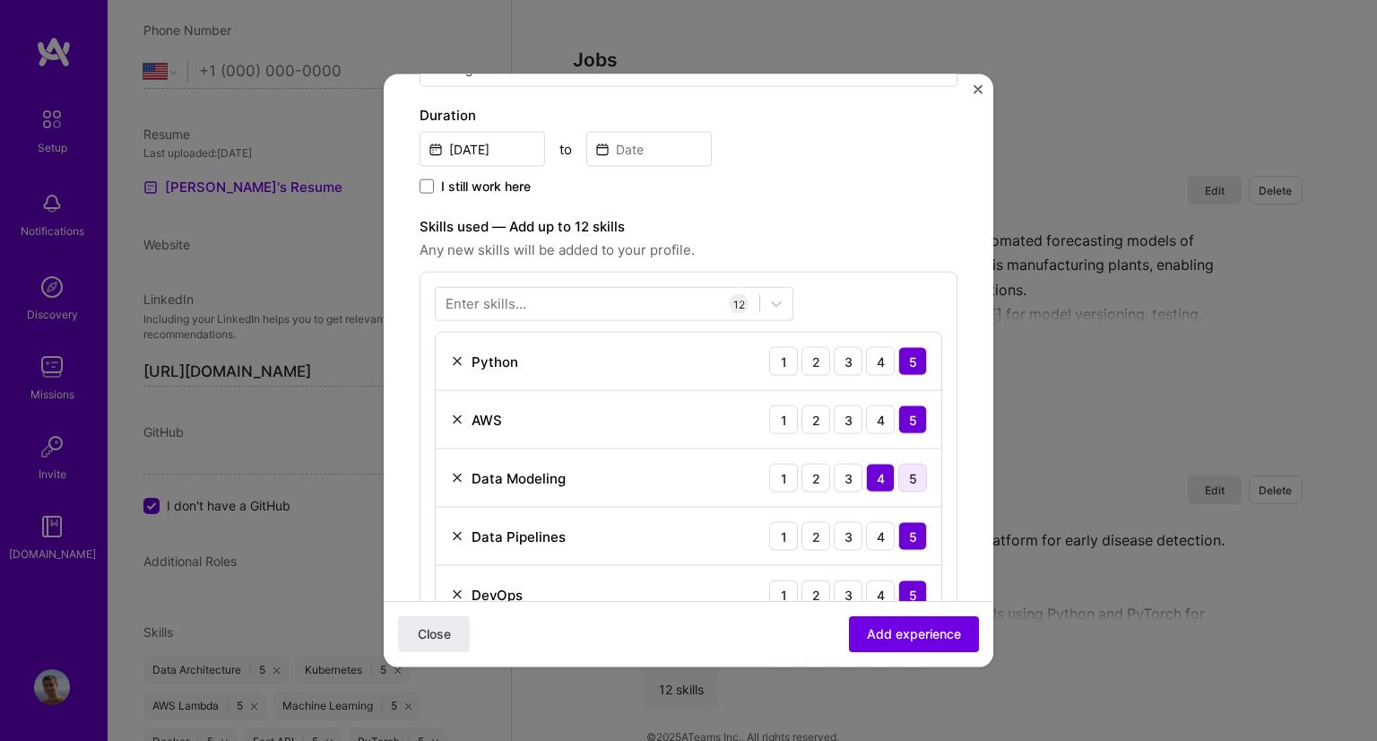
click at [906, 478] on div "5" at bounding box center [912, 478] width 29 height 29
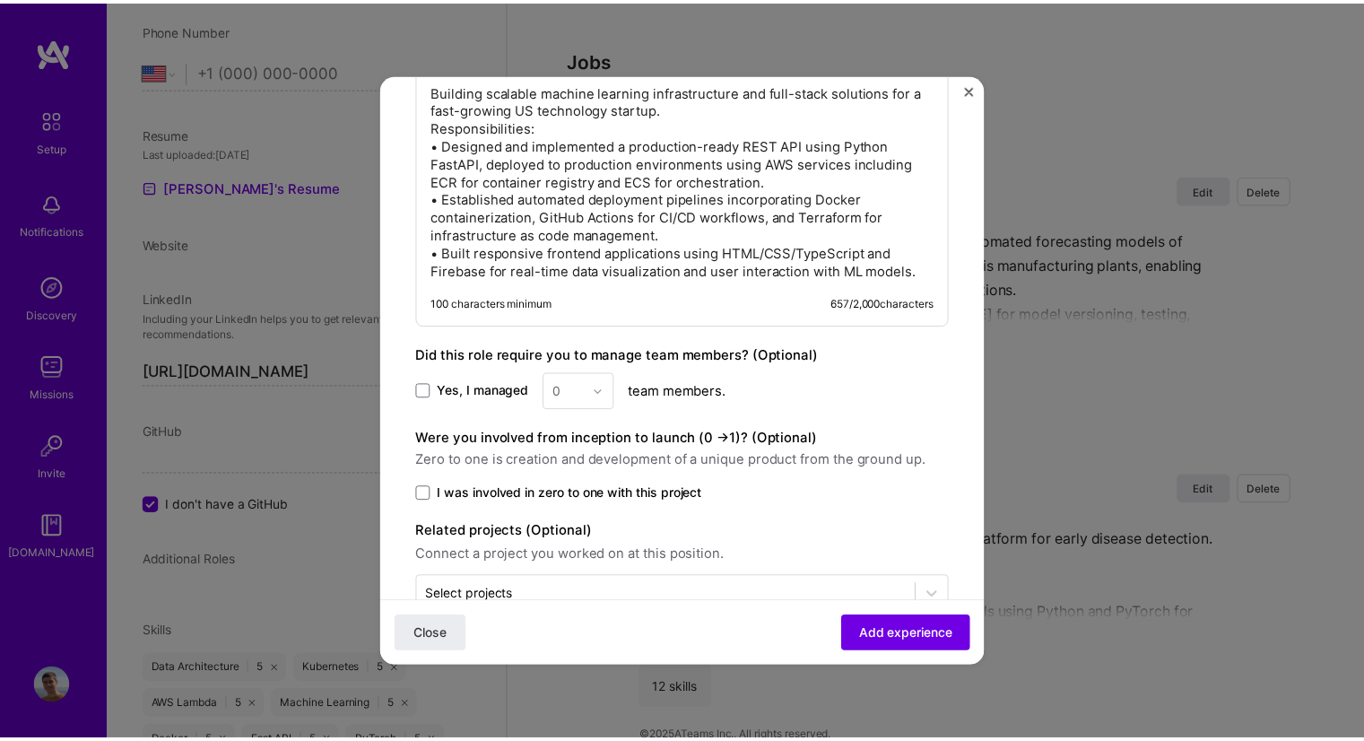
scroll to position [1510, 0]
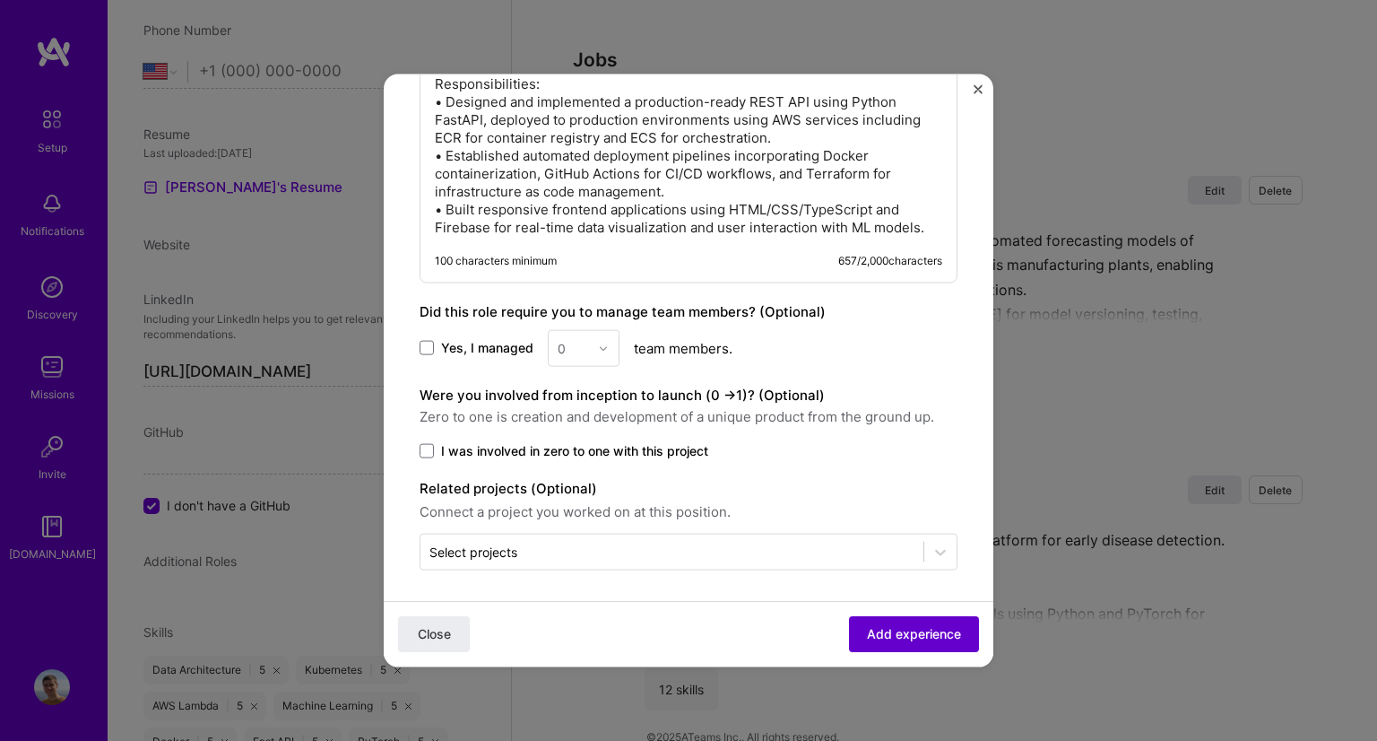
click at [908, 636] on span "Add experience" at bounding box center [914, 634] width 94 height 18
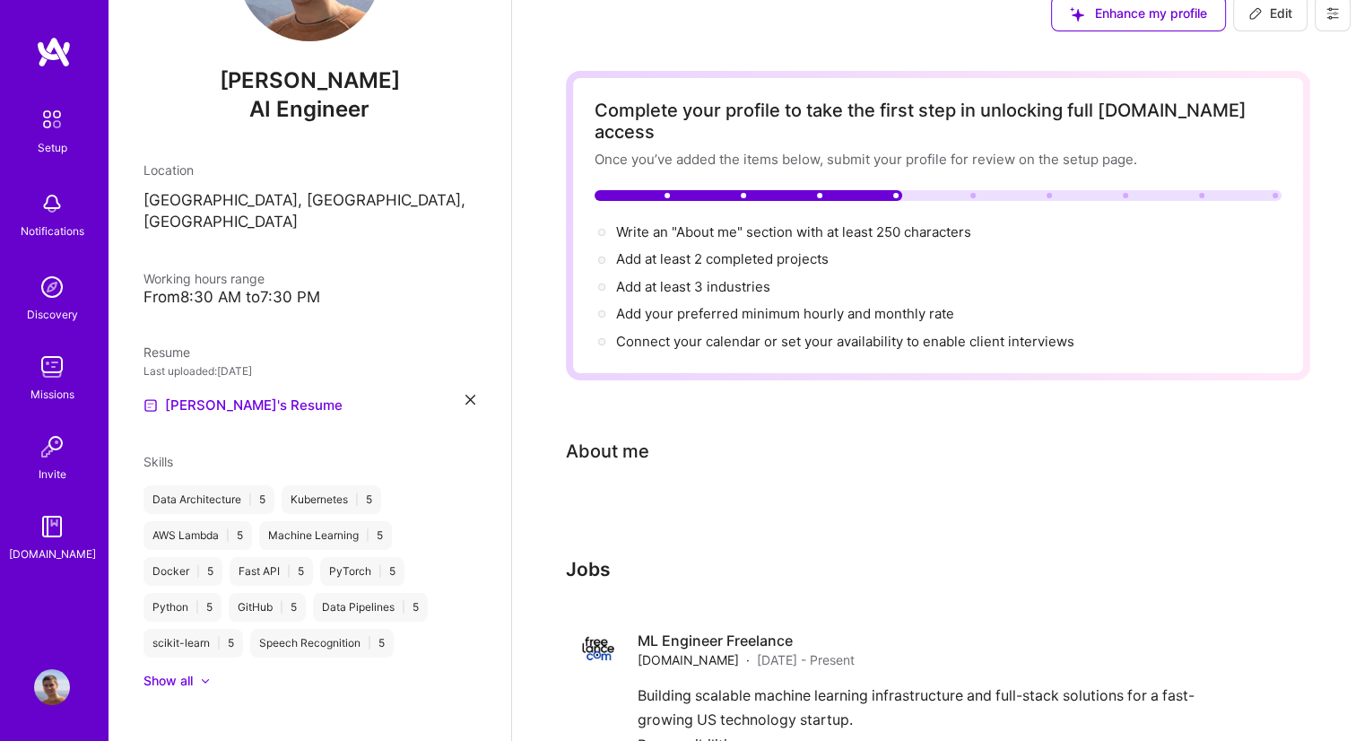
scroll to position [0, 0]
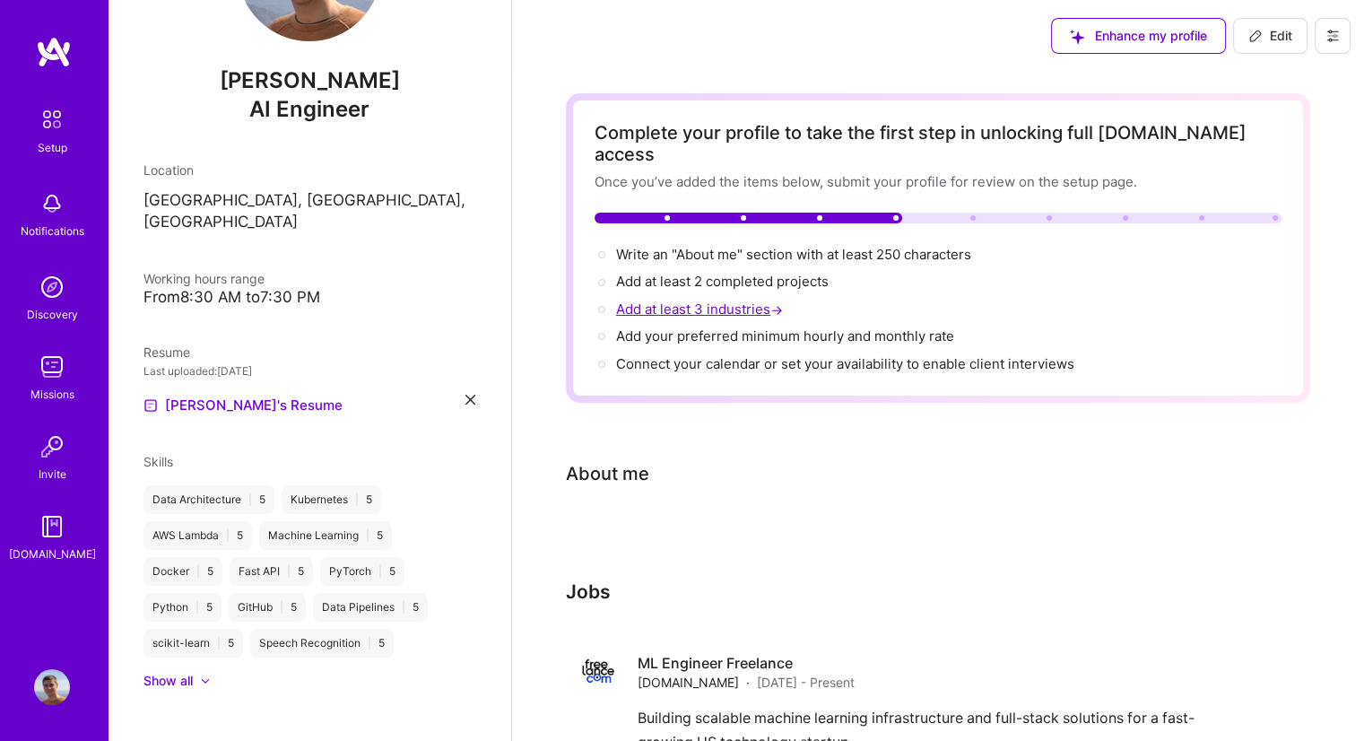
click at [701, 300] on span "Add at least 3 industries →" at bounding box center [701, 308] width 170 height 17
select select "US"
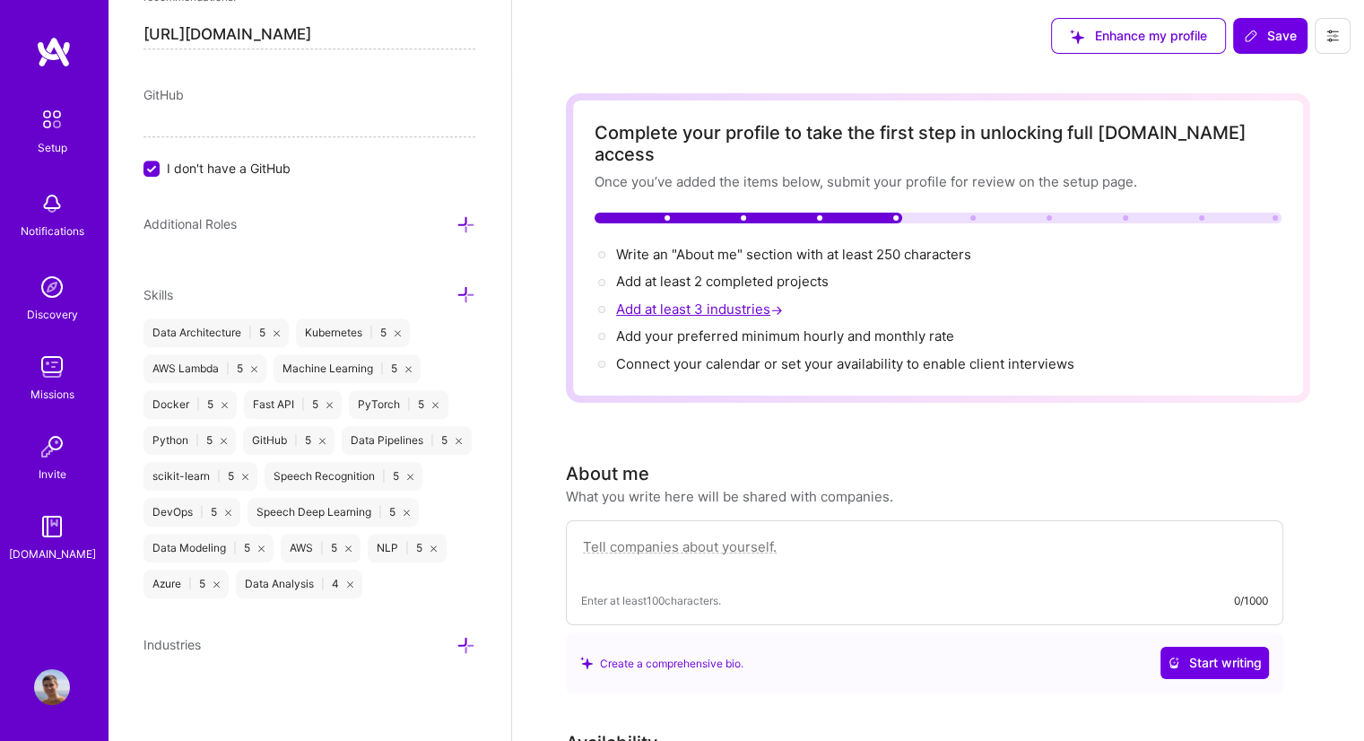
scroll to position [1047, 0]
click at [456, 647] on icon at bounding box center [465, 645] width 19 height 19
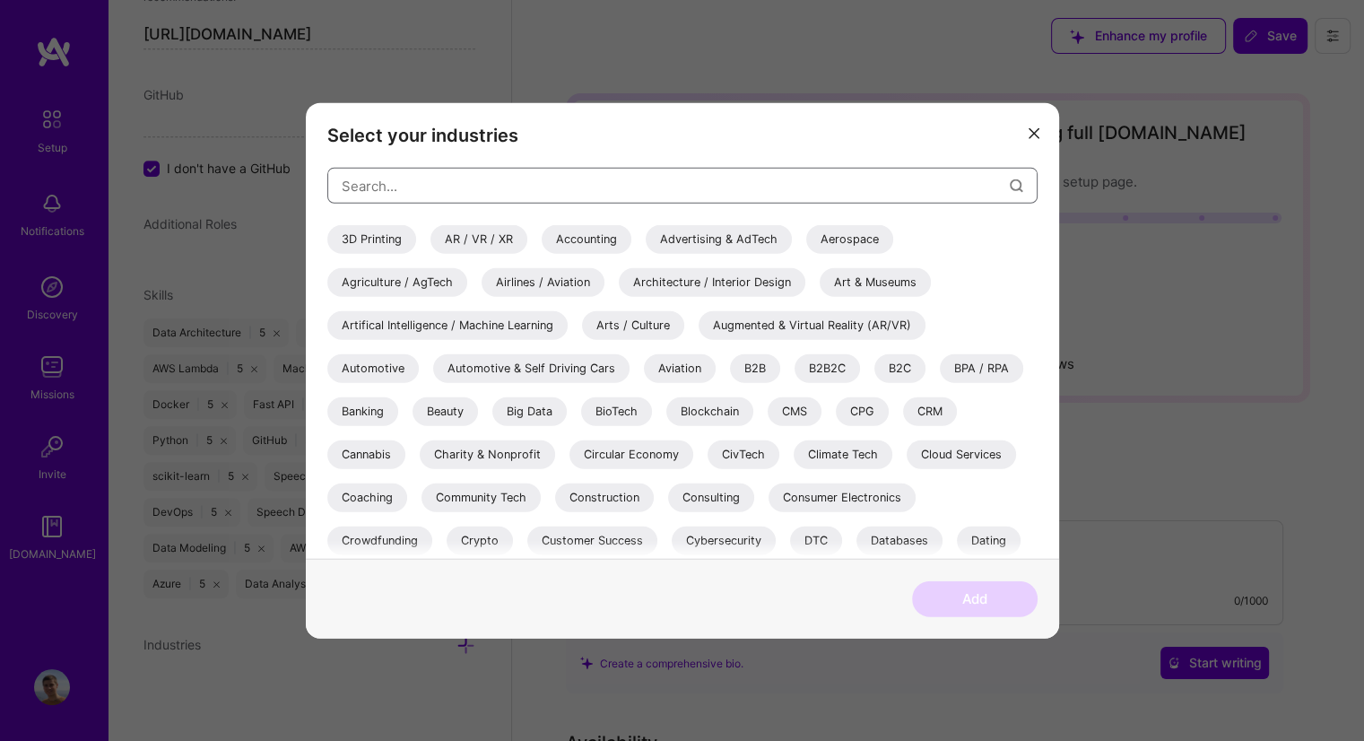
click at [475, 198] on input "modal" at bounding box center [676, 185] width 668 height 46
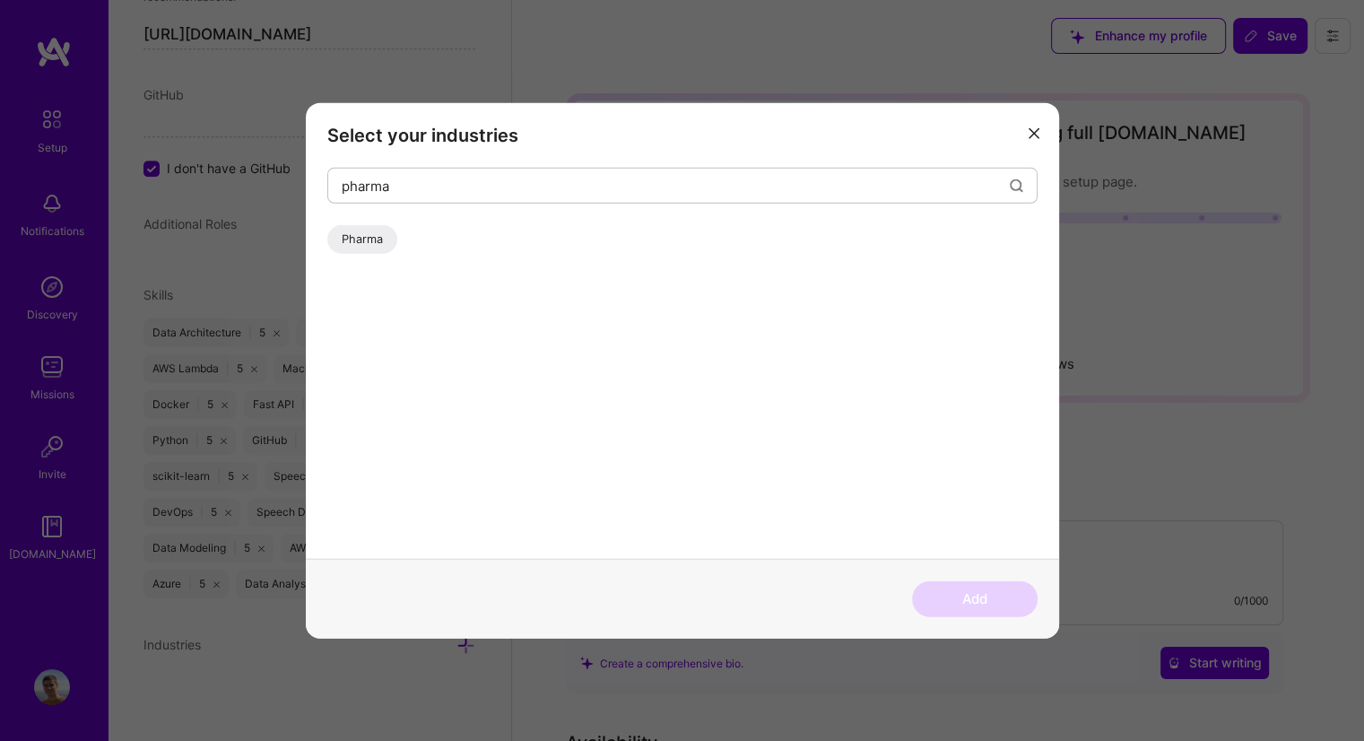
click at [360, 230] on div "Pharma" at bounding box center [362, 239] width 70 height 29
drag, startPoint x: 417, startPoint y: 198, endPoint x: 254, endPoint y: 186, distance: 163.7
click at [254, 186] on div "Select your industries pharma Pharma Add" at bounding box center [682, 370] width 1364 height 741
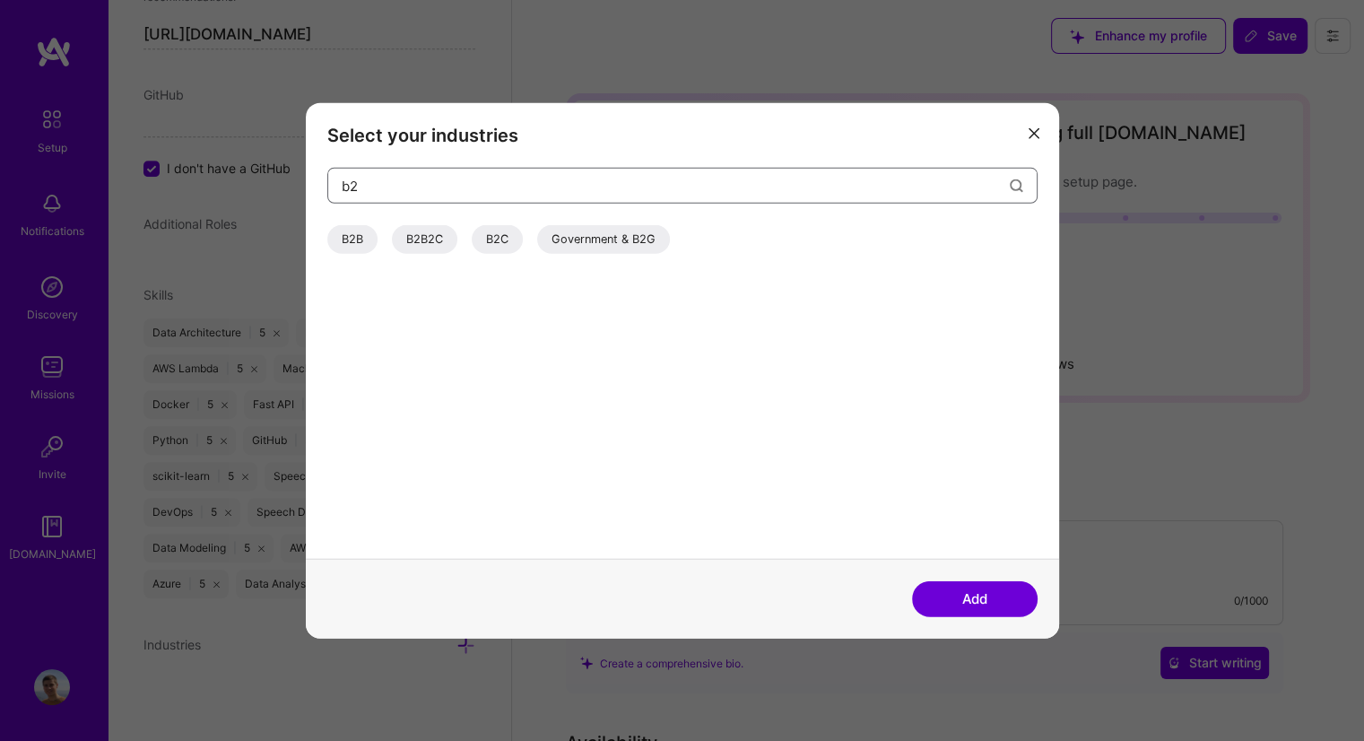
type input "b2"
click at [351, 236] on div "B2B" at bounding box center [352, 239] width 50 height 29
click at [451, 184] on input "b2" at bounding box center [676, 185] width 668 height 46
drag, startPoint x: 451, startPoint y: 184, endPoint x: 262, endPoint y: 182, distance: 189.2
click at [262, 182] on div "Select your industries b2 B2B B2B2C B2C Government & B2G Add" at bounding box center [682, 370] width 1364 height 741
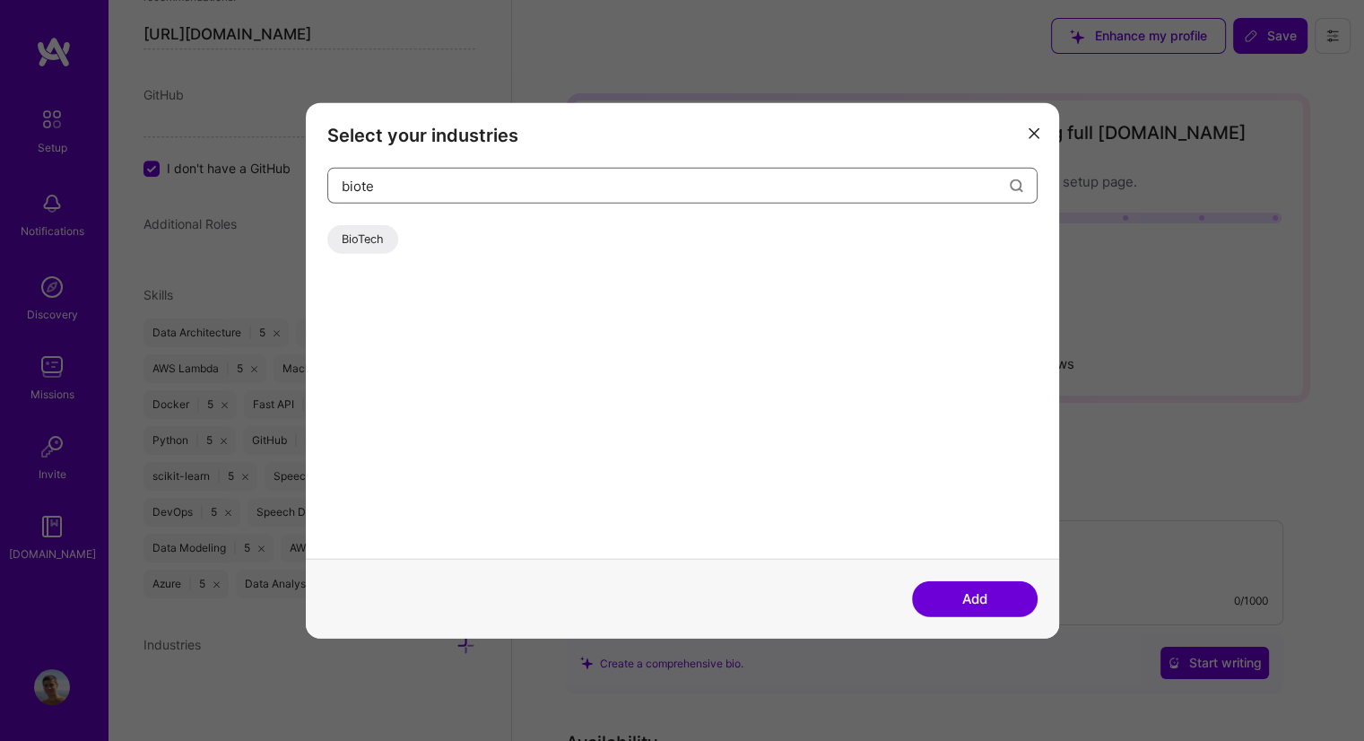
type input "biote"
click at [373, 238] on div "BioTech" at bounding box center [362, 239] width 71 height 29
click at [995, 597] on button "Add" at bounding box center [975, 598] width 126 height 36
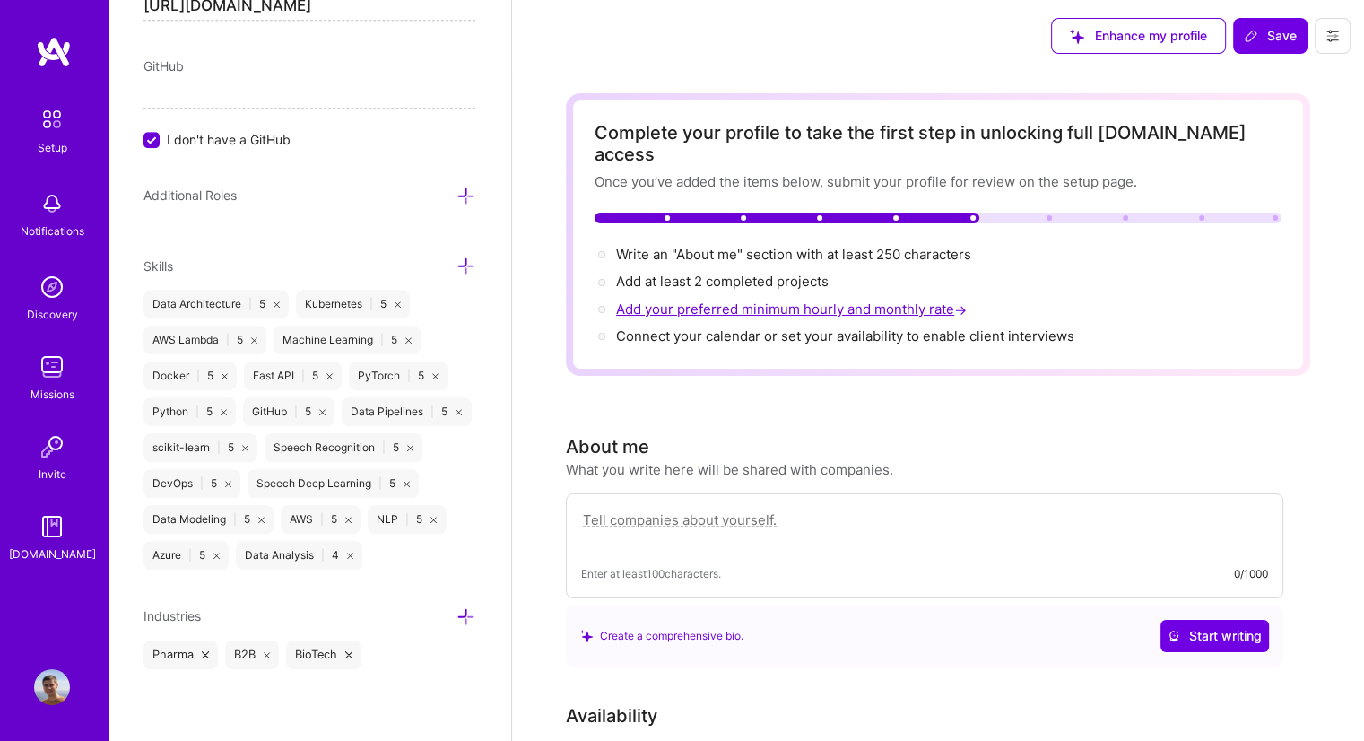
click at [793, 300] on span "Add your preferred minimum hourly and monthly rate →" at bounding box center [793, 308] width 354 height 17
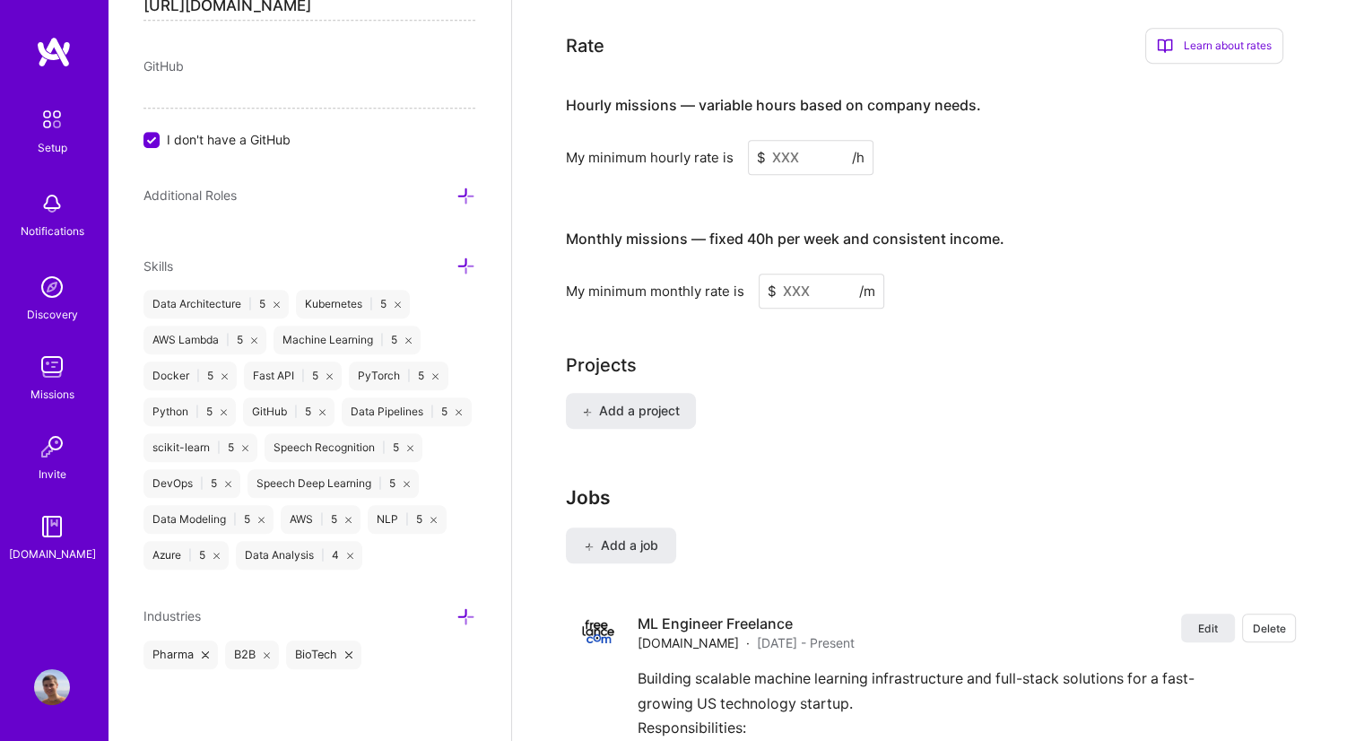
scroll to position [1012, 0]
click at [795, 138] on input at bounding box center [811, 155] width 126 height 35
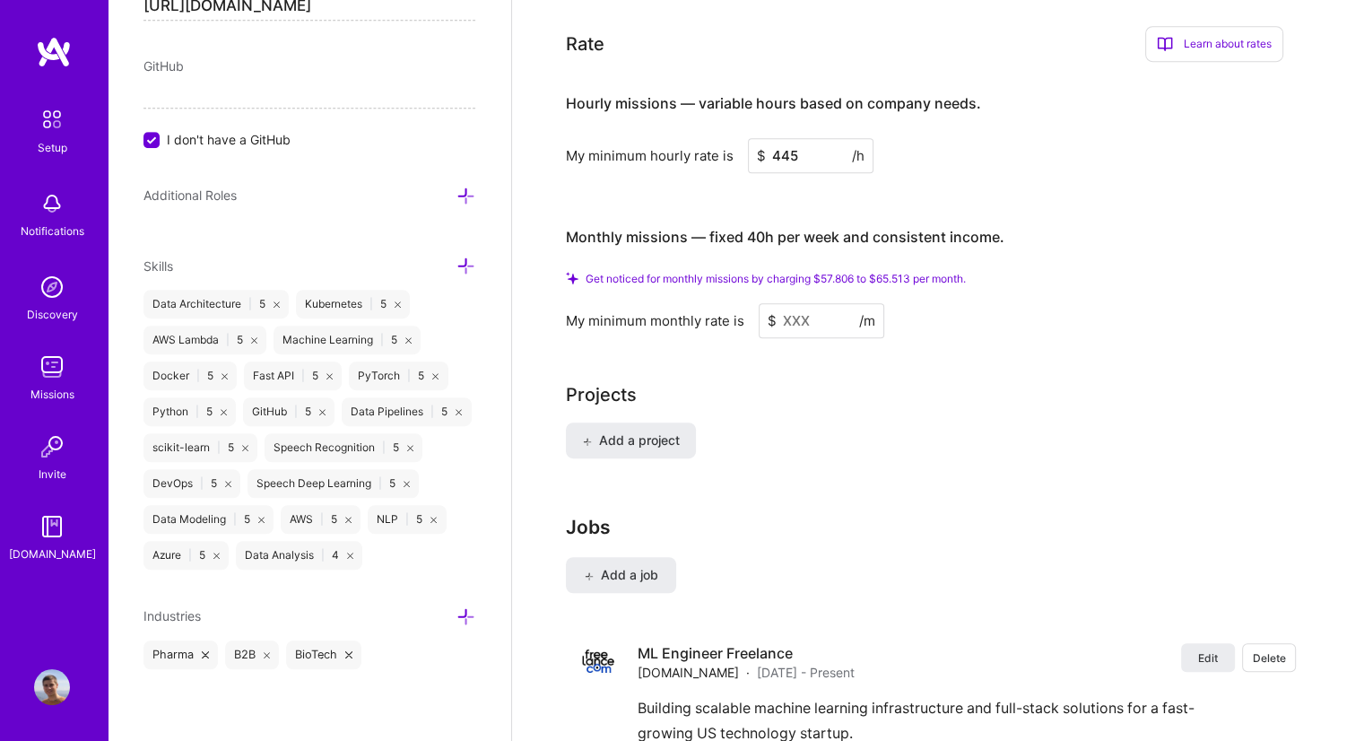
type input "445"
click at [789, 303] on input at bounding box center [822, 320] width 126 height 35
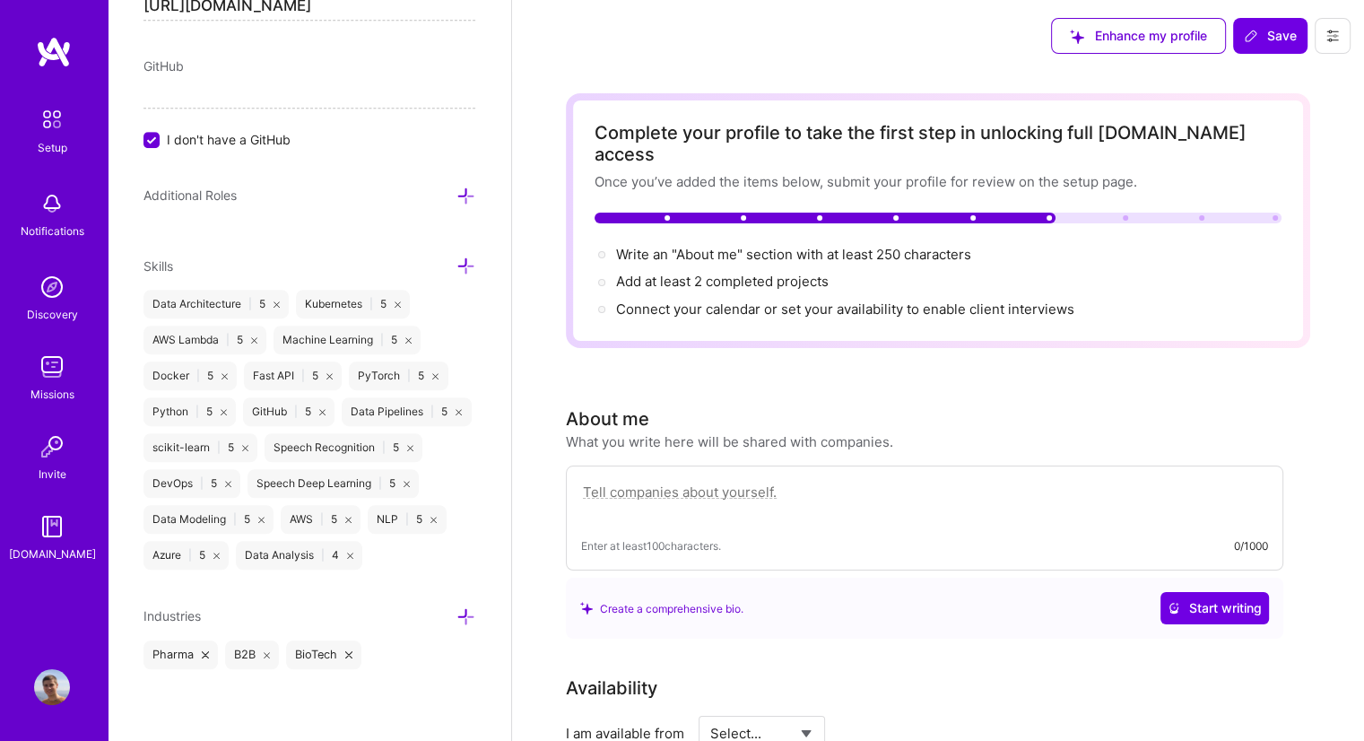
scroll to position [0, 0]
type input "57806"
click at [684, 481] on textarea at bounding box center [924, 501] width 687 height 41
paste textarea "’m a Machine Learning Engineer with over 5 years of experience building and sca…"
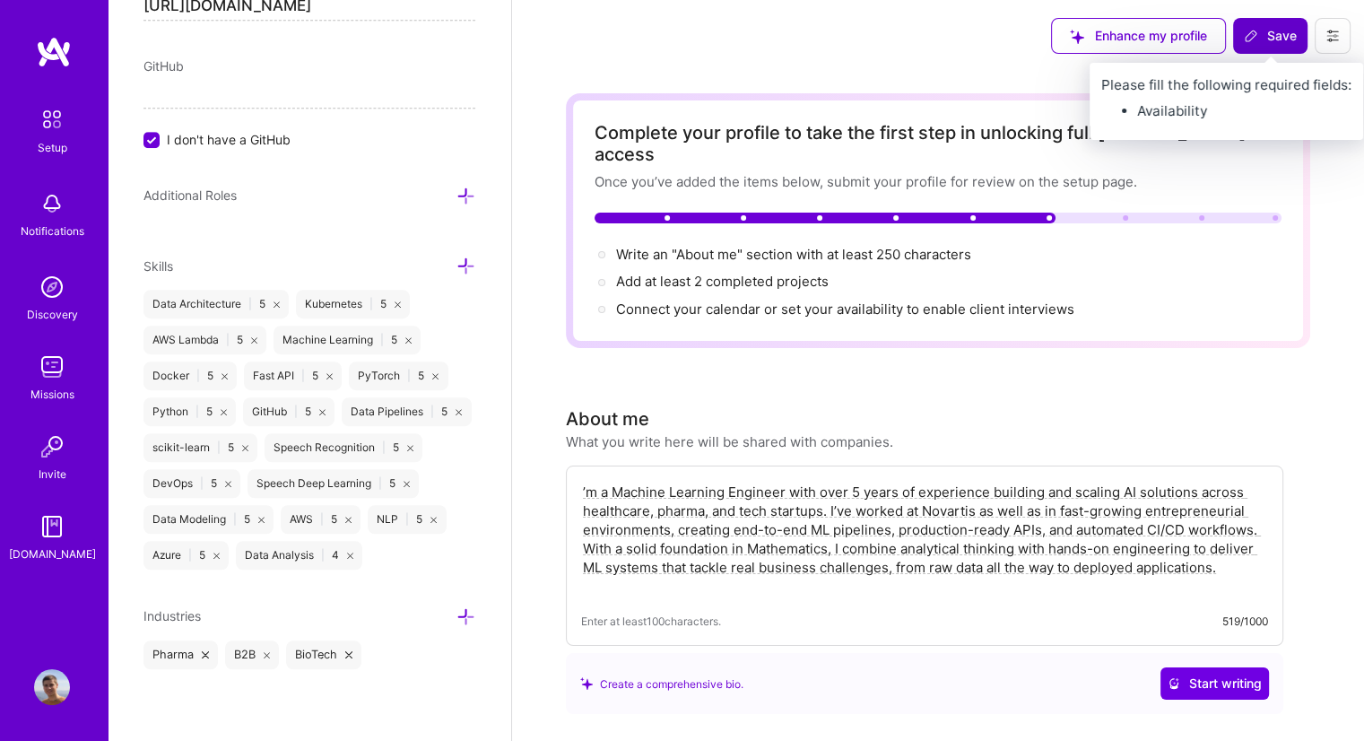
type textarea "’m a Machine Learning Engineer with over 5 years of experience building and sca…"
click at [1283, 22] on button "Save" at bounding box center [1270, 36] width 74 height 36
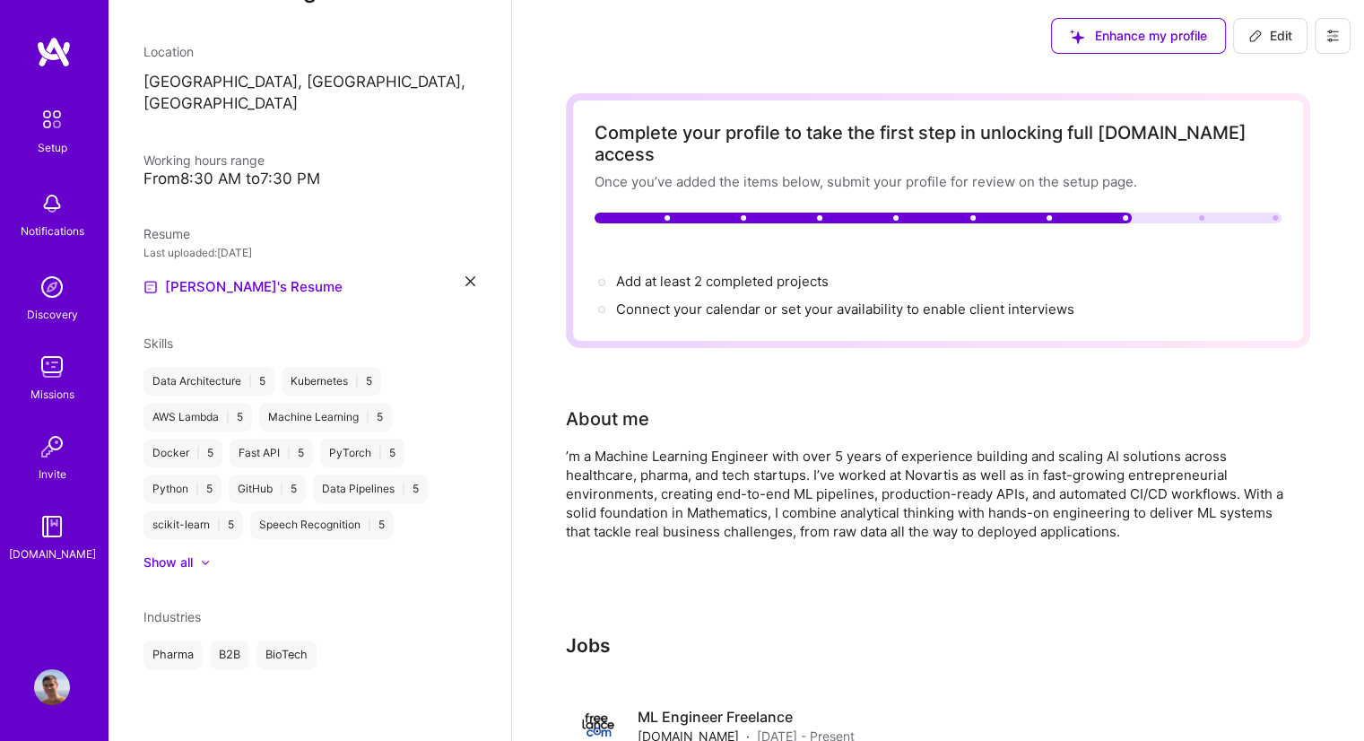
scroll to position [236, 0]
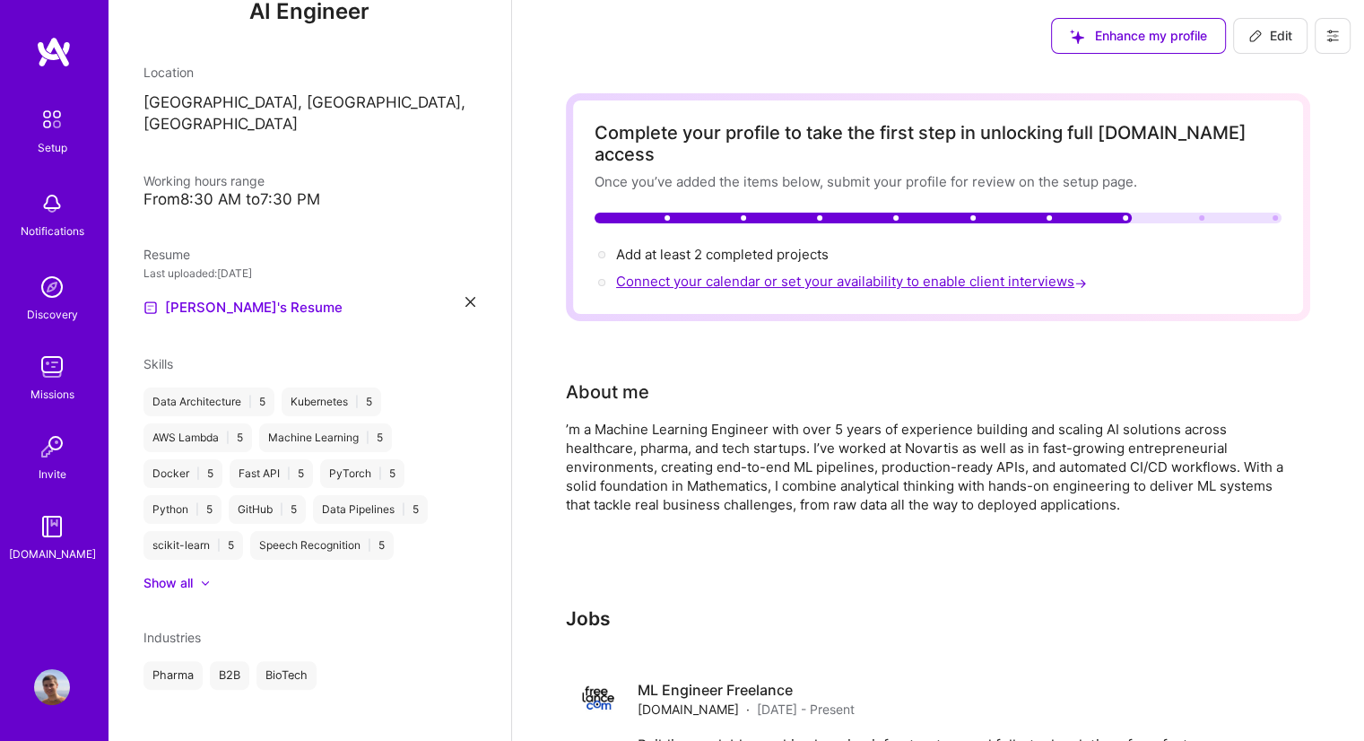
click at [752, 273] on span "Connect your calendar or set your availability to enable client interviews →" at bounding box center [853, 281] width 474 height 17
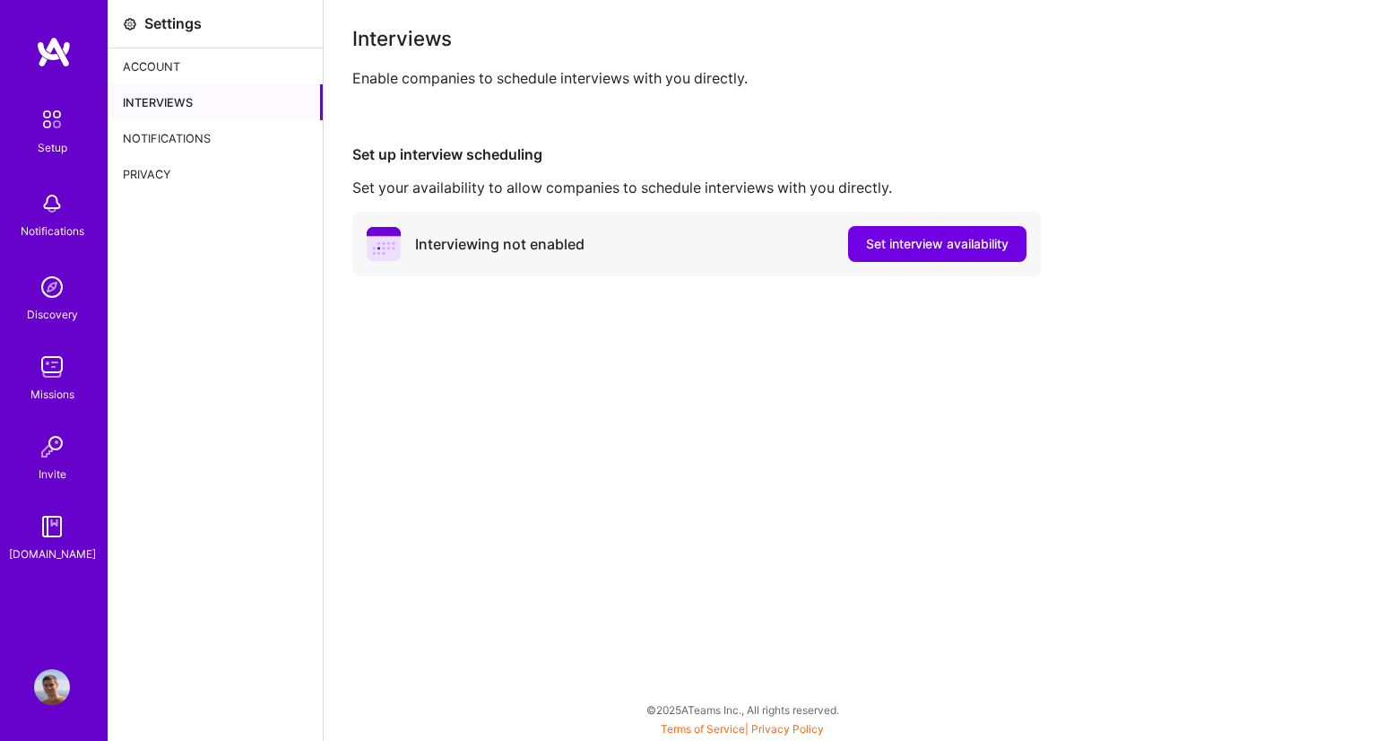
click at [68, 148] on link "Setup" at bounding box center [51, 128] width 111 height 56
